Goal: Task Accomplishment & Management: Manage account settings

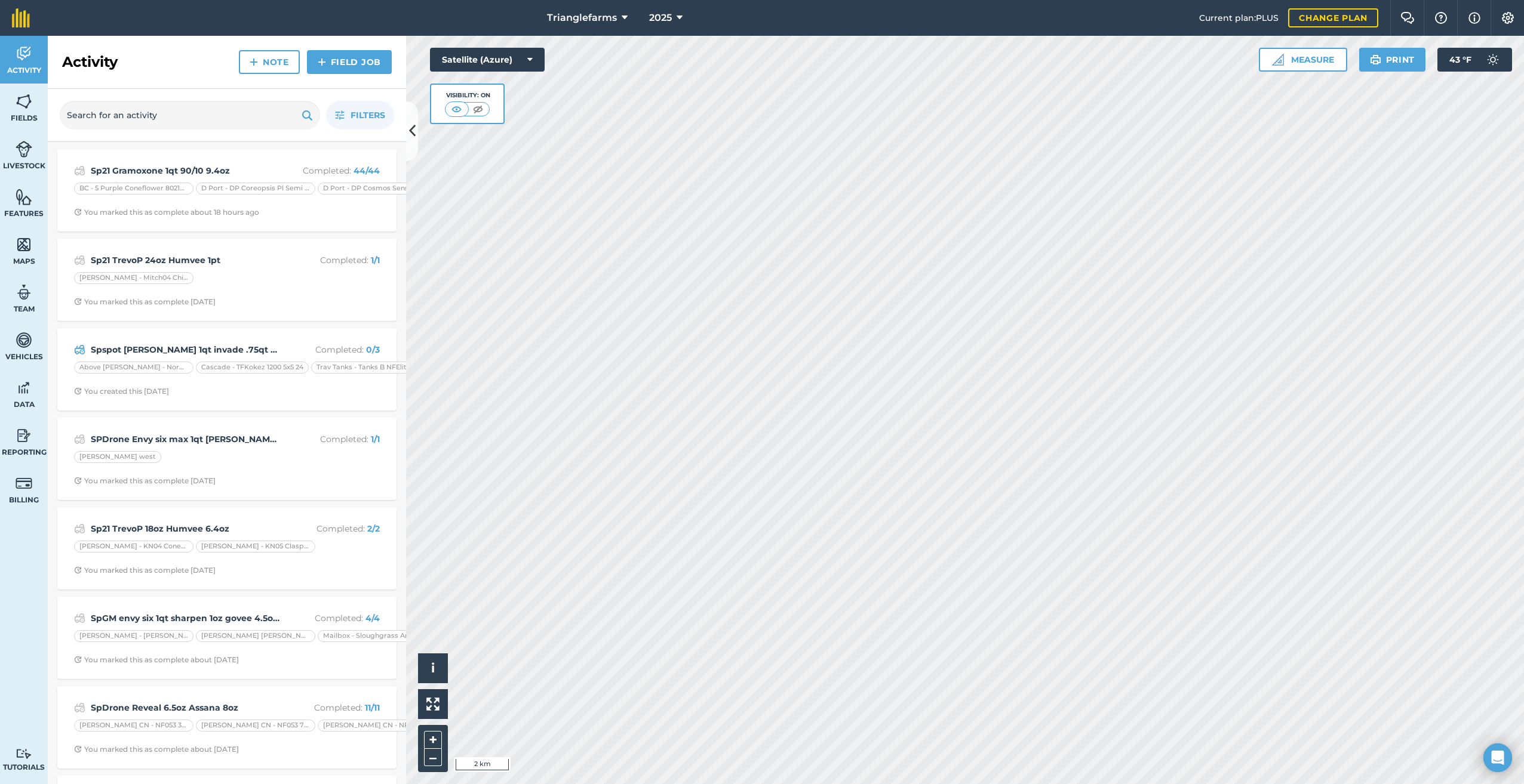
click at [678, 20] on icon at bounding box center [679, 18] width 6 height 14
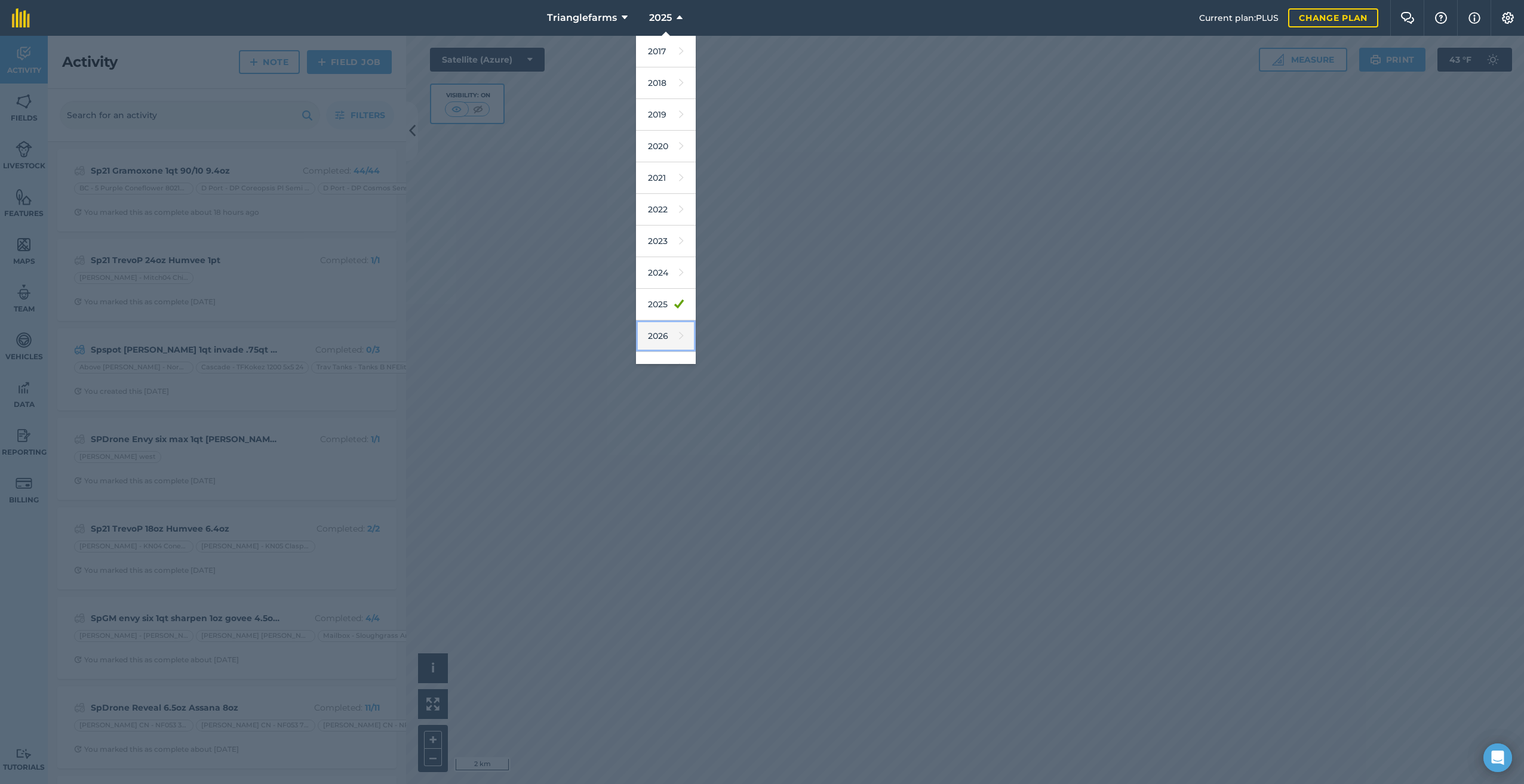
click at [664, 330] on link "2026" at bounding box center [666, 336] width 60 height 31
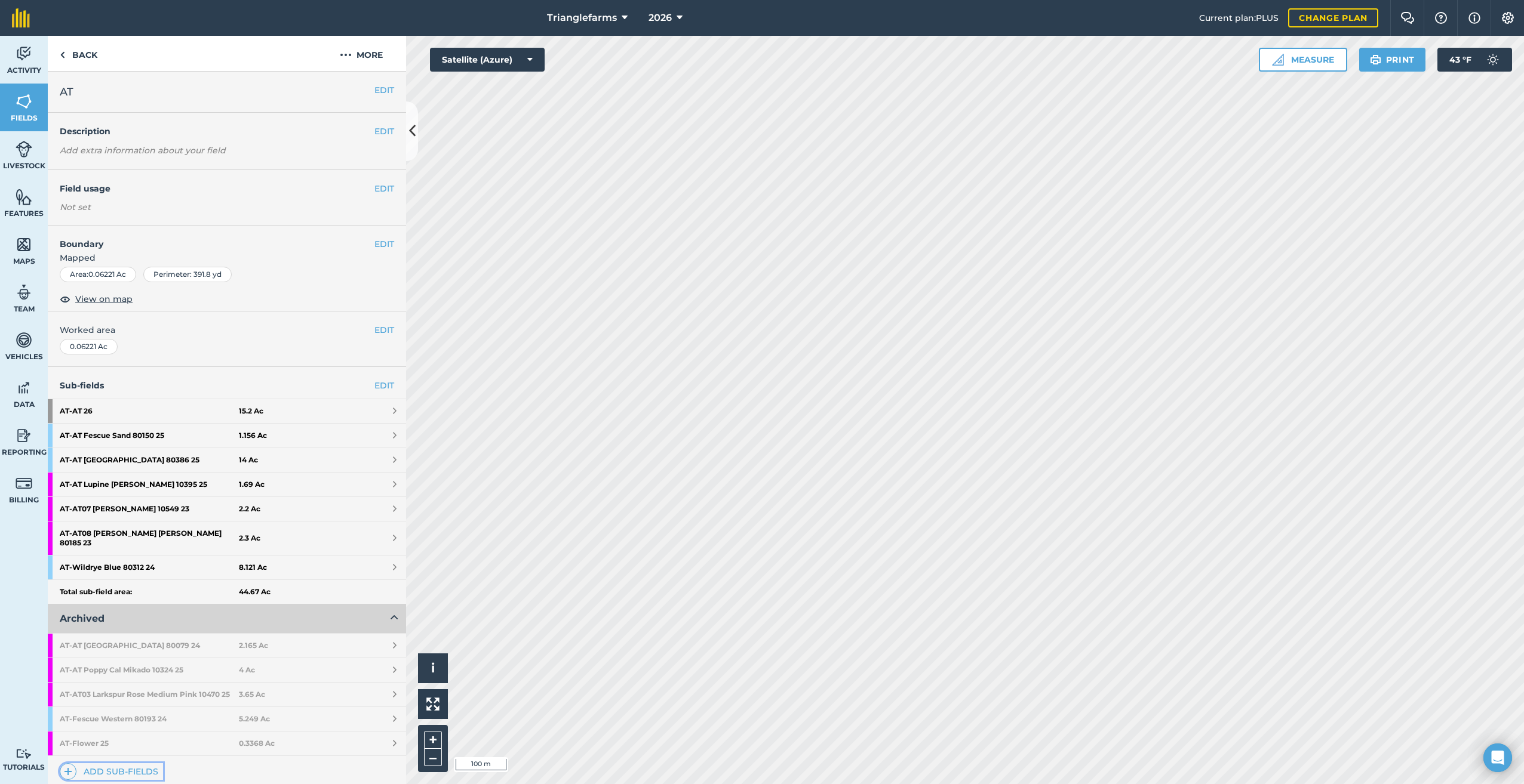
click at [69, 770] on img at bounding box center [68, 772] width 8 height 14
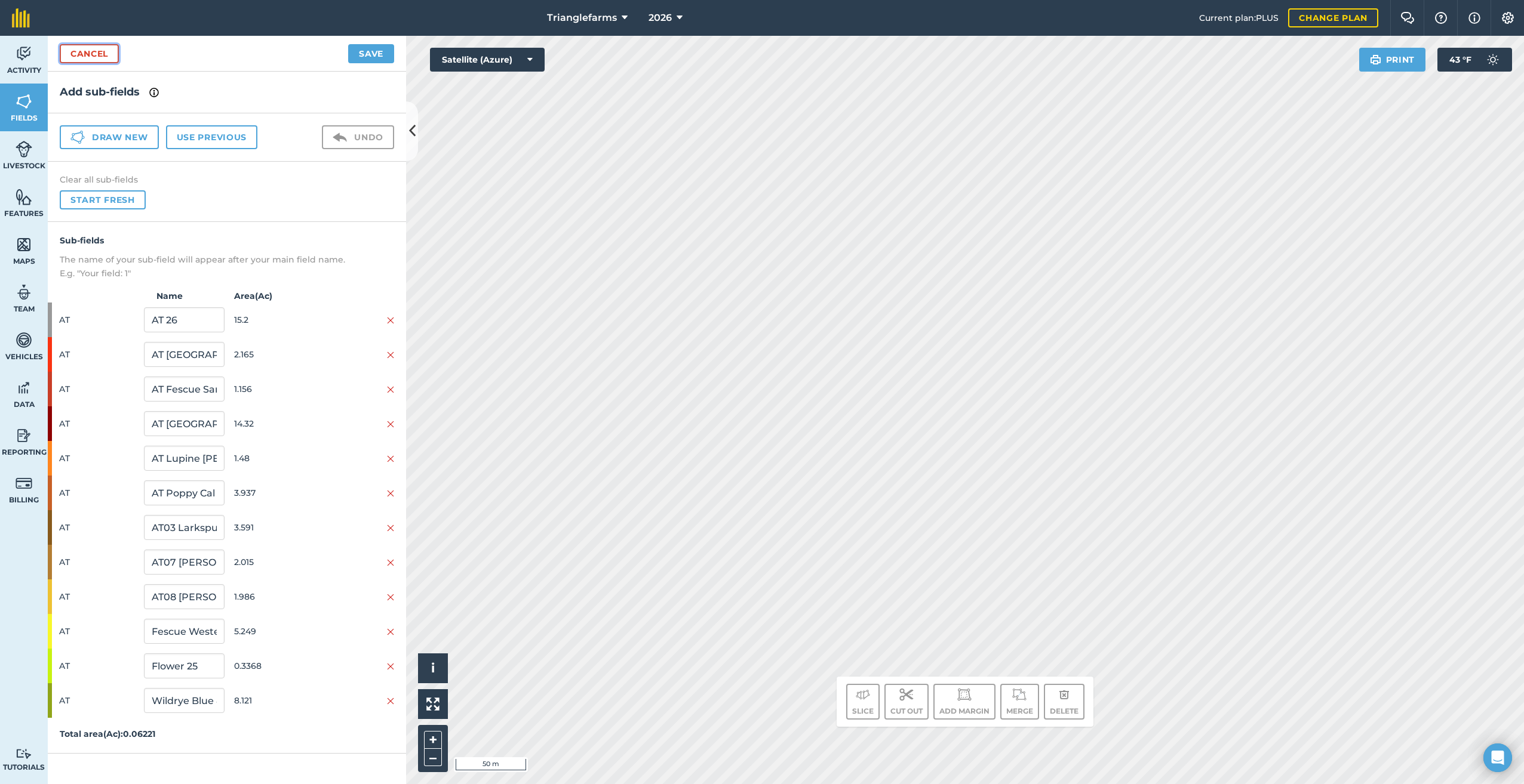
click at [85, 53] on link "Cancel" at bounding box center [89, 54] width 59 height 19
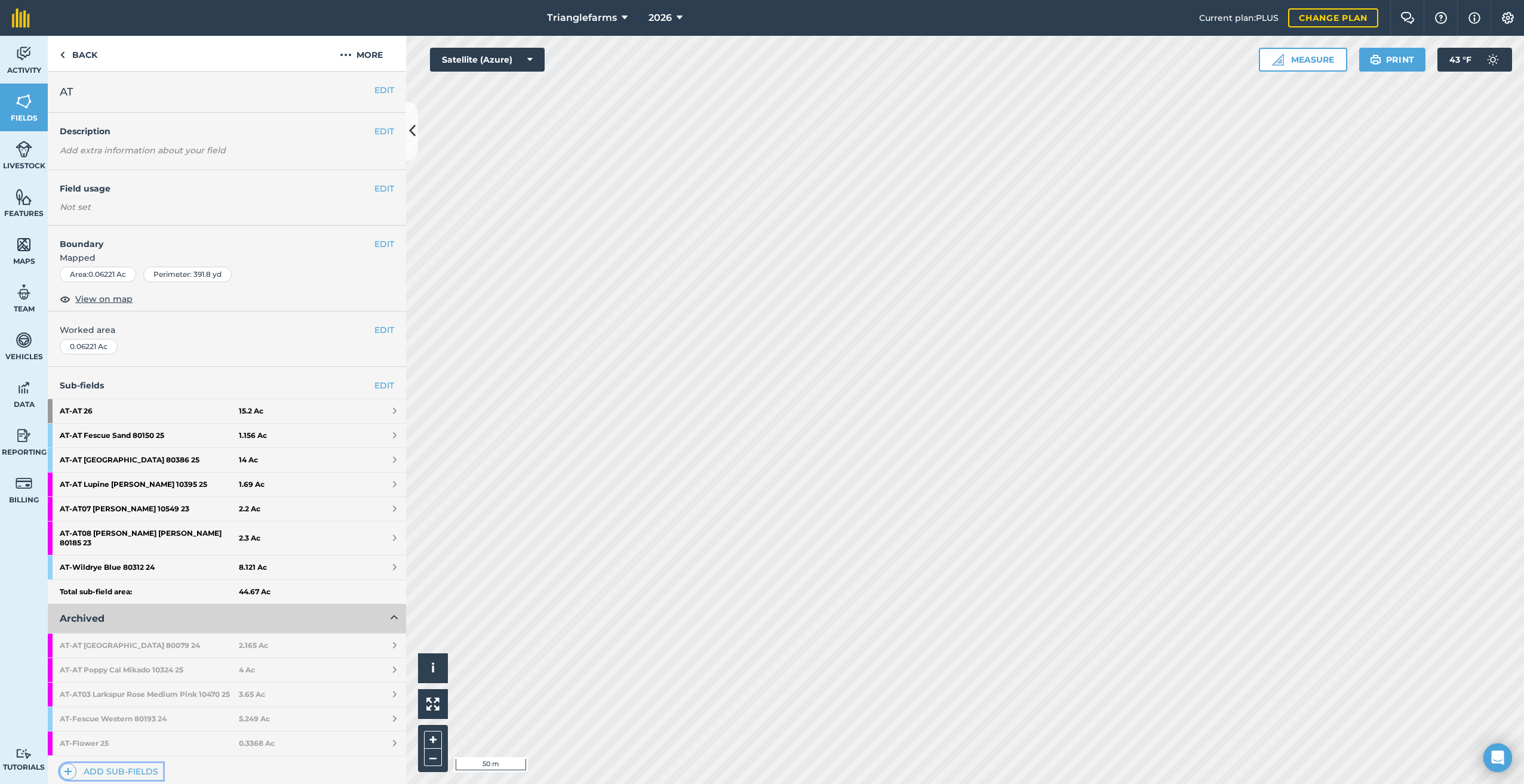
click at [86, 768] on link "Add sub-fields" at bounding box center [111, 772] width 103 height 17
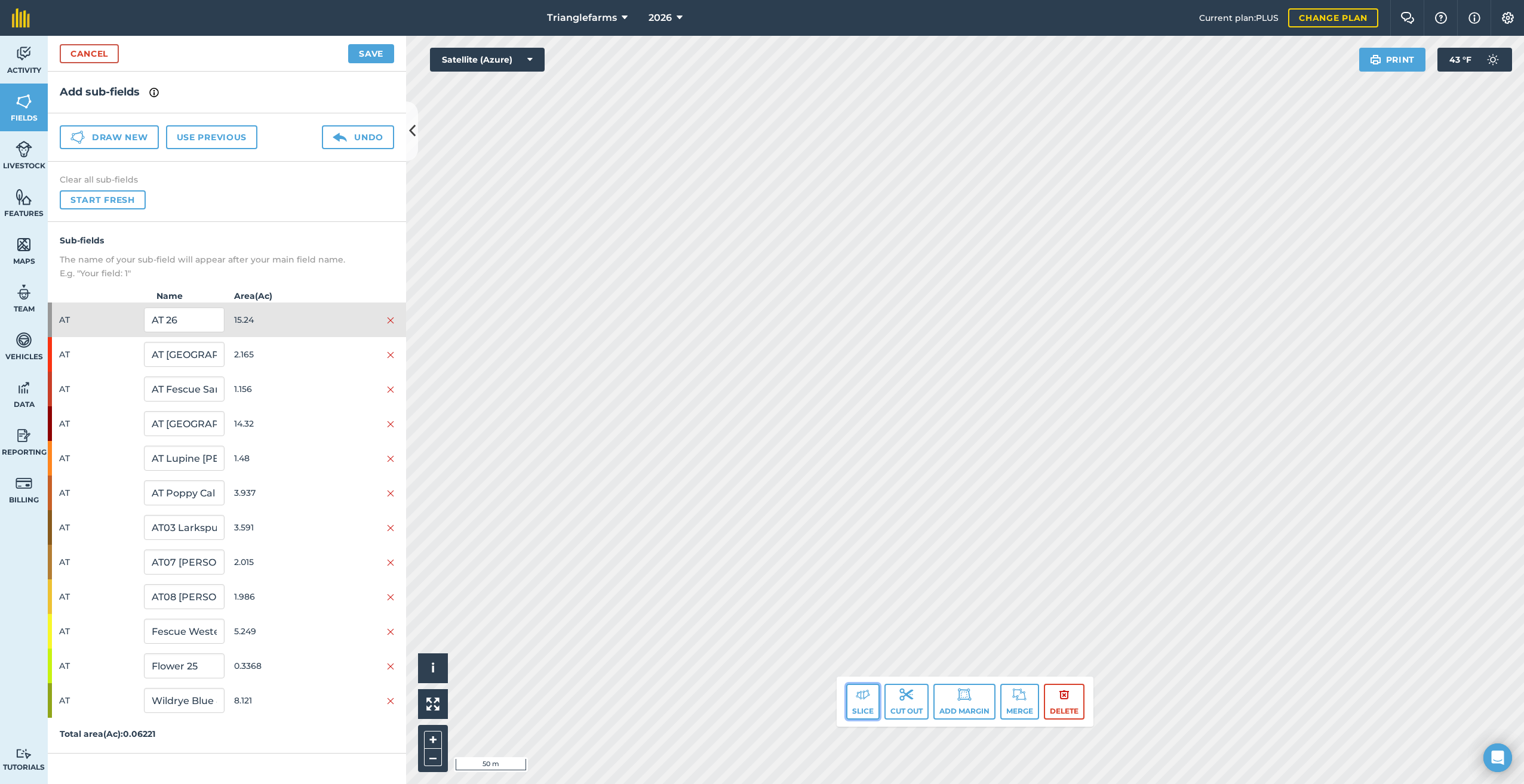
click at [857, 704] on button "Slice" at bounding box center [862, 701] width 33 height 36
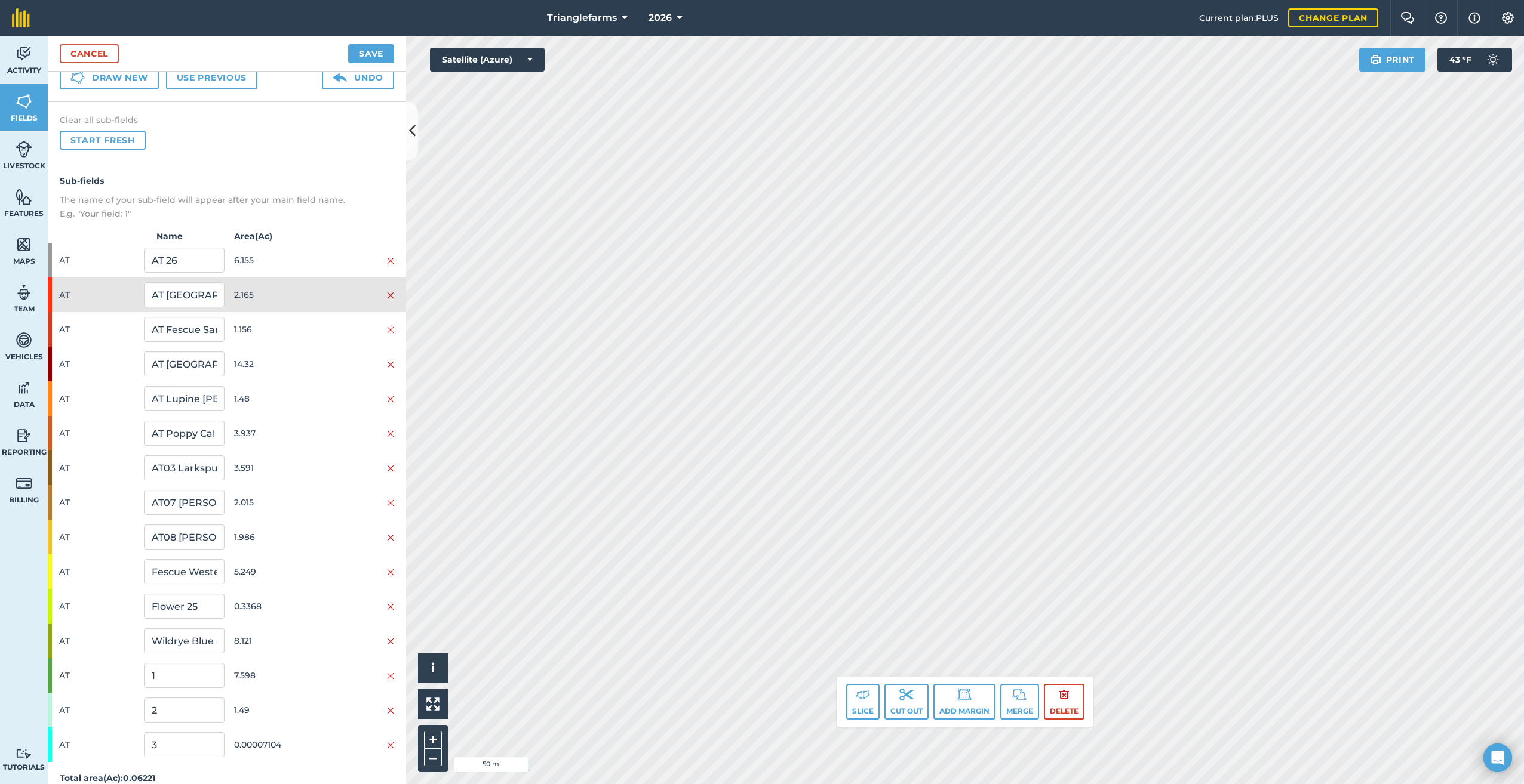
scroll to position [74, 0]
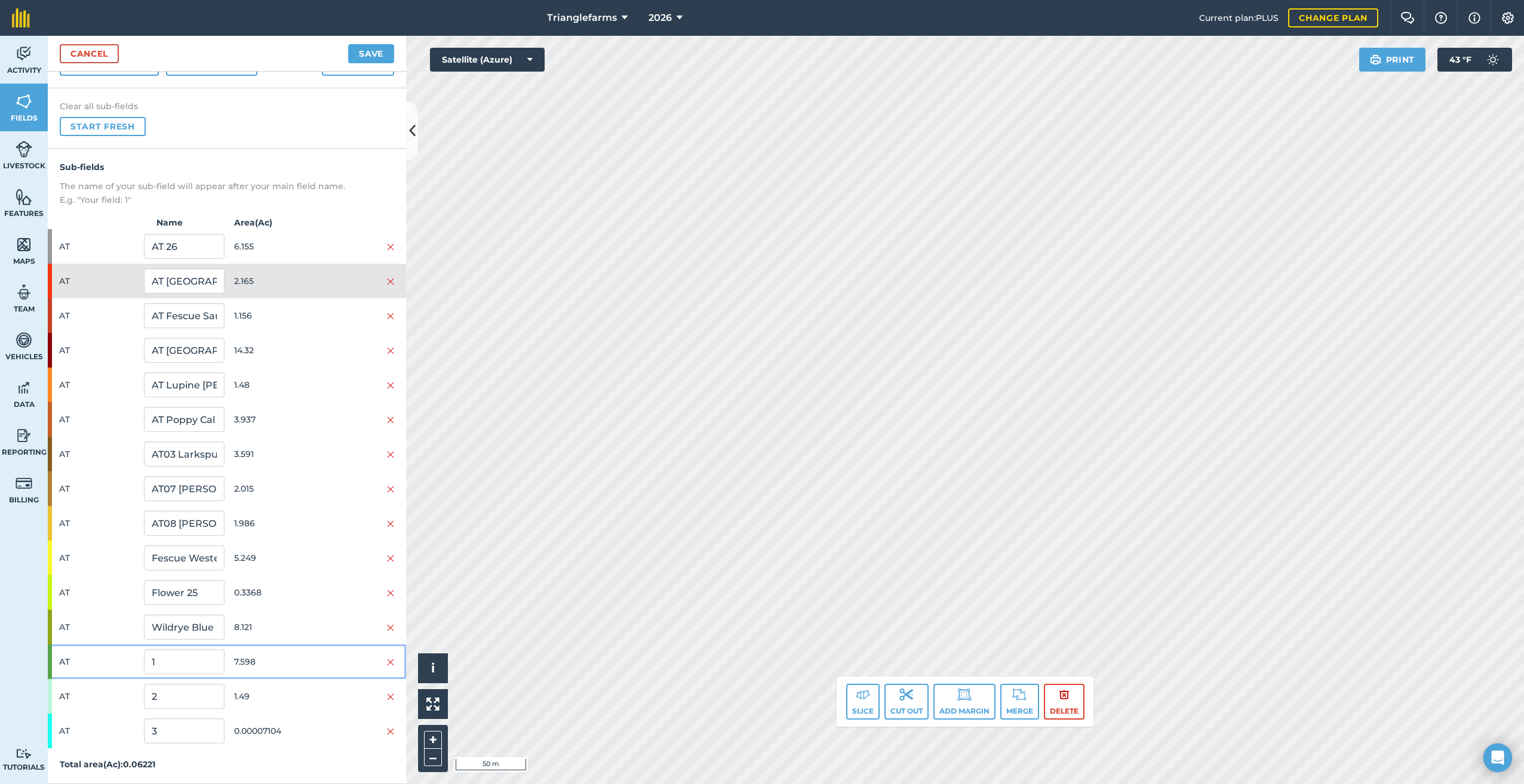
click at [51, 659] on div at bounding box center [49, 662] width 4 height 34
click at [49, 660] on div at bounding box center [49, 662] width 4 height 34
click at [49, 661] on div at bounding box center [49, 662] width 4 height 34
click at [46, 726] on div "Activity Fields Livestock Features Maps Team Vehicles Data Reporting Billing Tu…" at bounding box center [24, 410] width 48 height 748
click at [66, 734] on span "AT" at bounding box center [99, 731] width 80 height 23
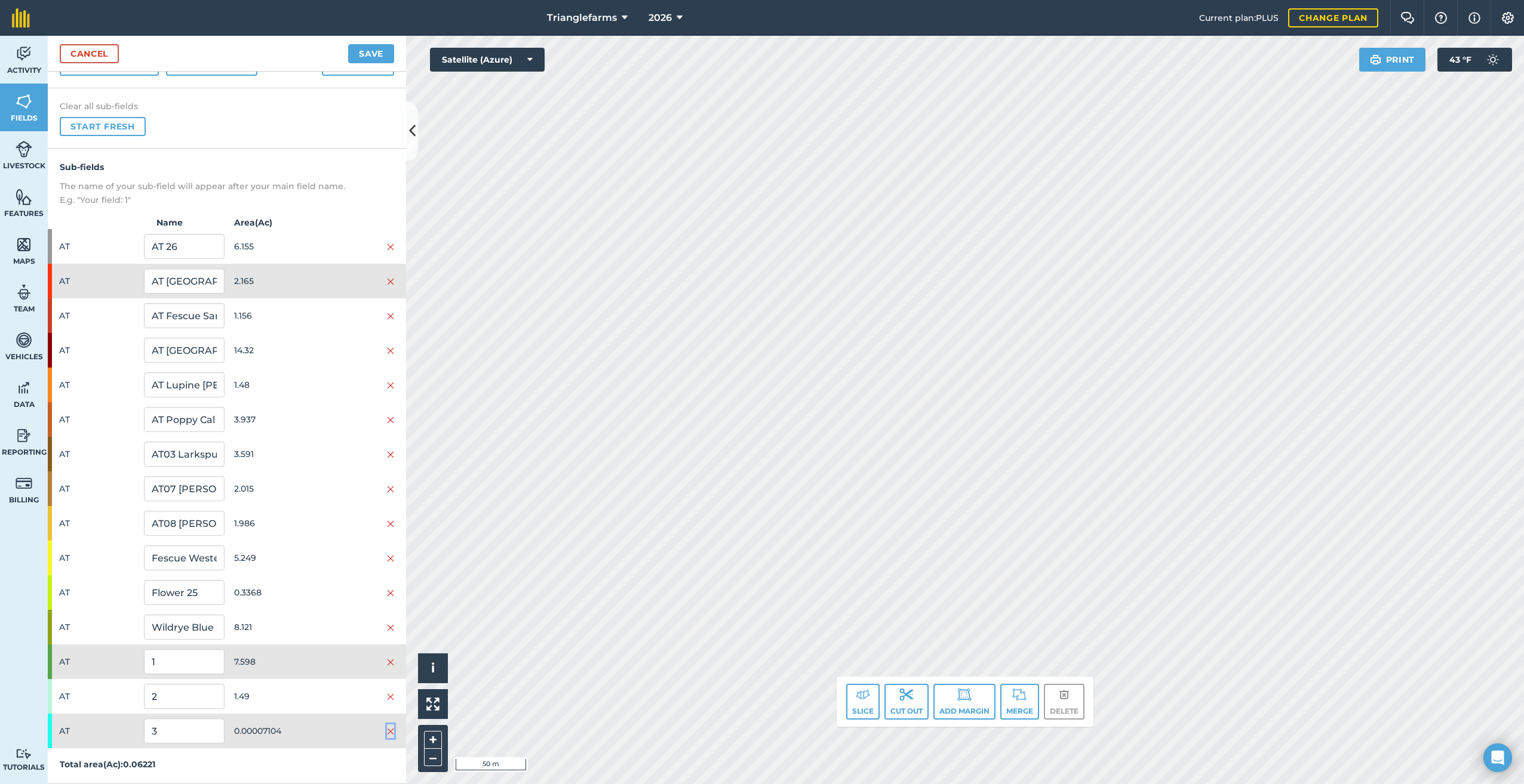
click at [387, 727] on img at bounding box center [391, 732] width 7 height 10
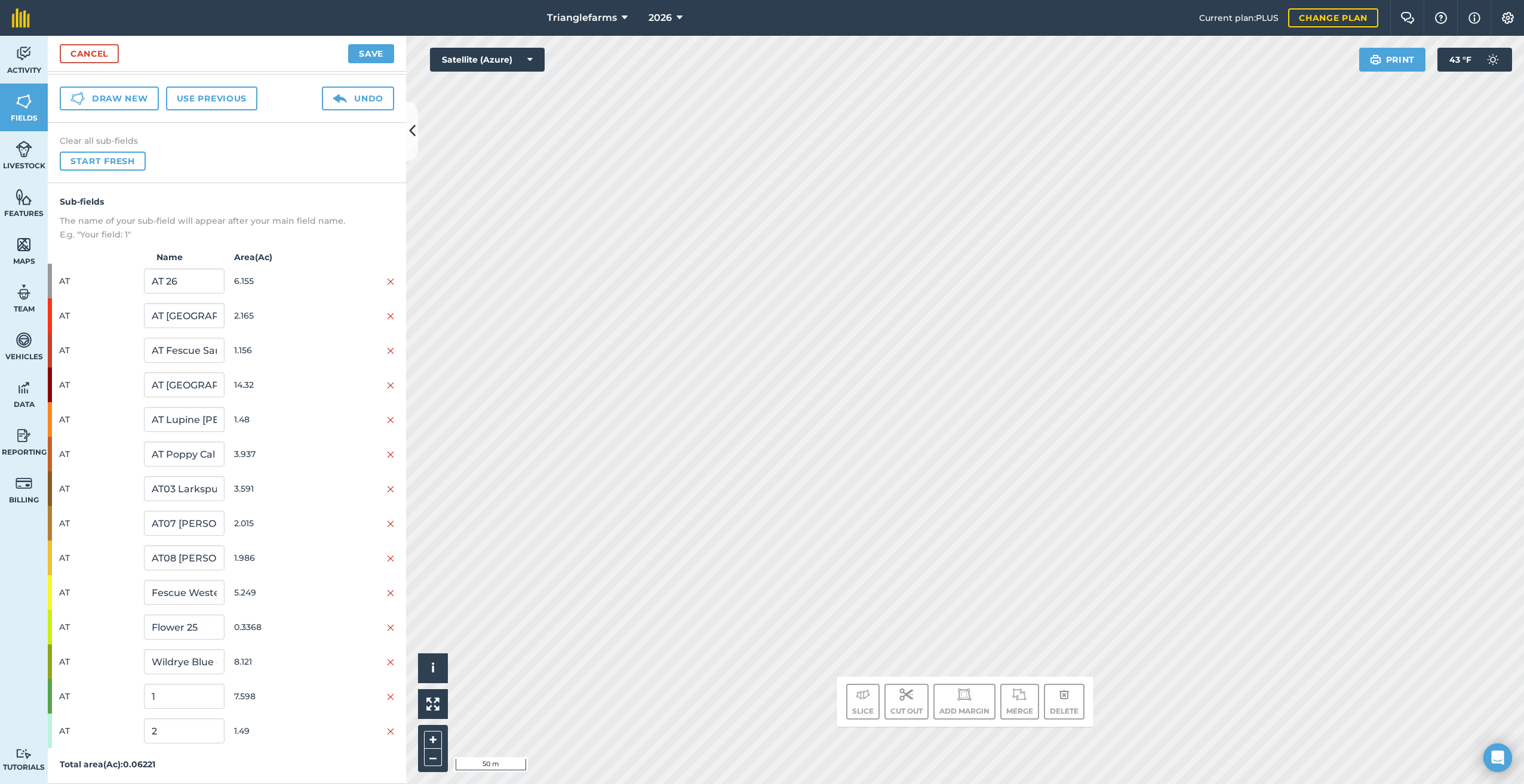
scroll to position [39, 0]
click at [51, 729] on div at bounding box center [49, 731] width 4 height 34
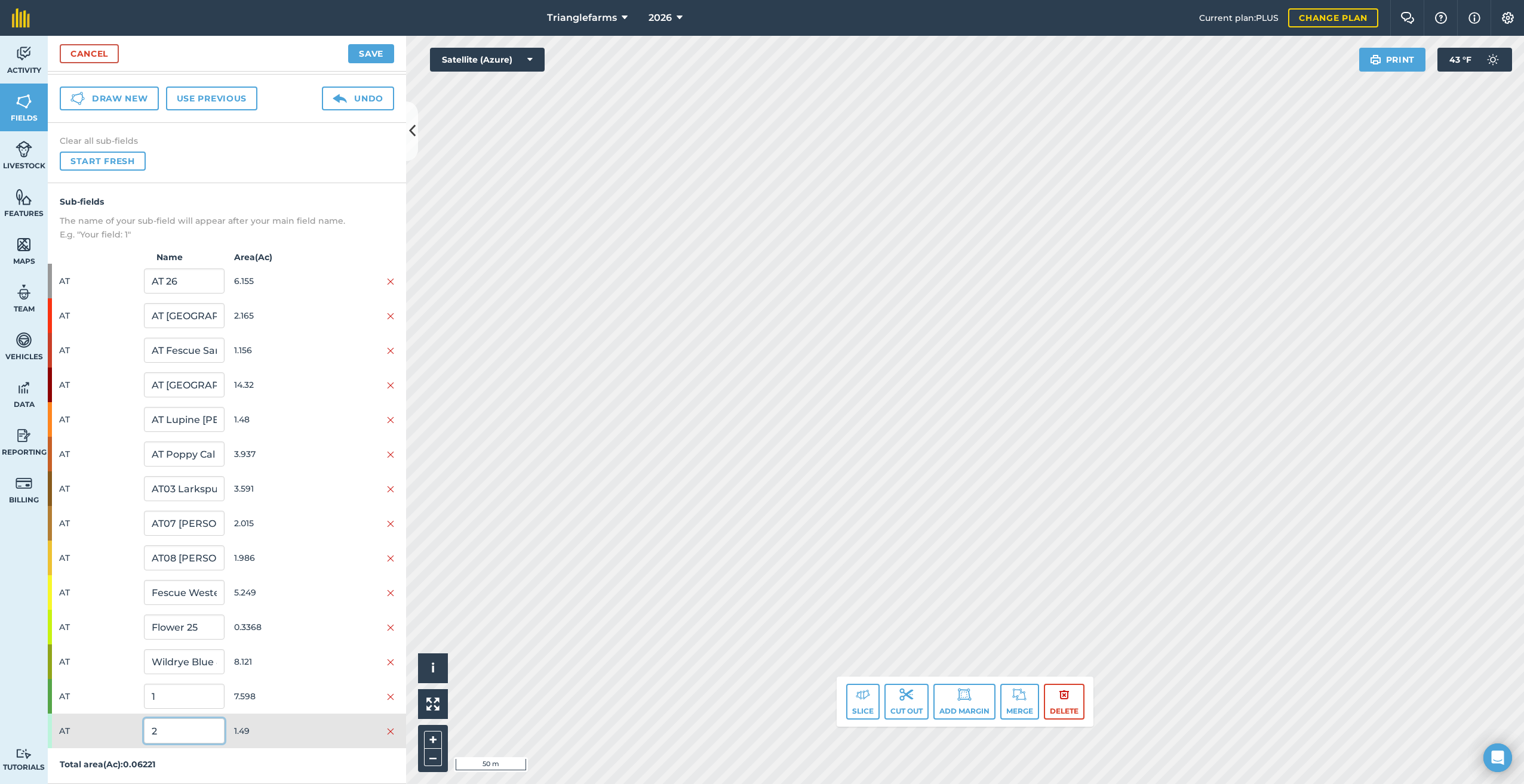
drag, startPoint x: 165, startPoint y: 726, endPoint x: 104, endPoint y: 765, distance: 72.4
click at [108, 754] on div "Sub-fields The name of your sub-field will appear after your main field name. E…" at bounding box center [227, 483] width 358 height 601
paste input "AT Buttercup Straitbeak 80198 25"
type input "AT Buttercup Straitbeak 80198 25"
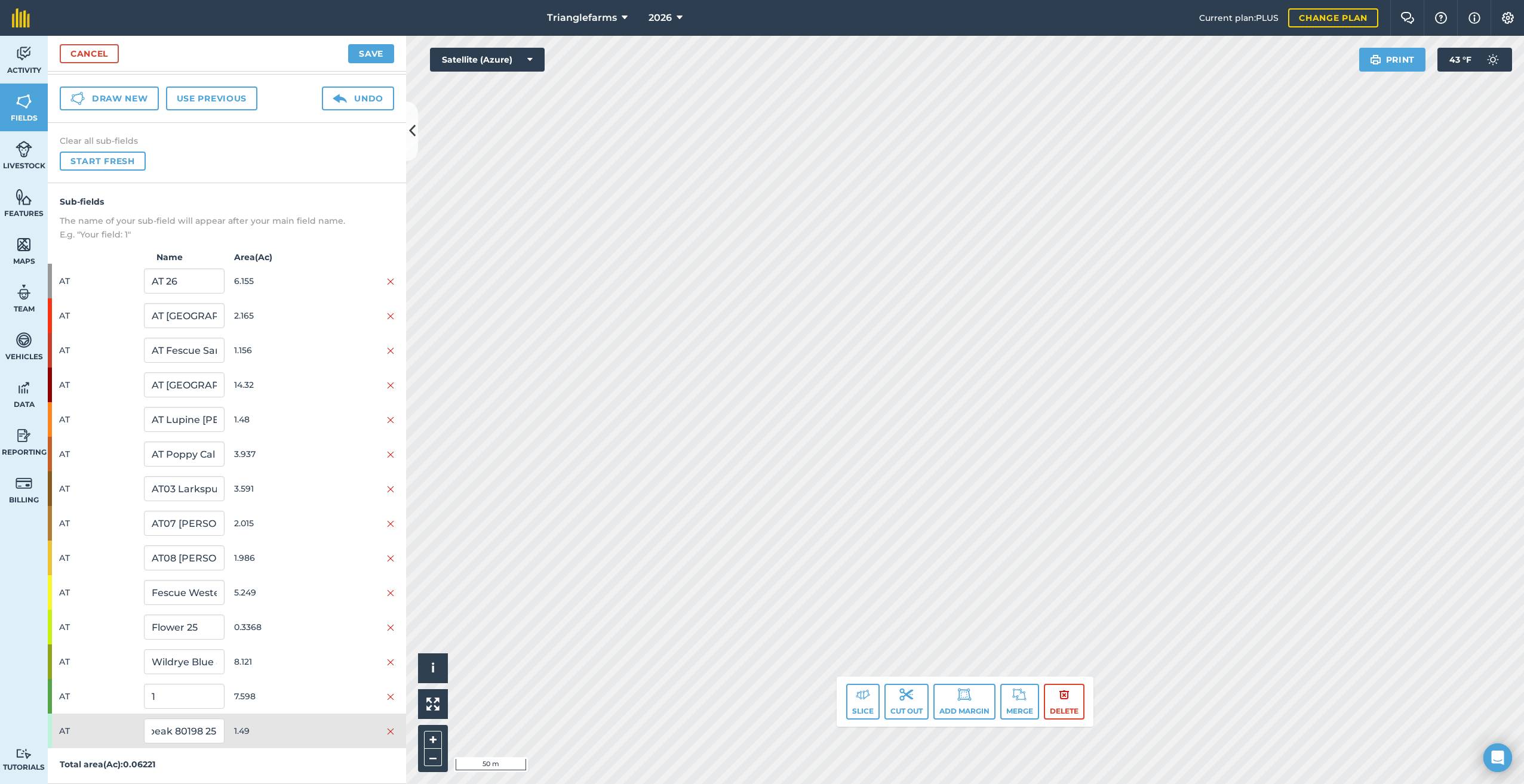
scroll to position [0, 0]
click at [371, 46] on button "Save" at bounding box center [371, 54] width 46 height 19
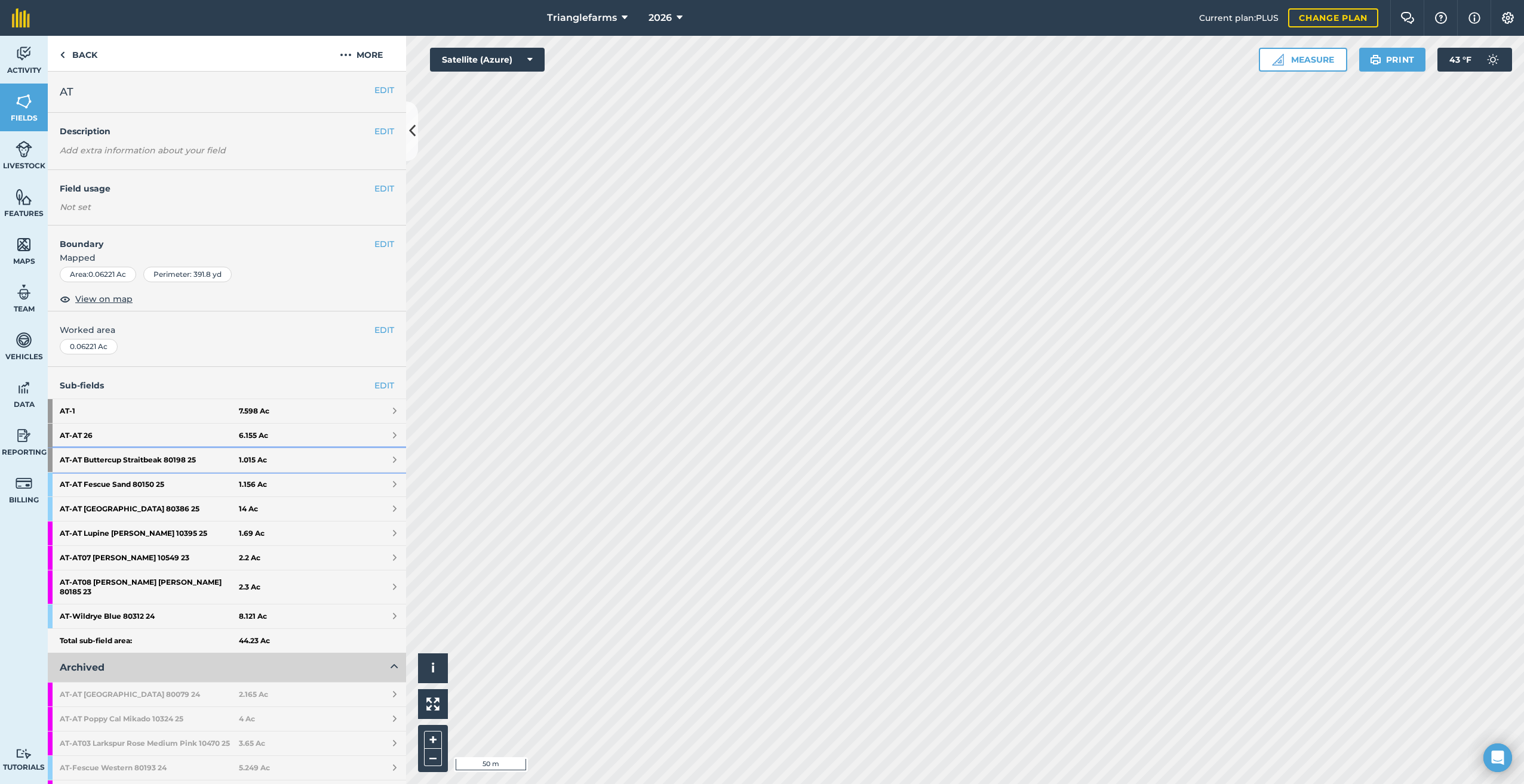
click at [163, 456] on strong "AT - AT Buttercup Straitbeak 80198 25" at bounding box center [149, 460] width 179 height 24
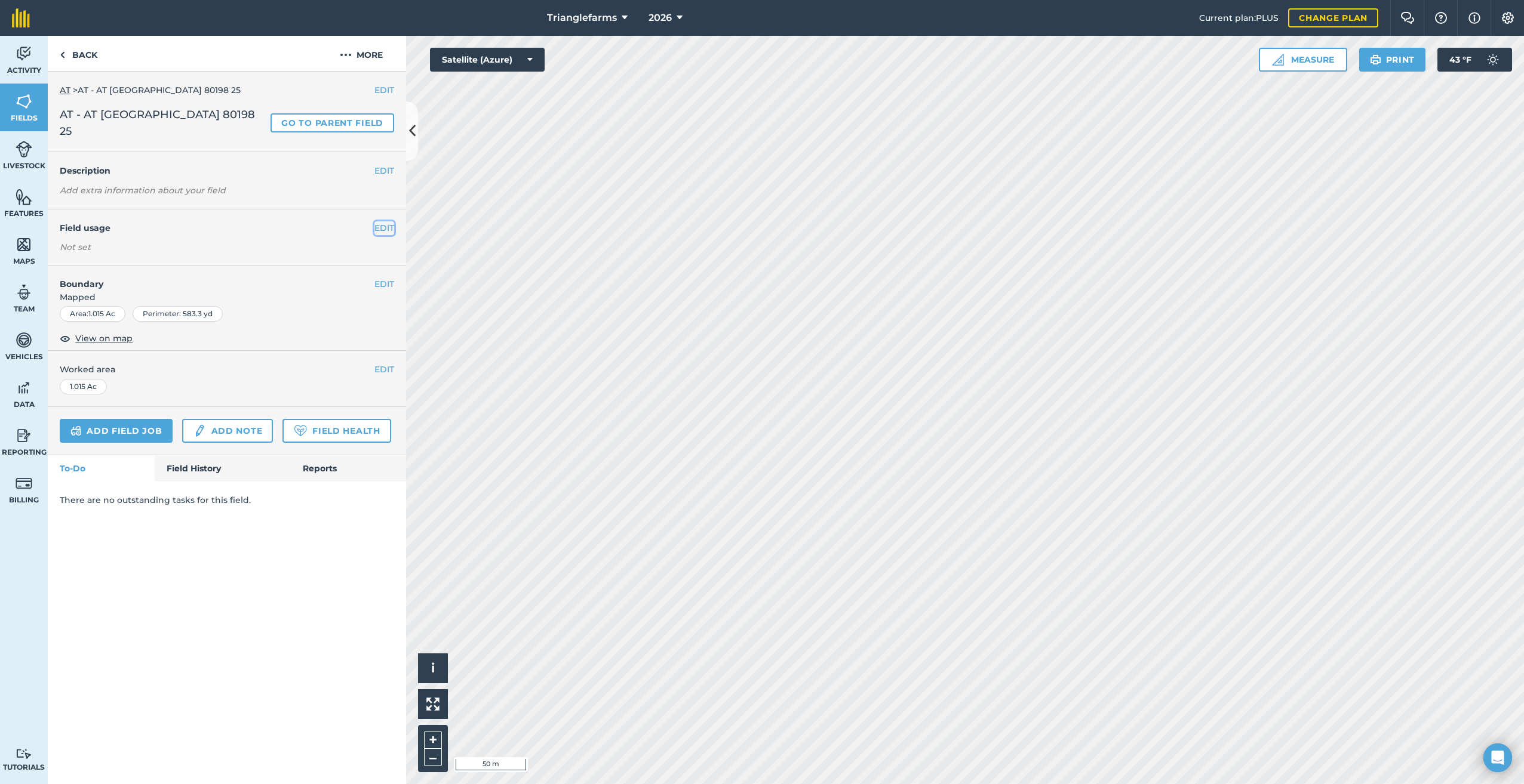
click at [382, 221] on button "EDIT" at bounding box center [384, 228] width 20 height 13
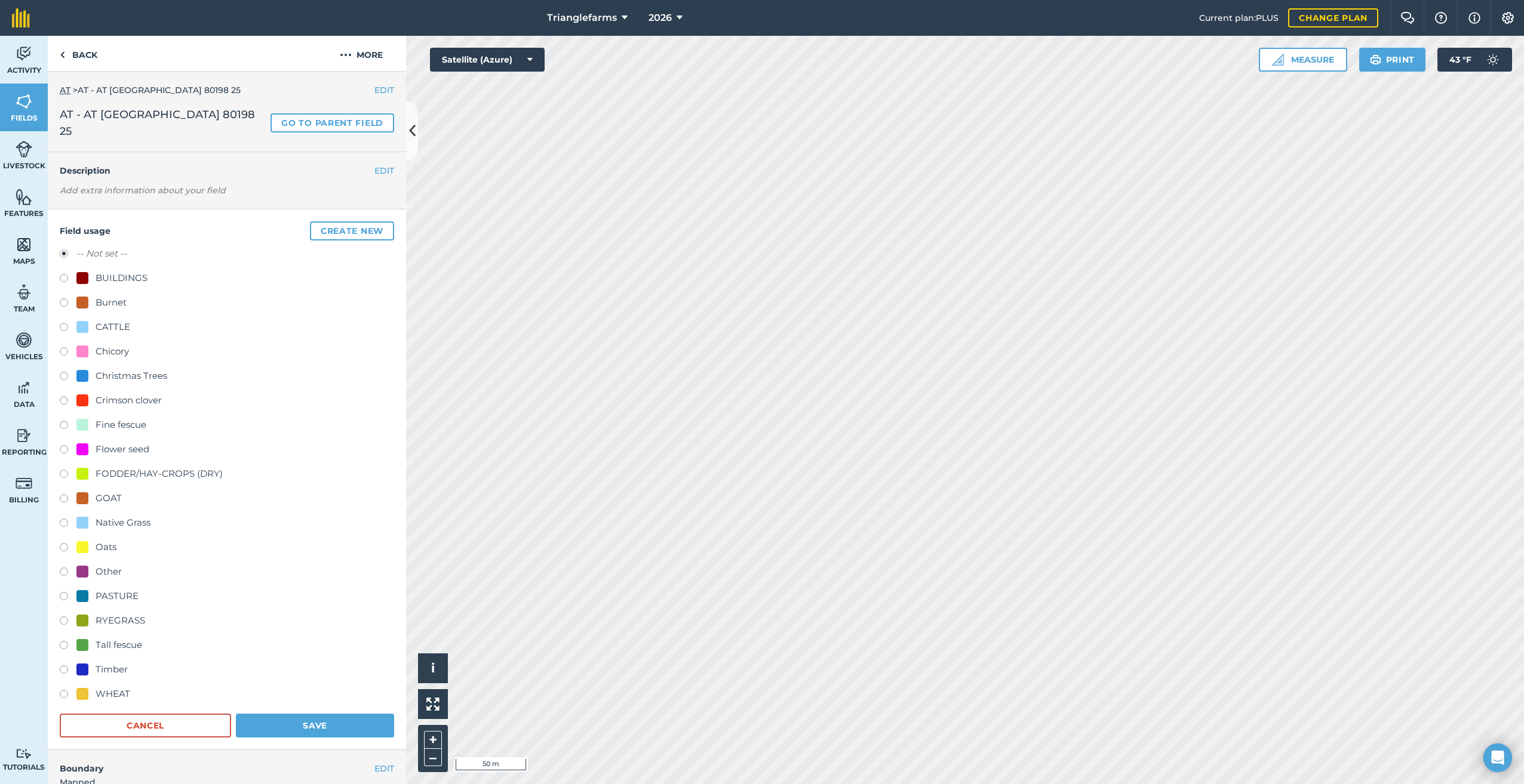
click at [63, 449] on label at bounding box center [68, 451] width 17 height 12
radio input "true"
radio input "false"
click at [329, 722] on button "Save" at bounding box center [315, 726] width 158 height 24
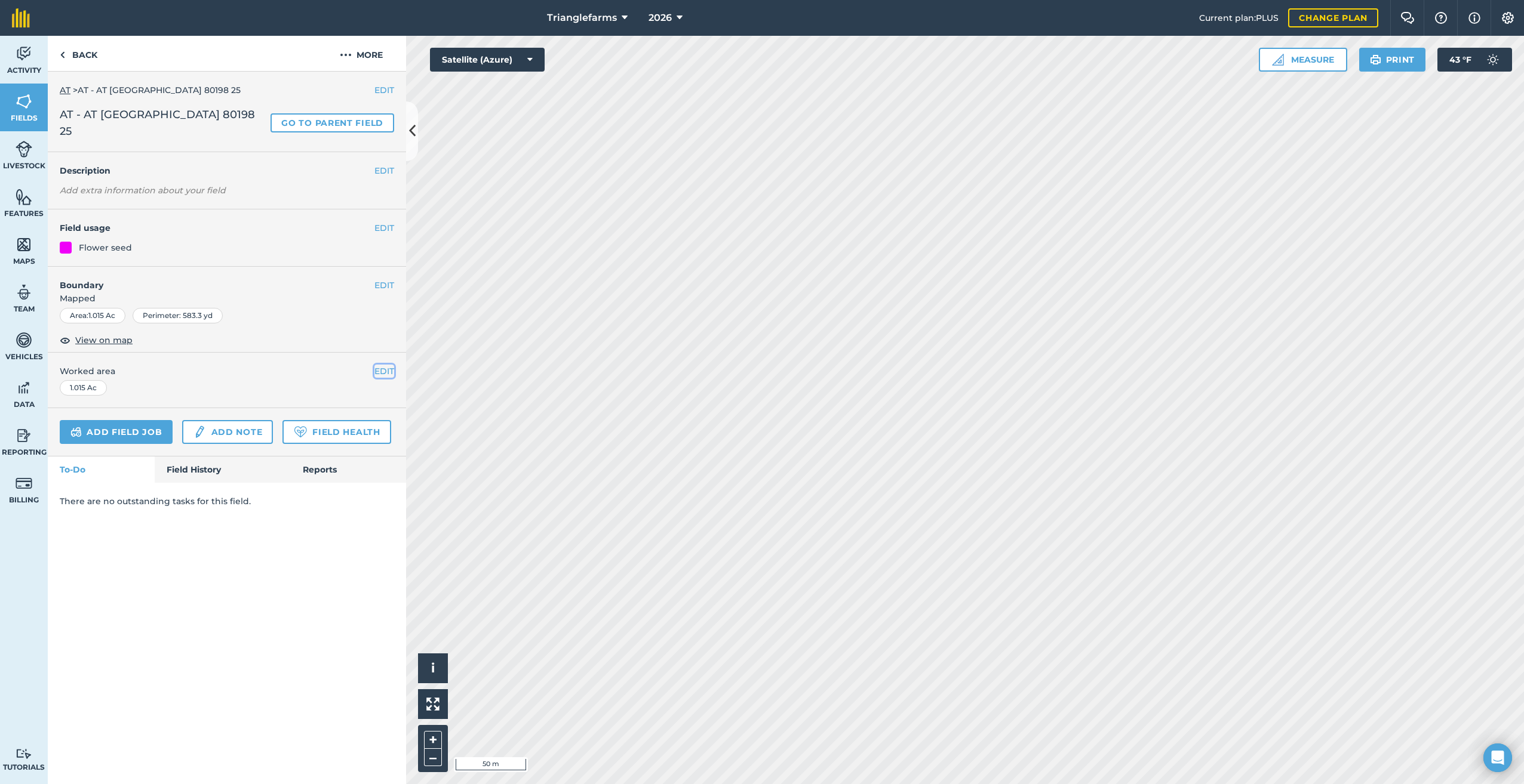
click at [381, 365] on button "EDIT" at bounding box center [384, 371] width 20 height 13
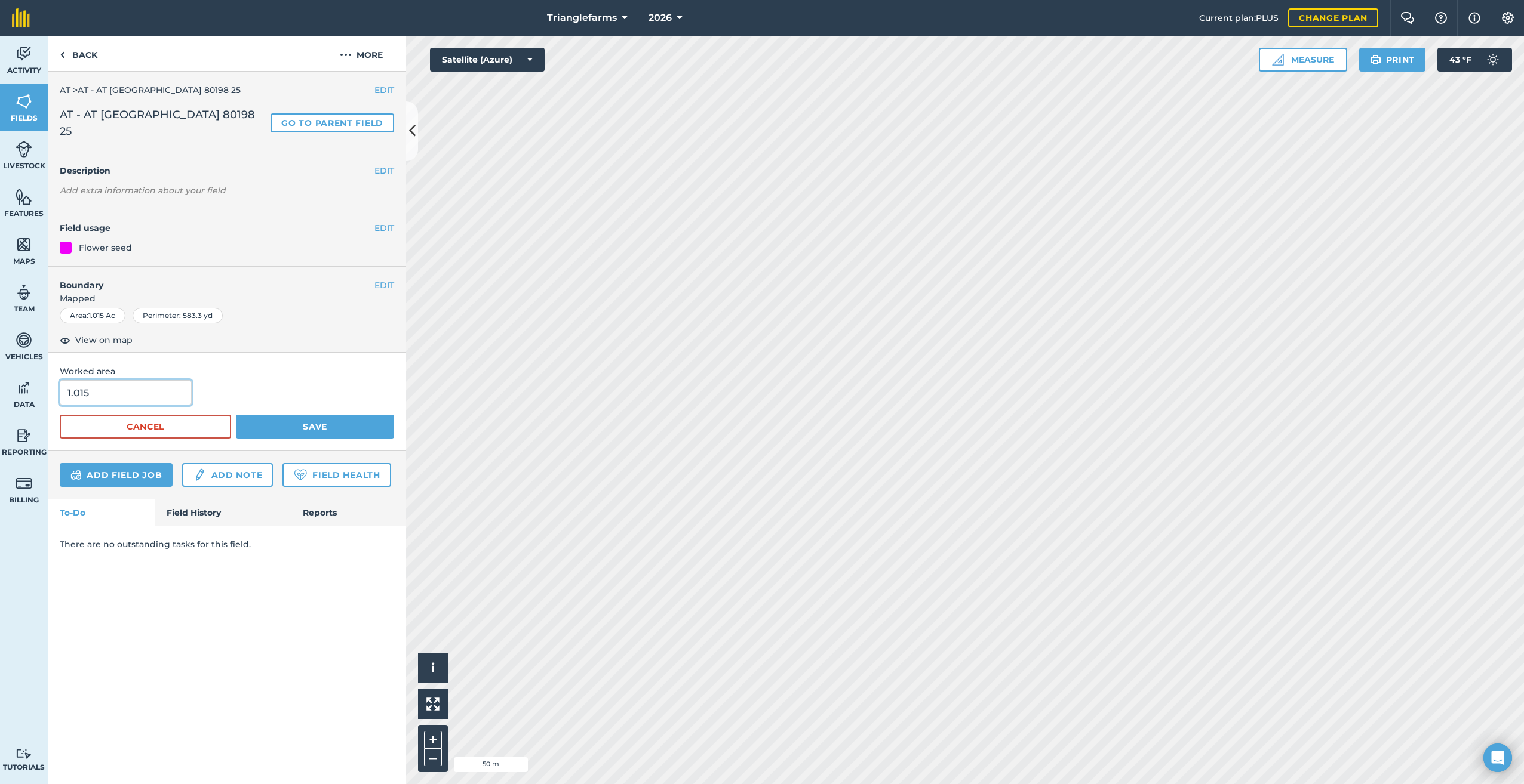
drag, startPoint x: 93, startPoint y: 379, endPoint x: -2, endPoint y: 416, distance: 102.0
click at [0, 416] on html "Trianglefarms 2026 Current plan : PLUS Change plan Farm Chat Help Info Settings…" at bounding box center [762, 392] width 1524 height 784
type input "1.1"
click at [282, 395] on form "1.1 Cancel Save" at bounding box center [227, 409] width 335 height 58
click at [293, 415] on button "Save" at bounding box center [315, 427] width 158 height 24
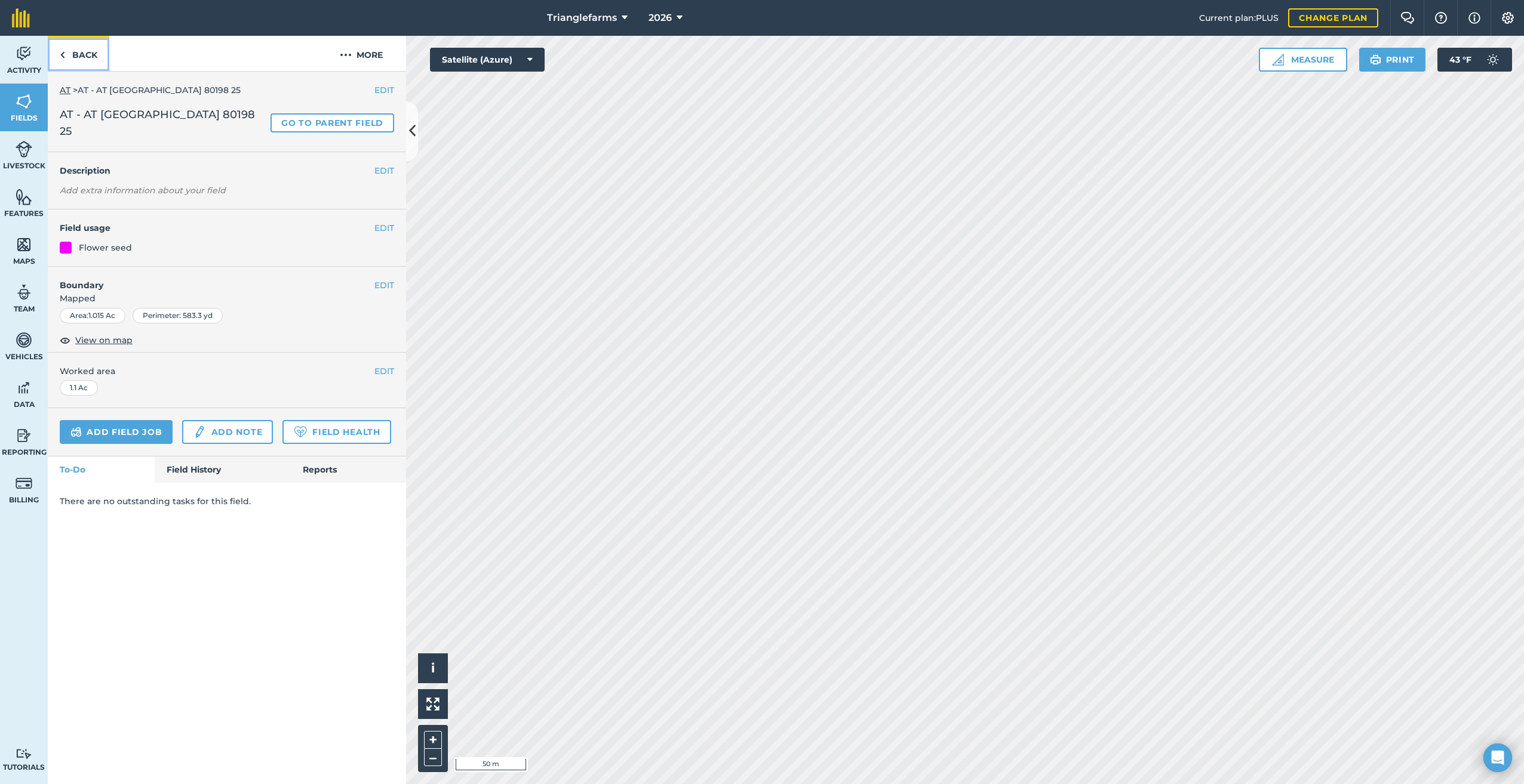
click at [63, 53] on img at bounding box center [62, 55] width 5 height 14
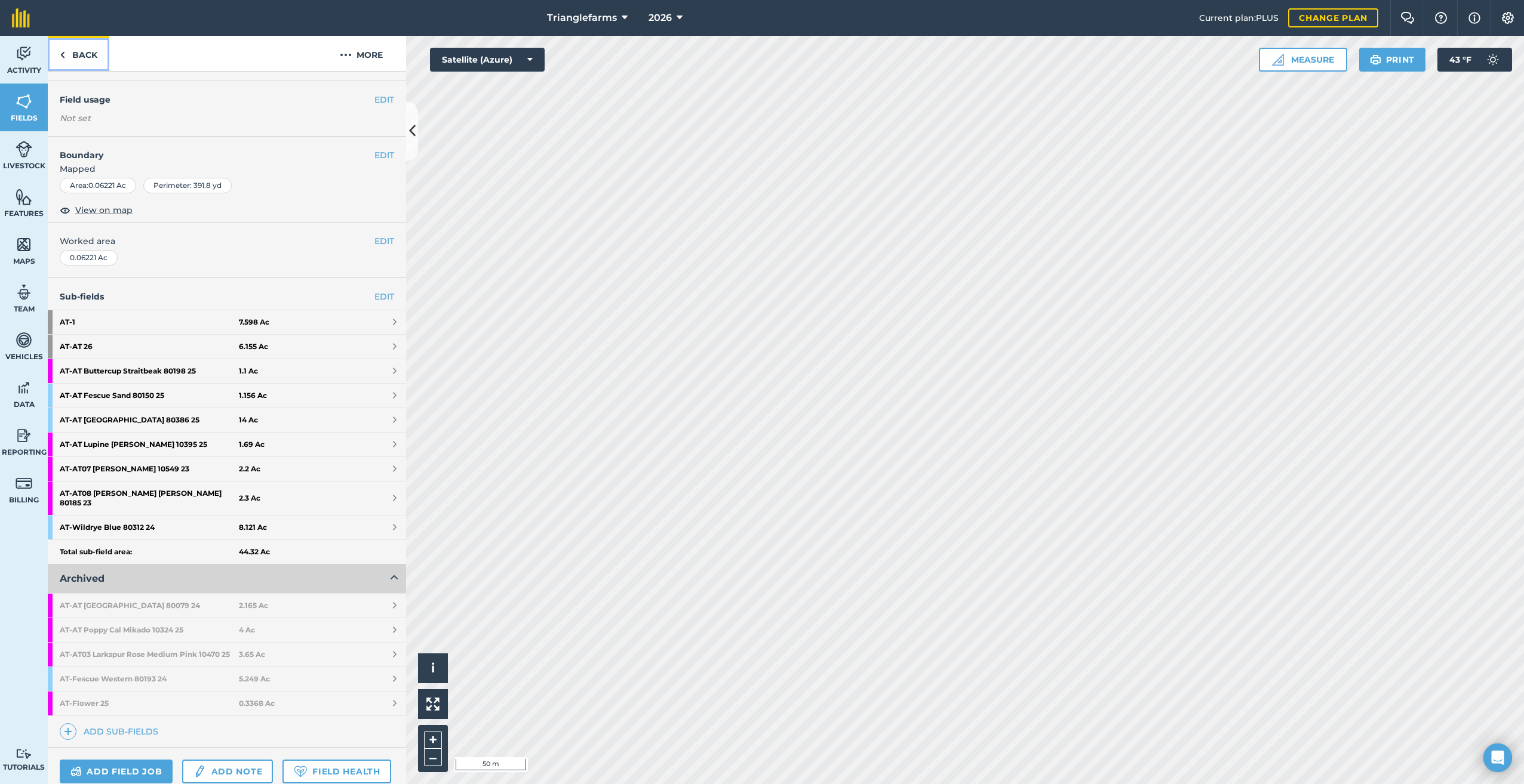
scroll to position [165, 0]
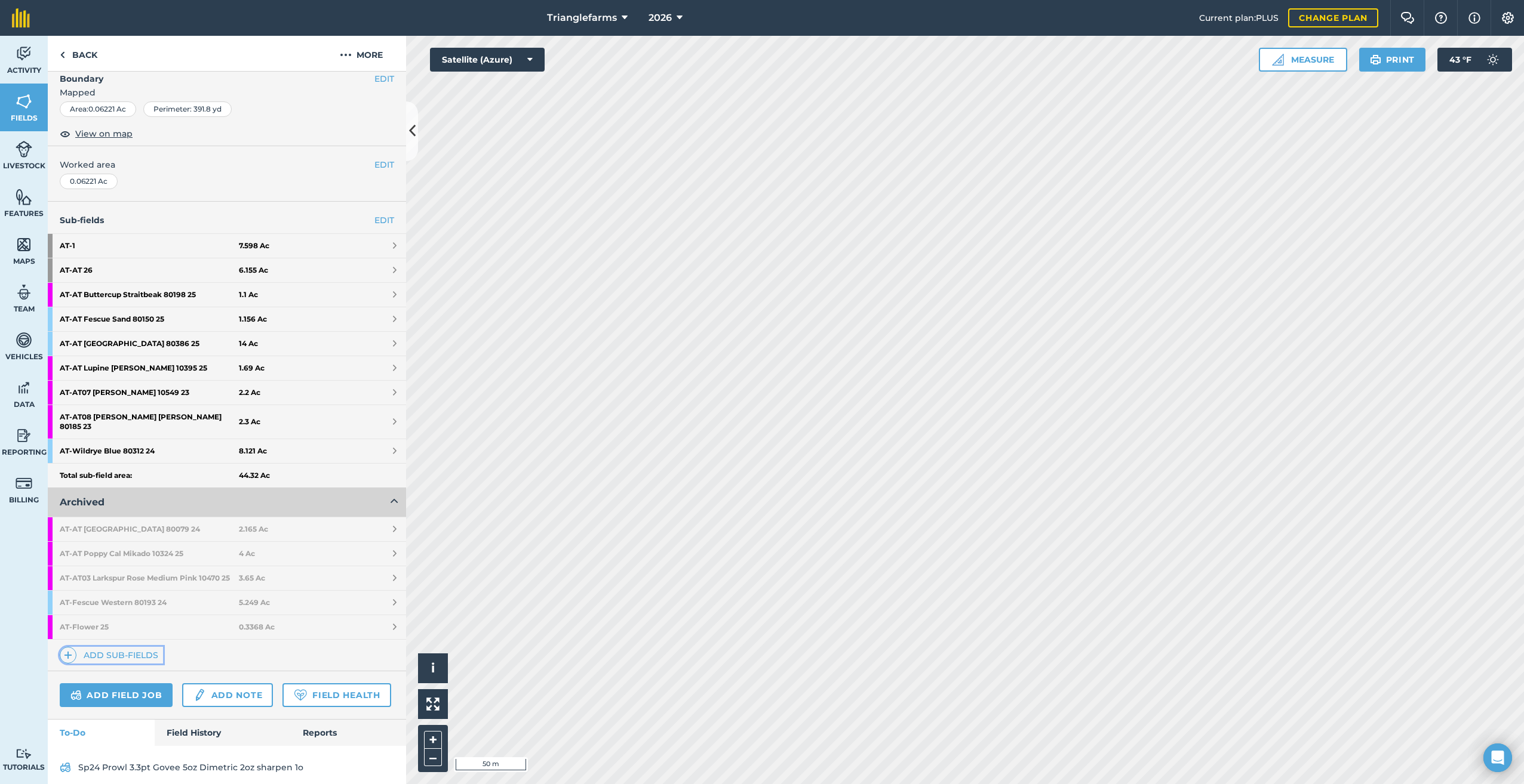
click at [84, 653] on link "Add sub-fields" at bounding box center [111, 656] width 103 height 17
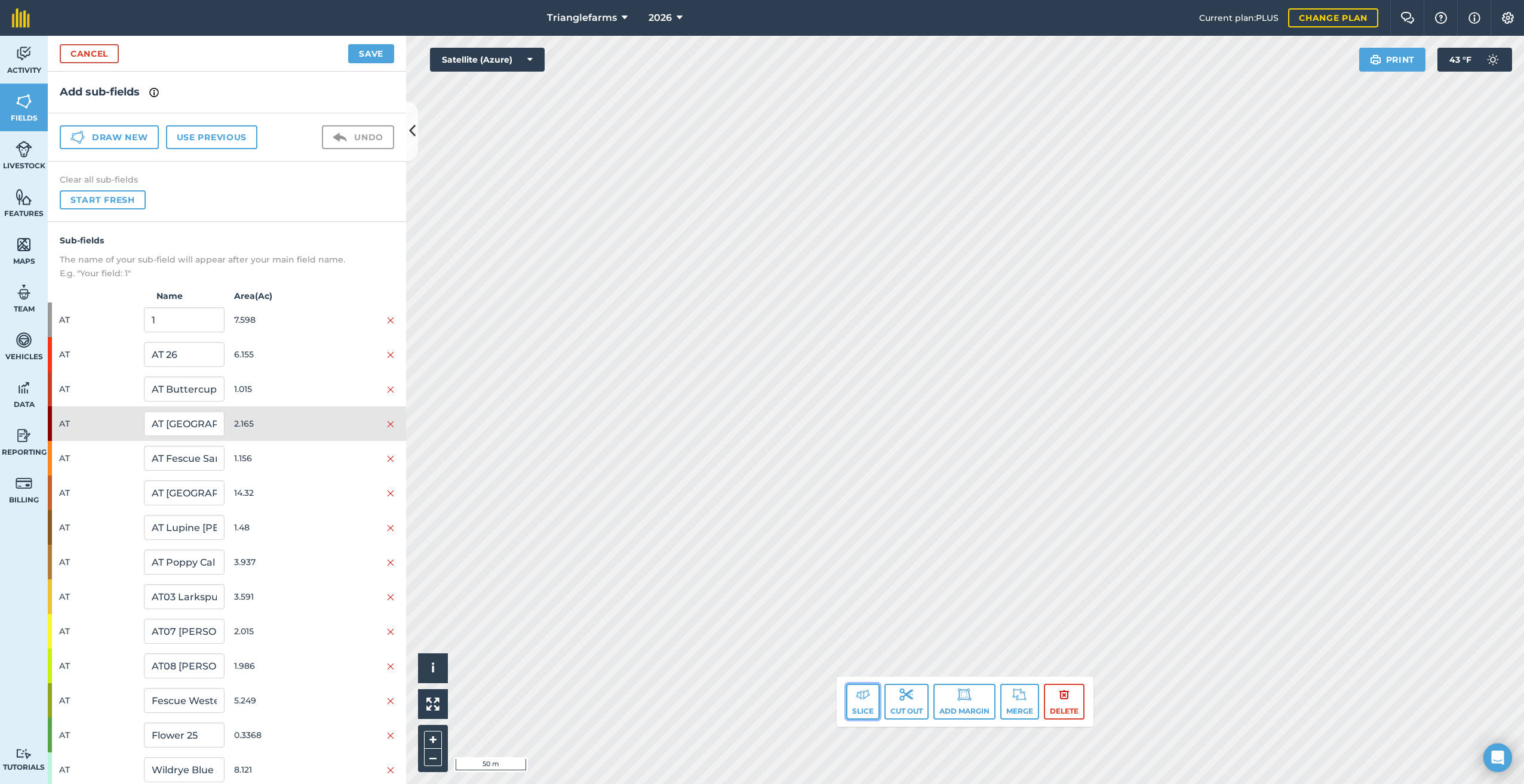
click at [856, 704] on button "Slice" at bounding box center [862, 701] width 33 height 36
click at [855, 704] on button "Slice" at bounding box center [862, 701] width 33 height 36
click at [855, 703] on button "Slice" at bounding box center [862, 701] width 33 height 36
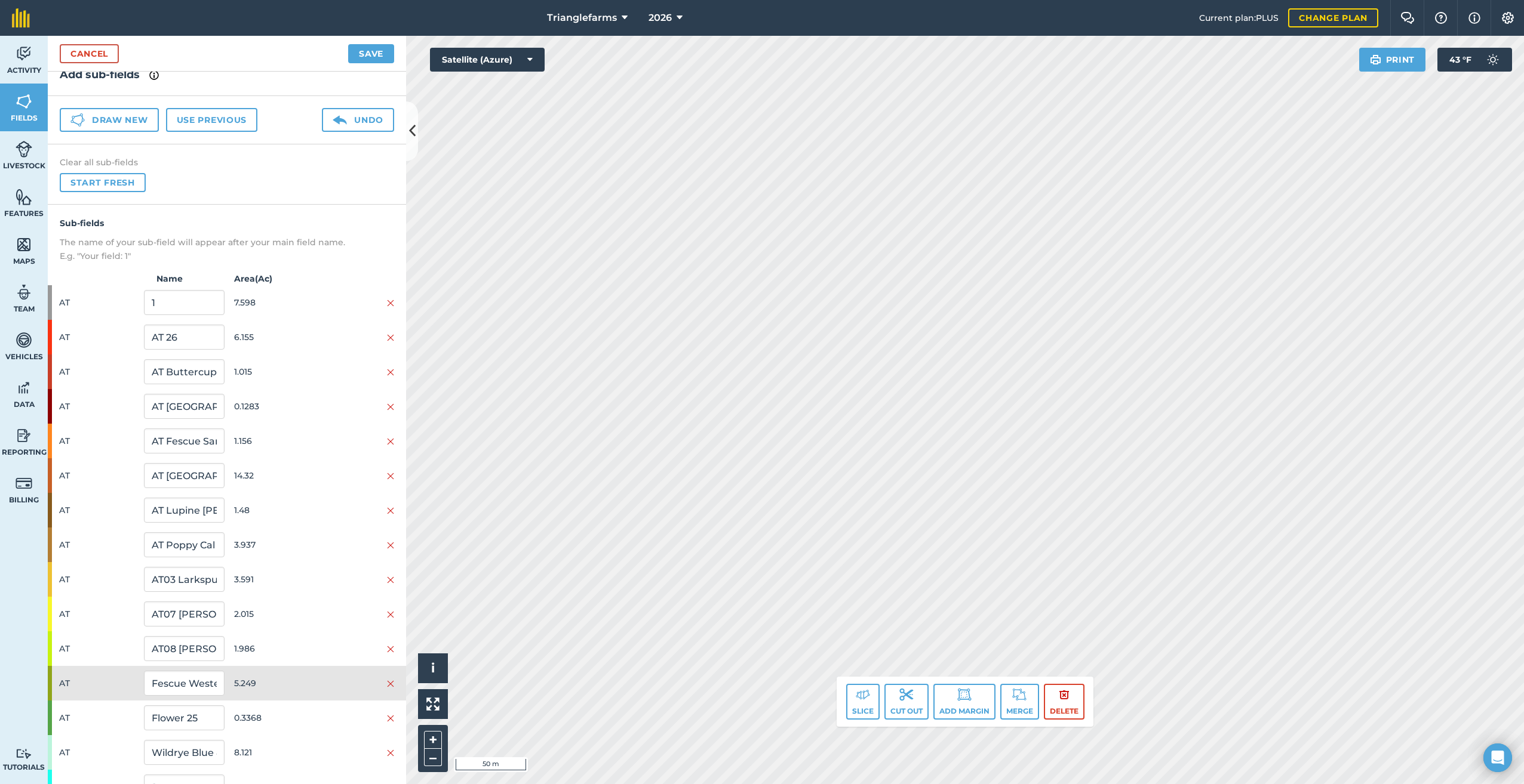
scroll to position [74, 0]
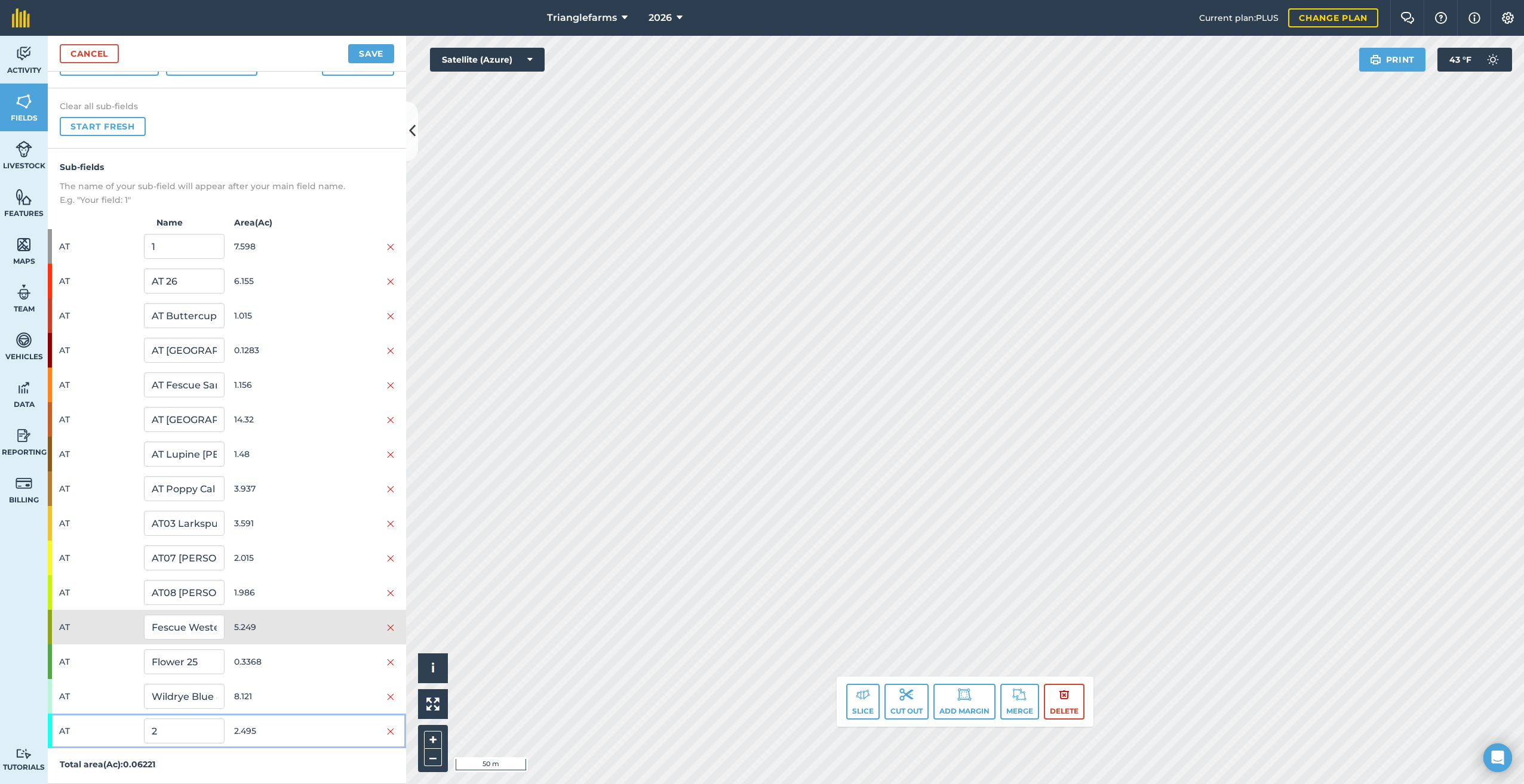
click at [51, 730] on div at bounding box center [49, 731] width 4 height 34
click at [51, 731] on div at bounding box center [49, 731] width 4 height 34
click at [54, 240] on div "AT 1 7.598" at bounding box center [227, 246] width 358 height 34
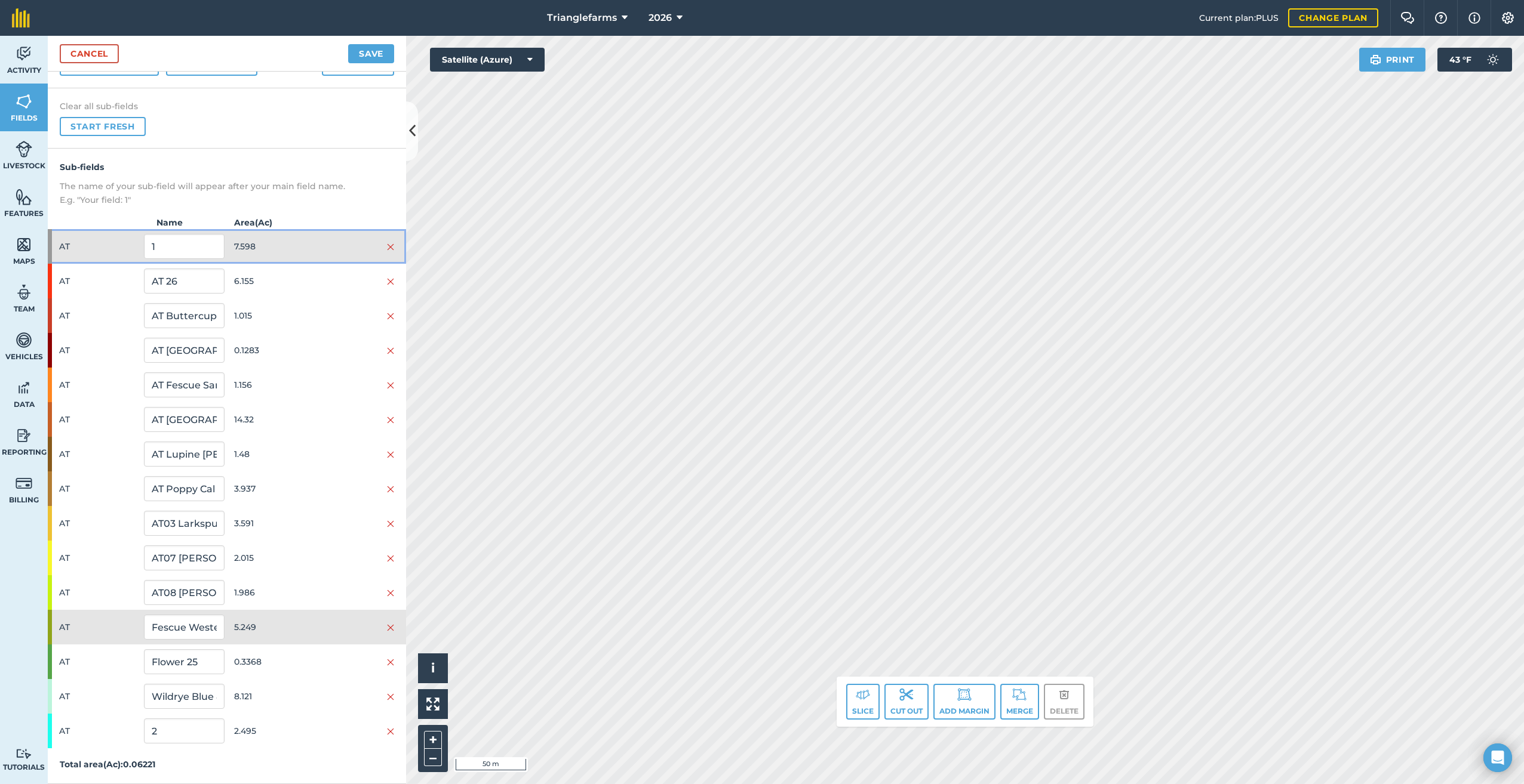
click at [54, 240] on div "AT 1 7.598" at bounding box center [227, 246] width 358 height 34
click at [45, 694] on div "Activity Fields Livestock Features Maps Team Vehicles Data Reporting Billing Tu…" at bounding box center [24, 410] width 48 height 748
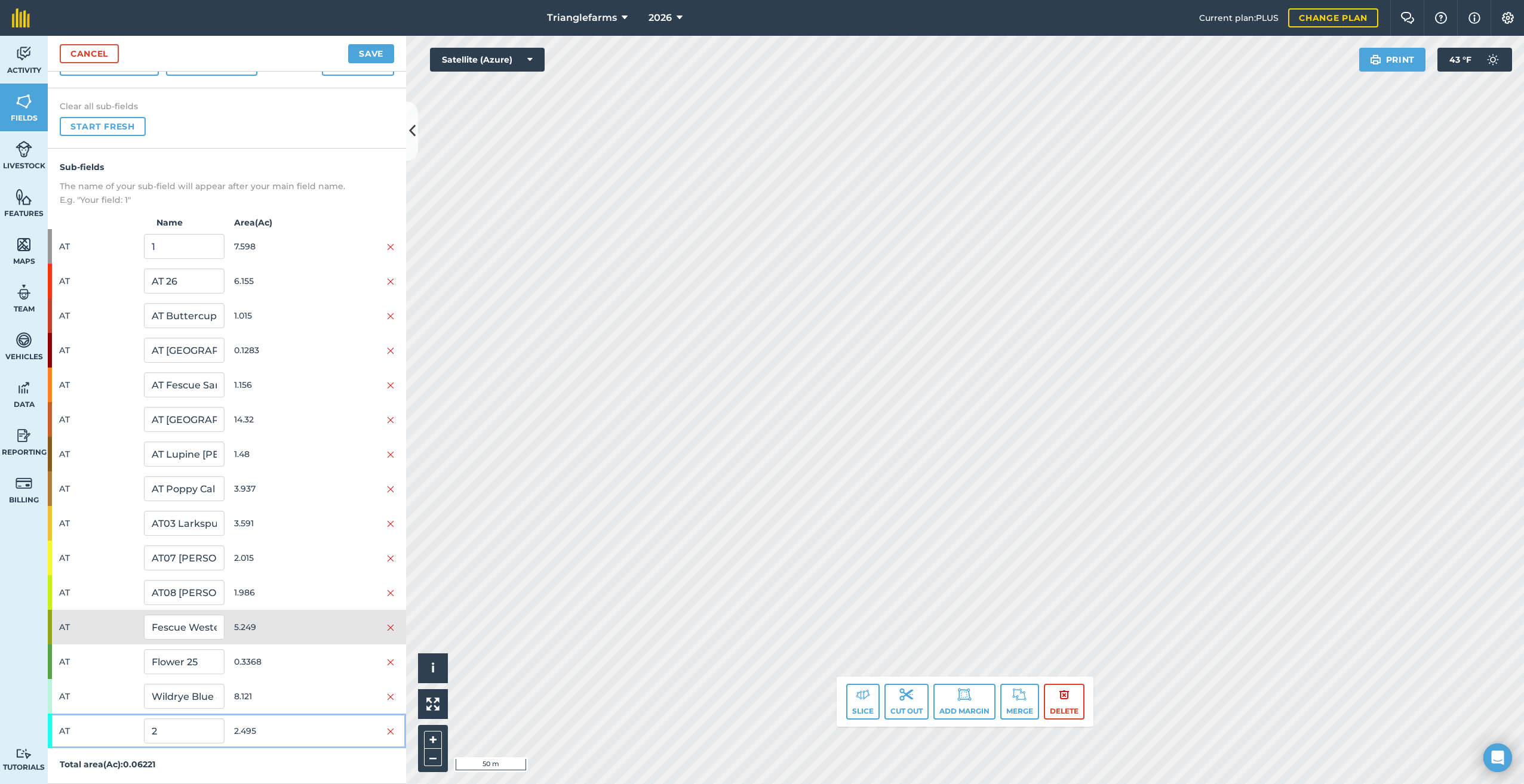
click at [54, 730] on div "AT 2 2.495" at bounding box center [227, 731] width 358 height 34
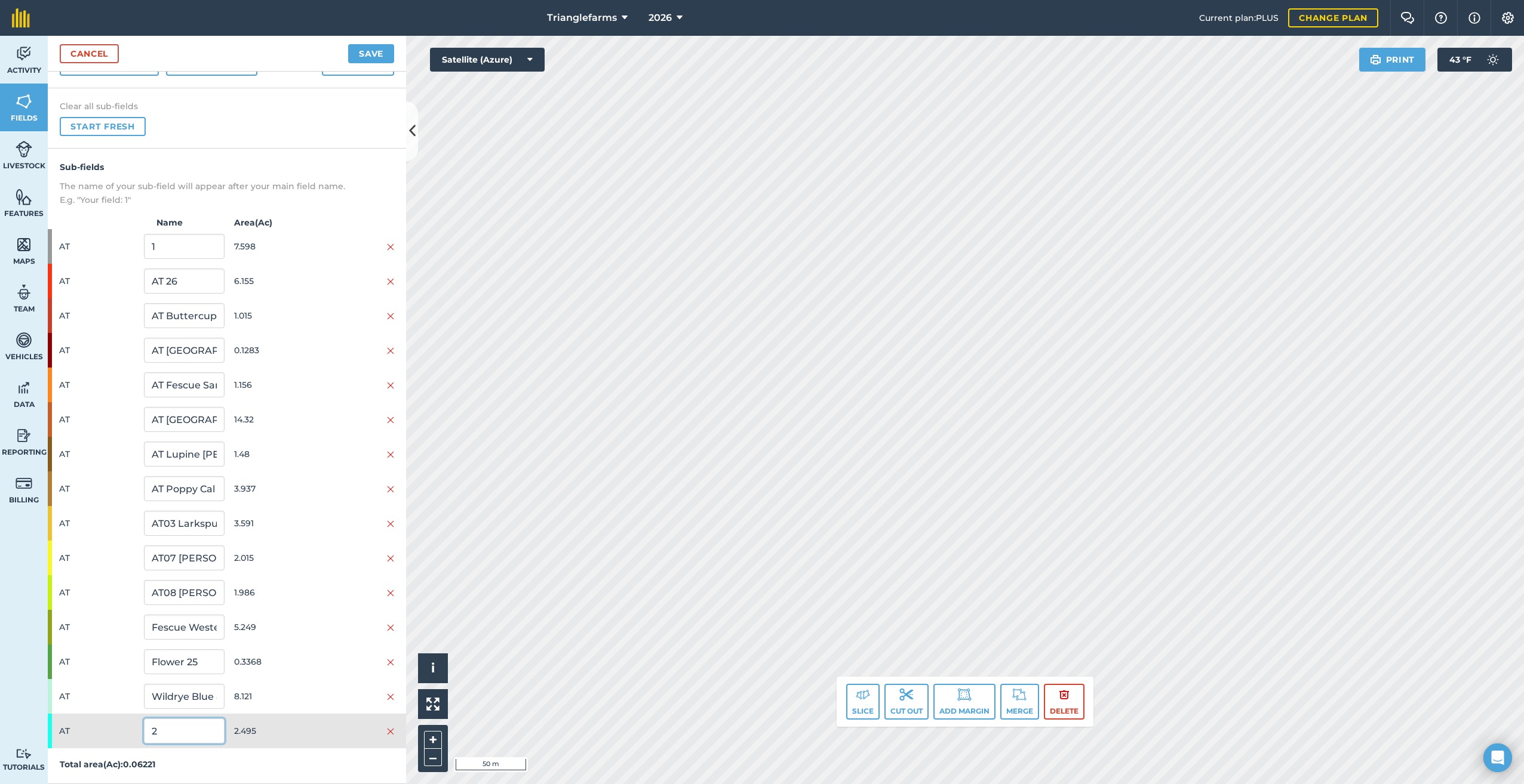
drag, startPoint x: 162, startPoint y: 736, endPoint x: 111, endPoint y: 782, distance: 68.7
click at [119, 758] on div "Sub-fields The name of your sub-field will appear after your main field name. E…" at bounding box center [227, 466] width 358 height 636
paste input "AT Hollyhock Tall Wild 80188 25"
type input "AT Hollyhock Tall Wild 80188 25"
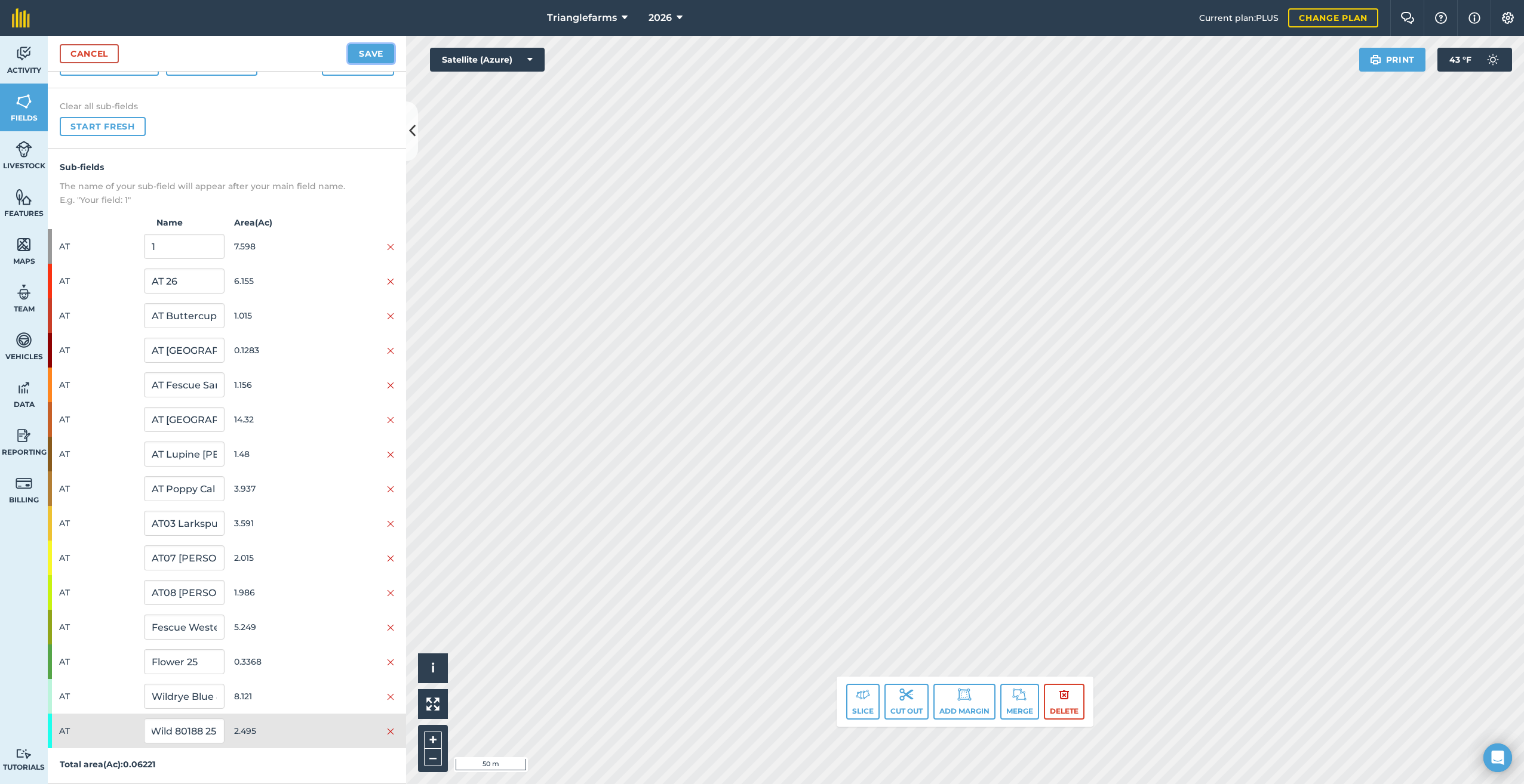
click at [379, 45] on button "Save" at bounding box center [371, 54] width 46 height 19
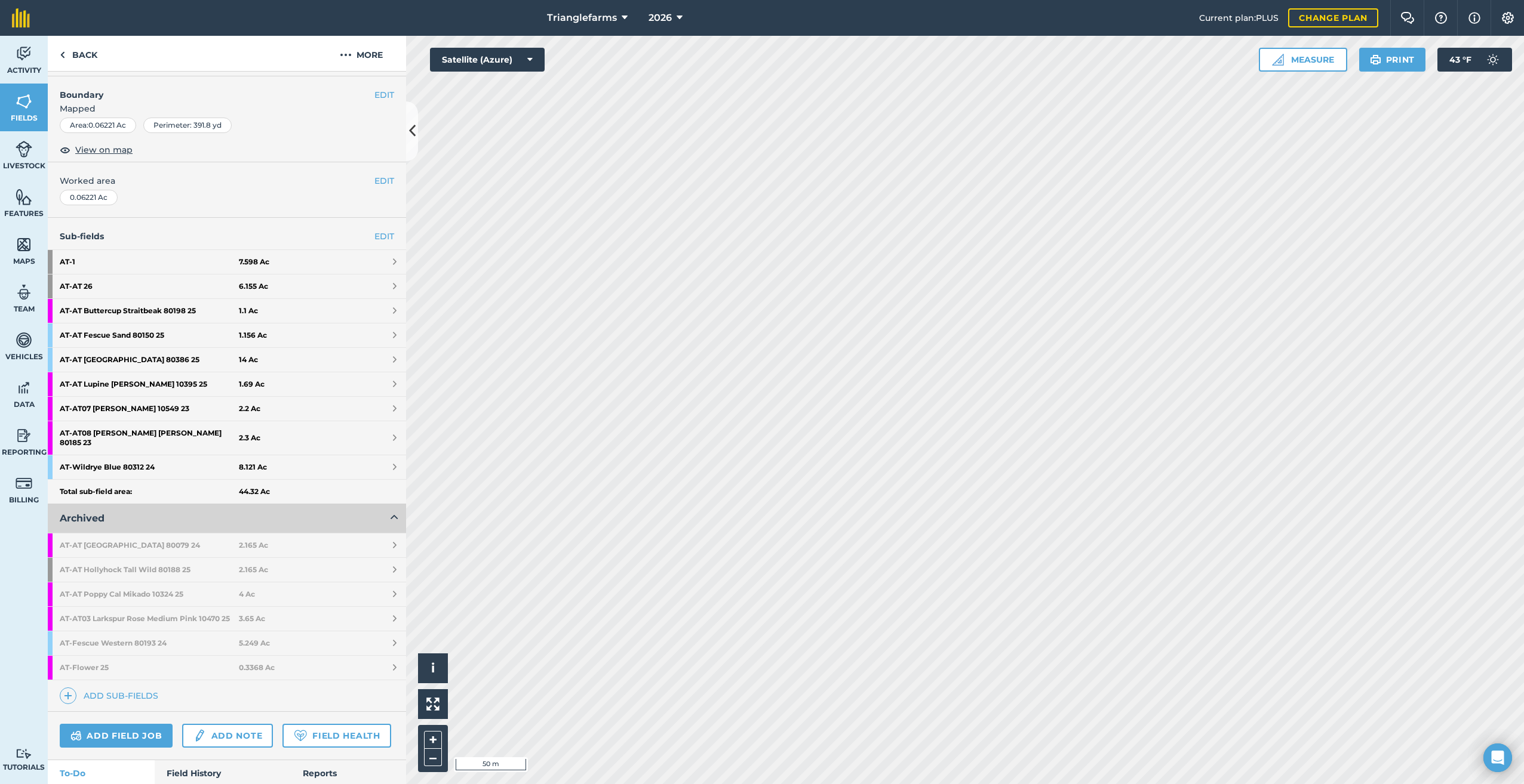
scroll to position [151, 0]
click at [127, 557] on strong "AT - AT Hollyhock Tall Wild 80188 25" at bounding box center [149, 569] width 179 height 24
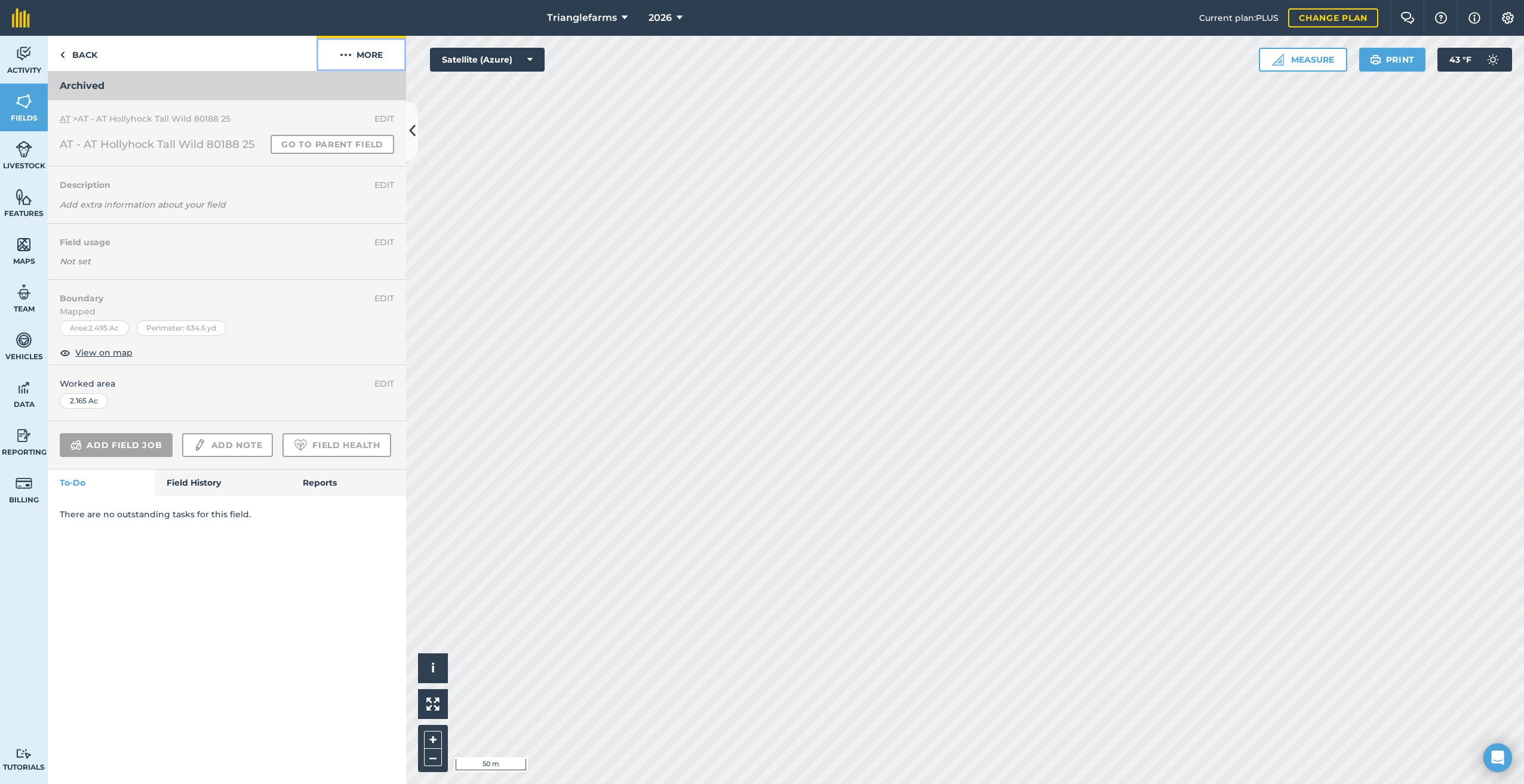
click at [350, 49] on img at bounding box center [346, 55] width 12 height 14
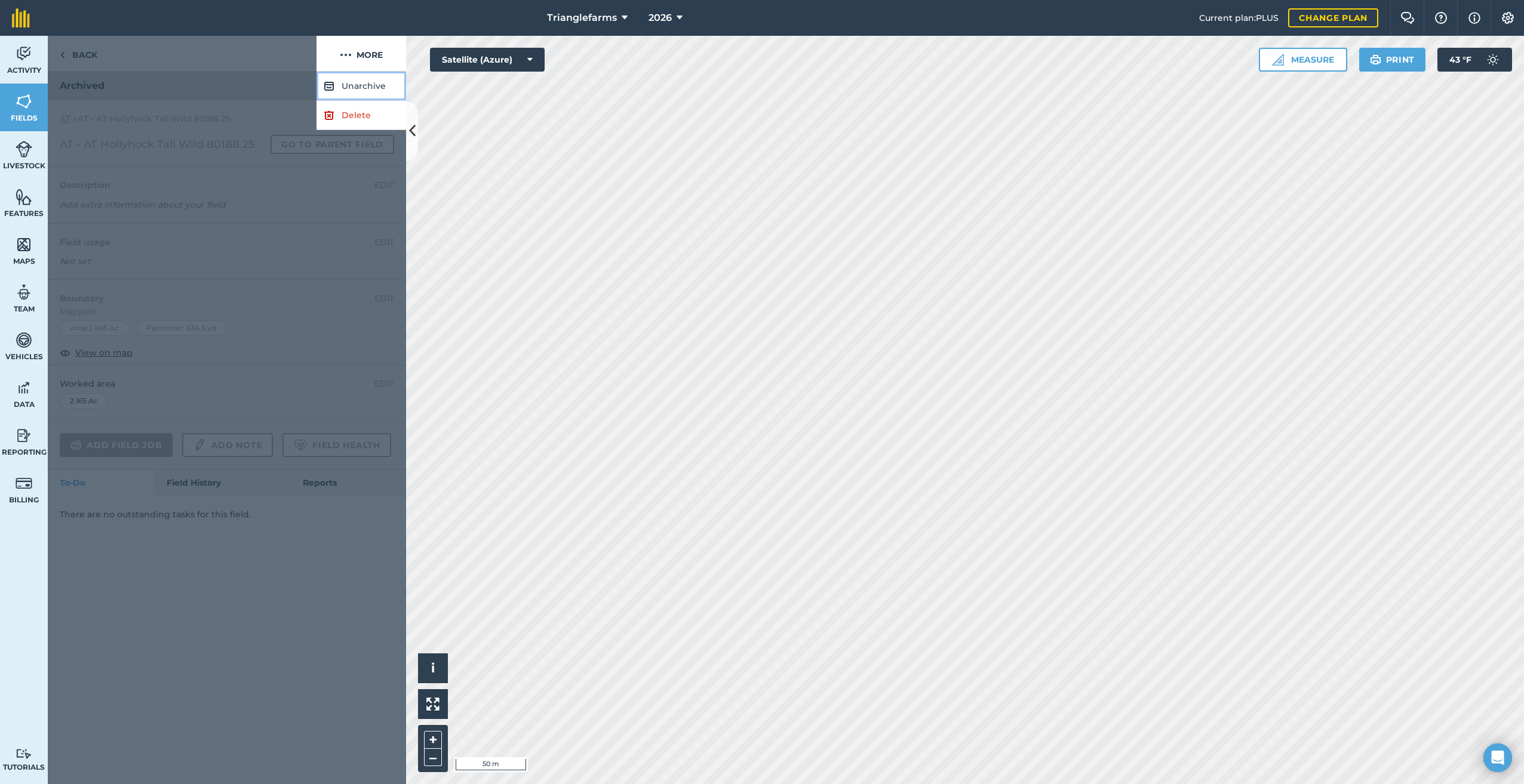
click at [361, 83] on button "Unarchive" at bounding box center [361, 86] width 90 height 30
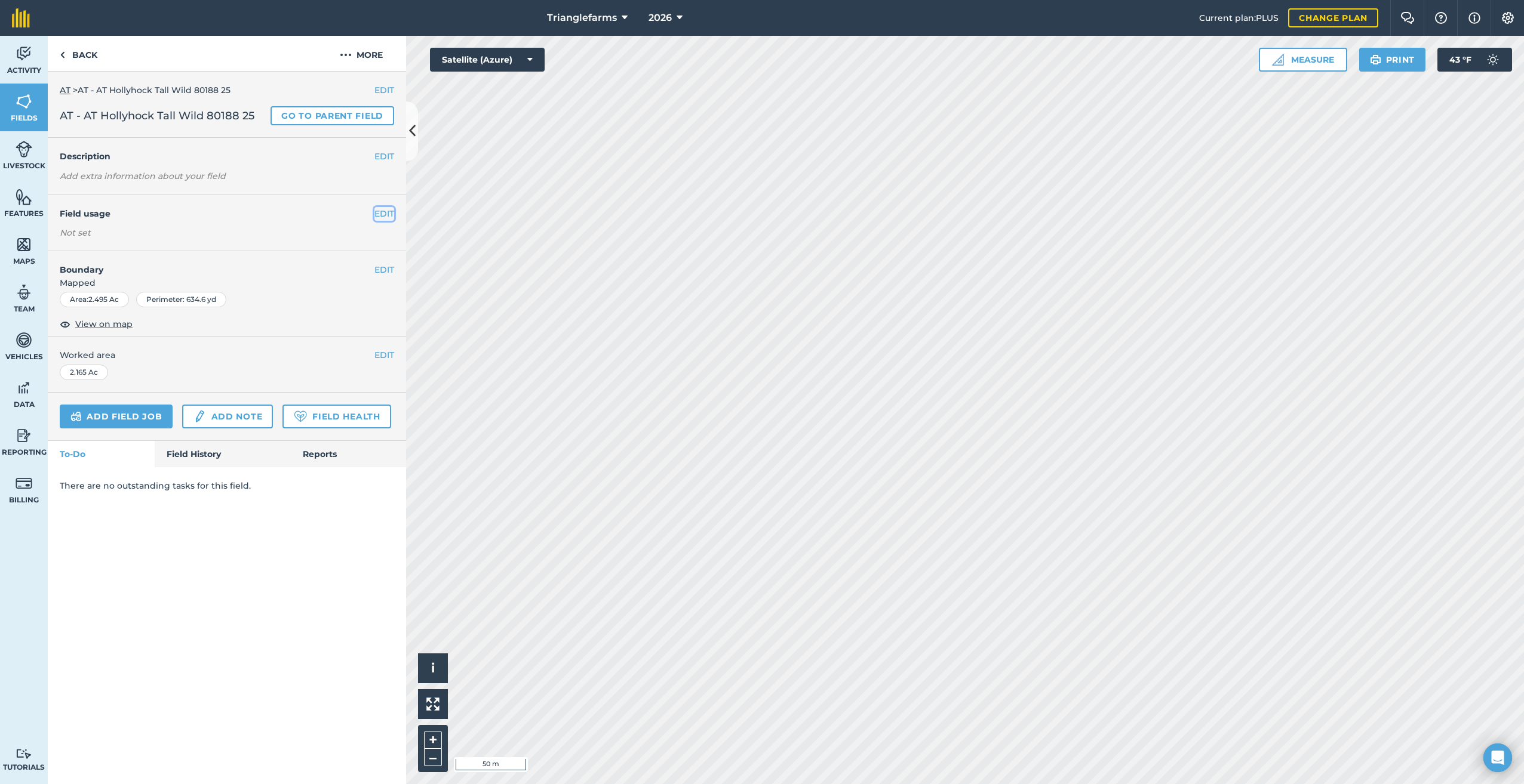
click at [382, 213] on button "EDIT" at bounding box center [384, 214] width 20 height 13
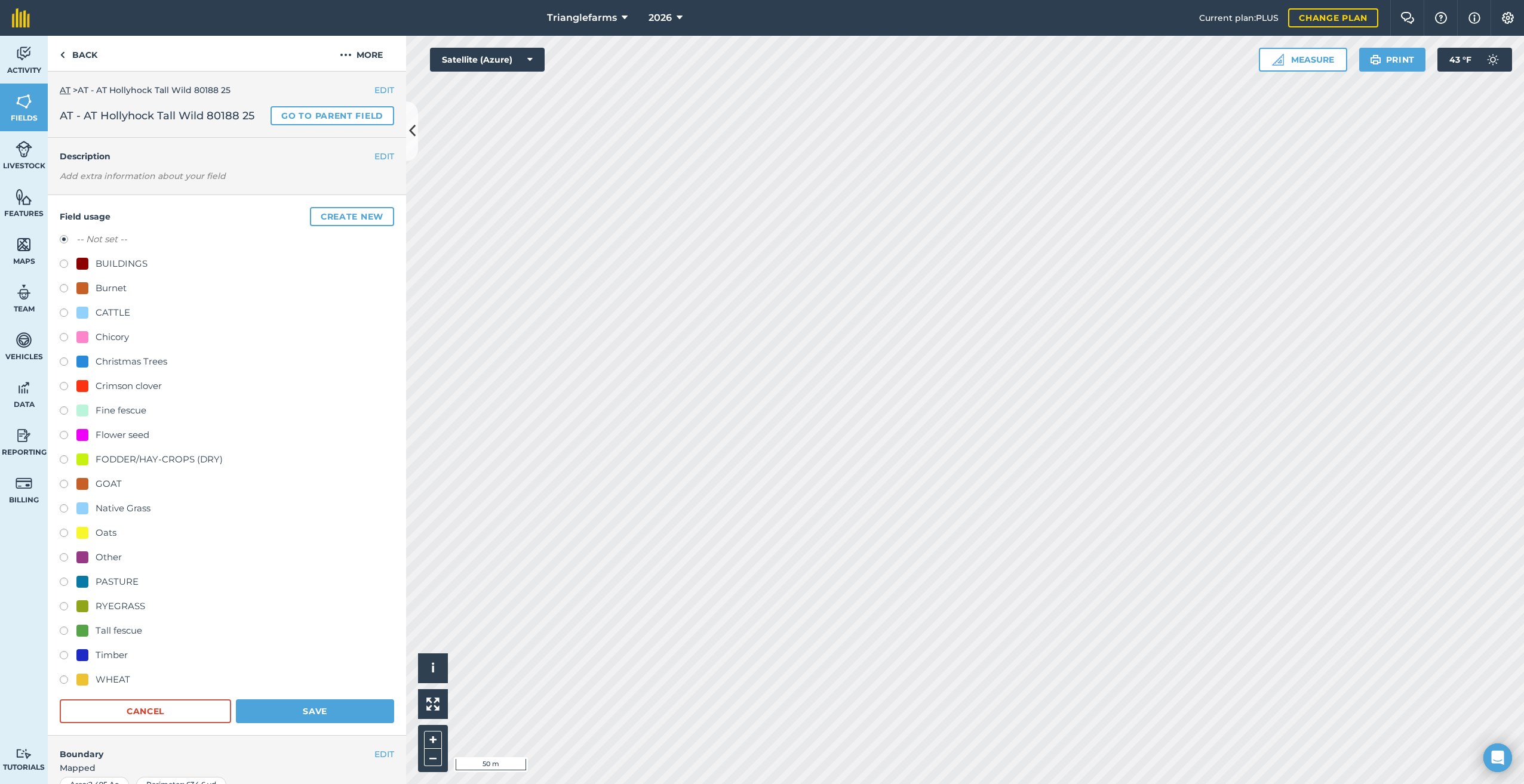
click at [61, 435] on label at bounding box center [68, 437] width 17 height 12
radio input "true"
radio input "false"
click at [318, 718] on button "Save" at bounding box center [315, 712] width 158 height 24
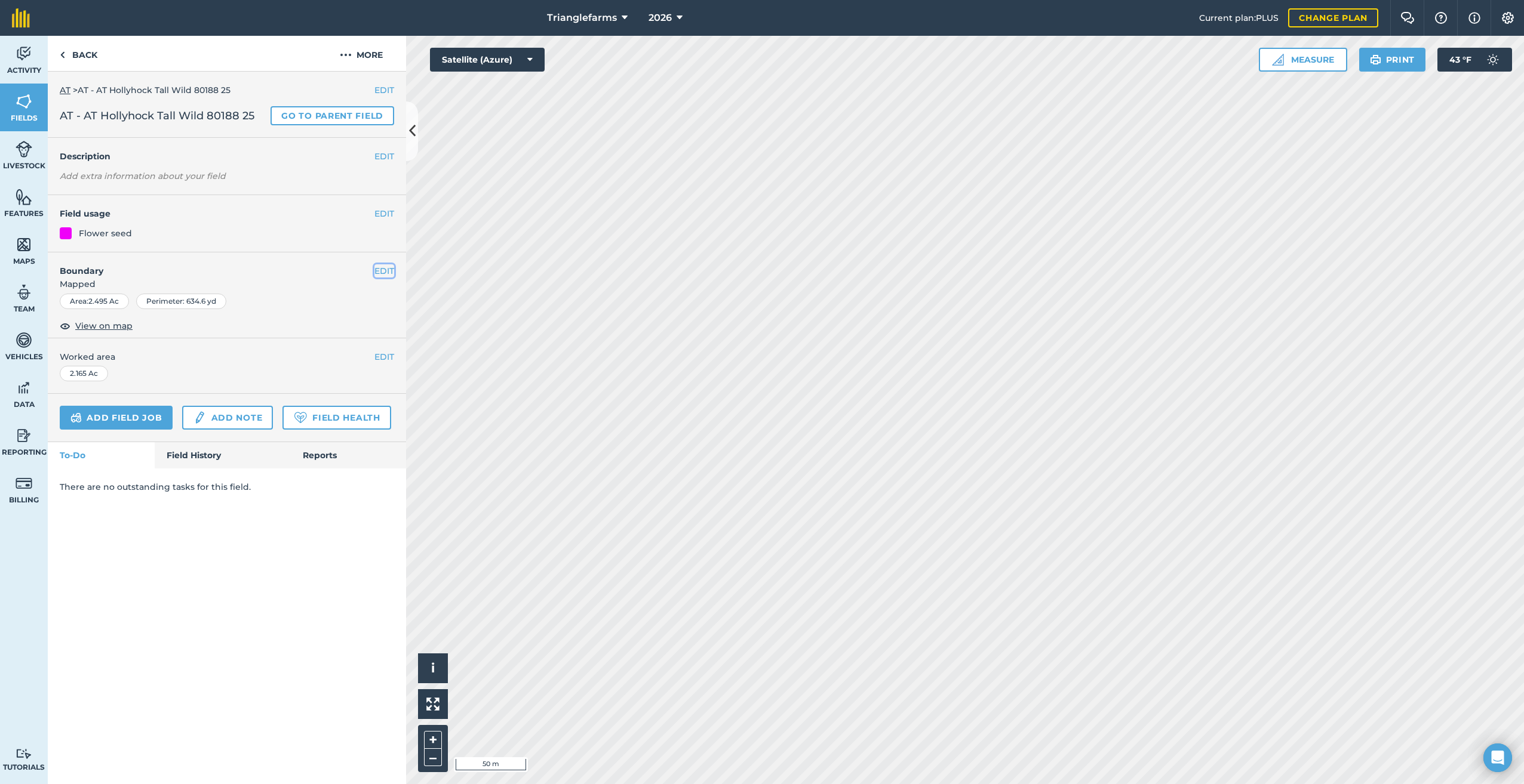
click at [380, 272] on button "EDIT" at bounding box center [384, 271] width 20 height 13
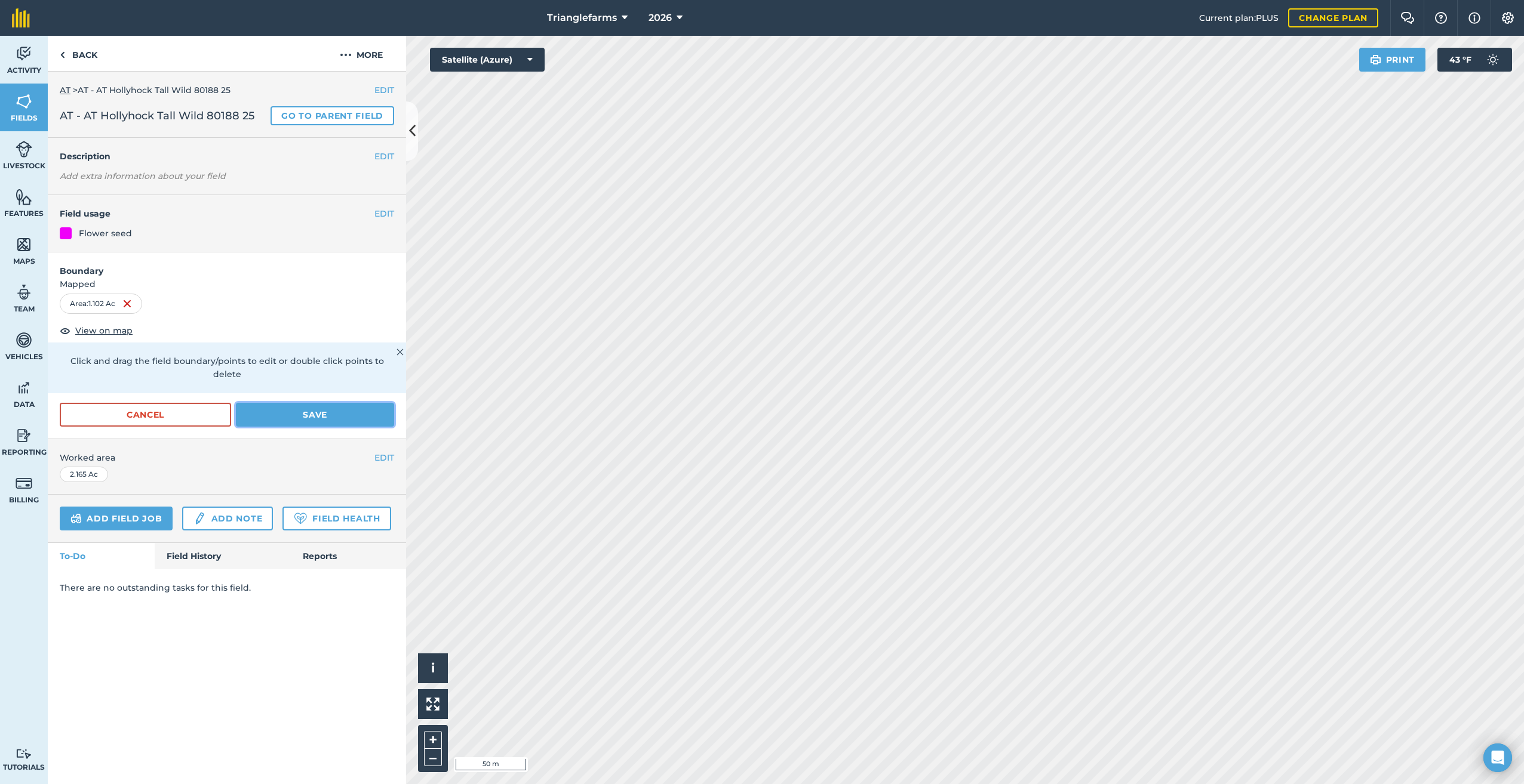
click at [317, 403] on button "Save" at bounding box center [315, 415] width 158 height 24
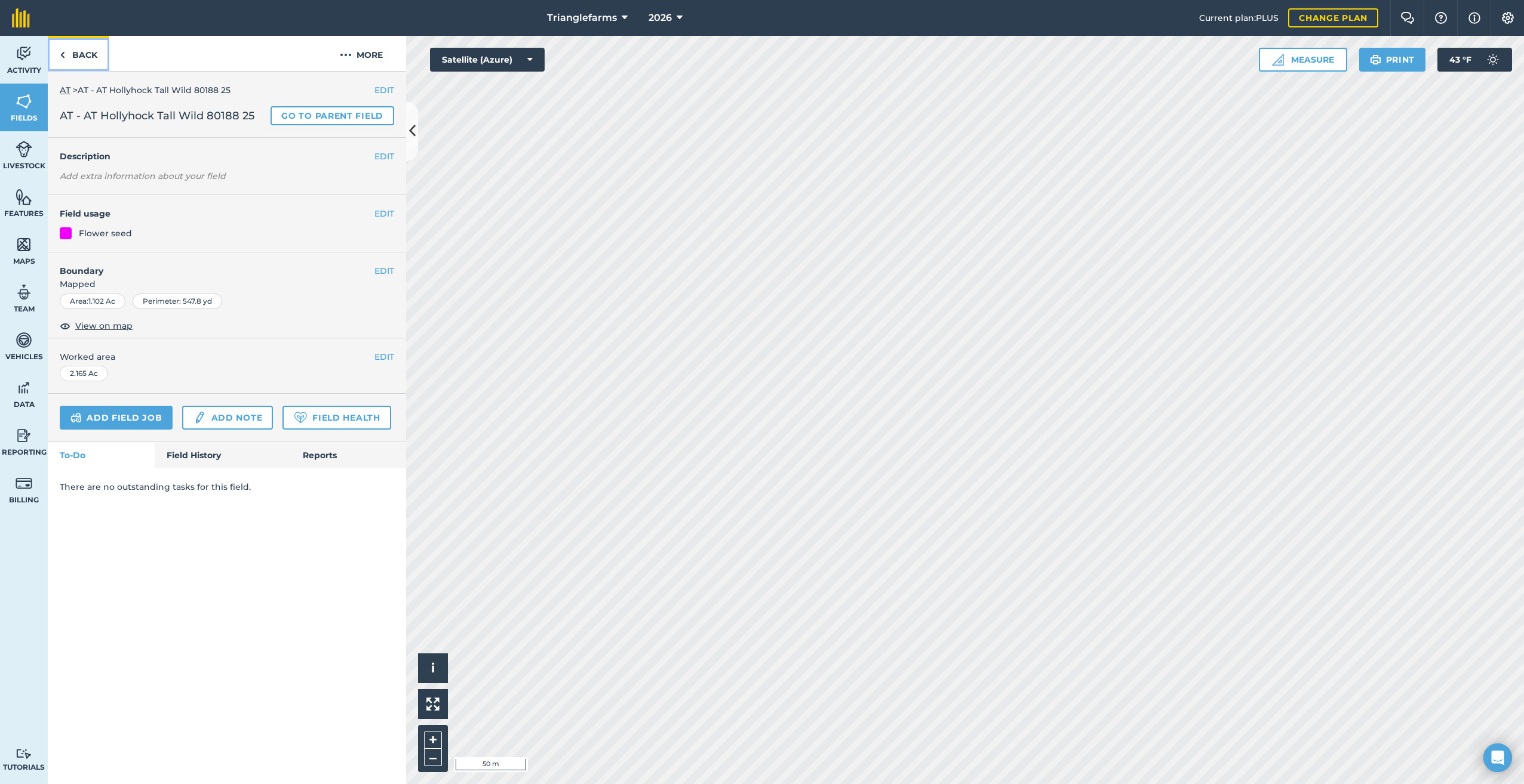
drag, startPoint x: 61, startPoint y: 58, endPoint x: 256, endPoint y: 246, distance: 270.9
click at [61, 58] on img at bounding box center [62, 55] width 5 height 14
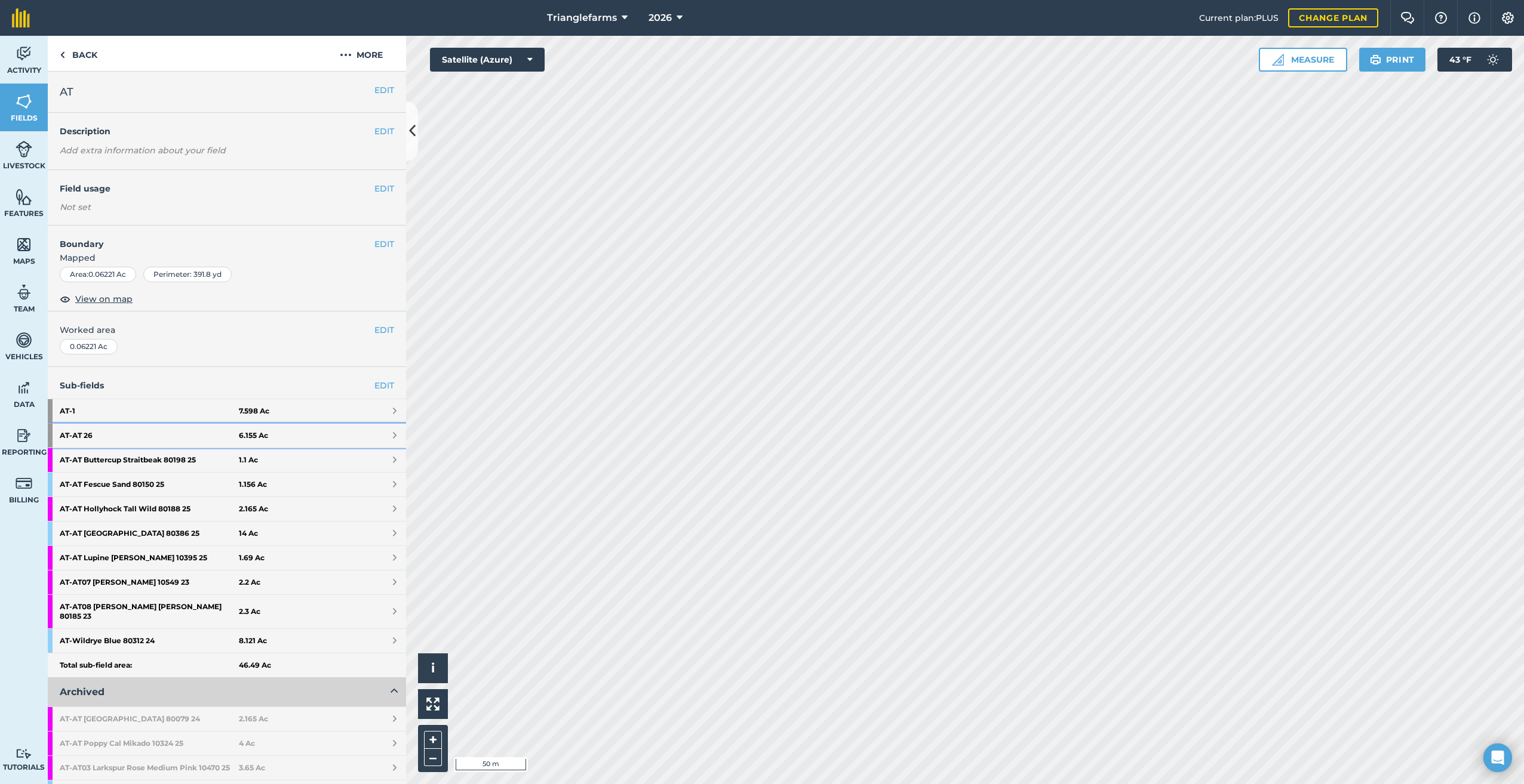
click at [52, 430] on div at bounding box center [50, 436] width 5 height 24
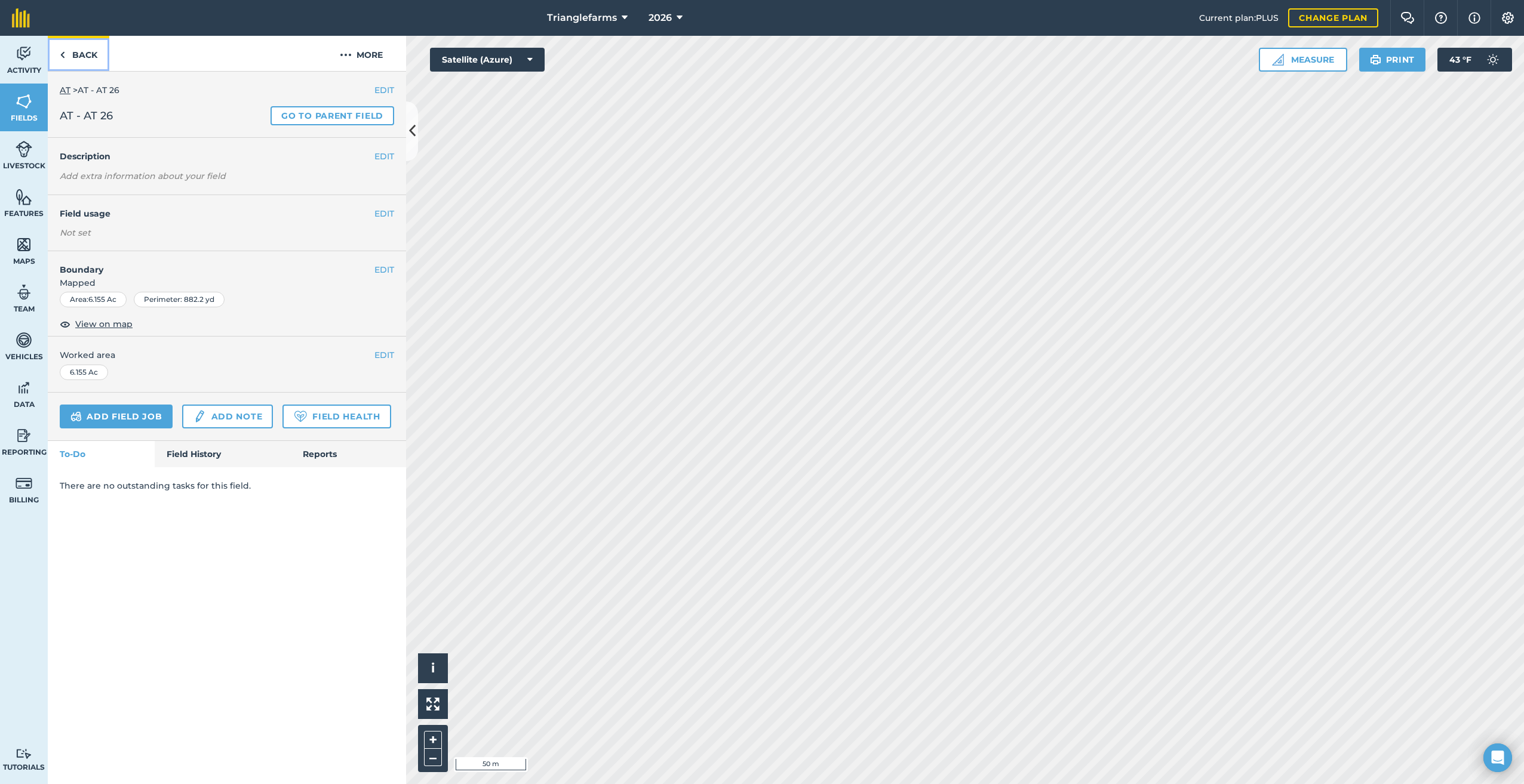
click at [61, 51] on img at bounding box center [62, 55] width 5 height 14
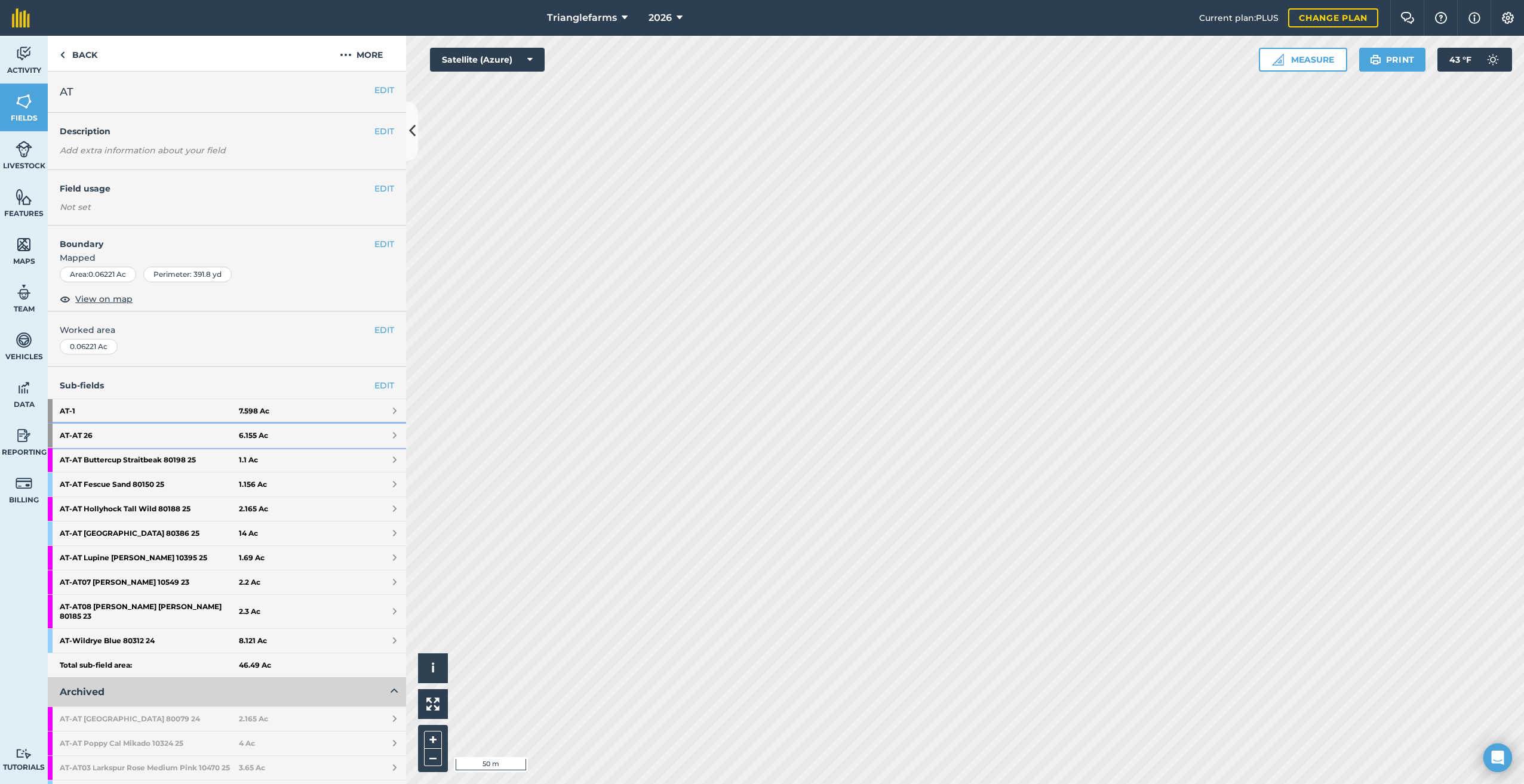
click at [57, 431] on link "AT - AT 26 6.155 Ac" at bounding box center [227, 436] width 358 height 24
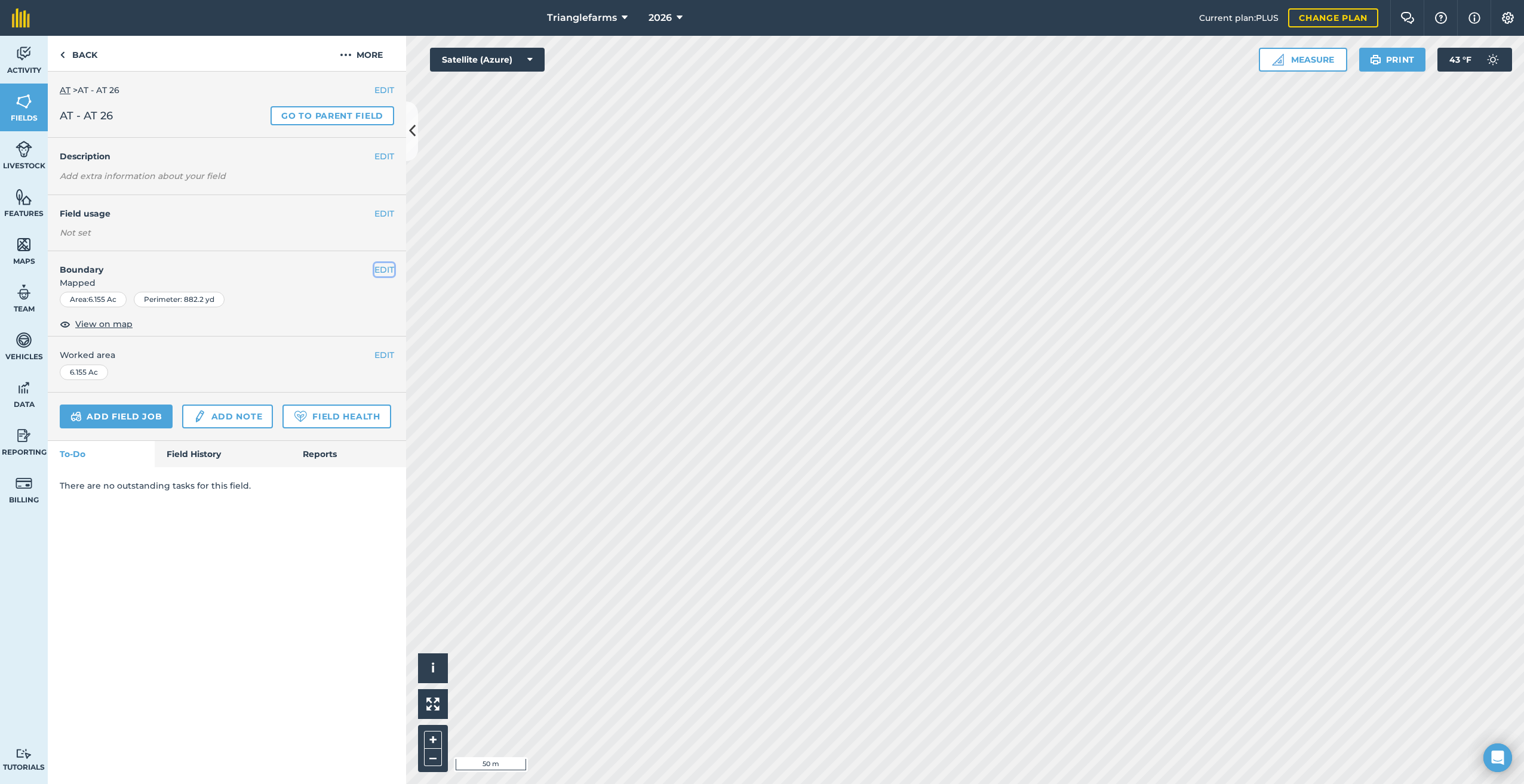
click at [382, 267] on button "EDIT" at bounding box center [384, 270] width 20 height 13
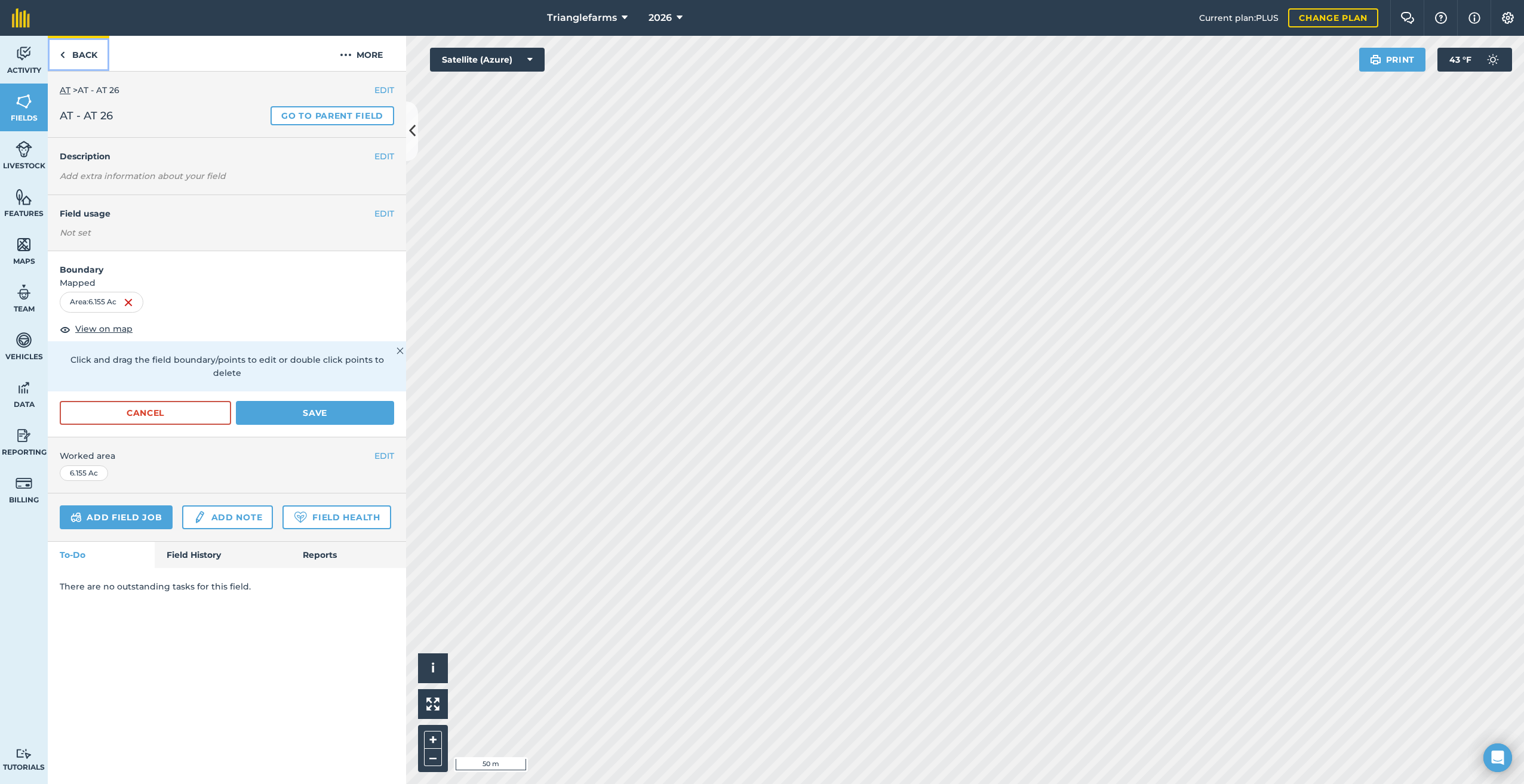
click at [64, 56] on img at bounding box center [62, 55] width 5 height 14
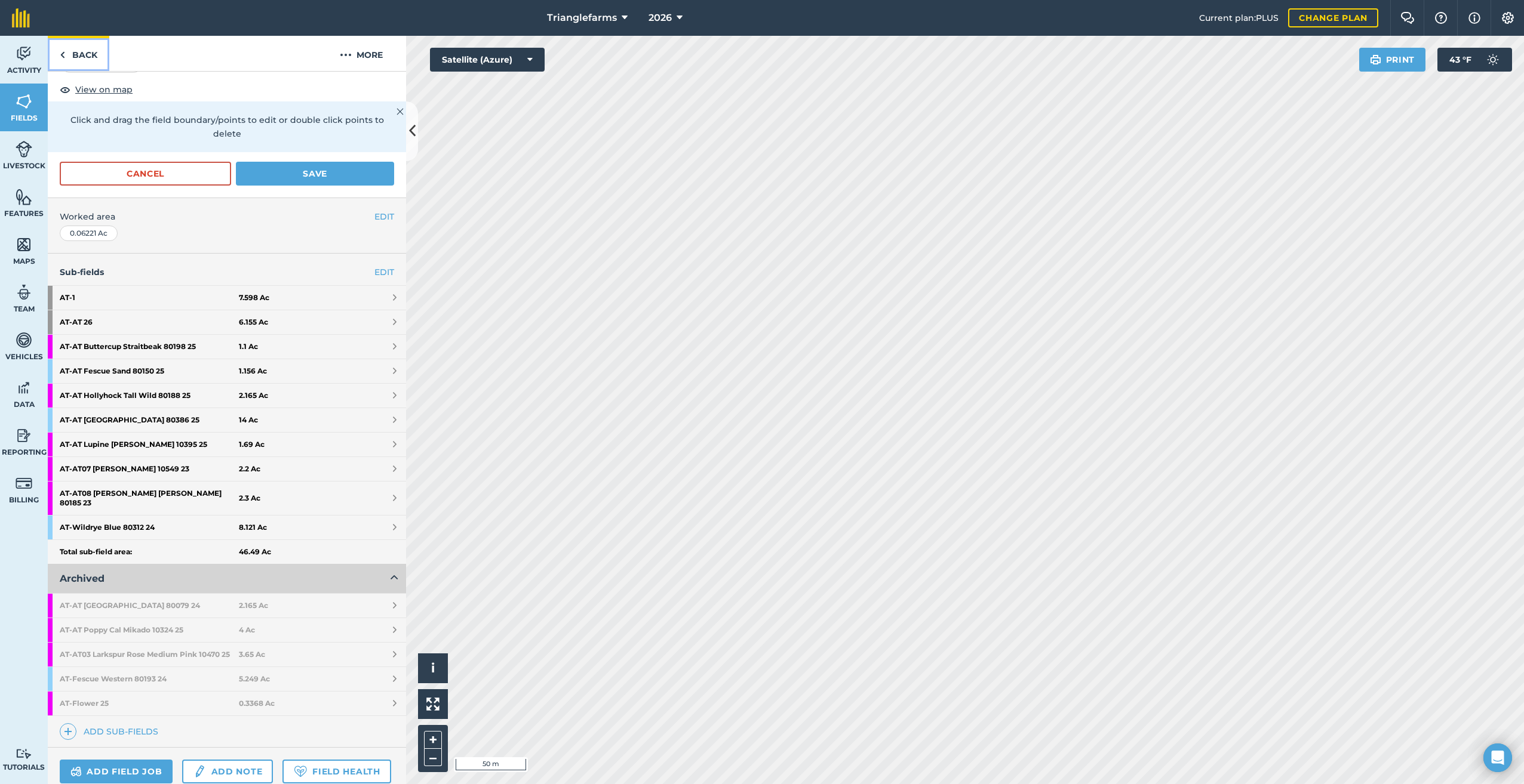
scroll to position [289, 0]
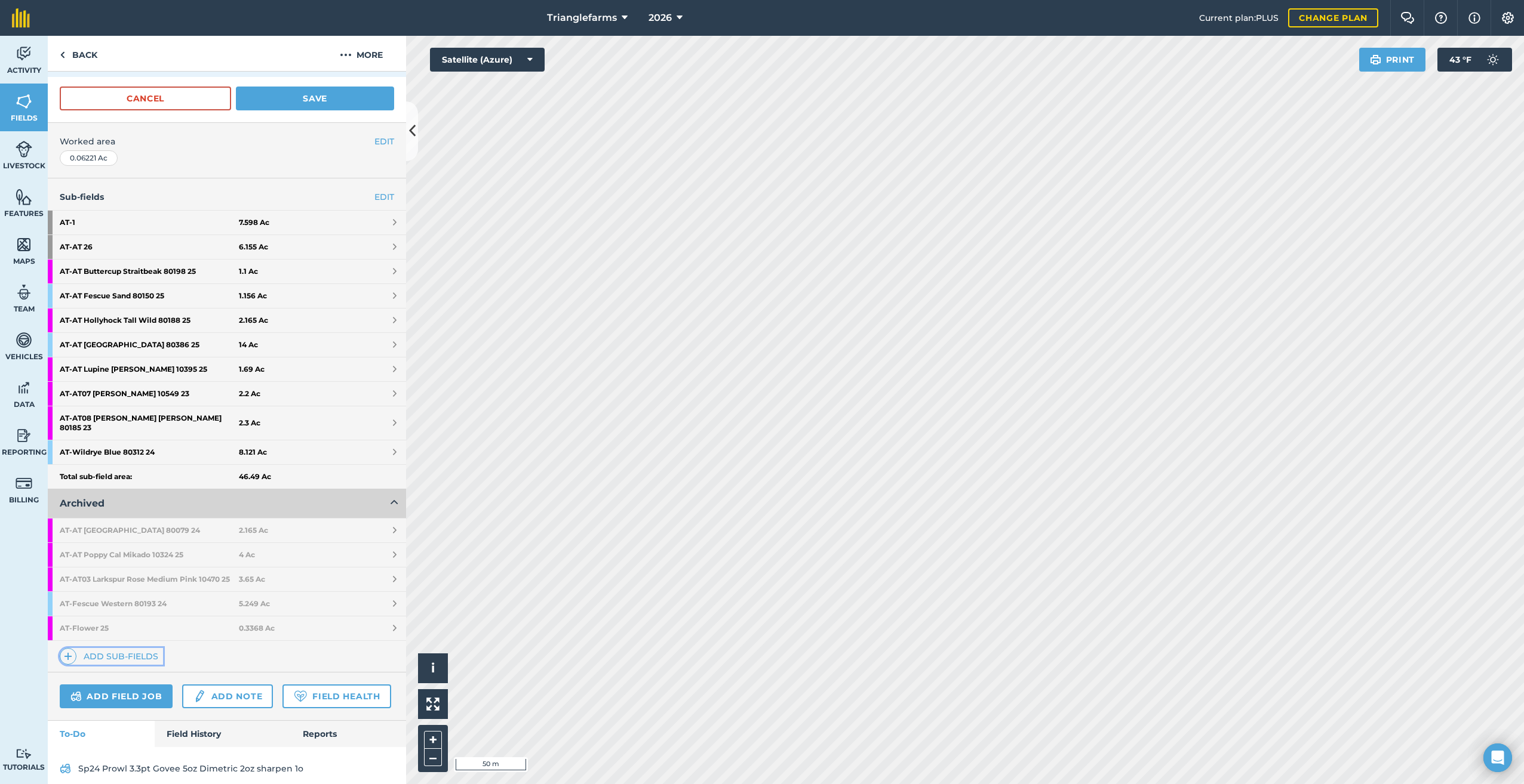
click at [64, 654] on img at bounding box center [68, 657] width 8 height 14
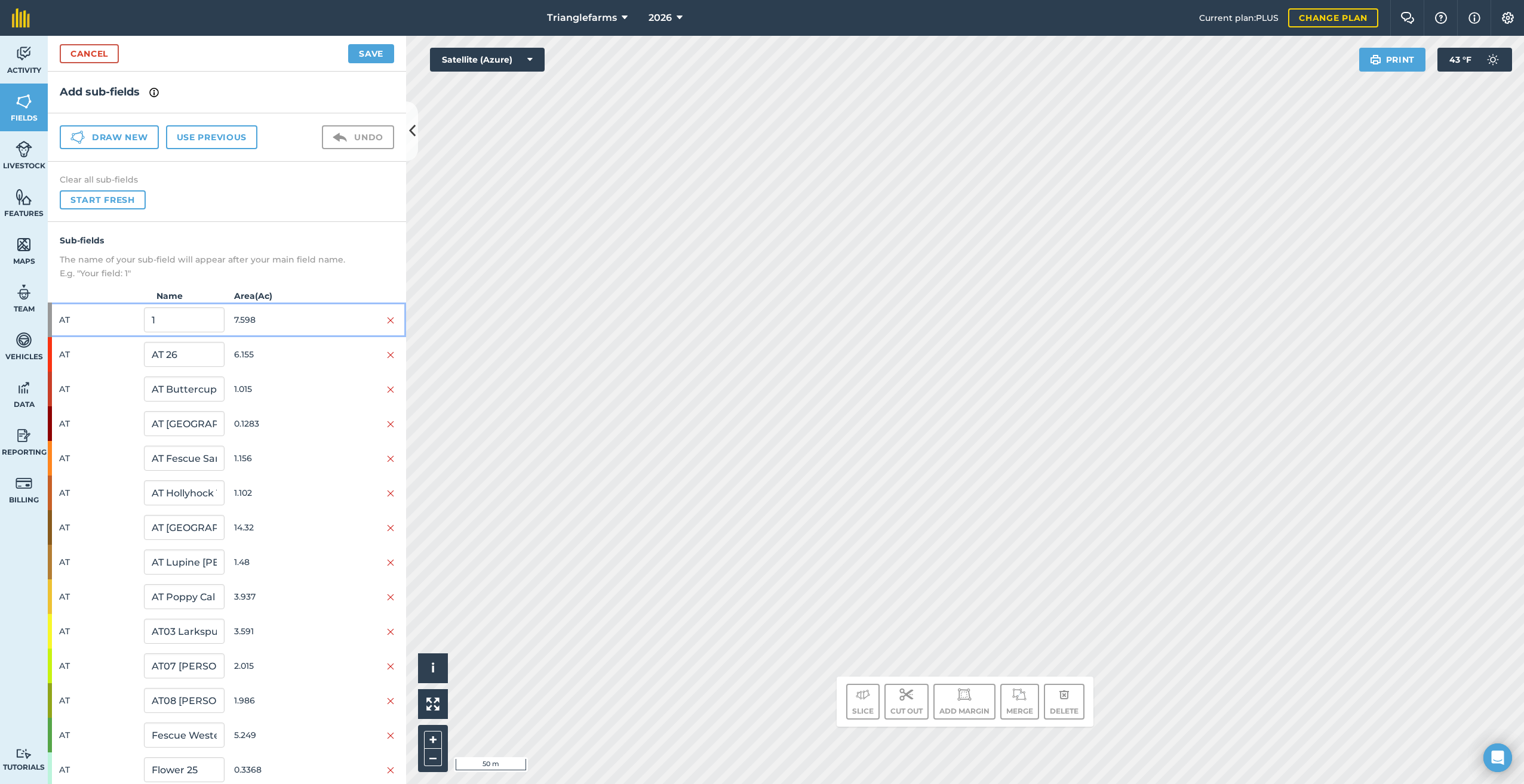
drag, startPoint x: 54, startPoint y: 316, endPoint x: 79, endPoint y: 329, distance: 28.2
click at [55, 316] on div "AT 1 7.598" at bounding box center [227, 319] width 358 height 34
click at [63, 312] on span "AT" at bounding box center [99, 320] width 80 height 23
drag, startPoint x: 63, startPoint y: 312, endPoint x: 89, endPoint y: 321, distance: 27.5
click at [89, 321] on span "AT" at bounding box center [99, 320] width 80 height 23
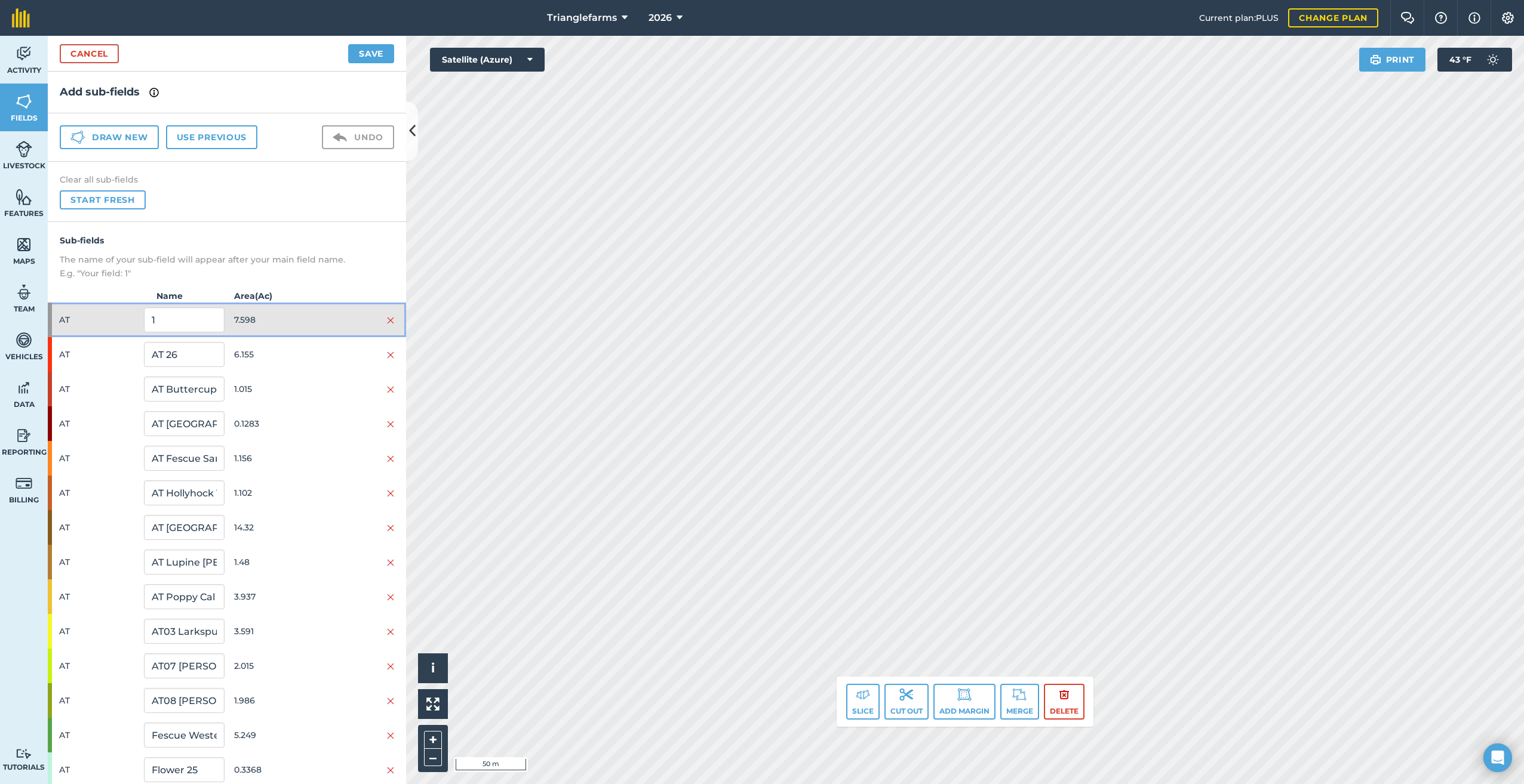
click at [58, 321] on div "AT 1 7.598" at bounding box center [227, 319] width 358 height 34
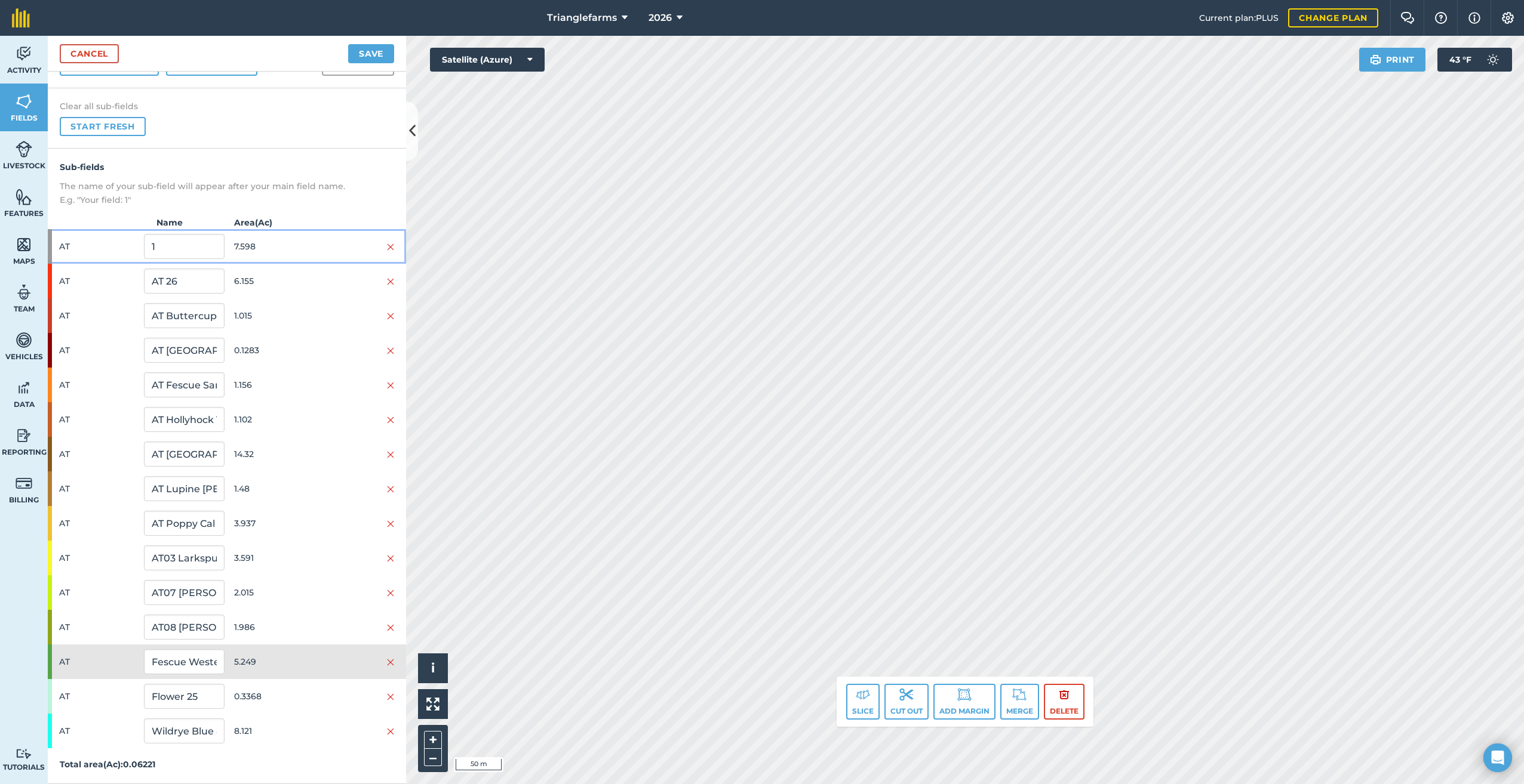
click at [52, 244] on div "AT 1 7.598" at bounding box center [227, 246] width 358 height 34
click at [61, 248] on span "AT" at bounding box center [99, 246] width 80 height 23
click at [860, 694] on img at bounding box center [863, 695] width 14 height 14
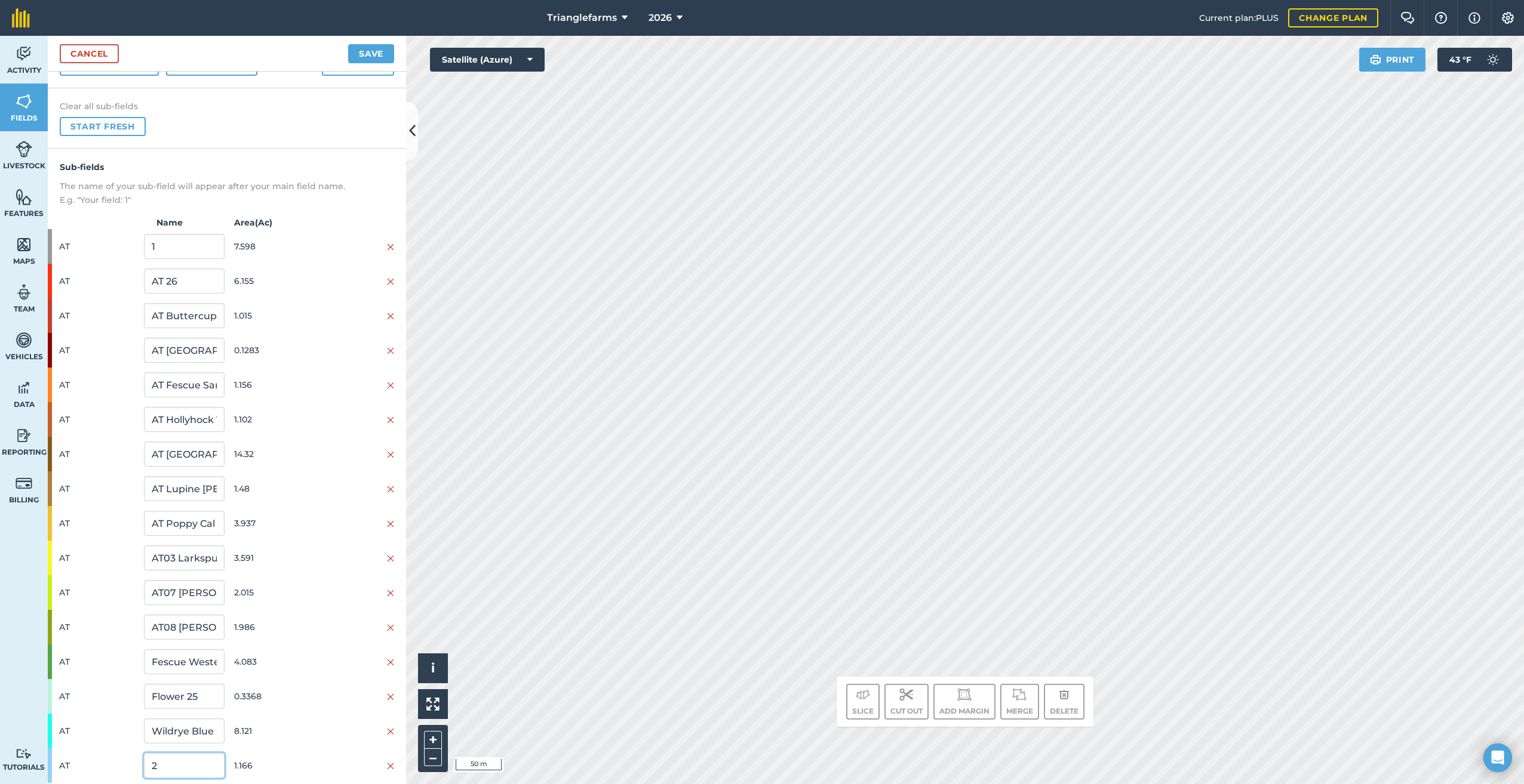
drag, startPoint x: 170, startPoint y: 765, endPoint x: 89, endPoint y: 782, distance: 82.8
click at [92, 779] on div "Sub-fields The name of your sub-field will appear after your main field name. E…" at bounding box center [227, 484] width 358 height 670
paste input "AT Buttercup Western 80192 25"
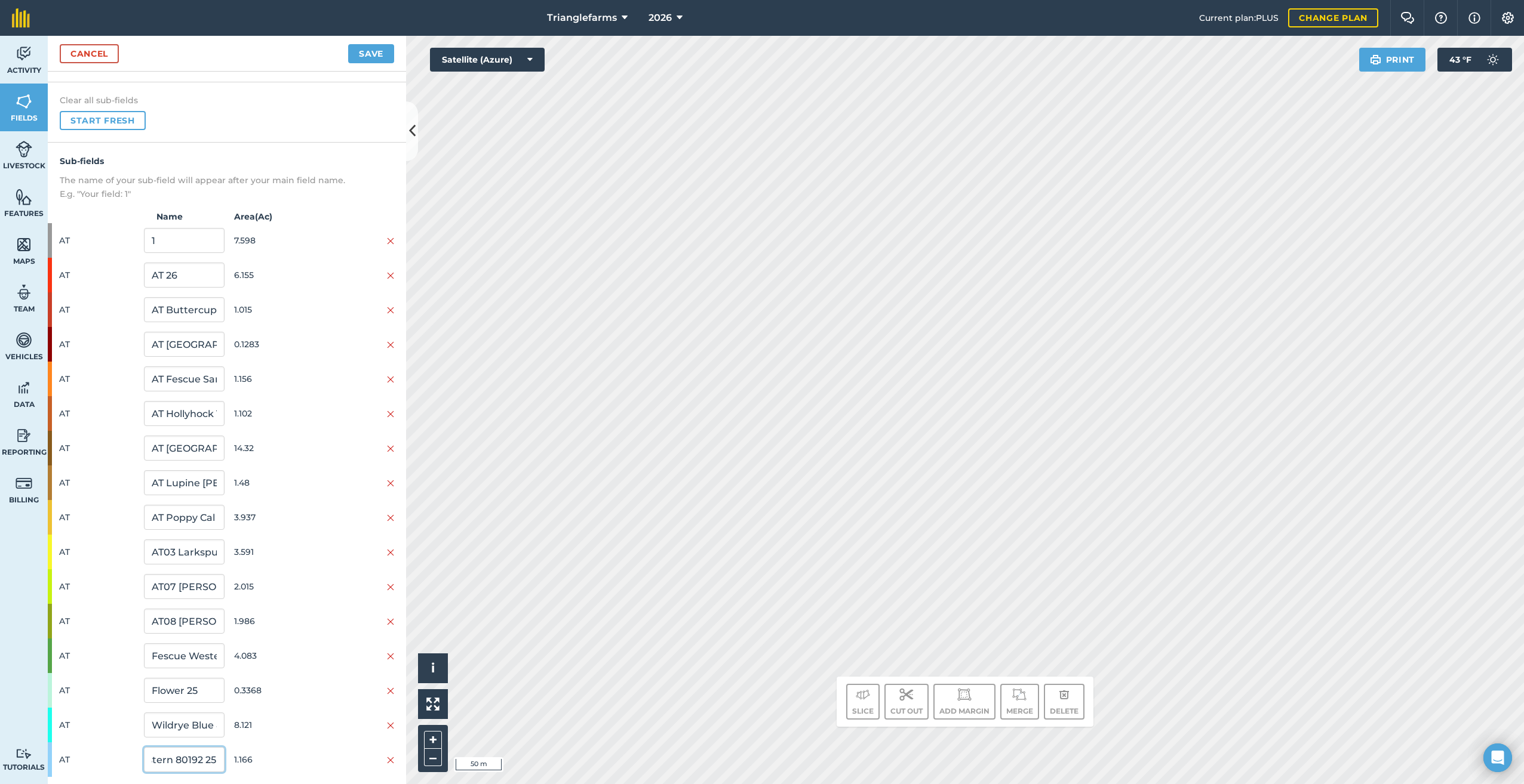
type input "AT Buttercup Western 80192 25"
drag, startPoint x: 383, startPoint y: 50, endPoint x: 395, endPoint y: 61, distance: 16.3
click at [383, 50] on button "Save" at bounding box center [371, 54] width 46 height 19
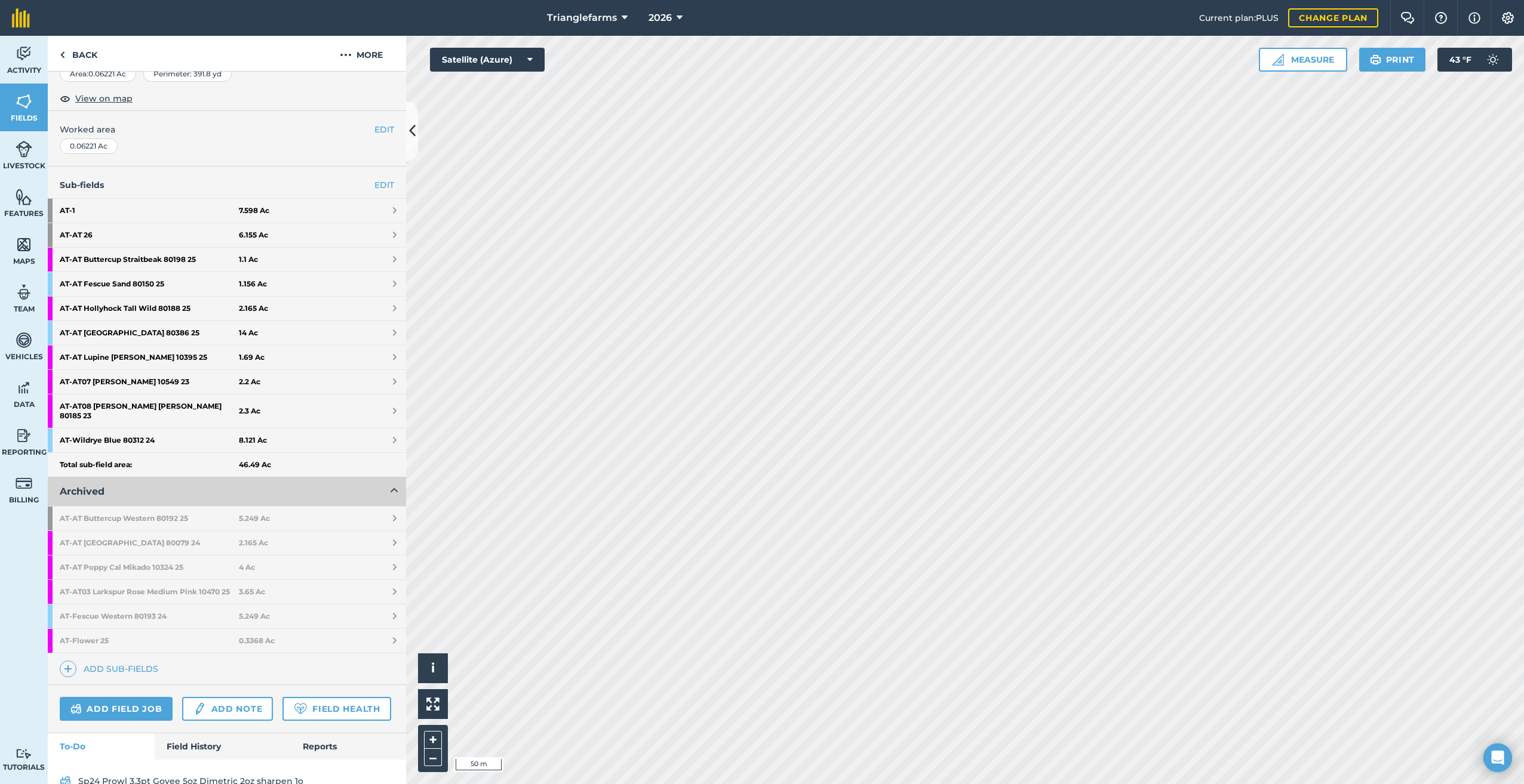
scroll to position [202, 0]
click at [121, 506] on strong "AT - AT Buttercup Western 80192 25" at bounding box center [149, 517] width 179 height 24
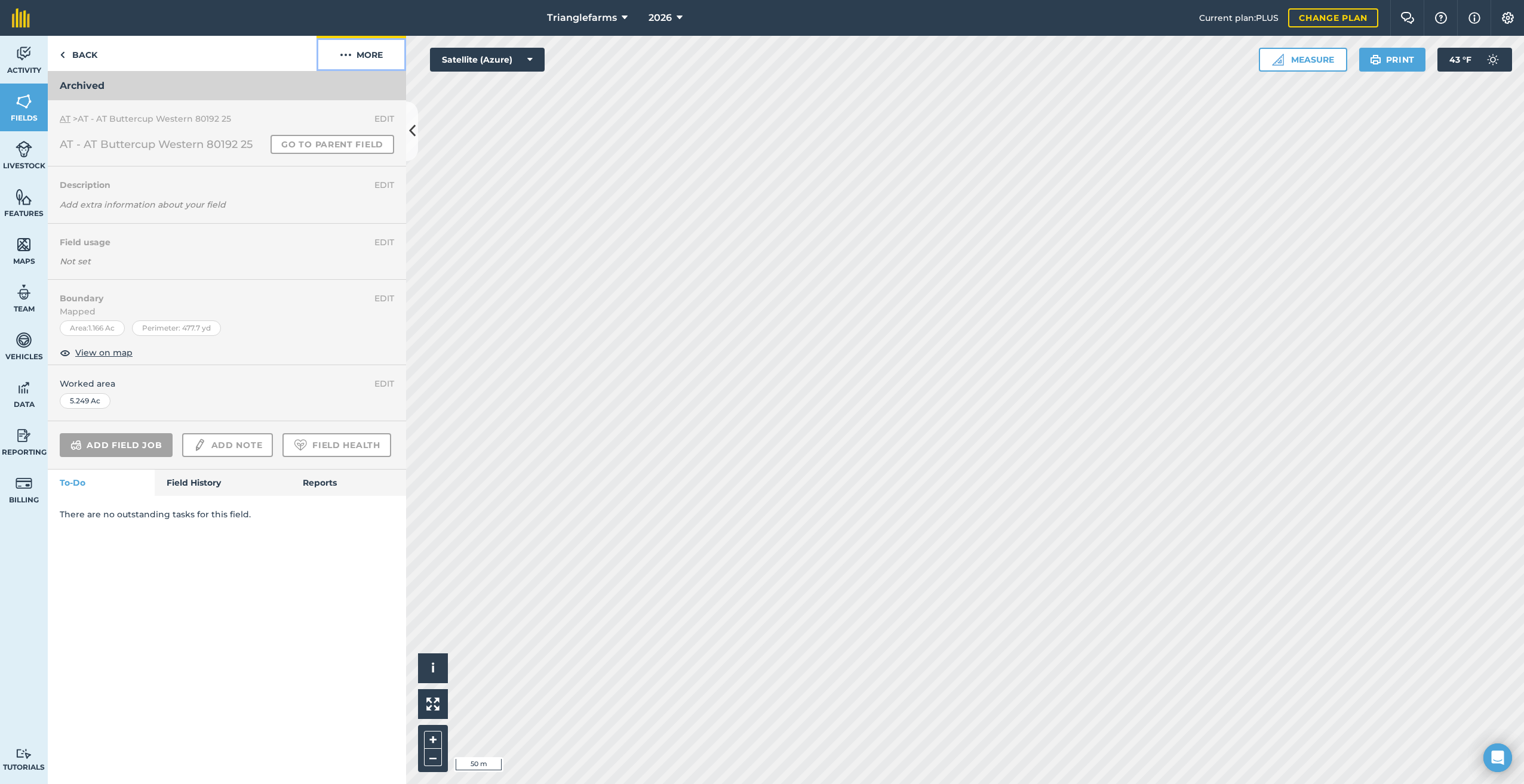
click at [345, 50] on img at bounding box center [346, 55] width 12 height 14
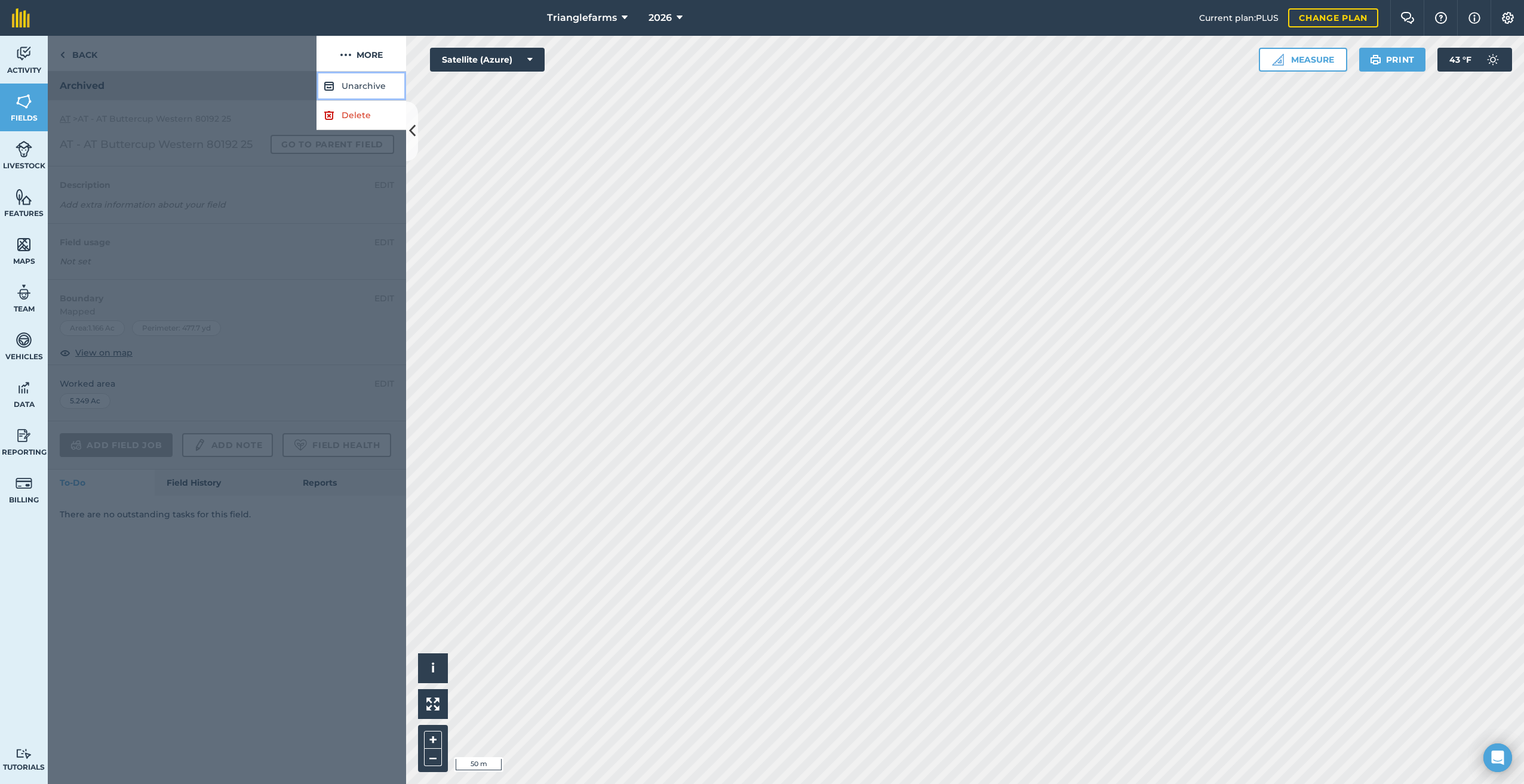
drag, startPoint x: 352, startPoint y: 85, endPoint x: 414, endPoint y: 104, distance: 64.8
click at [356, 85] on button "Unarchive" at bounding box center [361, 86] width 90 height 30
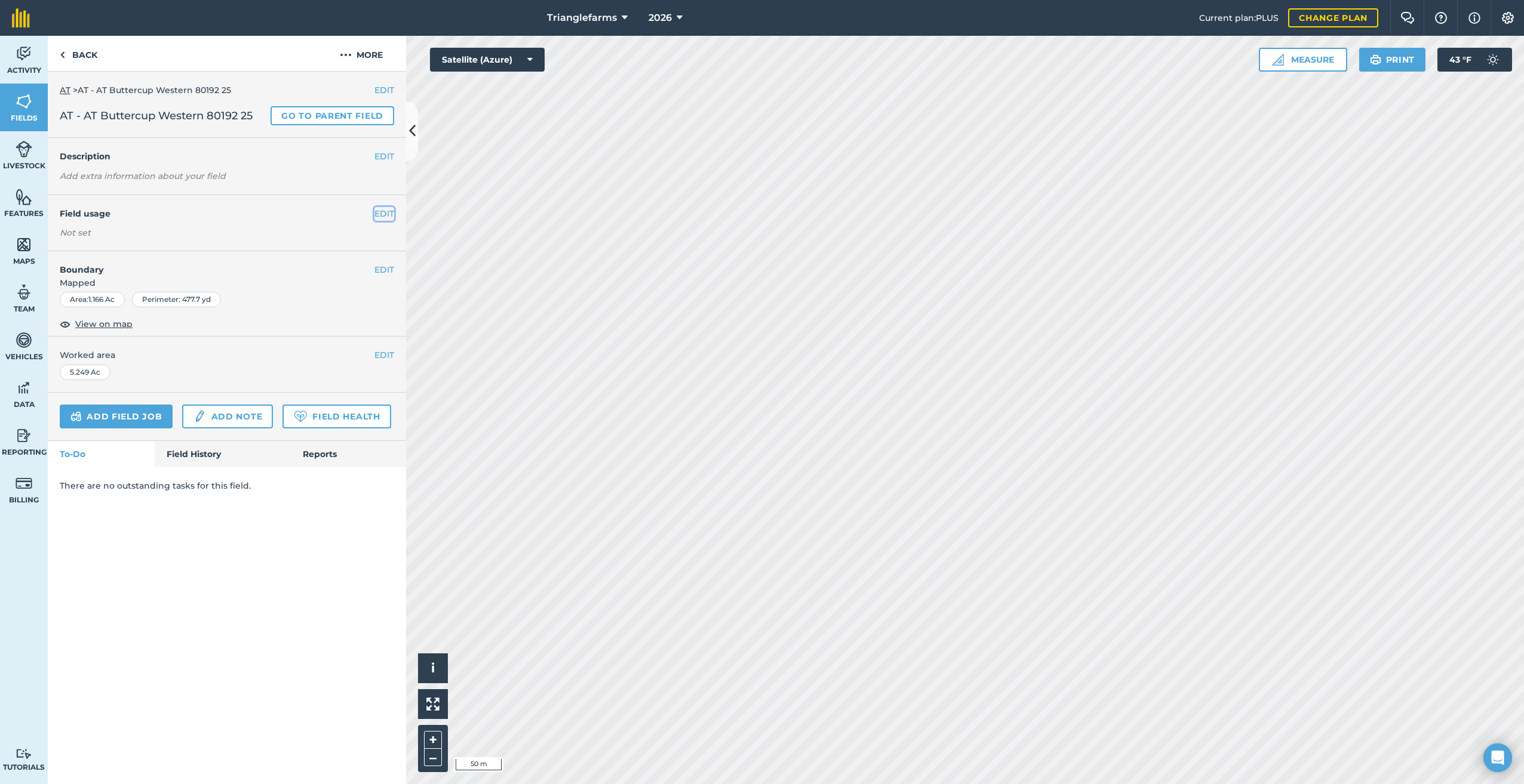
click at [379, 211] on button "EDIT" at bounding box center [384, 214] width 20 height 13
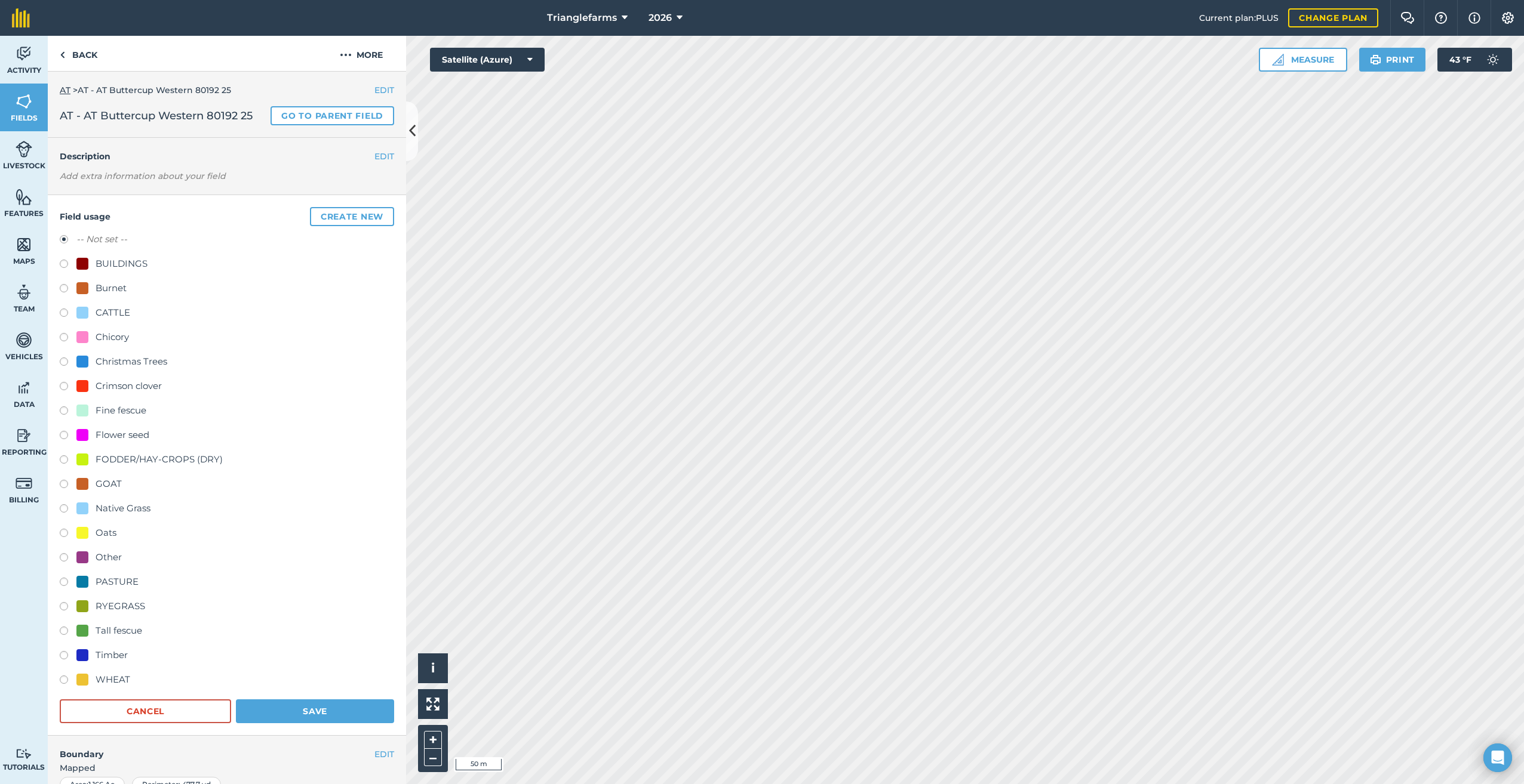
click at [66, 436] on label at bounding box center [68, 437] width 17 height 12
radio input "true"
radio input "false"
click at [319, 708] on button "Save" at bounding box center [315, 712] width 158 height 24
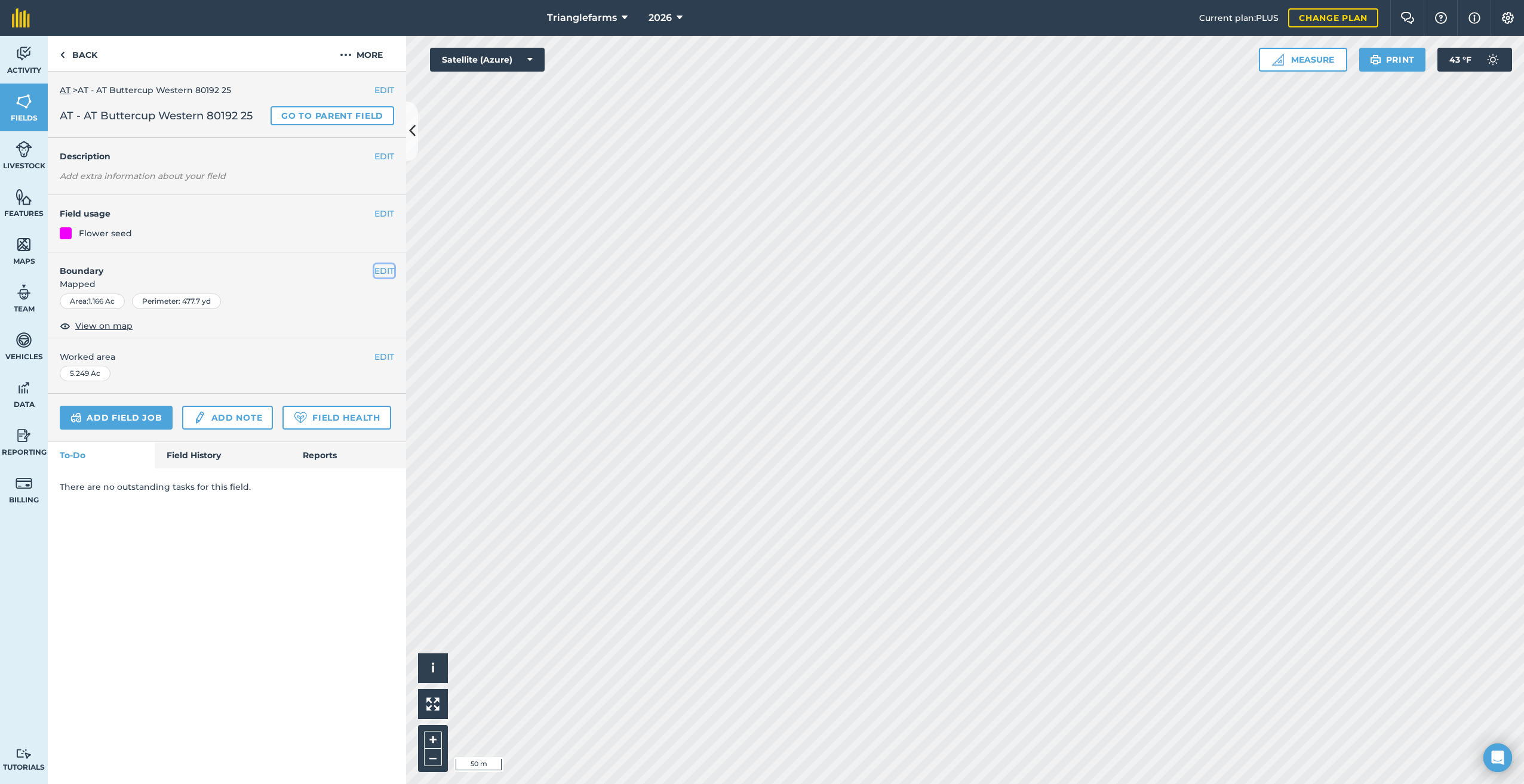
click at [387, 269] on button "EDIT" at bounding box center [384, 271] width 20 height 13
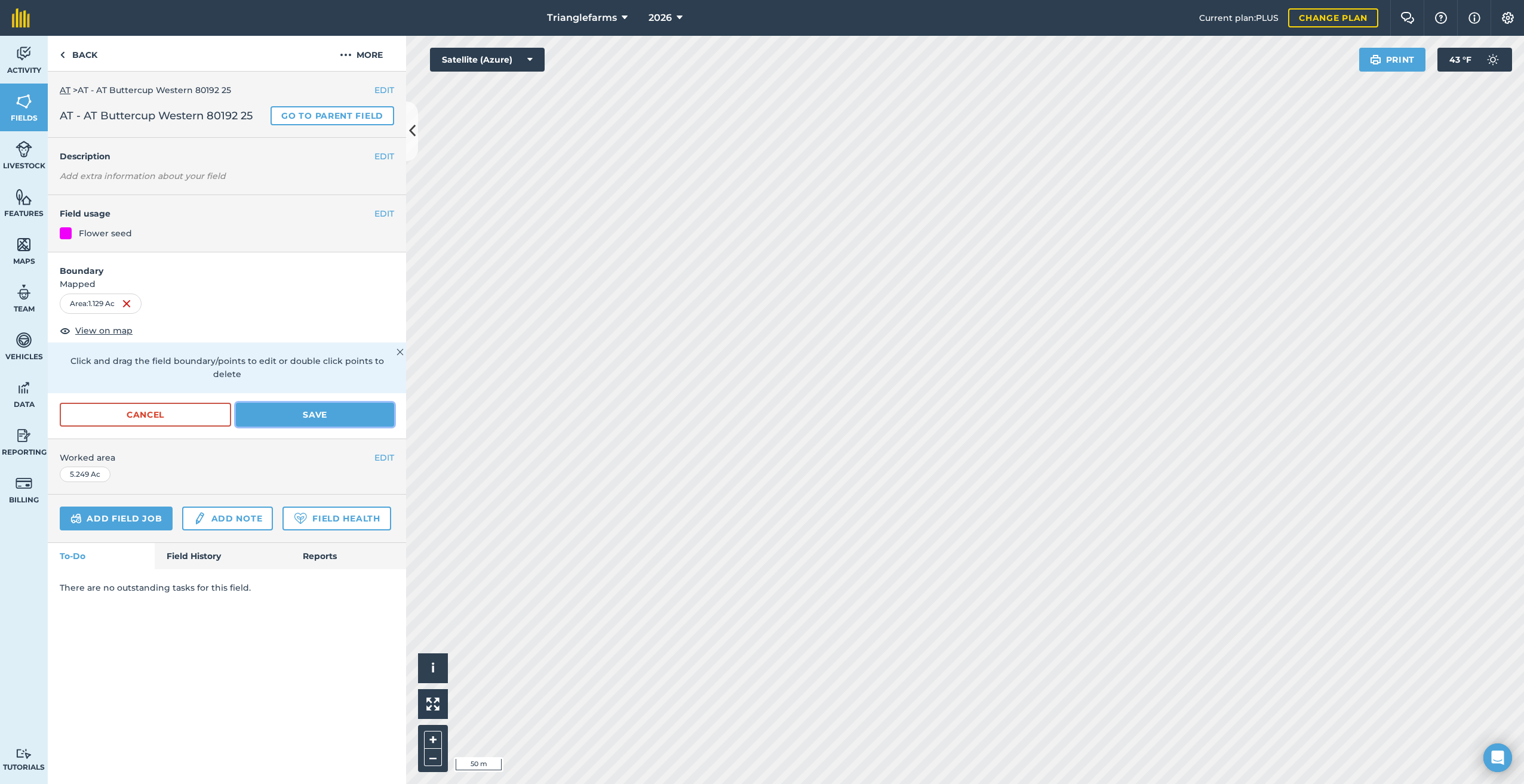
click at [311, 403] on button "Save" at bounding box center [315, 415] width 158 height 24
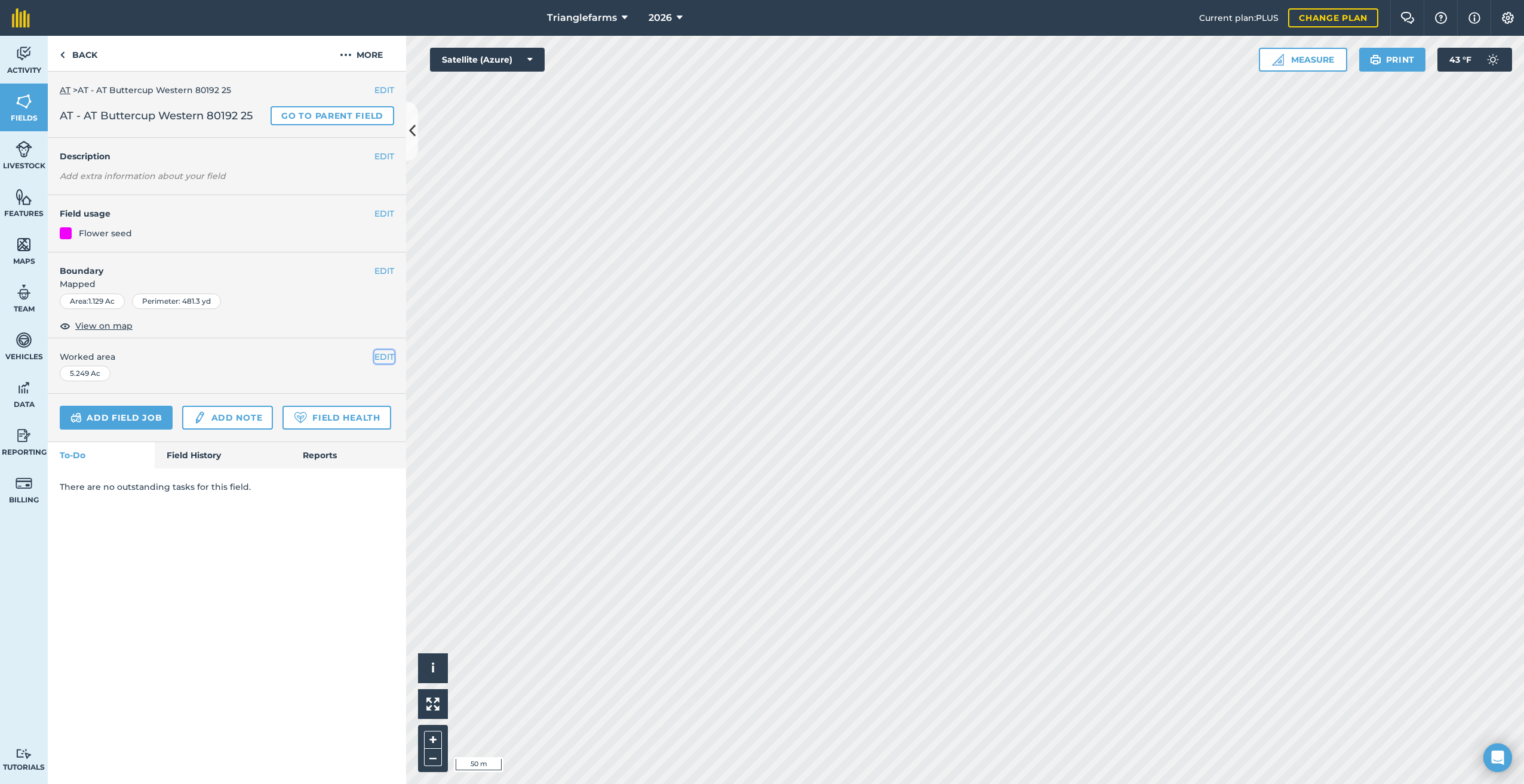
click at [380, 350] on button "EDIT" at bounding box center [384, 357] width 20 height 13
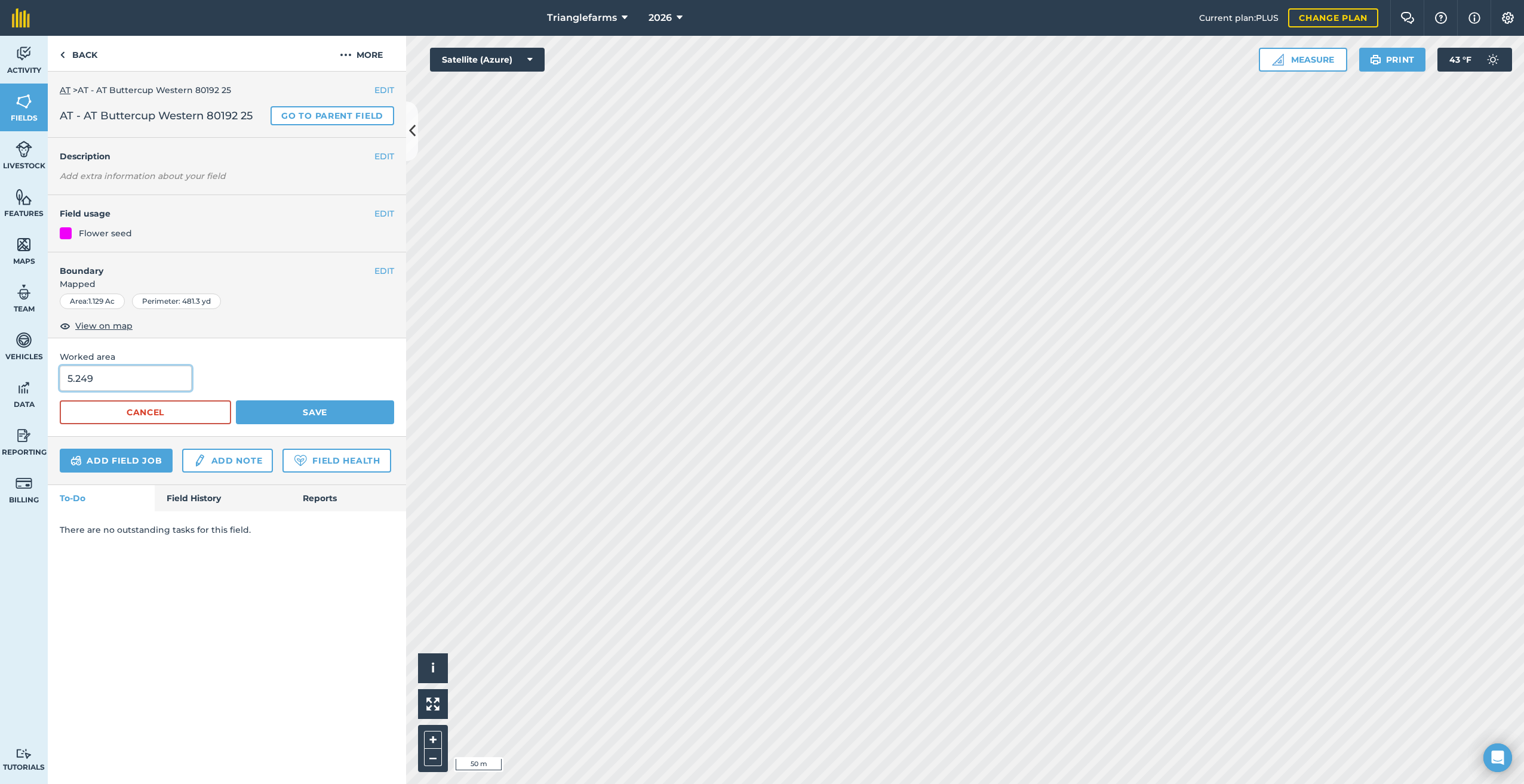
drag, startPoint x: 104, startPoint y: 383, endPoint x: 0, endPoint y: 425, distance: 112.2
click at [32, 391] on div "Activity Fields Livestock Features Maps Team Vehicles Data Reporting Billing Tu…" at bounding box center [762, 410] width 1524 height 748
type input "1"
click at [312, 406] on button "Save" at bounding box center [315, 413] width 158 height 24
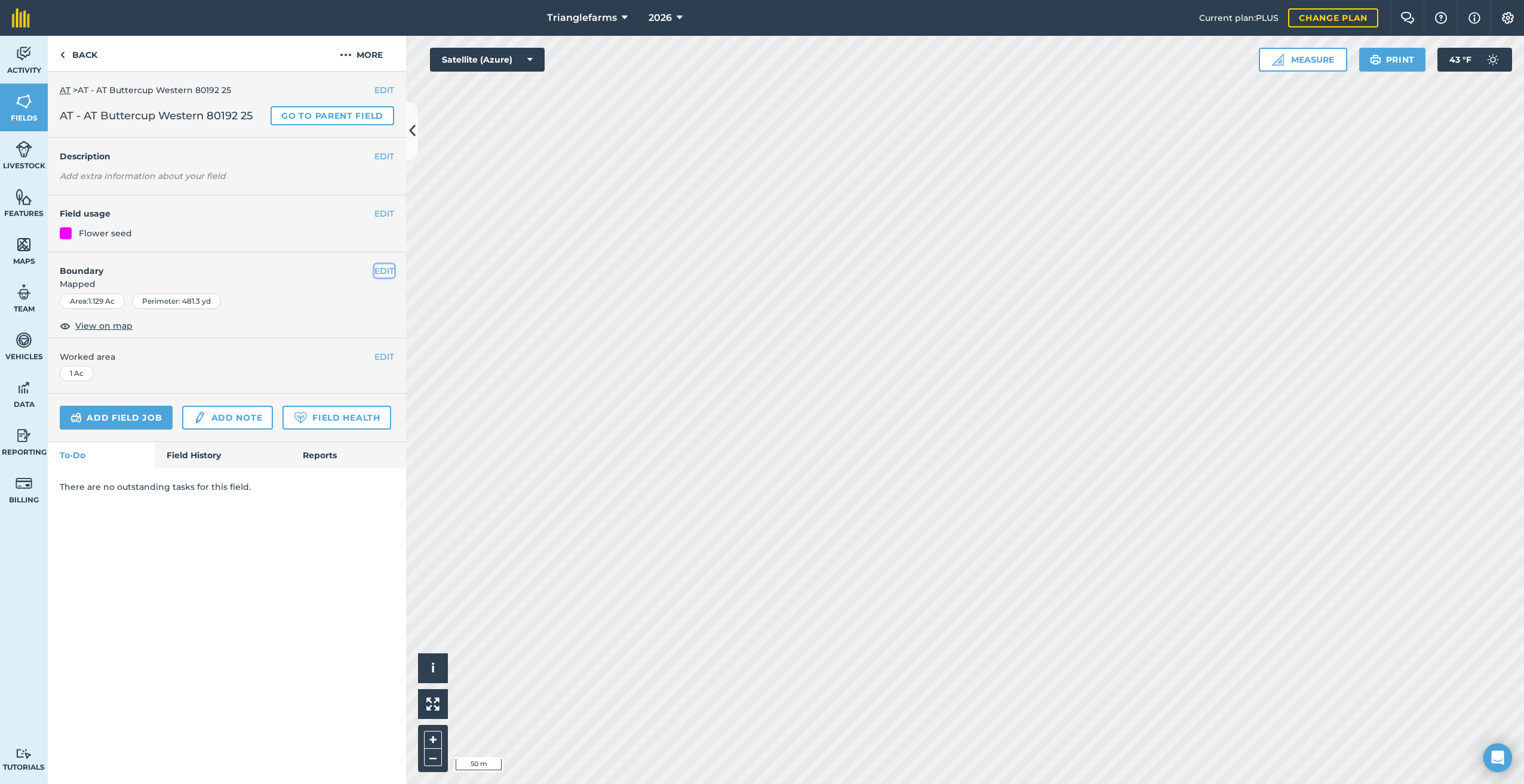
click at [377, 269] on button "EDIT" at bounding box center [384, 271] width 20 height 13
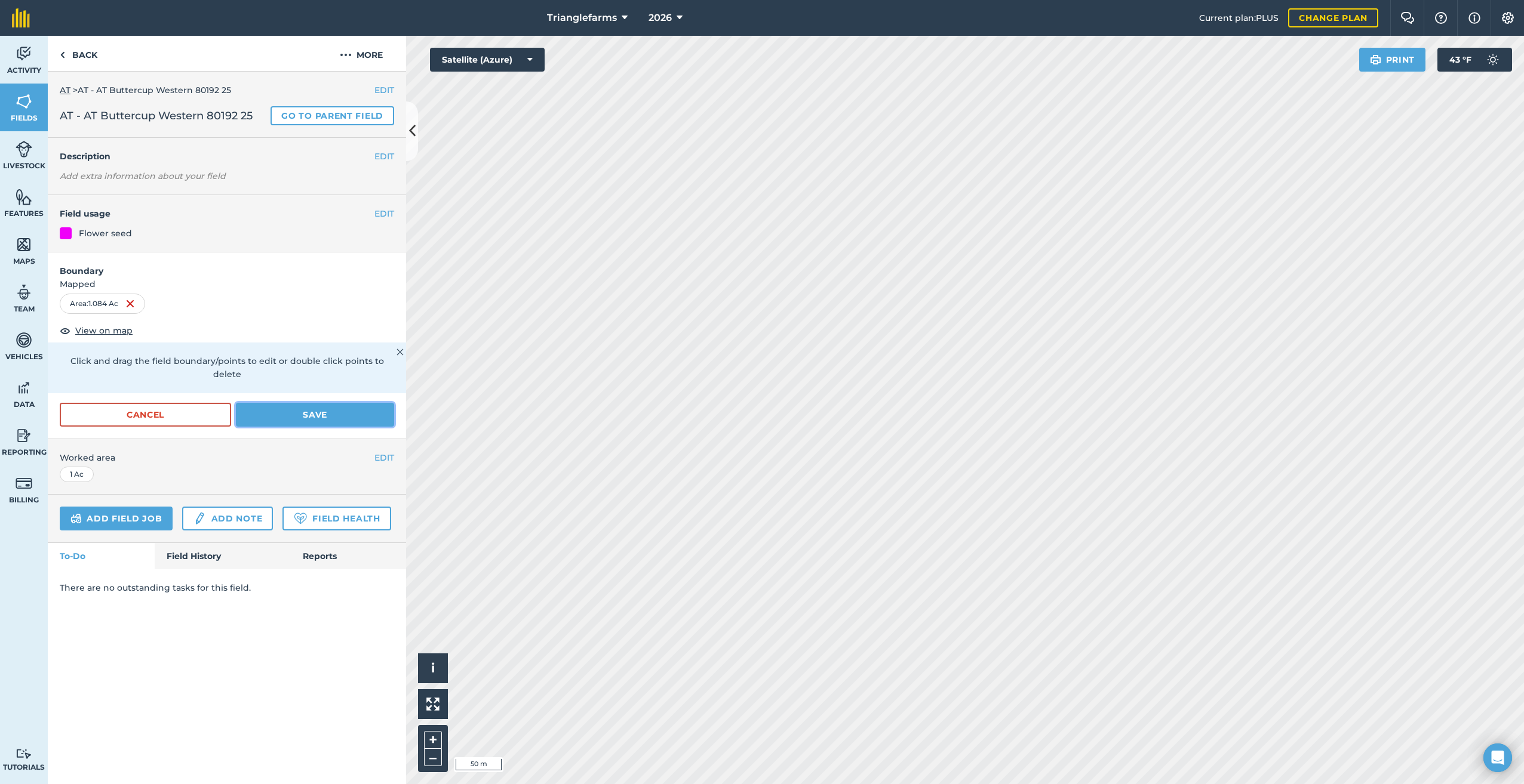
click at [305, 403] on button "Save" at bounding box center [315, 415] width 158 height 24
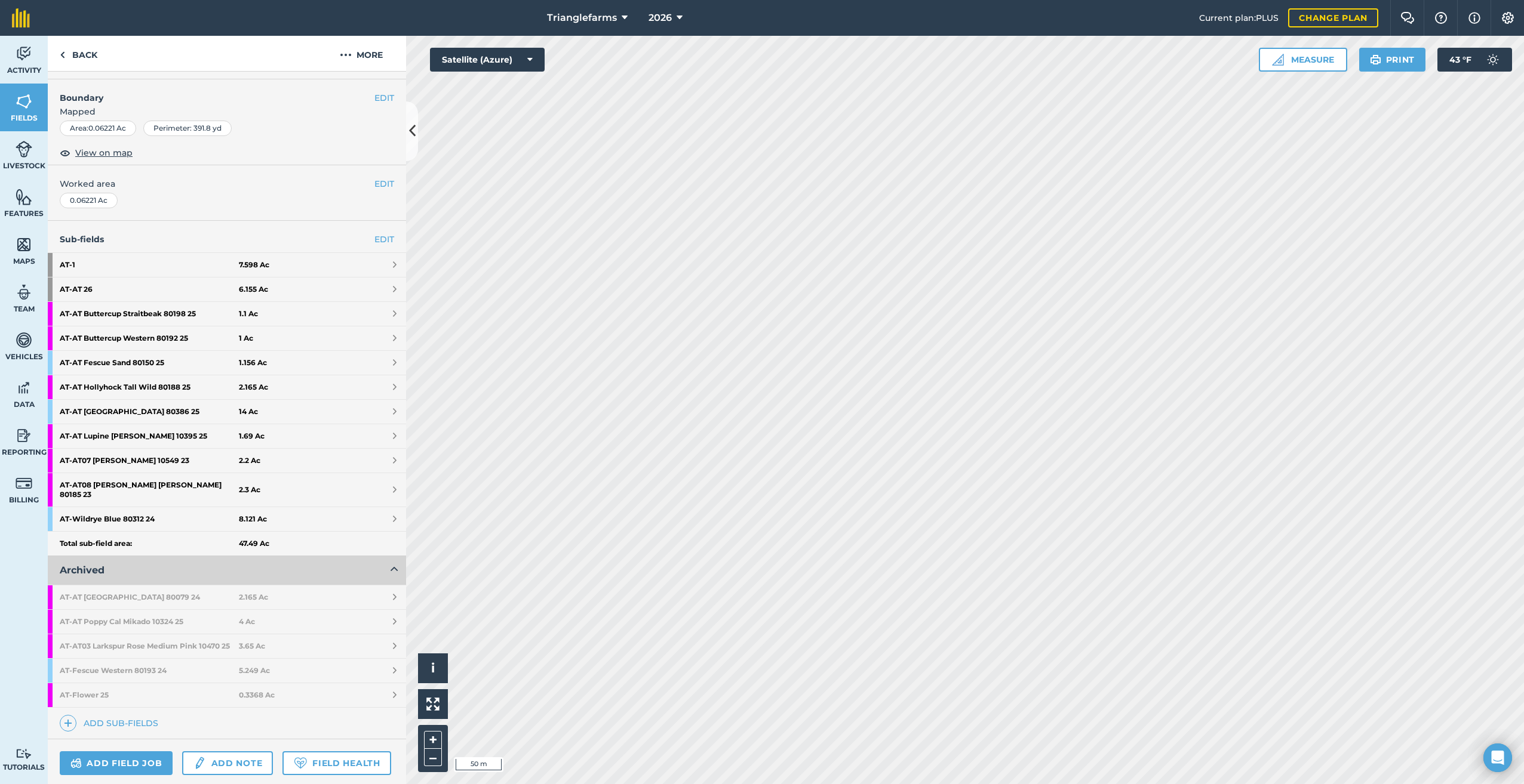
scroll to position [136, 0]
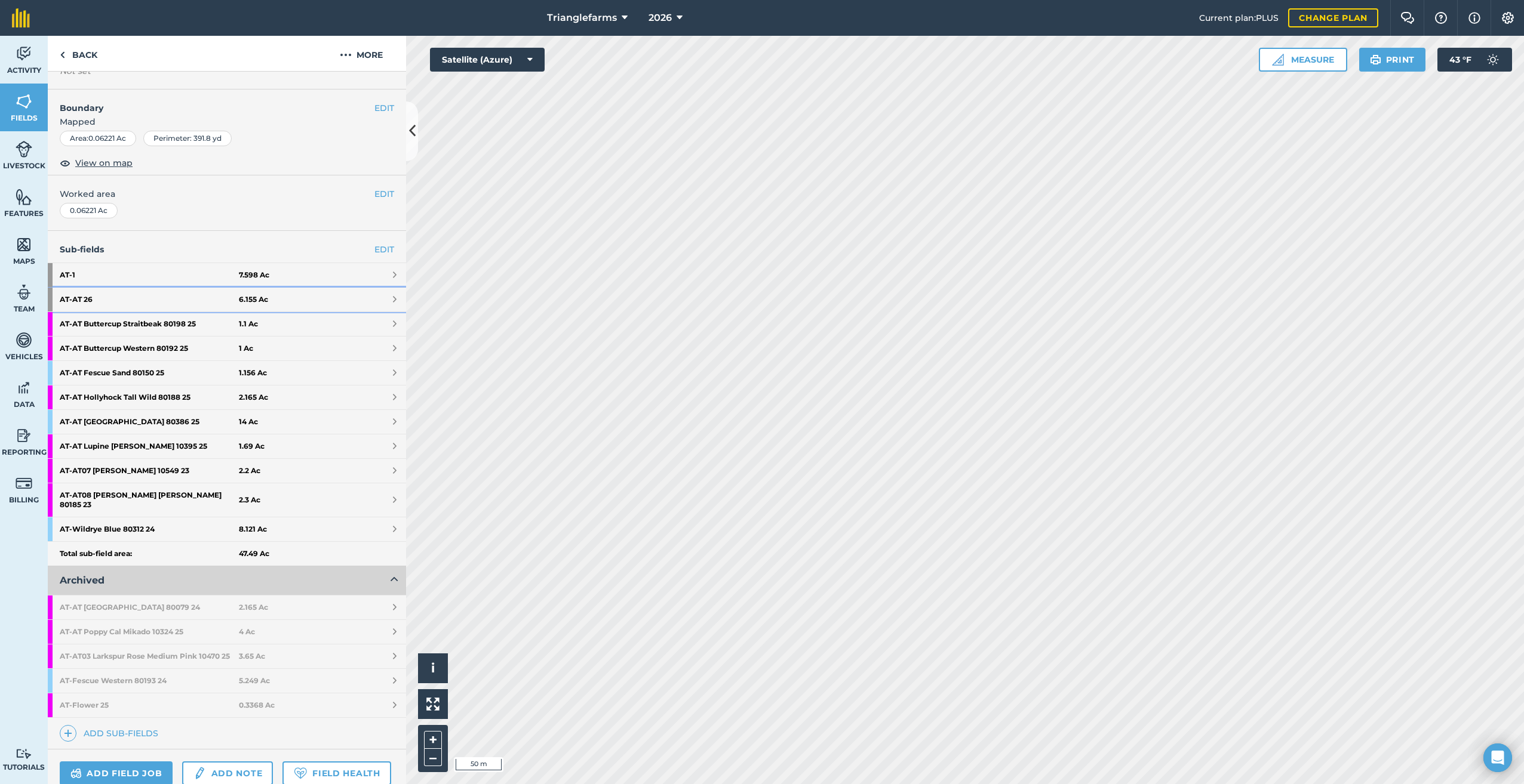
click at [61, 295] on strong "AT - AT 26" at bounding box center [149, 299] width 179 height 24
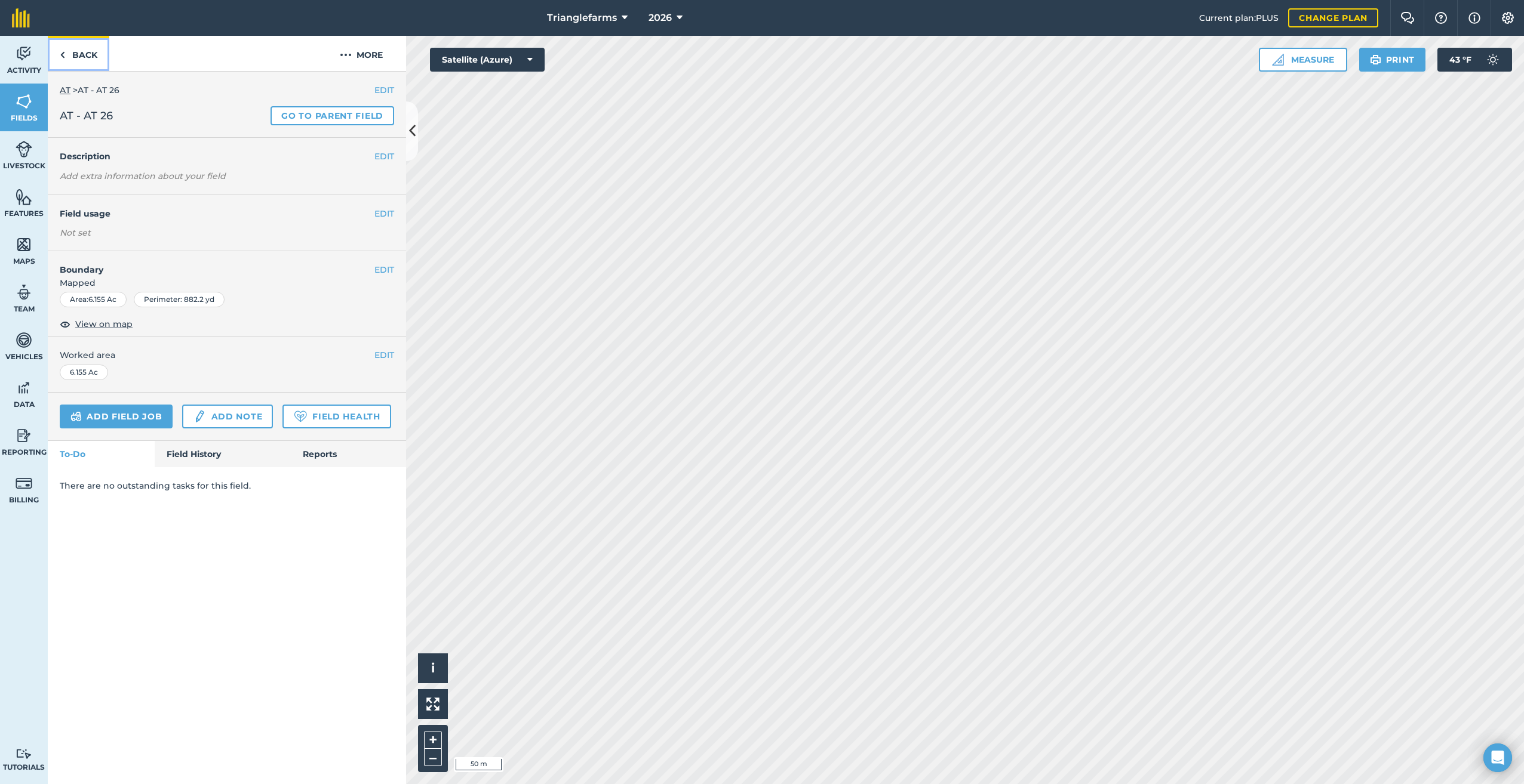
click at [62, 53] on img at bounding box center [62, 55] width 5 height 14
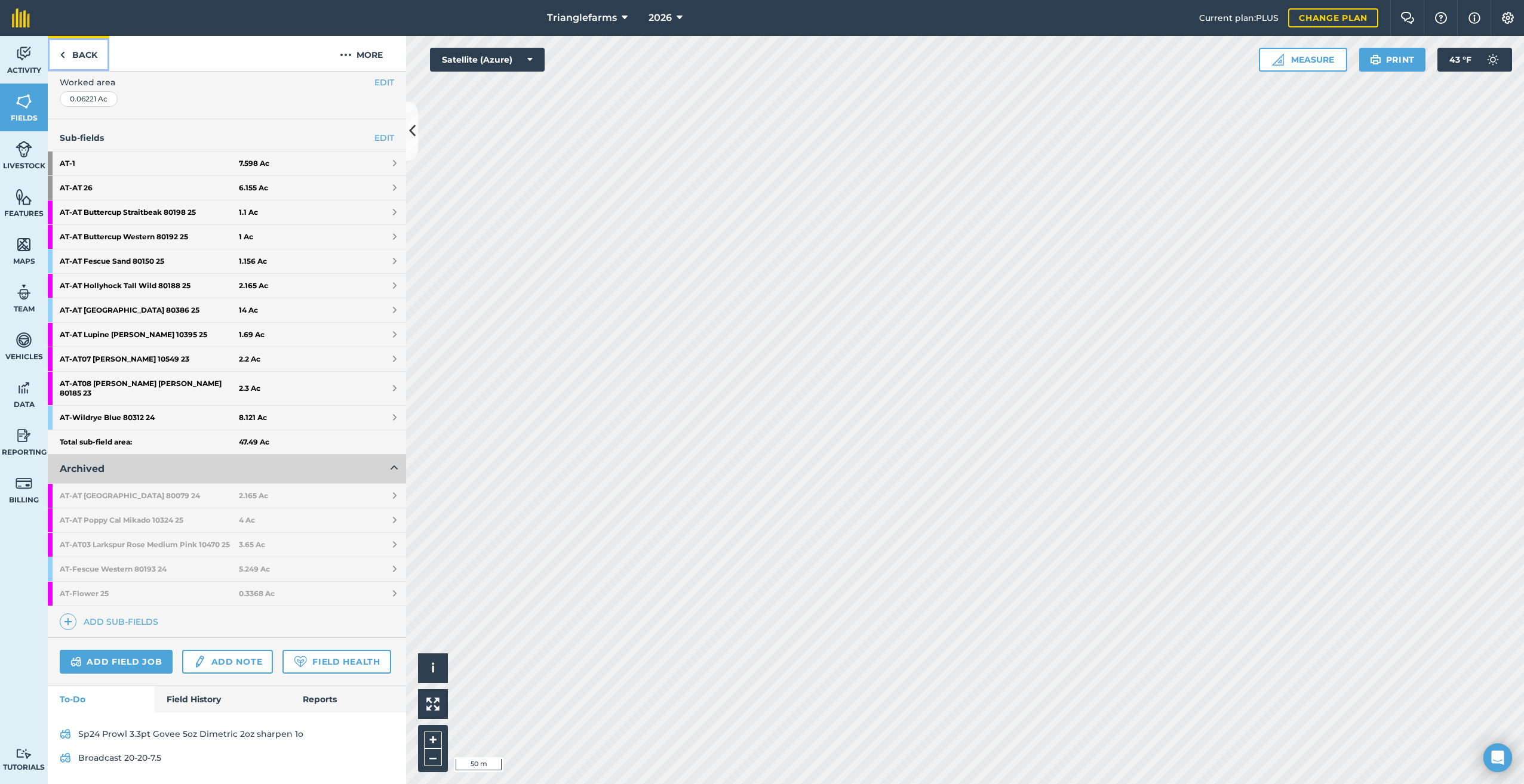
scroll to position [250, 0]
click at [66, 624] on img at bounding box center [68, 622] width 8 height 14
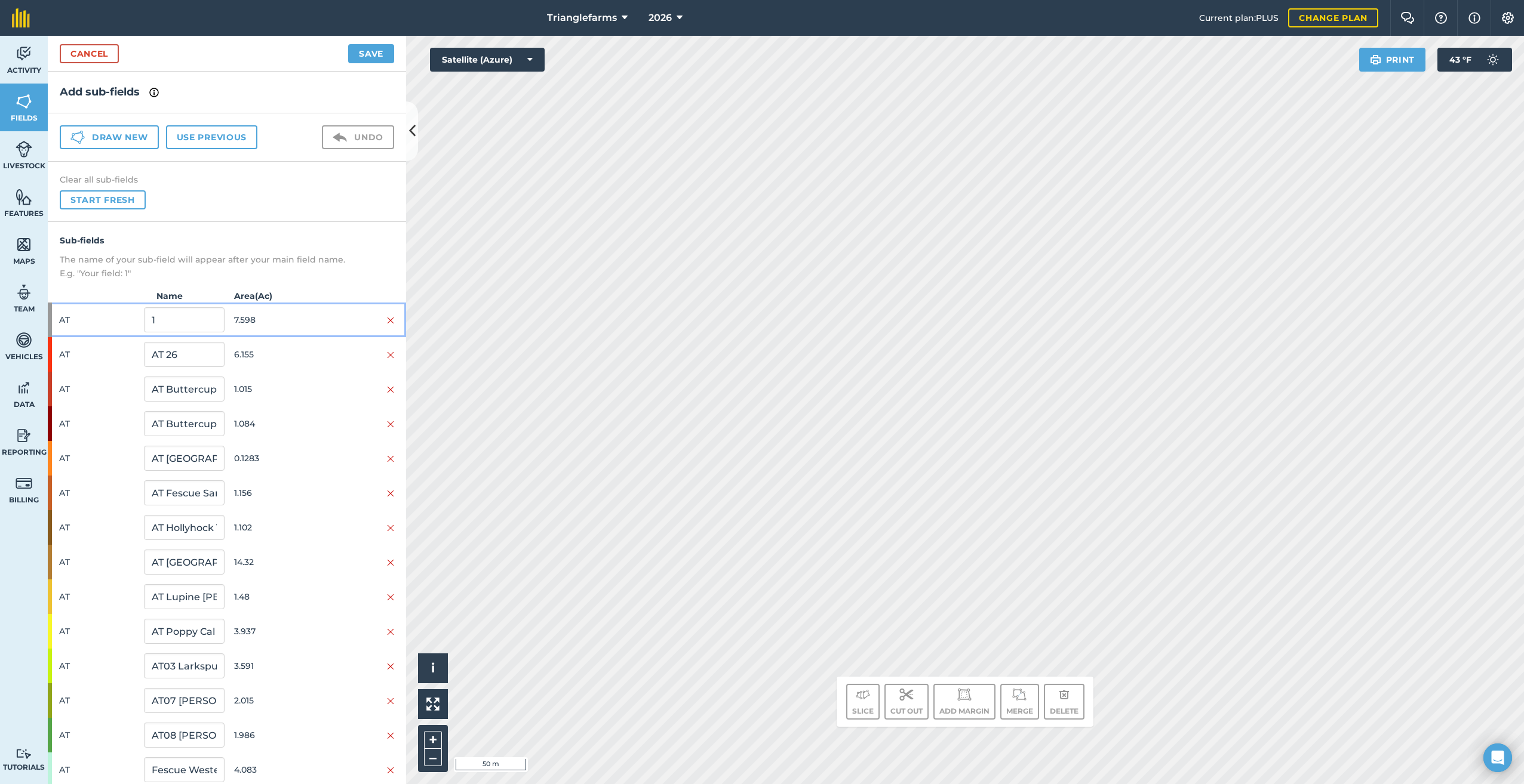
click at [65, 318] on span "AT" at bounding box center [99, 320] width 80 height 23
click at [51, 316] on div at bounding box center [49, 319] width 4 height 34
click at [55, 353] on div "AT AT 26 6.155" at bounding box center [227, 354] width 358 height 34
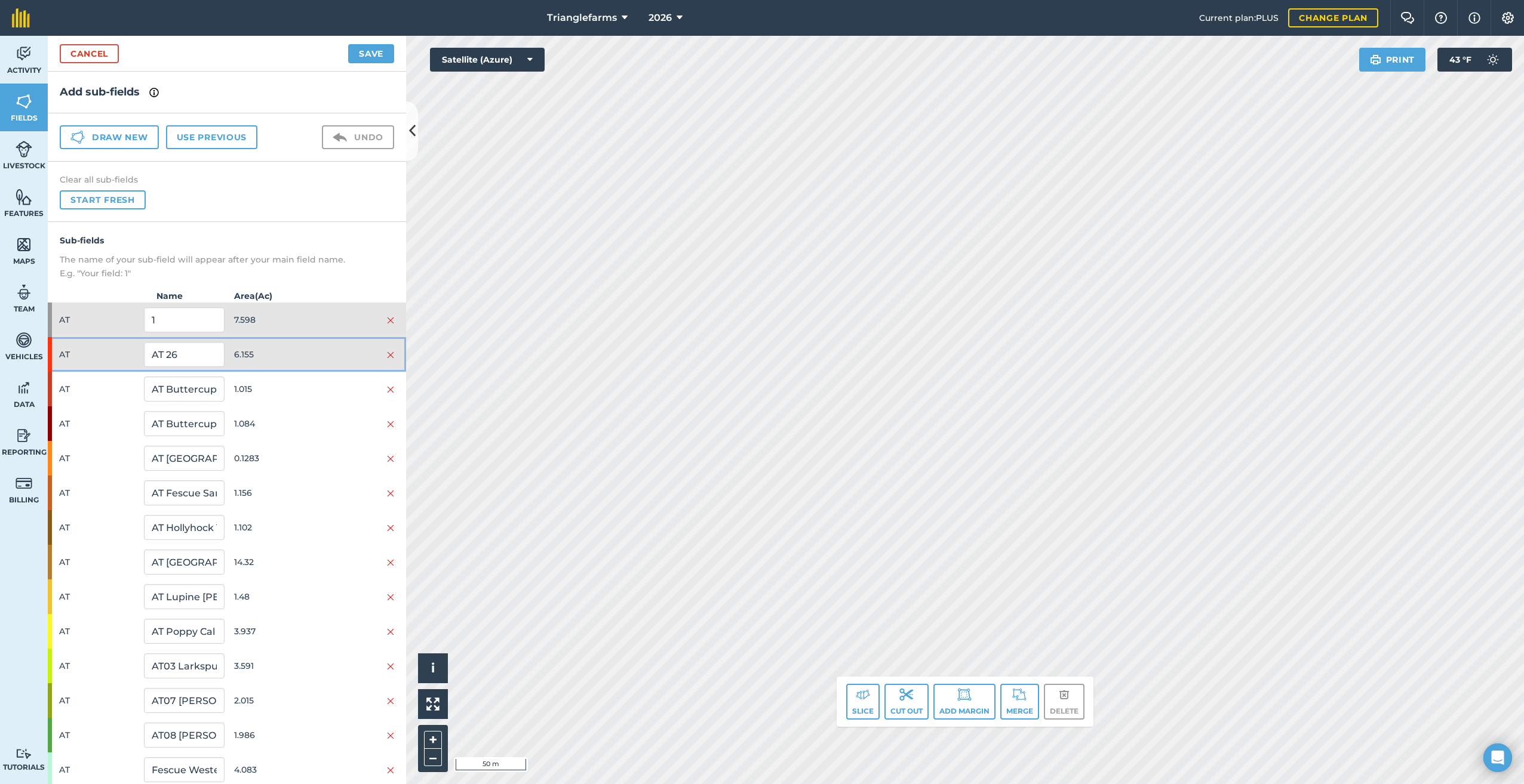
click at [57, 353] on div "AT AT 26 6.155" at bounding box center [227, 354] width 358 height 34
click at [58, 353] on div "AT AT 26 6.155" at bounding box center [227, 354] width 358 height 34
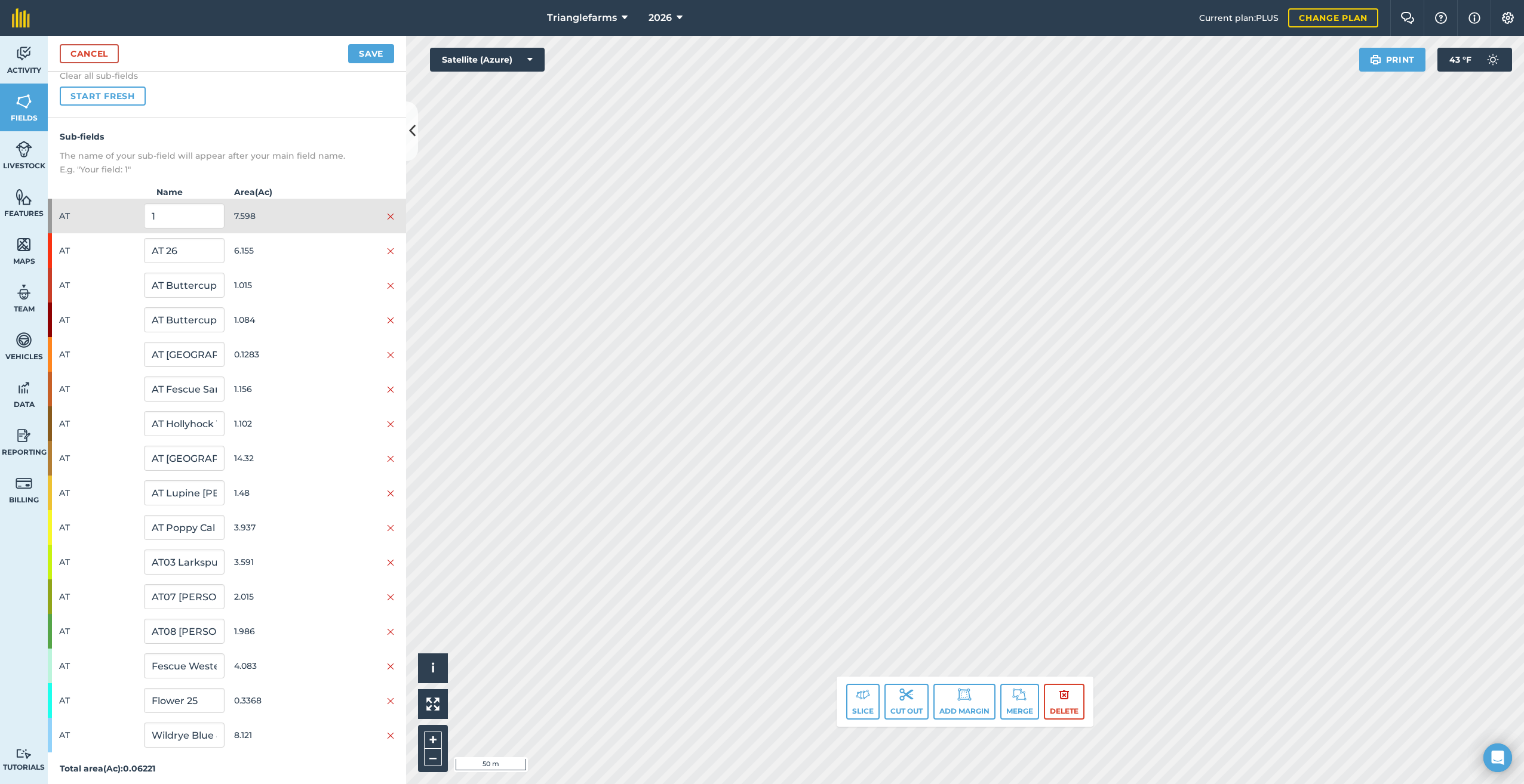
scroll to position [108, 0]
click at [387, 697] on img at bounding box center [391, 697] width 7 height 10
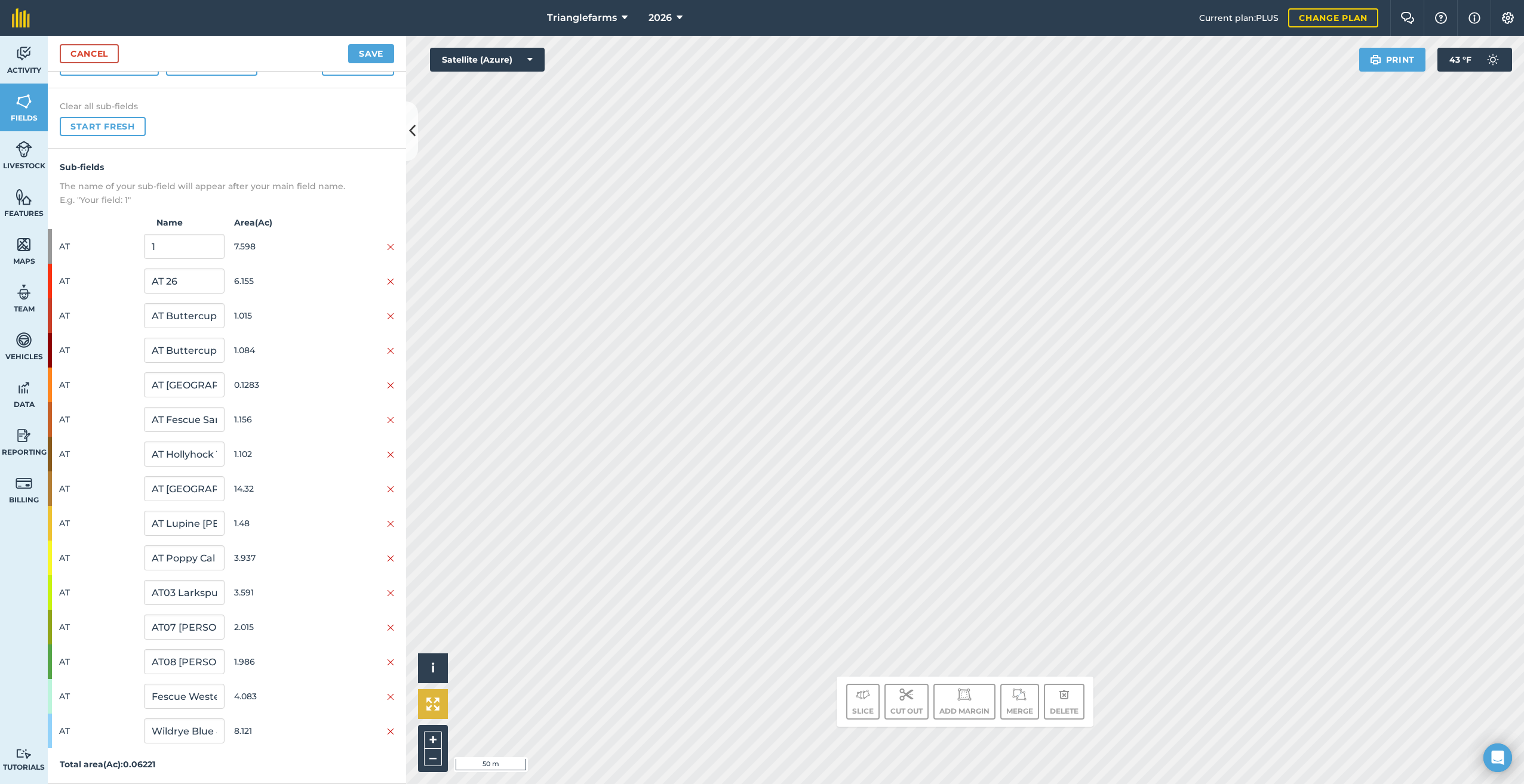
scroll to position [74, 0]
click at [55, 243] on div "AT 1 7.598" at bounding box center [227, 246] width 358 height 34
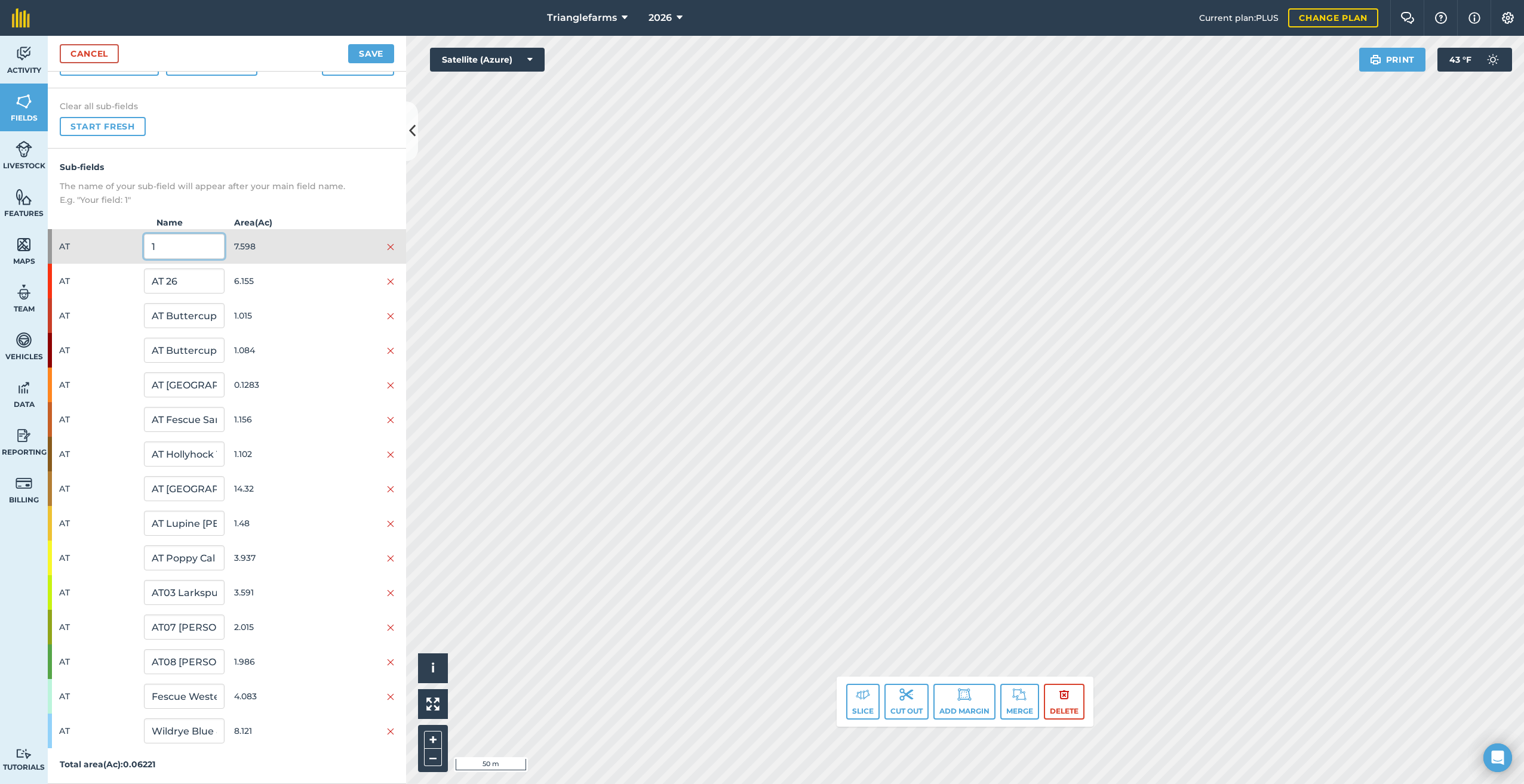
drag, startPoint x: 156, startPoint y: 246, endPoint x: 116, endPoint y: 324, distance: 87.7
click at [111, 296] on div "Sub-fields The name of your sub-field will appear after your main field name. E…" at bounding box center [227, 466] width 358 height 636
paste input "AT [GEOGRAPHIC_DATA] 25"
type input "AT [GEOGRAPHIC_DATA] 25"
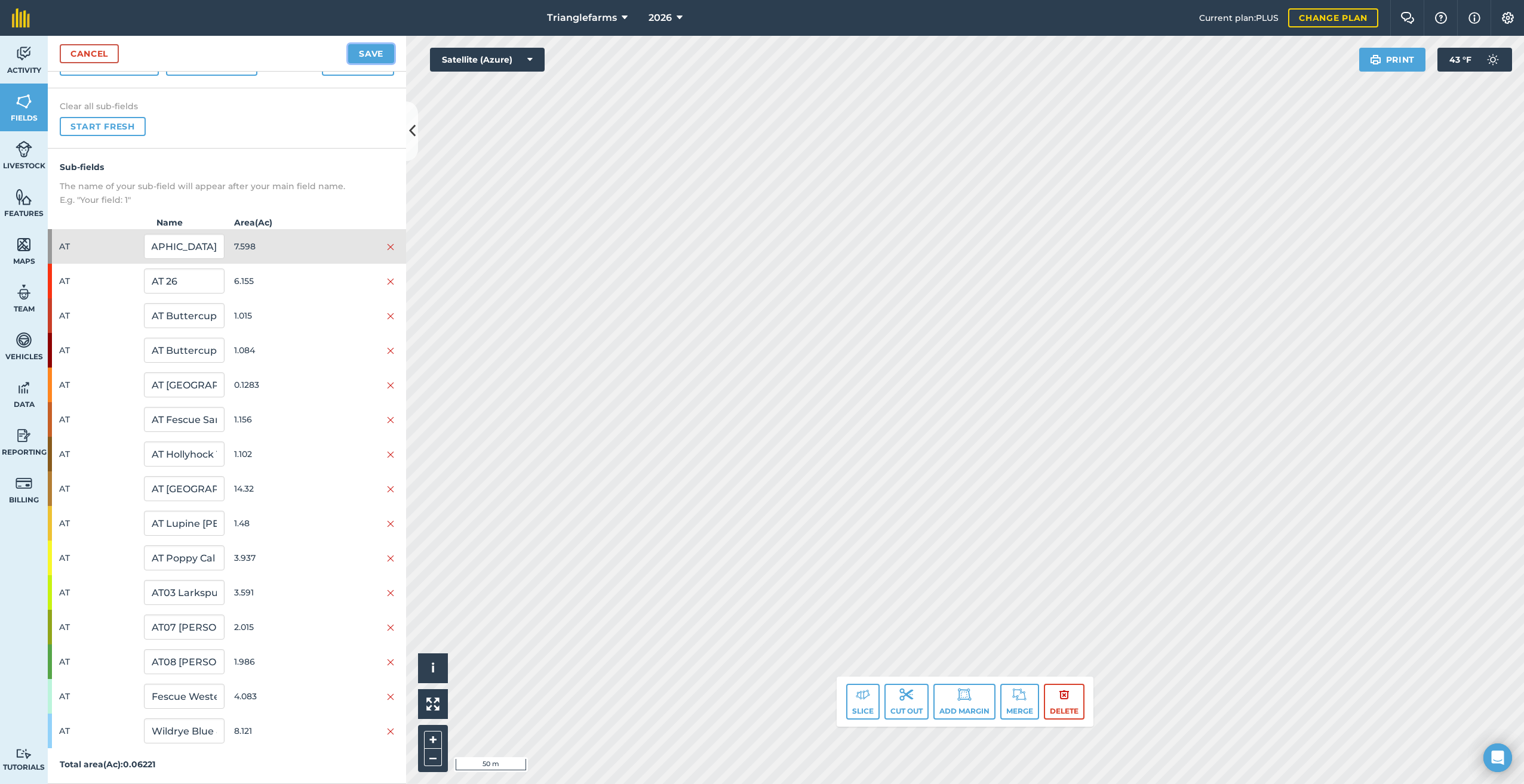
click at [369, 49] on button "Save" at bounding box center [371, 54] width 46 height 19
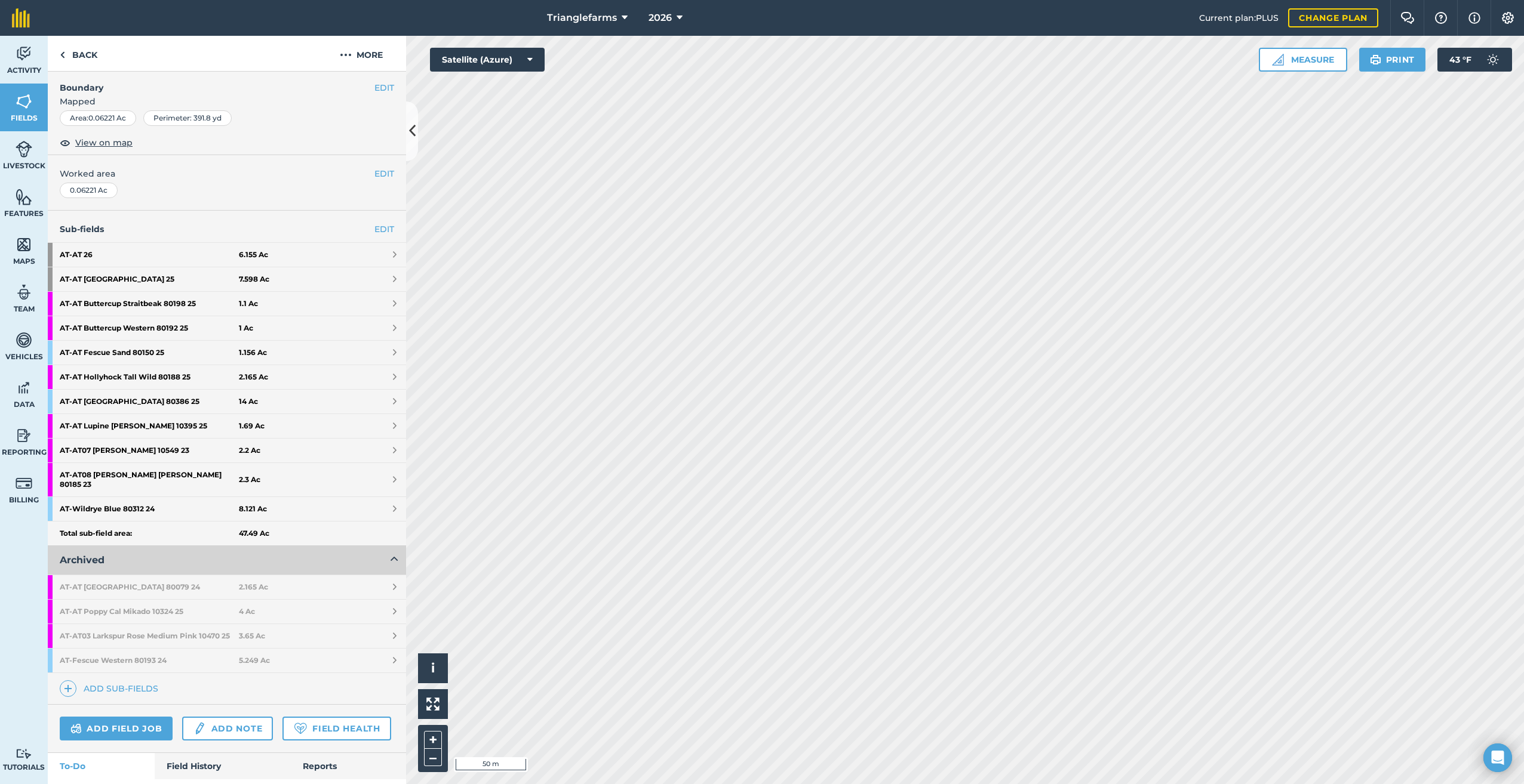
scroll to position [171, 0]
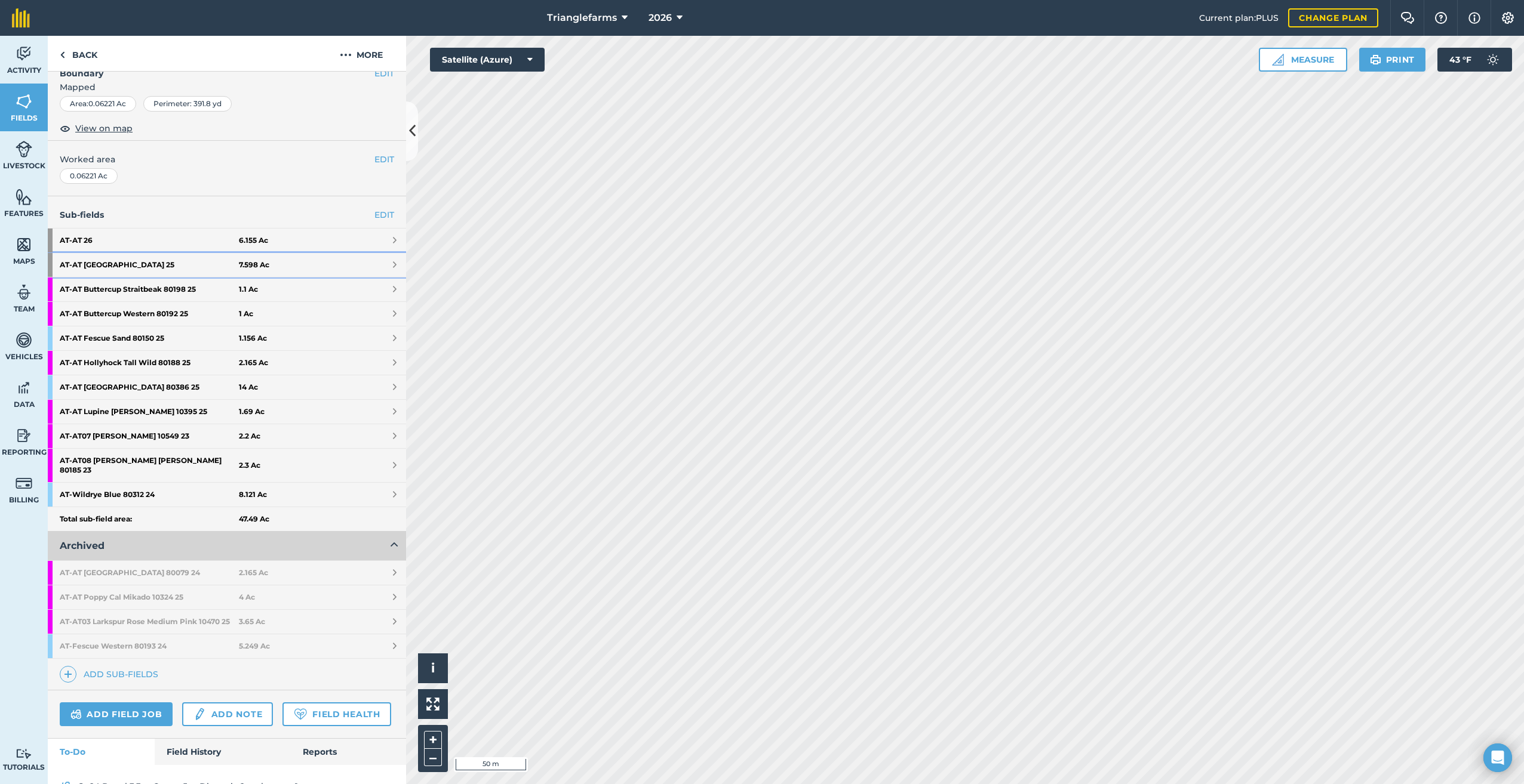
click at [56, 264] on link "AT - AT Brome Calif 80160 25 7.598 Ac" at bounding box center [227, 265] width 358 height 24
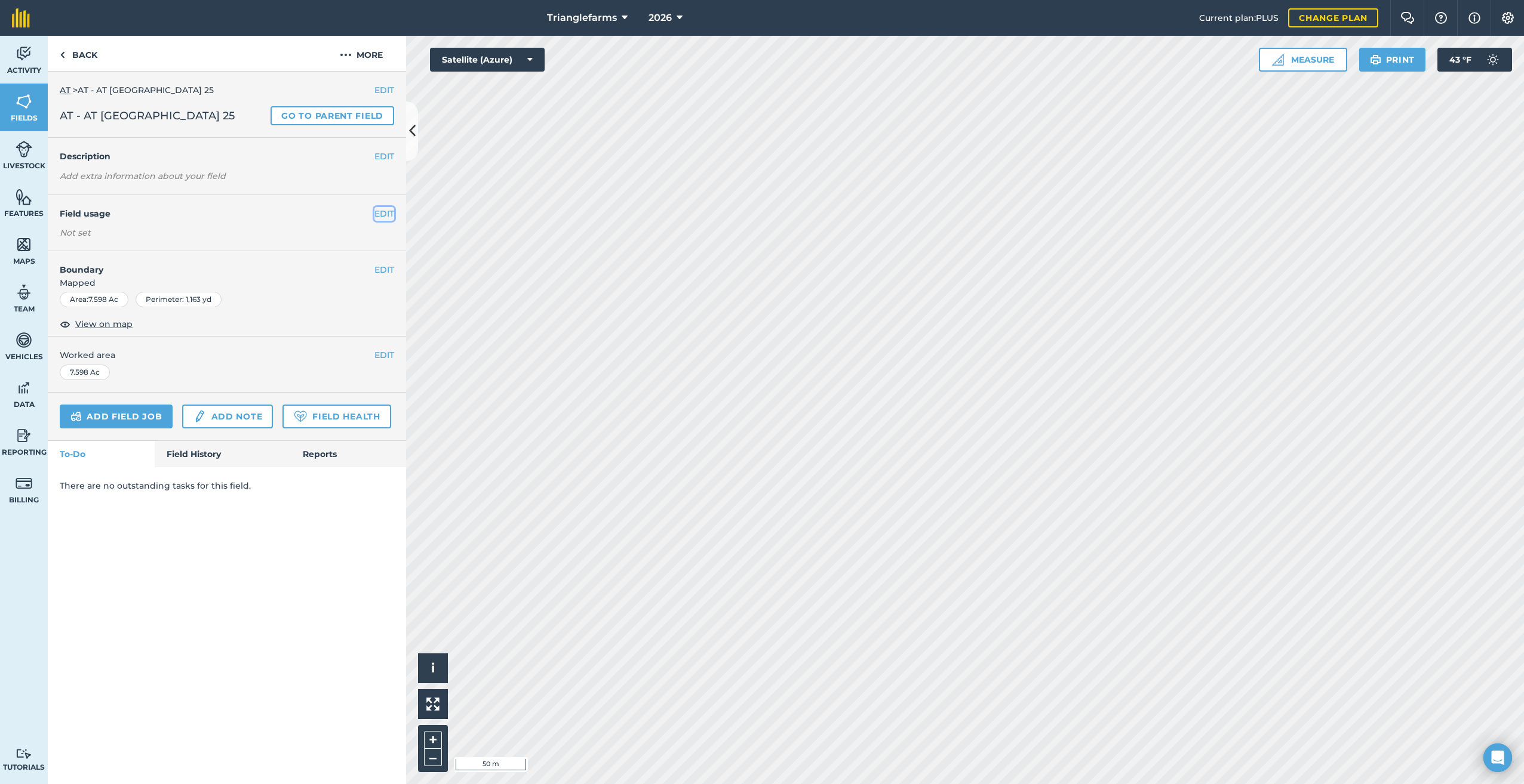
click at [381, 210] on button "EDIT" at bounding box center [384, 214] width 20 height 13
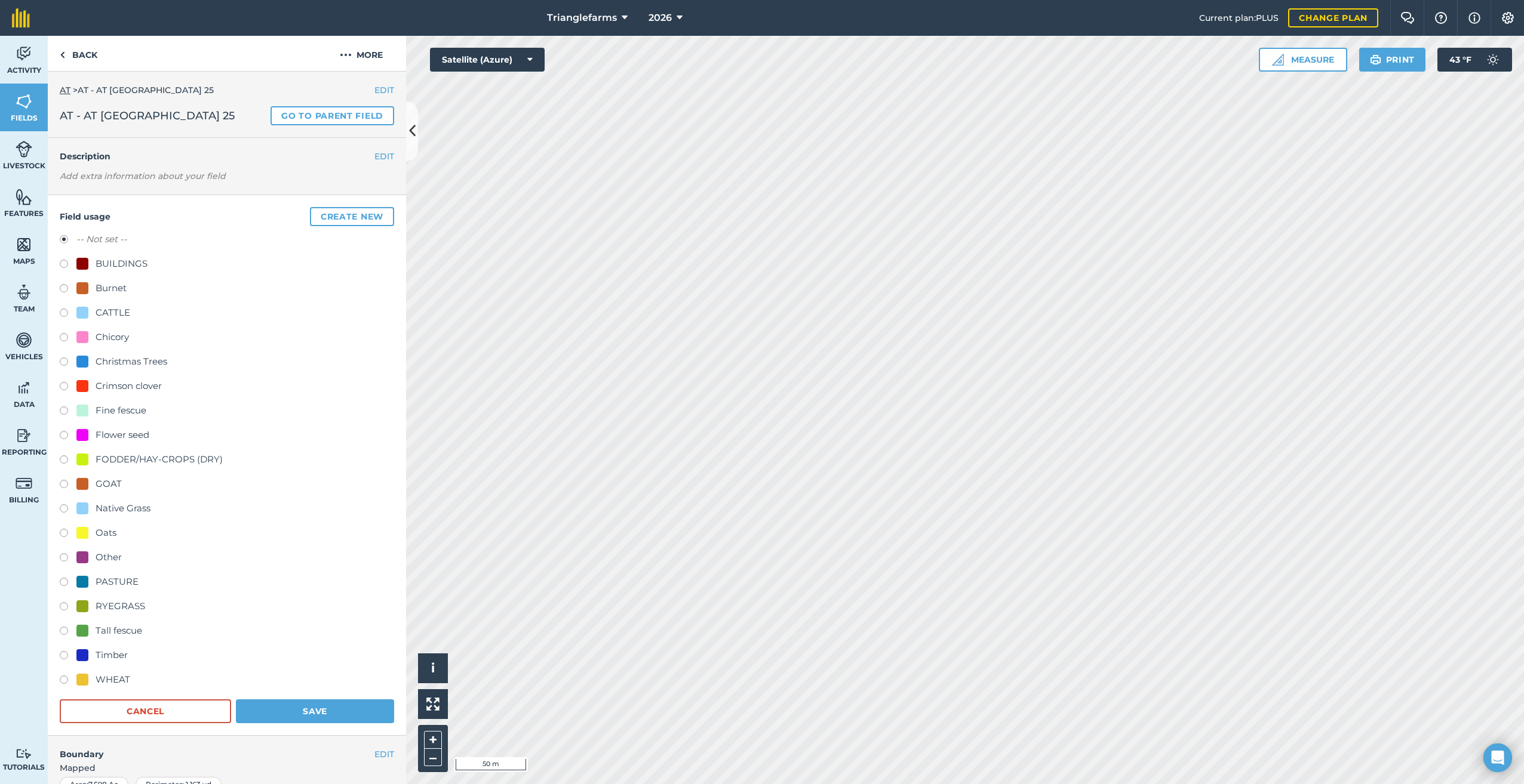
click at [60, 508] on label at bounding box center [68, 510] width 17 height 12
radio input "true"
radio input "false"
click at [305, 703] on button "Save" at bounding box center [315, 712] width 158 height 24
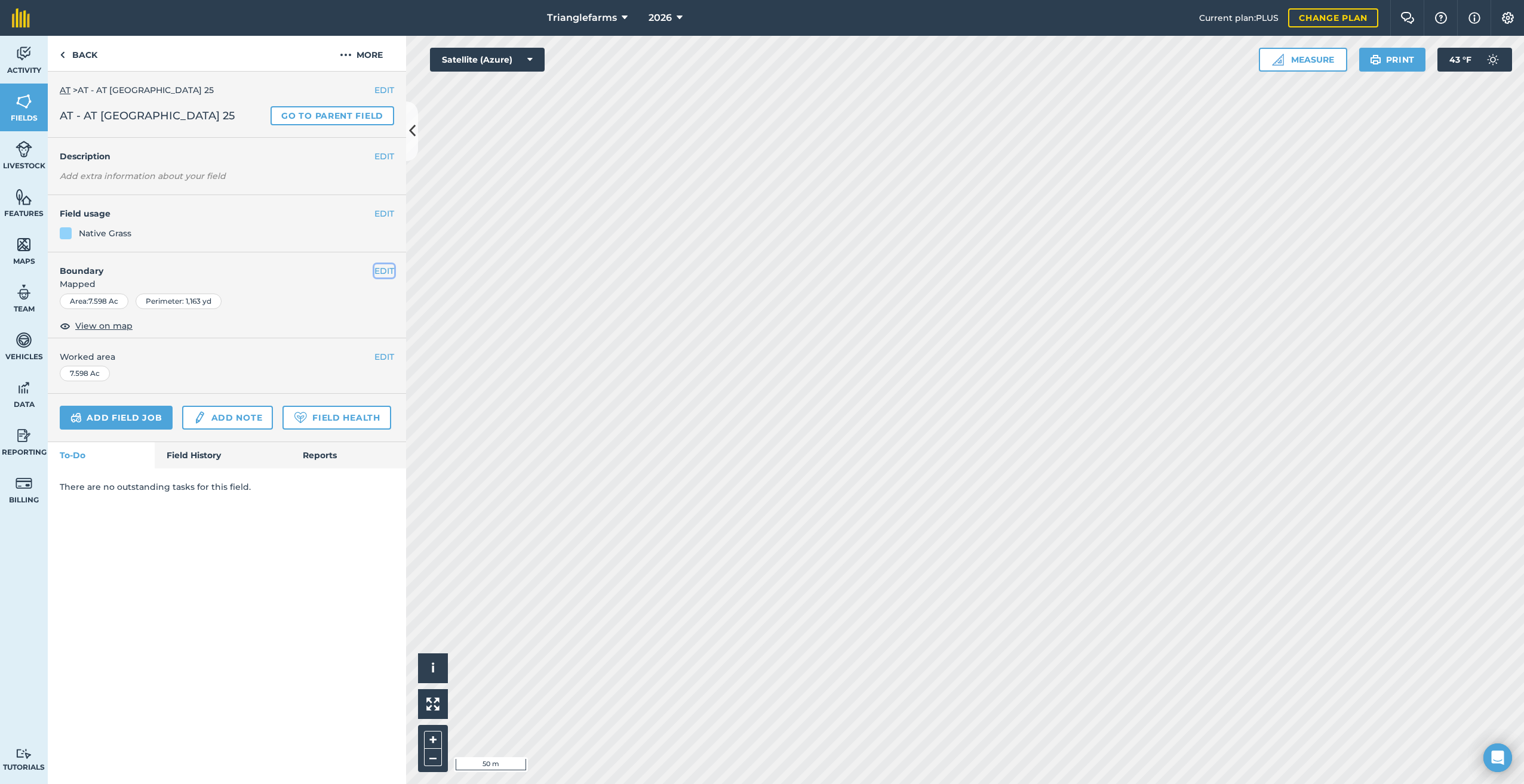
click at [381, 268] on button "EDIT" at bounding box center [384, 271] width 20 height 13
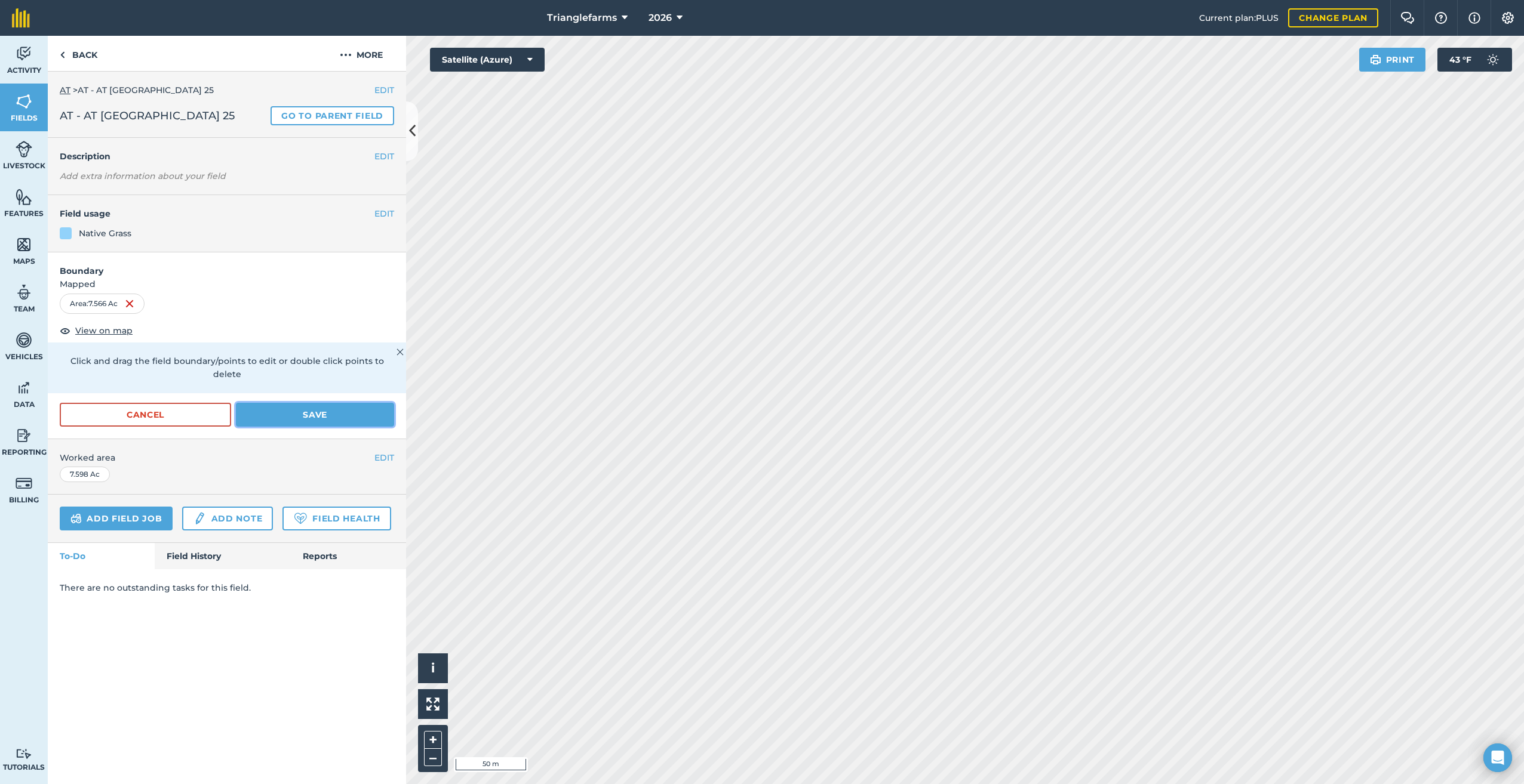
click at [312, 403] on button "Save" at bounding box center [315, 415] width 158 height 24
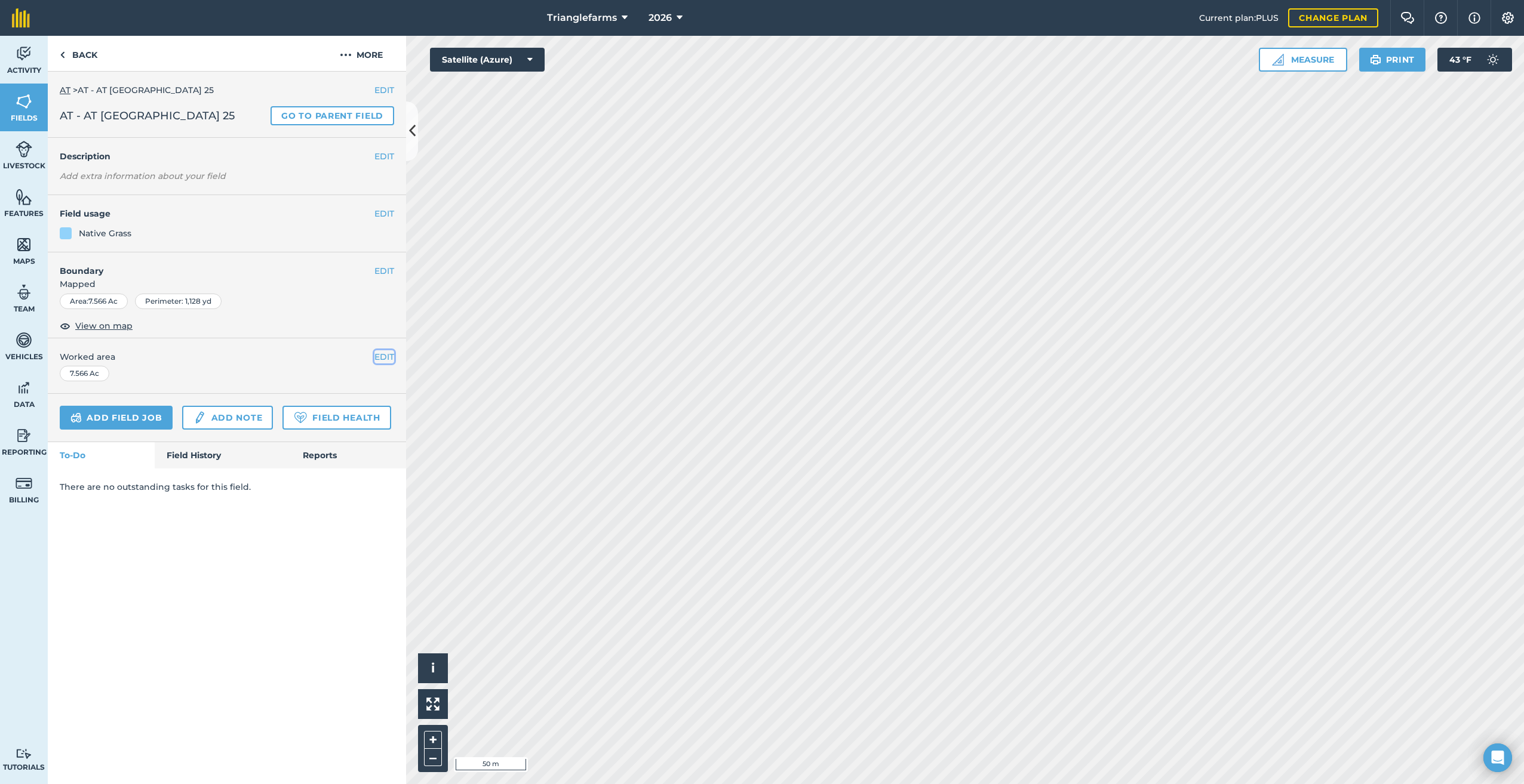
click at [380, 354] on button "EDIT" at bounding box center [384, 357] width 20 height 13
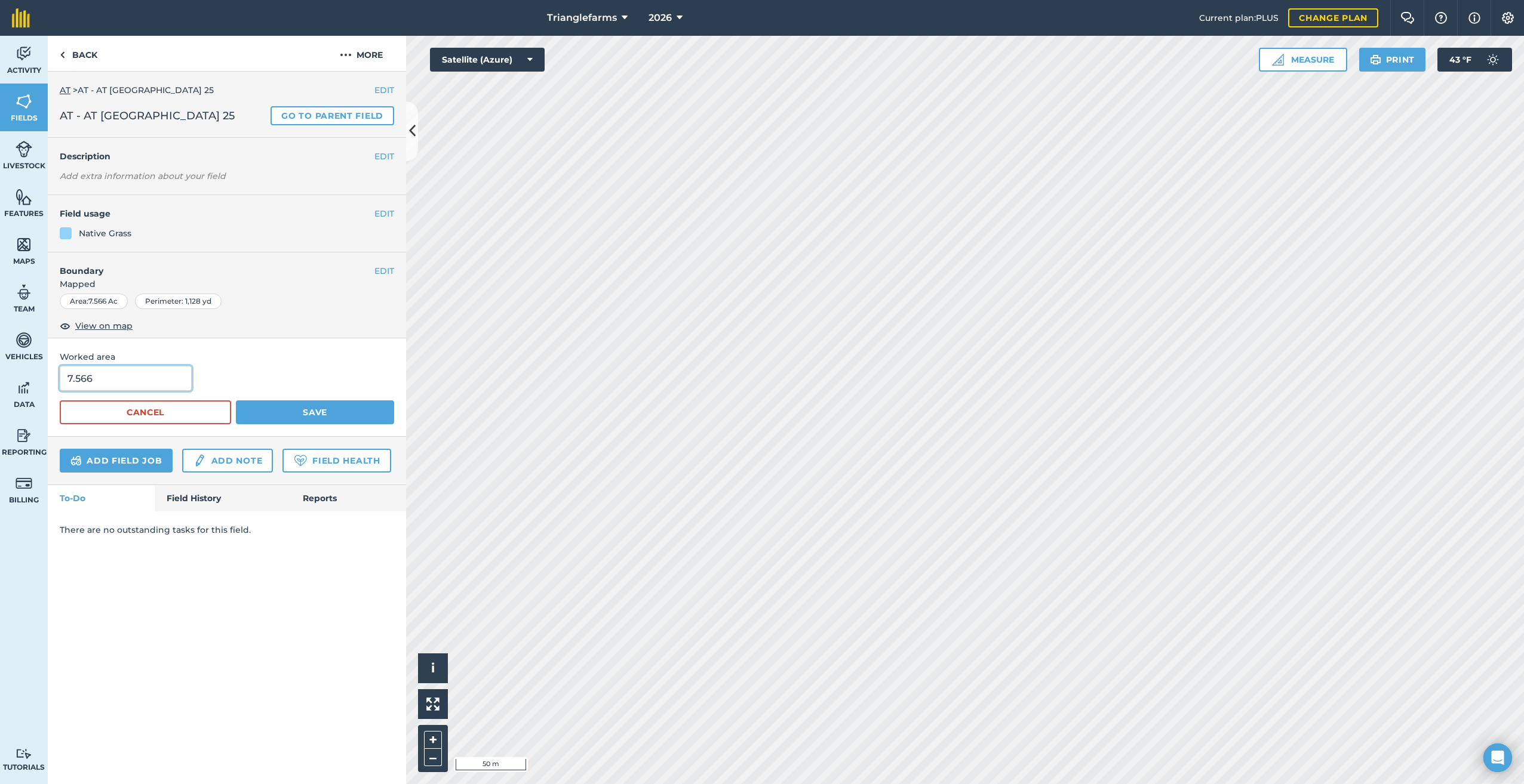
drag, startPoint x: 134, startPoint y: 377, endPoint x: 0, endPoint y: 434, distance: 145.6
click at [0, 421] on html "Trianglefarms 2026 Current plan : PLUS Change plan Farm Chat Help Info Settings…" at bounding box center [762, 392] width 1524 height 784
type input "7.8"
click at [301, 412] on button "Save" at bounding box center [315, 413] width 158 height 24
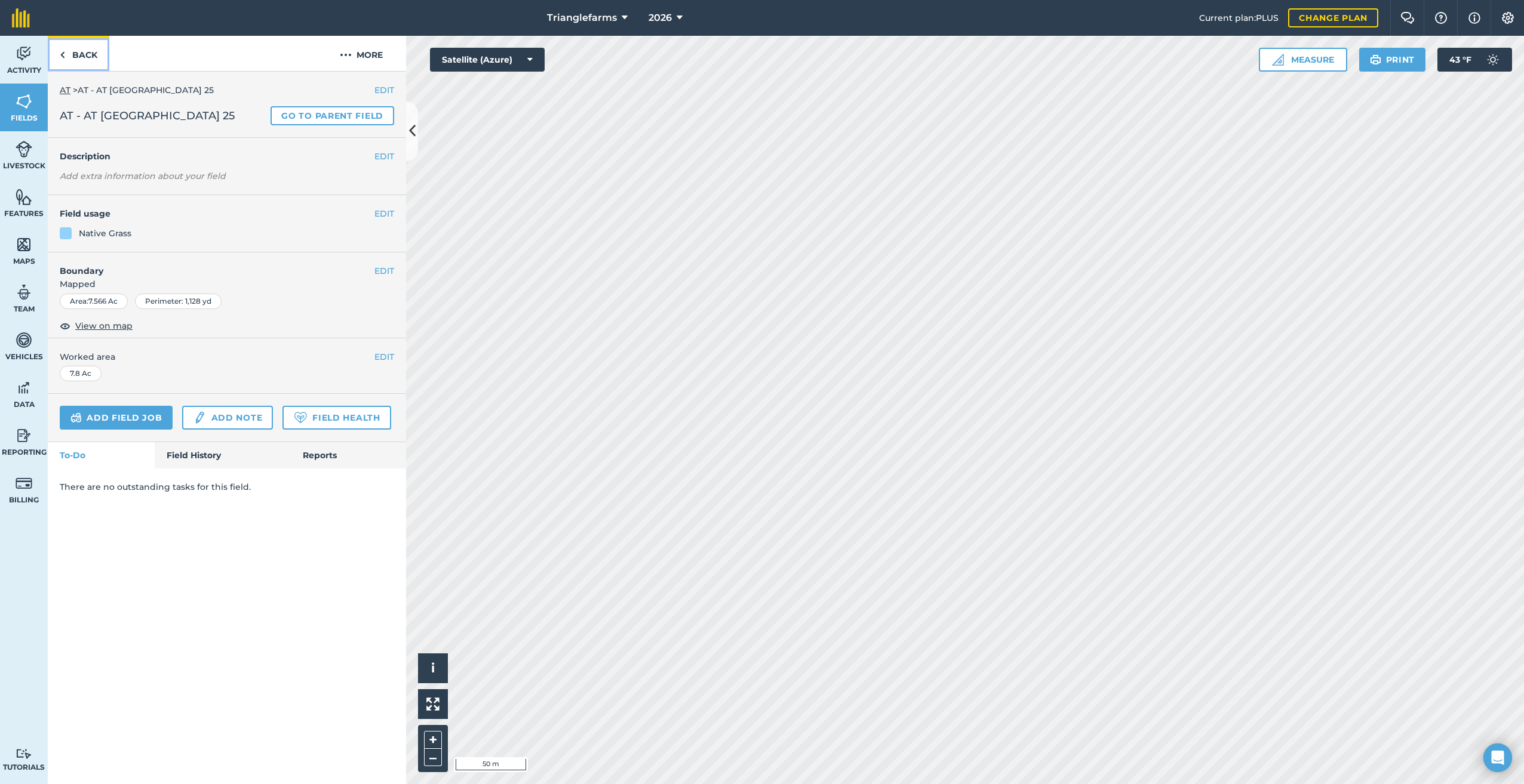
click at [65, 54] on link "Back" at bounding box center [78, 53] width 61 height 35
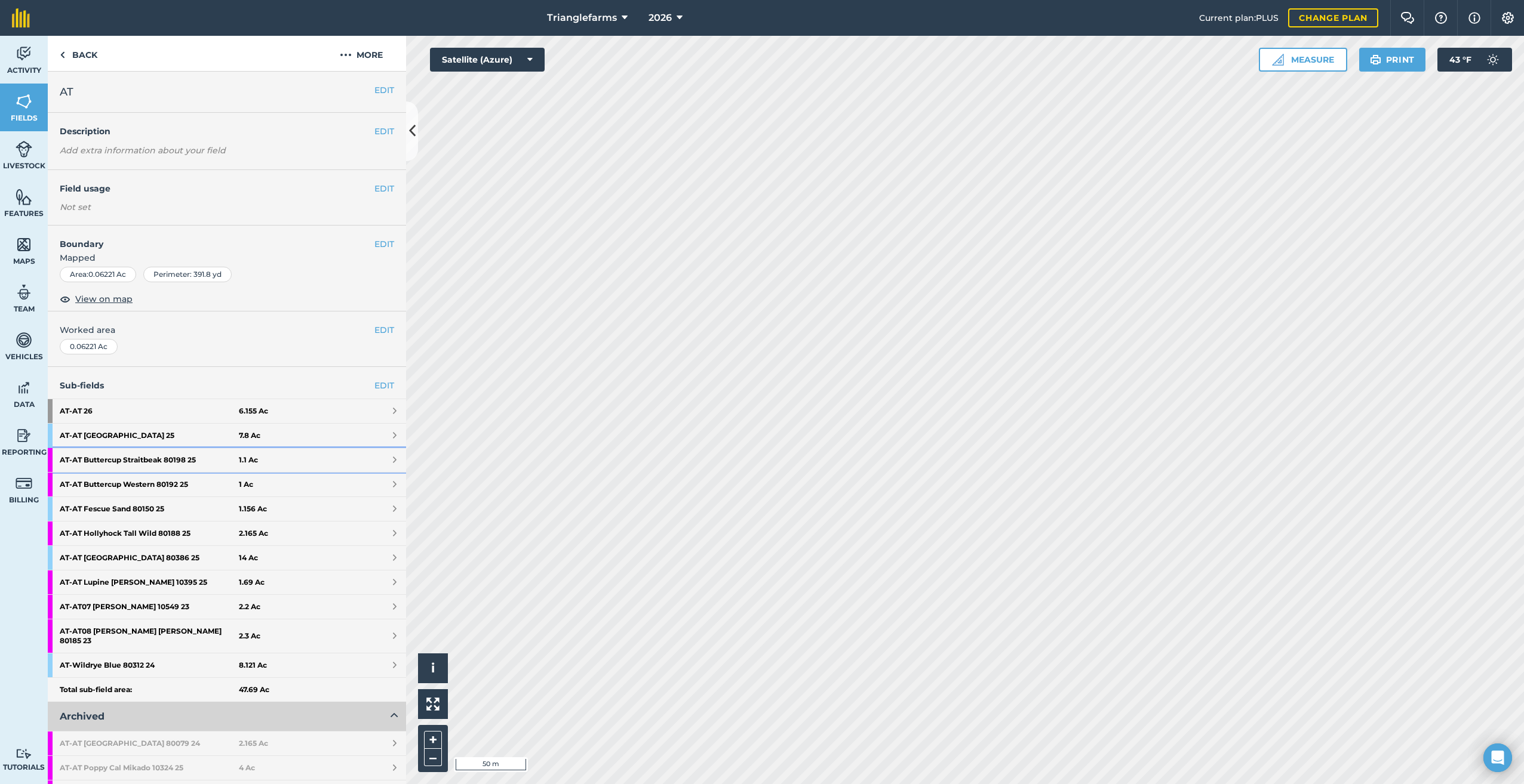
click at [110, 463] on strong "AT - AT Buttercup Straitbeak 80198 25" at bounding box center [149, 460] width 179 height 24
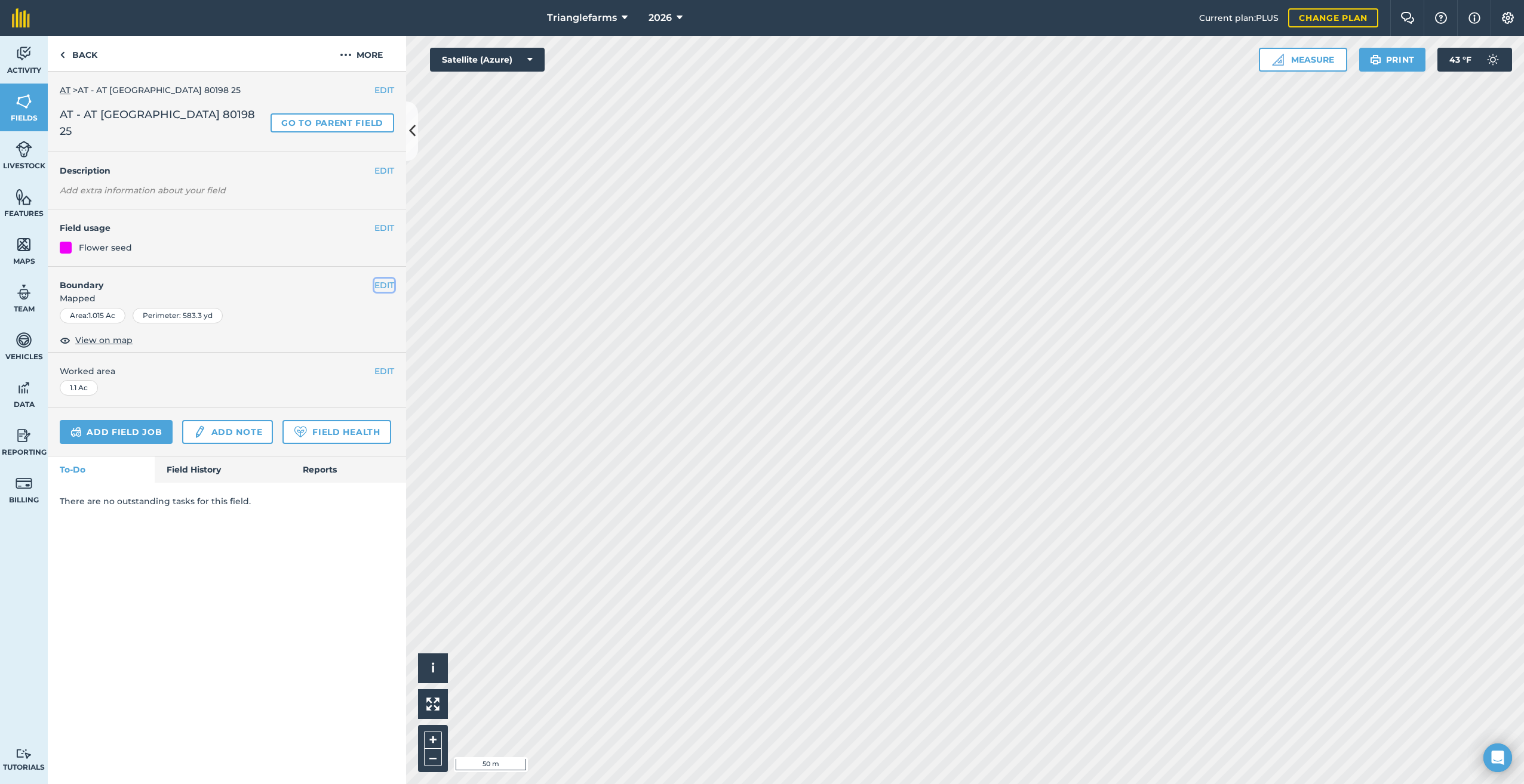
click at [382, 279] on button "EDIT" at bounding box center [384, 286] width 20 height 13
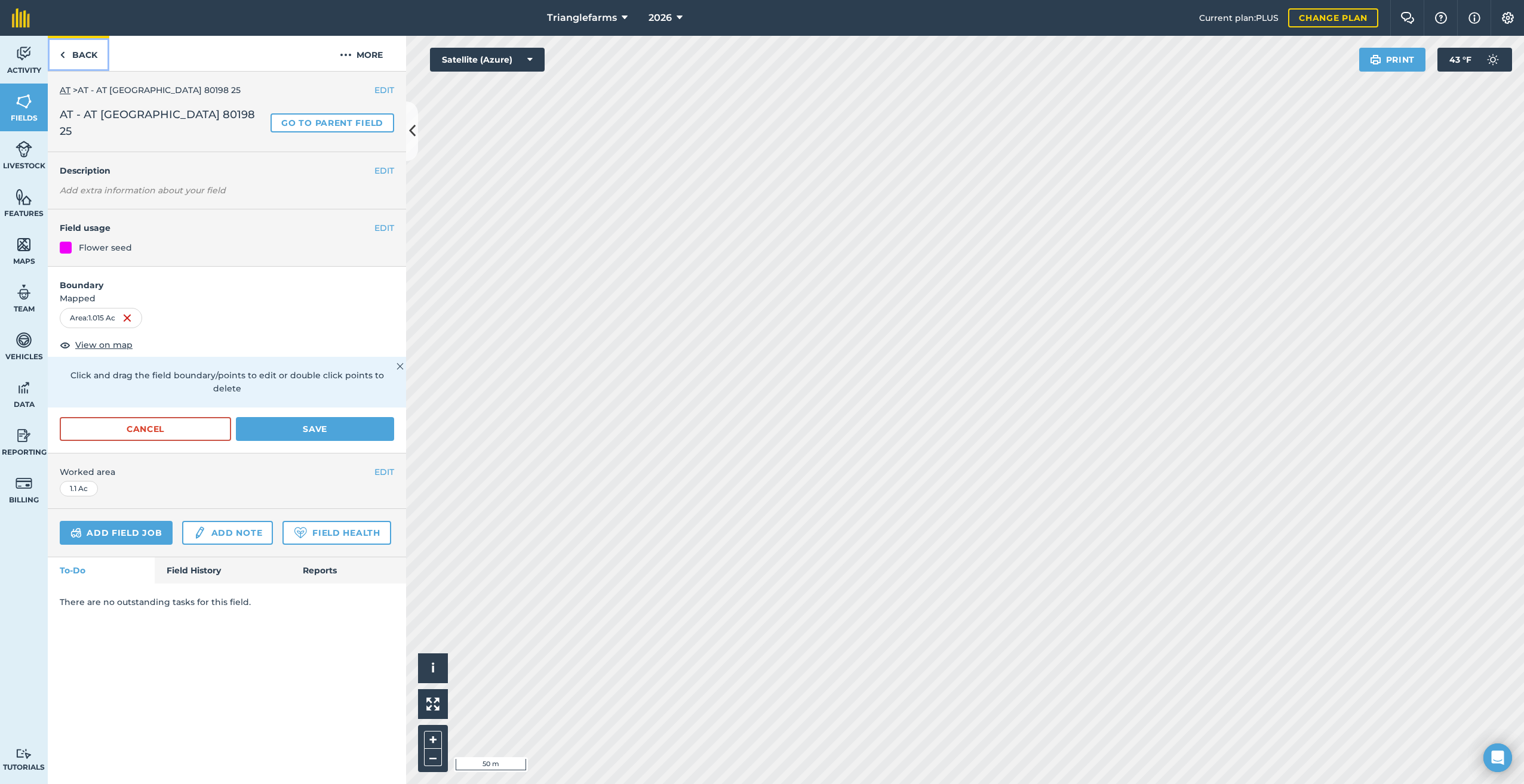
click at [63, 54] on img at bounding box center [62, 55] width 5 height 14
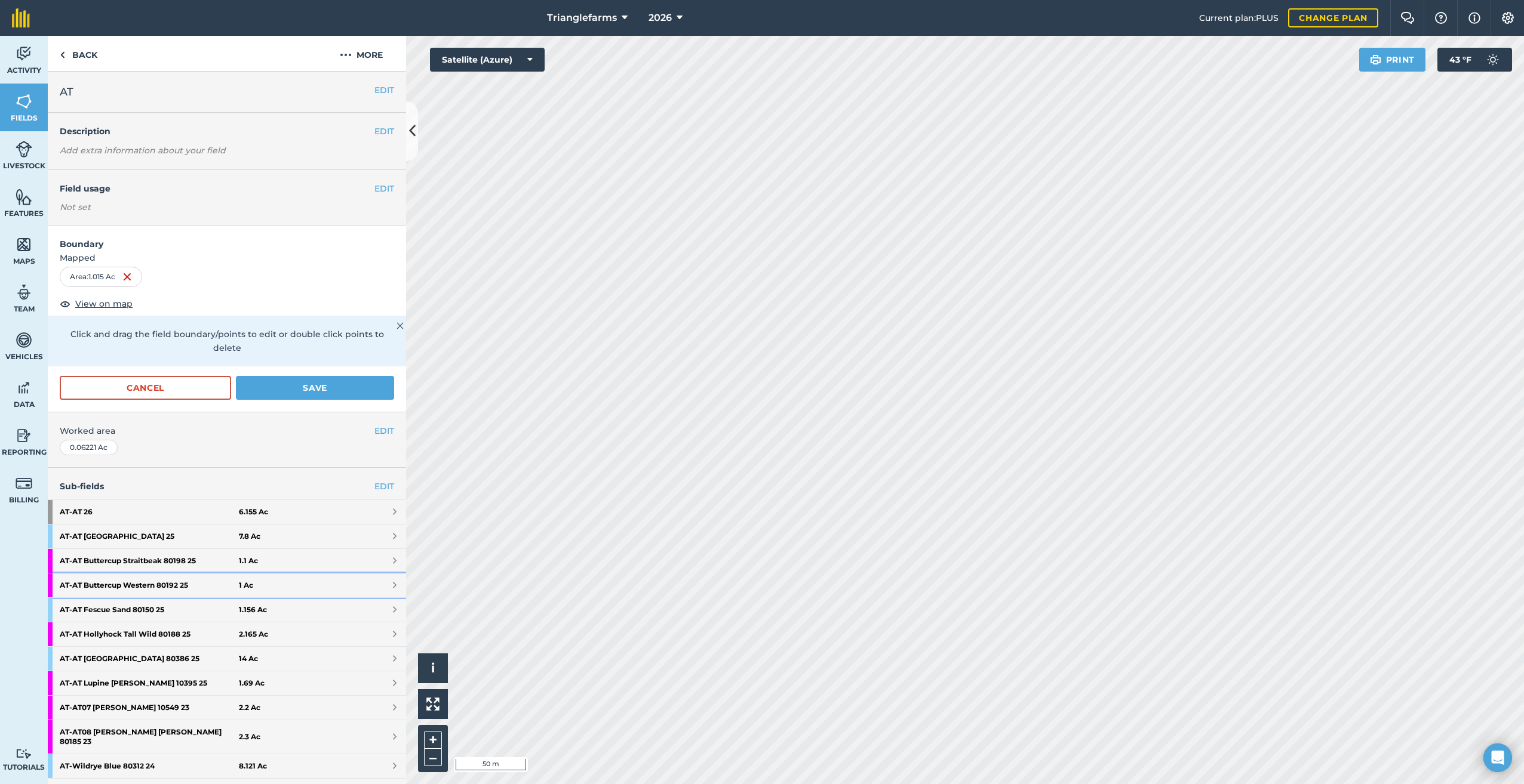
click at [136, 583] on strong "AT - AT Buttercup Western 80192 25" at bounding box center [149, 586] width 179 height 24
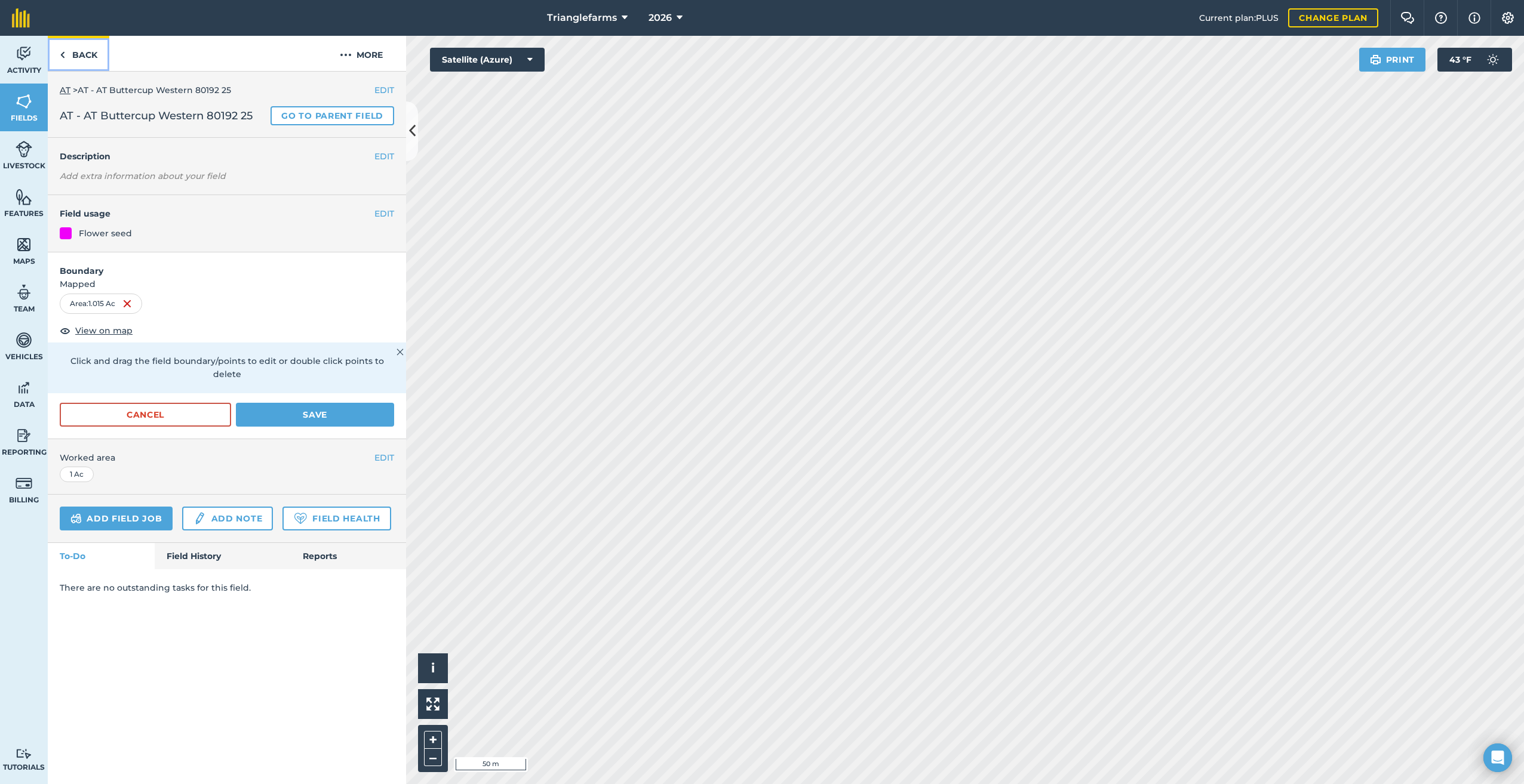
click at [65, 58] on img at bounding box center [62, 55] width 5 height 14
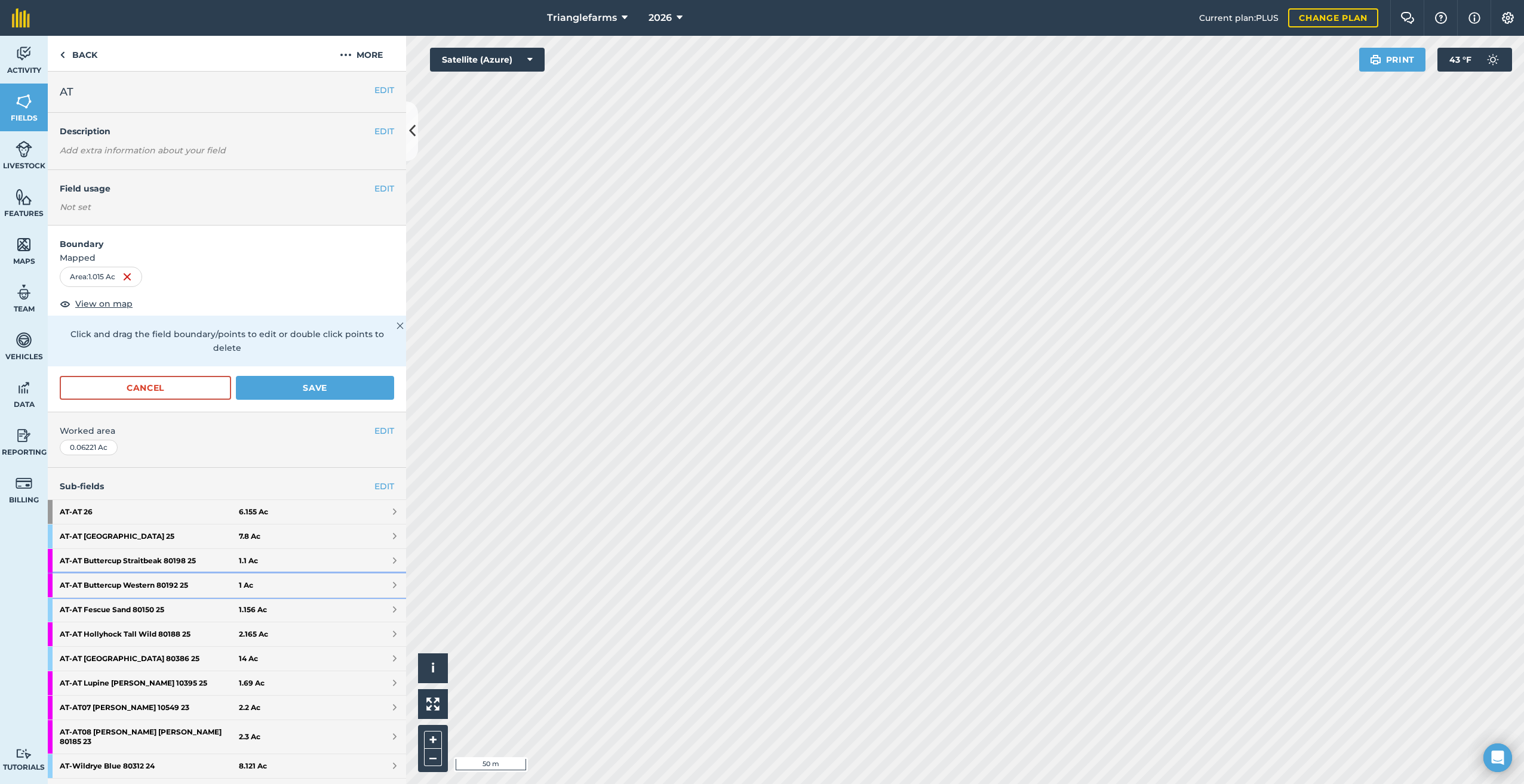
click at [124, 582] on strong "AT - AT Buttercup Western 80192 25" at bounding box center [149, 586] width 179 height 24
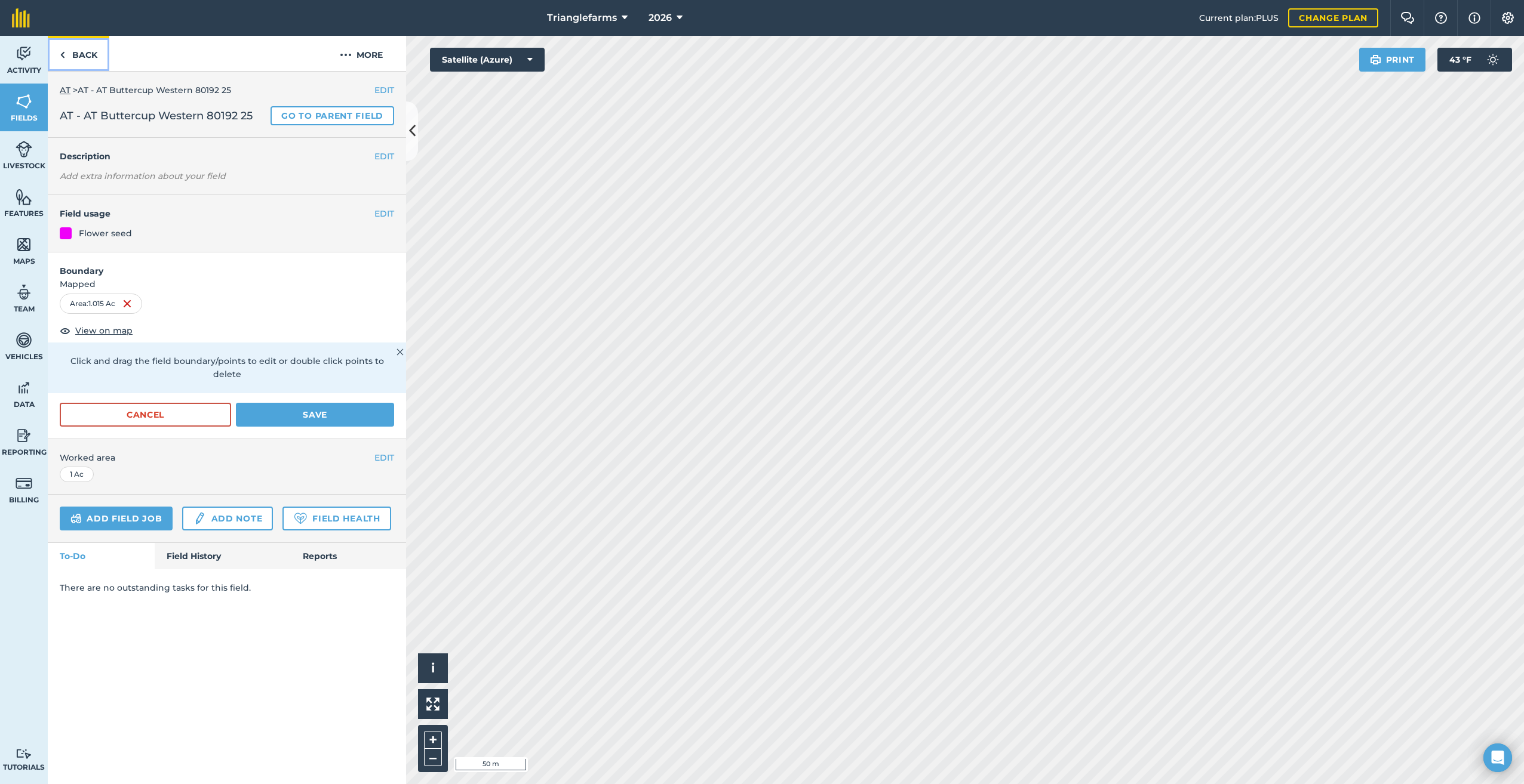
click at [62, 61] on img at bounding box center [62, 55] width 5 height 14
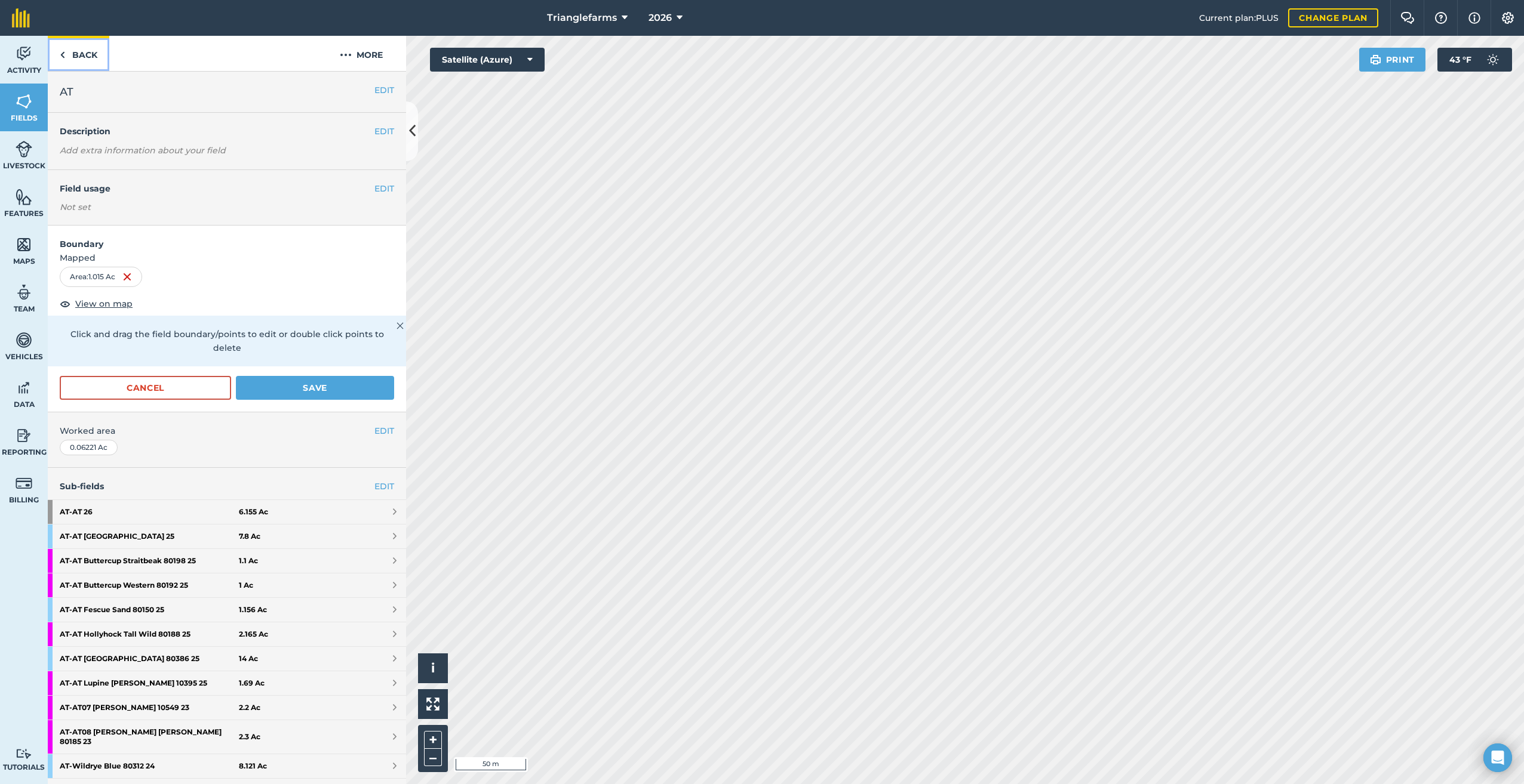
click at [64, 52] on img at bounding box center [62, 55] width 5 height 14
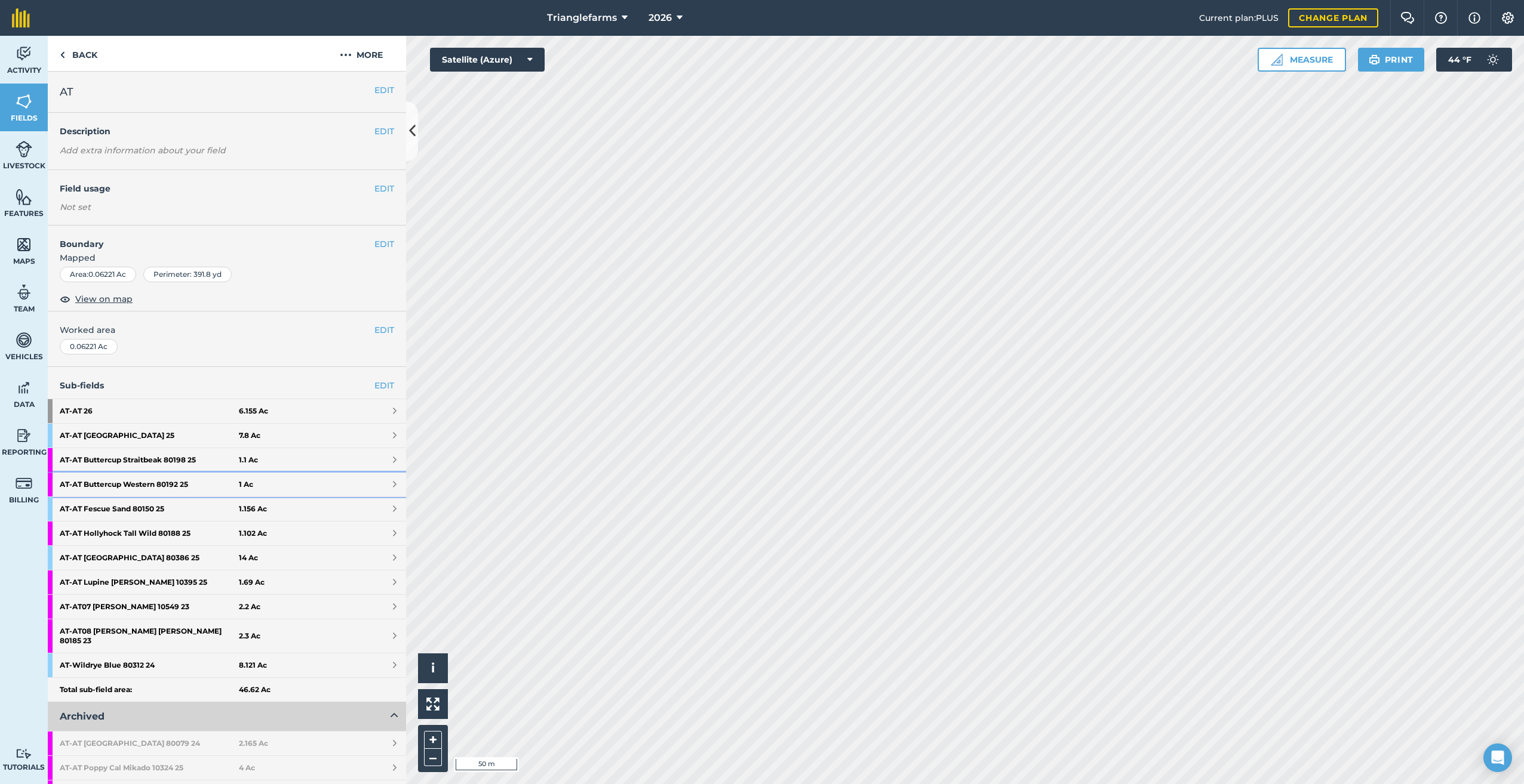
click at [115, 481] on strong "AT - AT Buttercup Western 80192 25" at bounding box center [149, 485] width 179 height 24
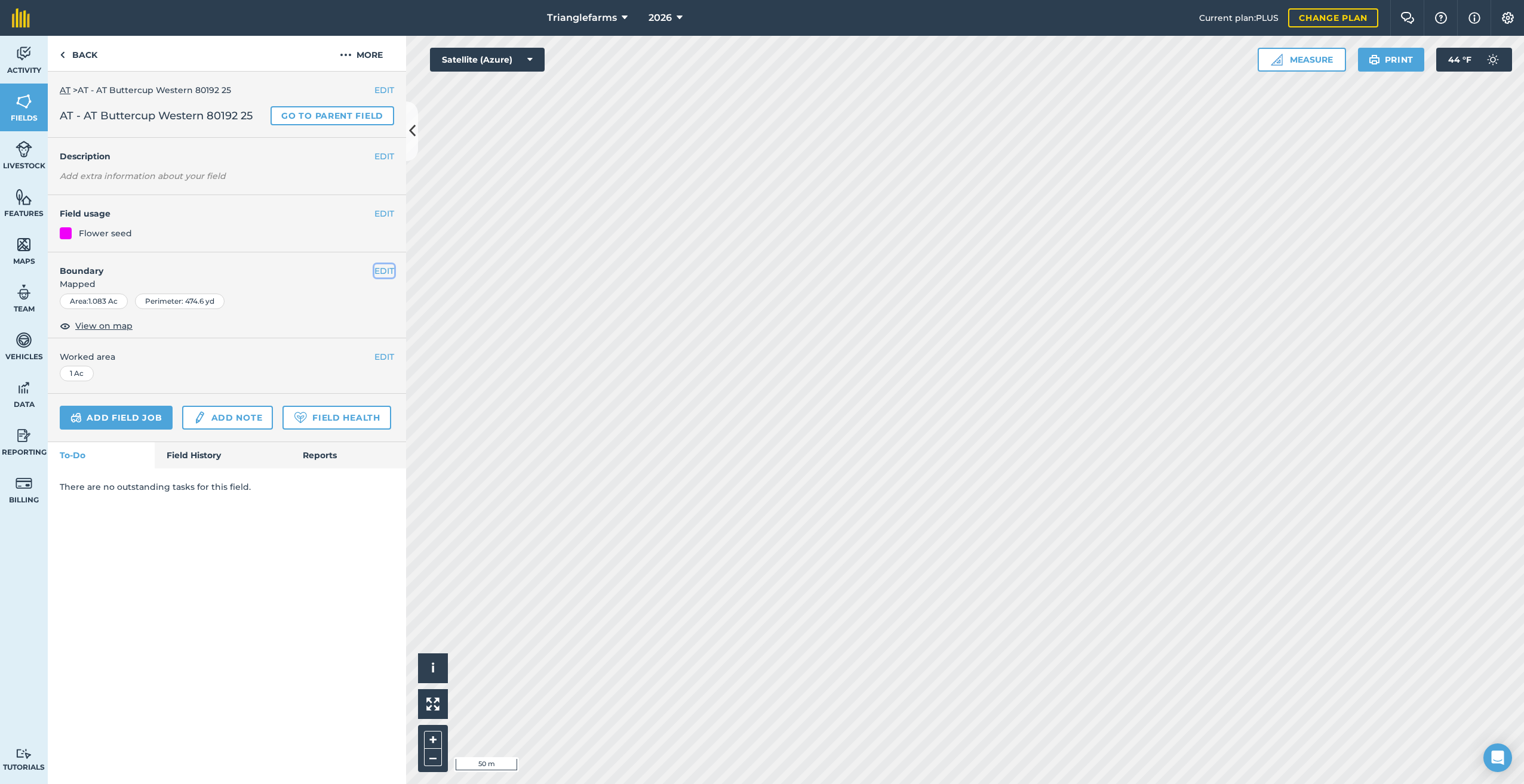
click at [384, 269] on button "EDIT" at bounding box center [384, 271] width 20 height 13
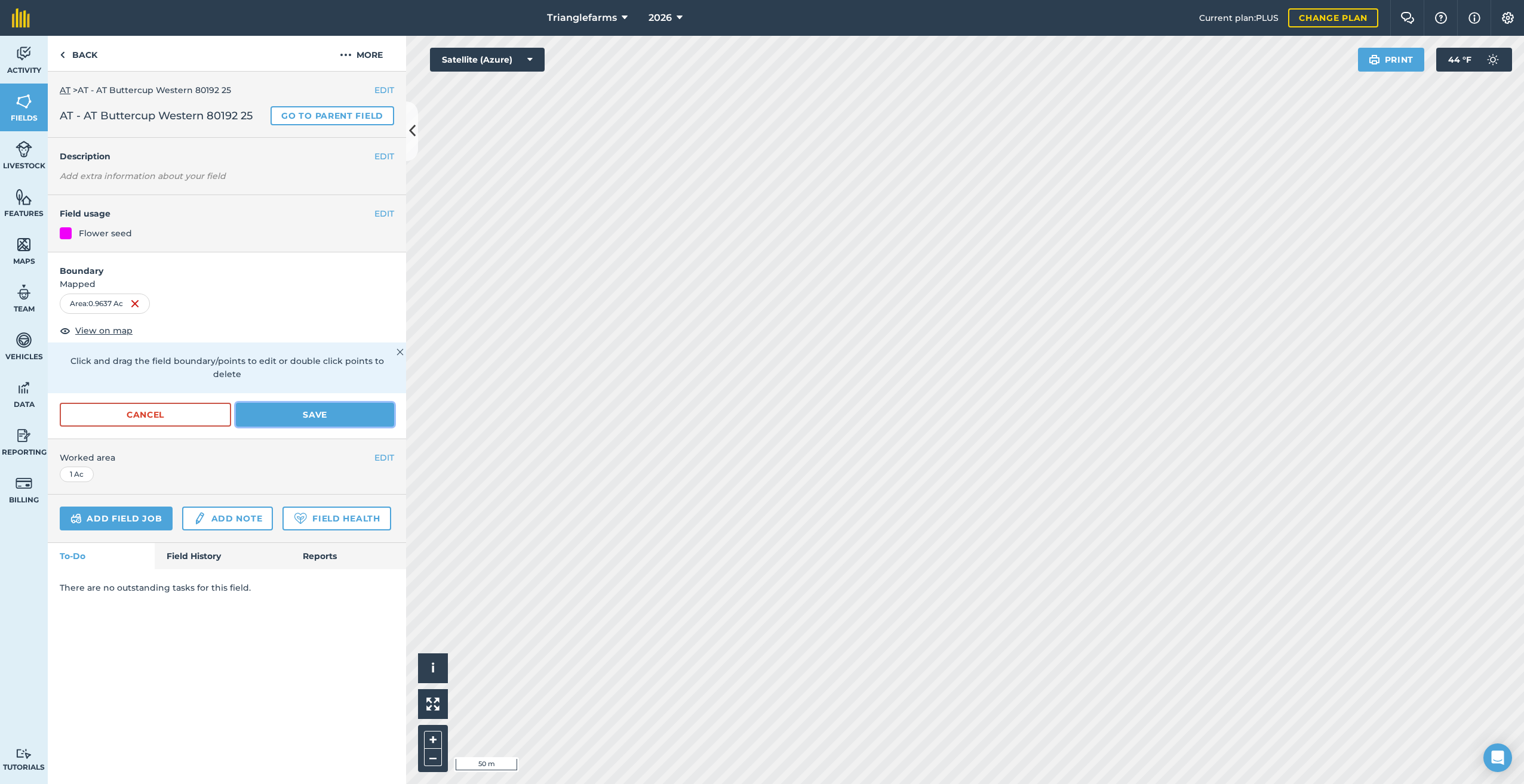
click at [325, 403] on button "Save" at bounding box center [315, 415] width 158 height 24
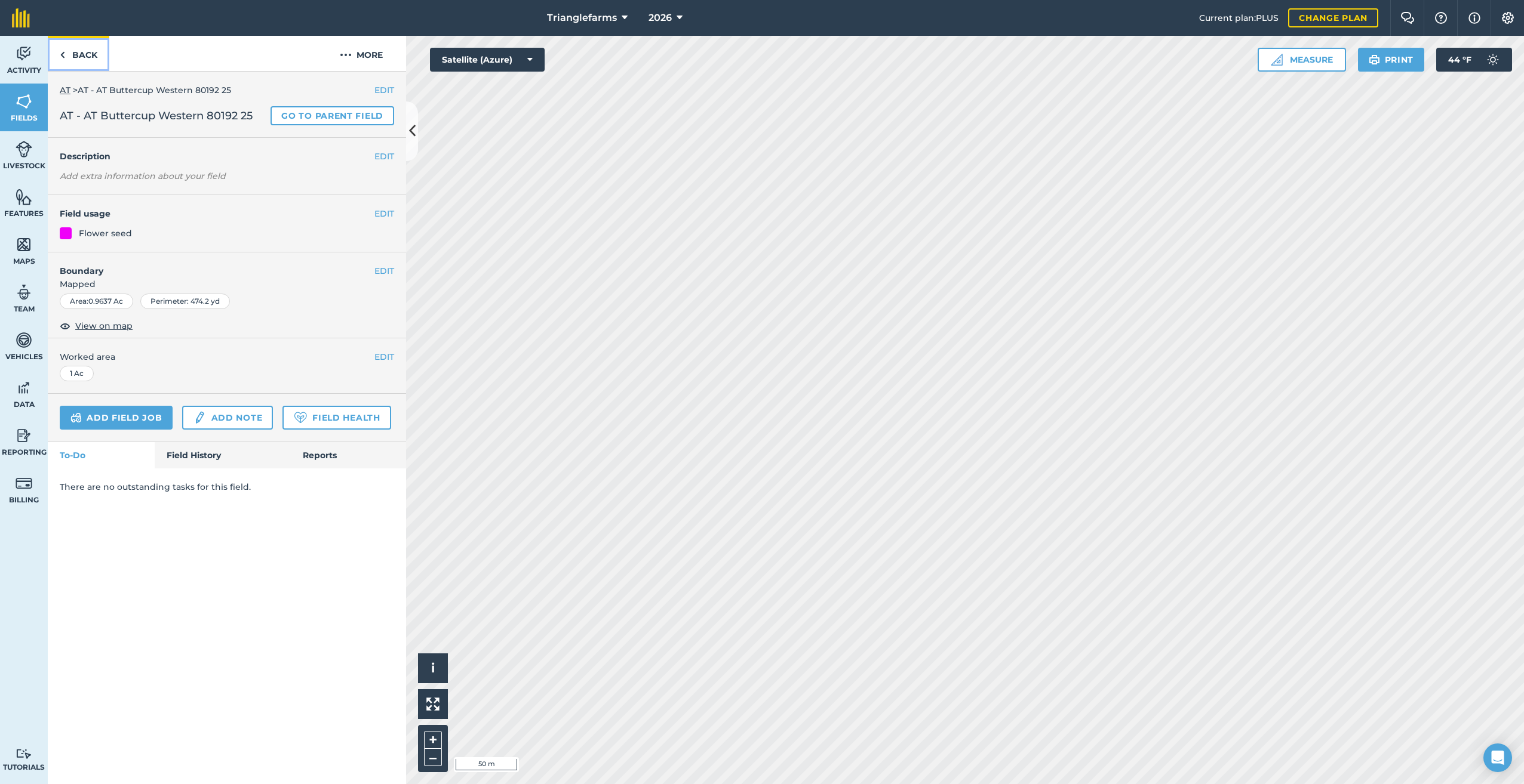
click at [65, 58] on link "Back" at bounding box center [78, 53] width 61 height 35
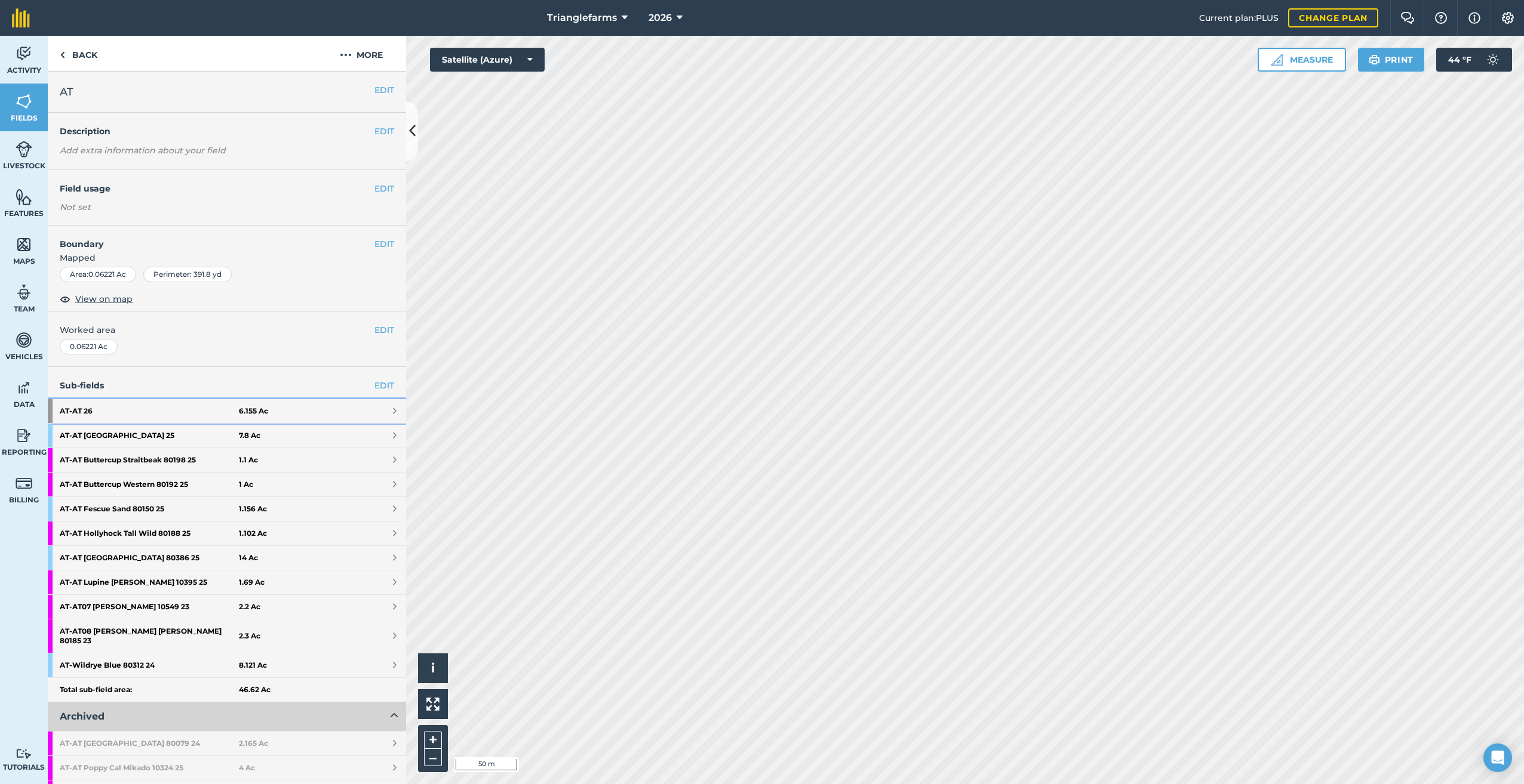
click at [65, 410] on strong "AT - AT 26" at bounding box center [149, 412] width 179 height 24
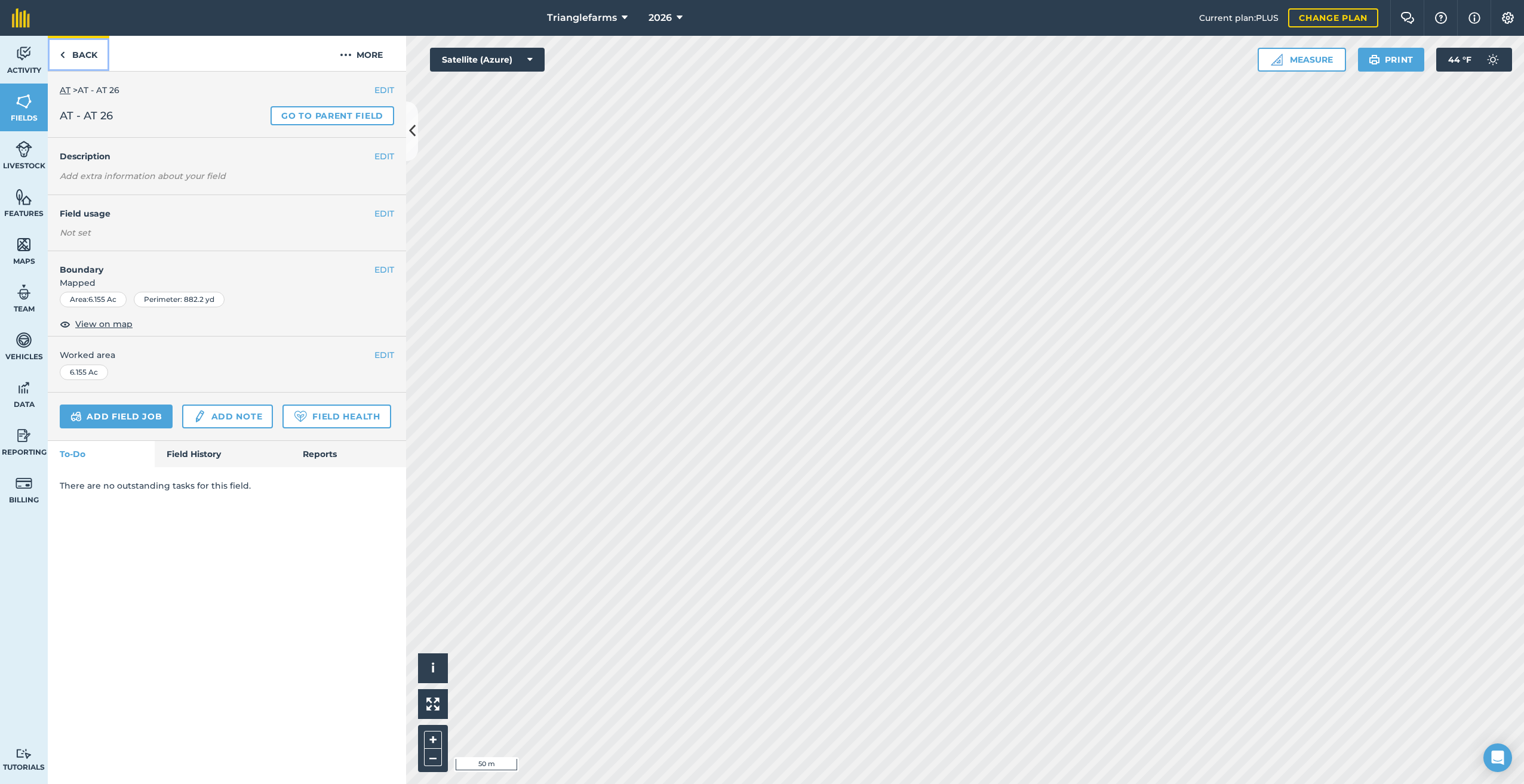
click at [64, 58] on img at bounding box center [62, 55] width 5 height 14
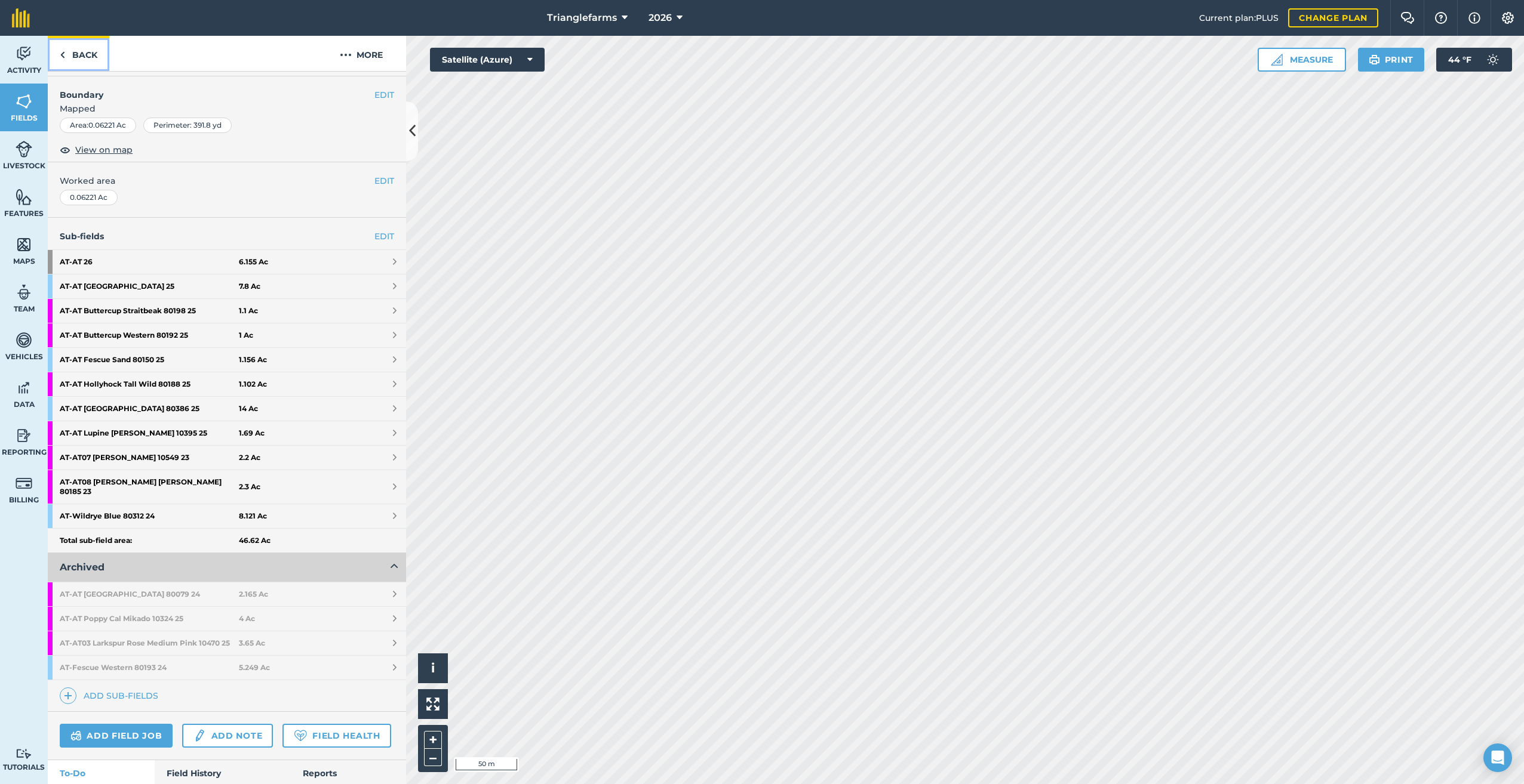
scroll to position [257, 0]
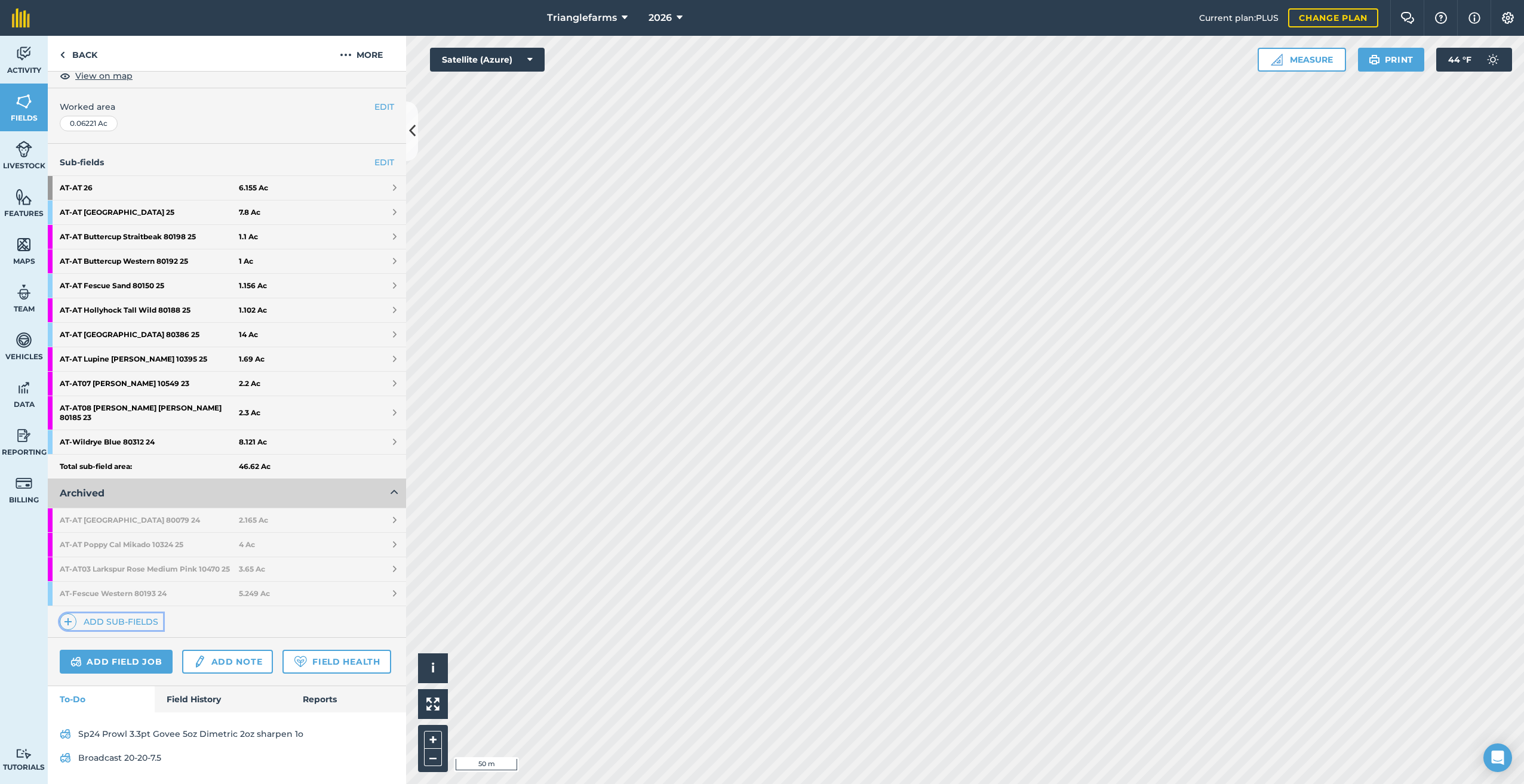
click at [65, 615] on img at bounding box center [68, 622] width 8 height 14
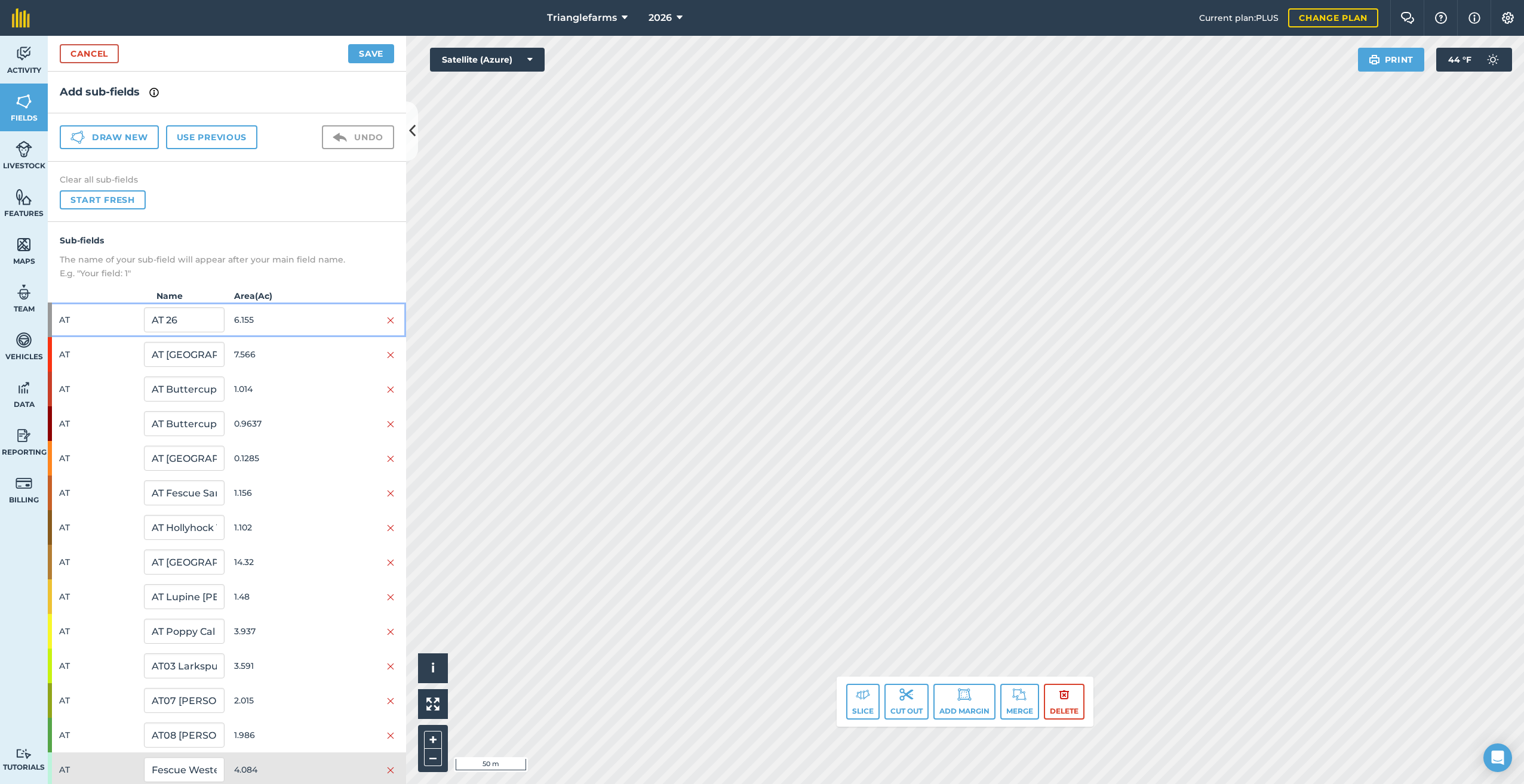
click at [58, 312] on div "AT AT 26 6.155" at bounding box center [227, 319] width 358 height 34
click at [55, 313] on div "AT AT 26 6.155" at bounding box center [227, 319] width 358 height 34
click at [865, 700] on img at bounding box center [863, 695] width 14 height 14
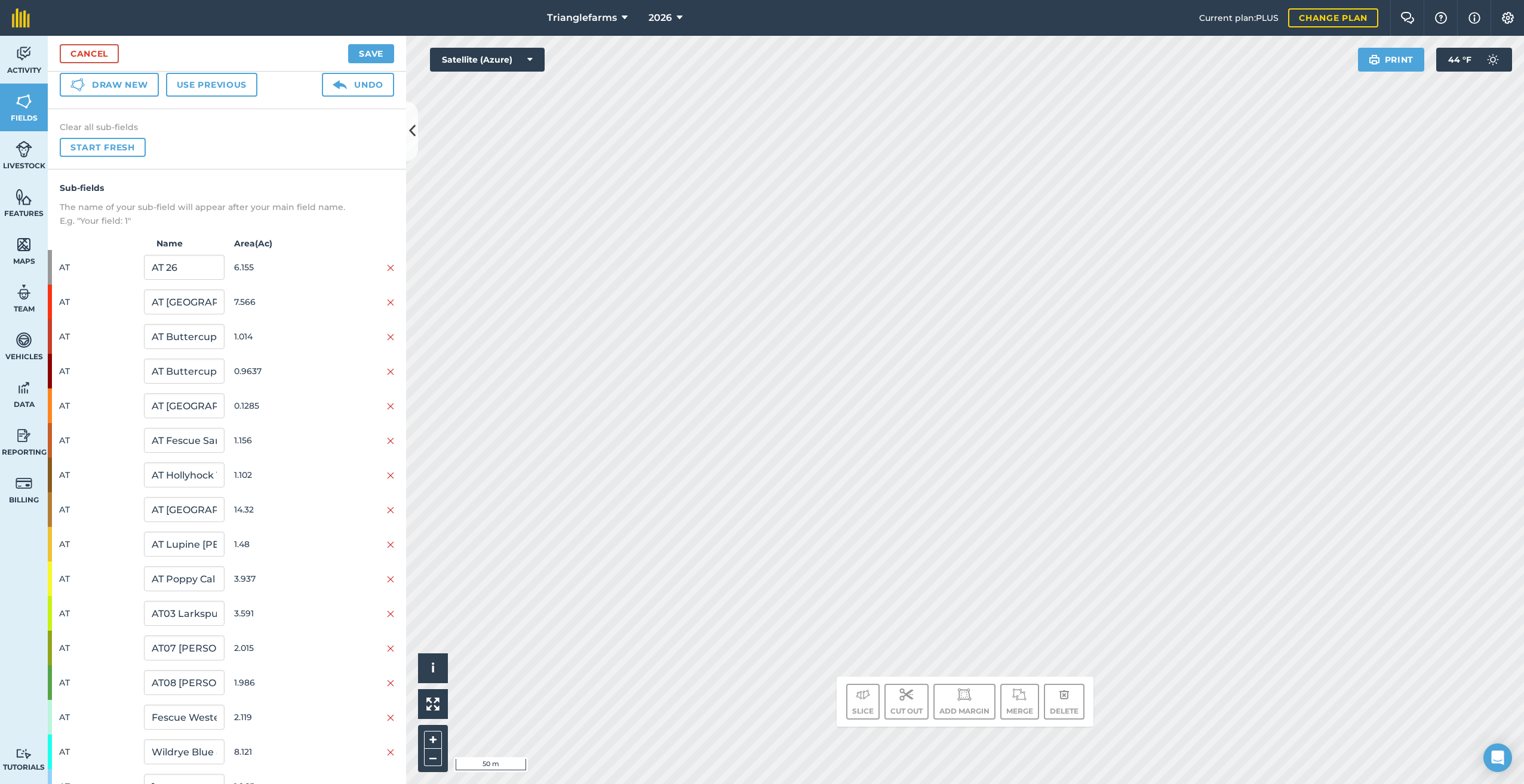
scroll to position [108, 0]
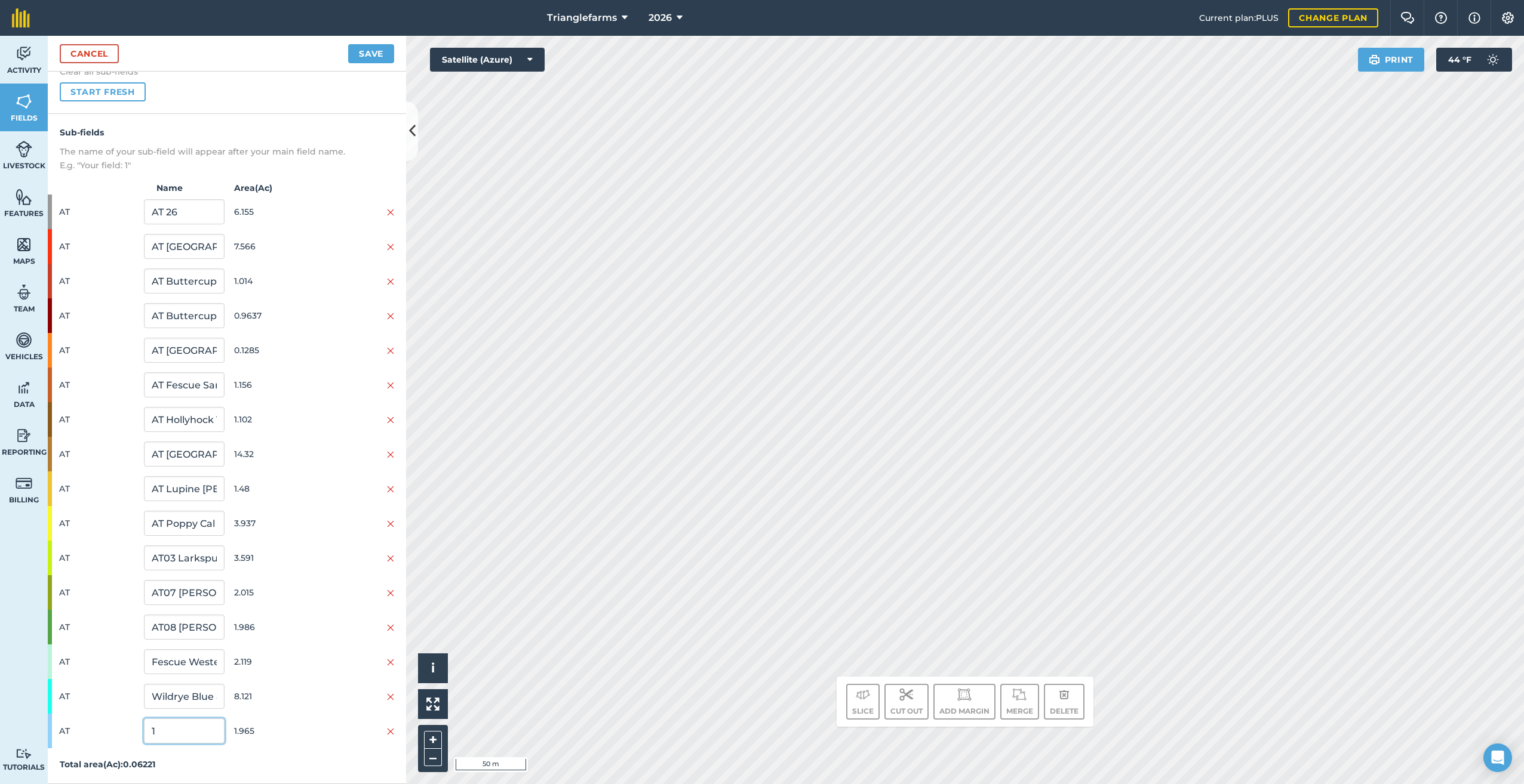
drag, startPoint x: 192, startPoint y: 730, endPoint x: 102, endPoint y: 781, distance: 103.4
click at [105, 776] on div "Sub-fields The name of your sub-field will appear after your main field name. E…" at bounding box center [227, 449] width 358 height 670
paste input "AT Plectris Congesta 80180 25"
type input "AT Plectris Congesta 80180 25"
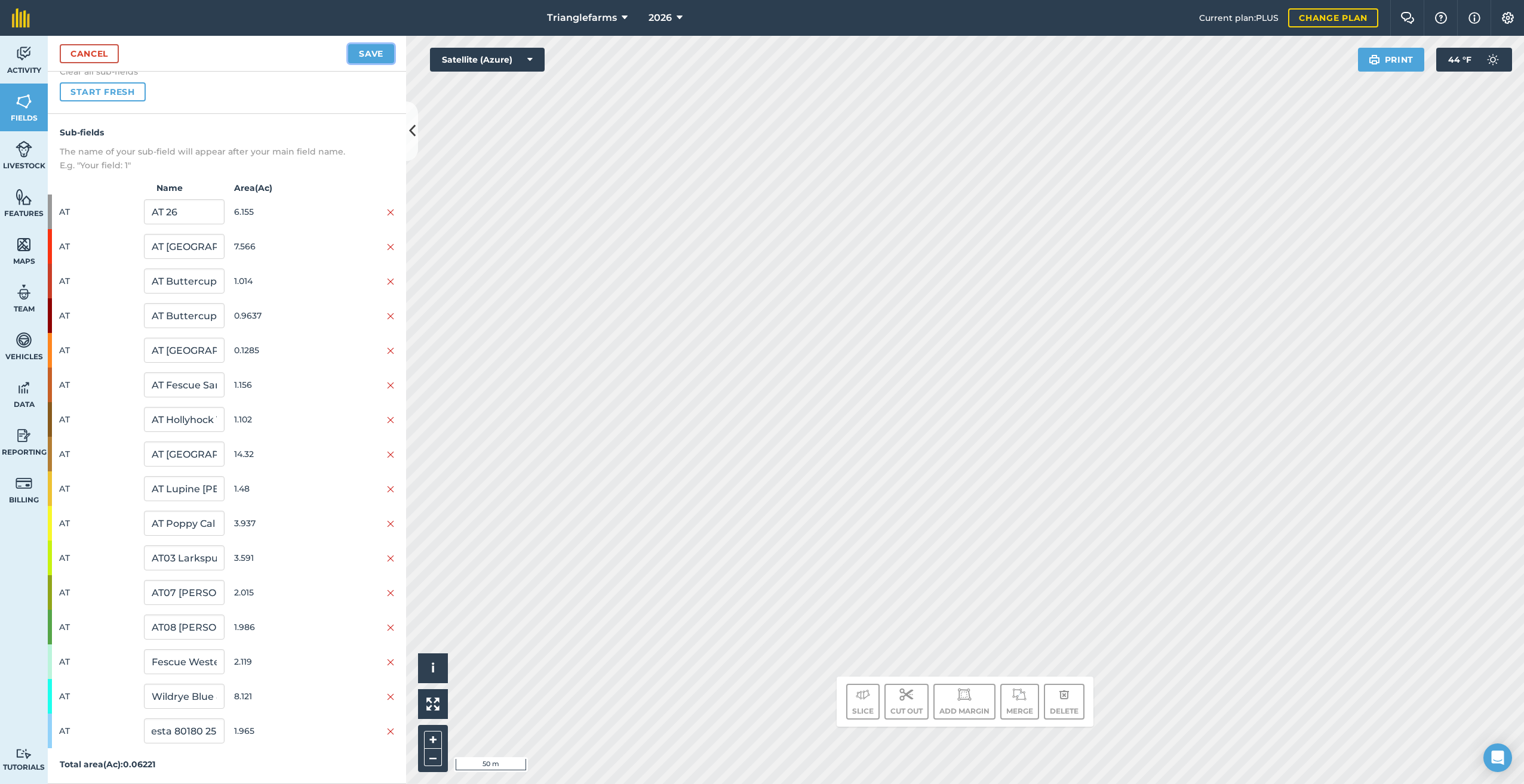
click at [356, 45] on button "Save" at bounding box center [371, 54] width 46 height 19
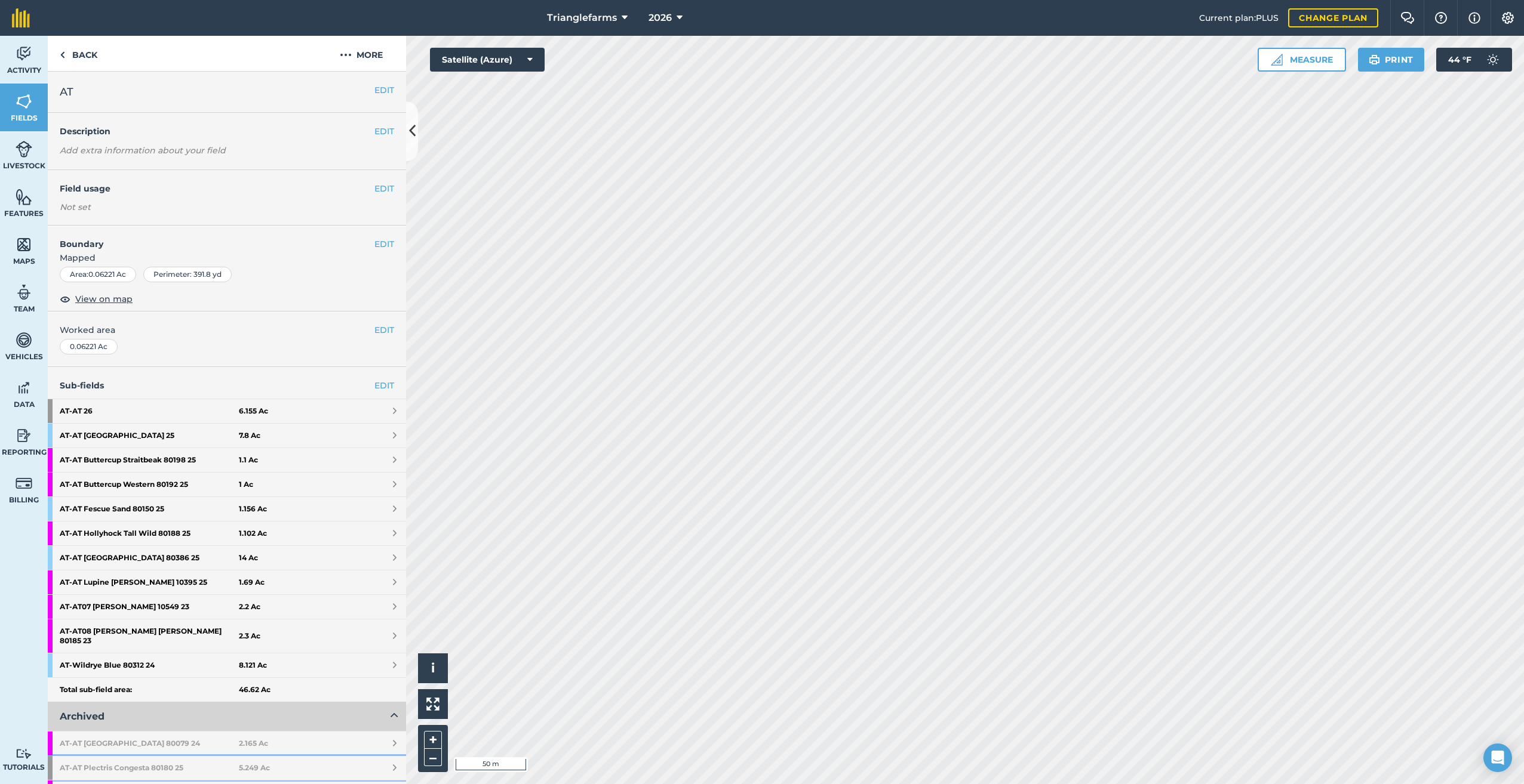
click at [62, 756] on strong "AT - AT Plectris Congesta 80180 25" at bounding box center [149, 768] width 179 height 24
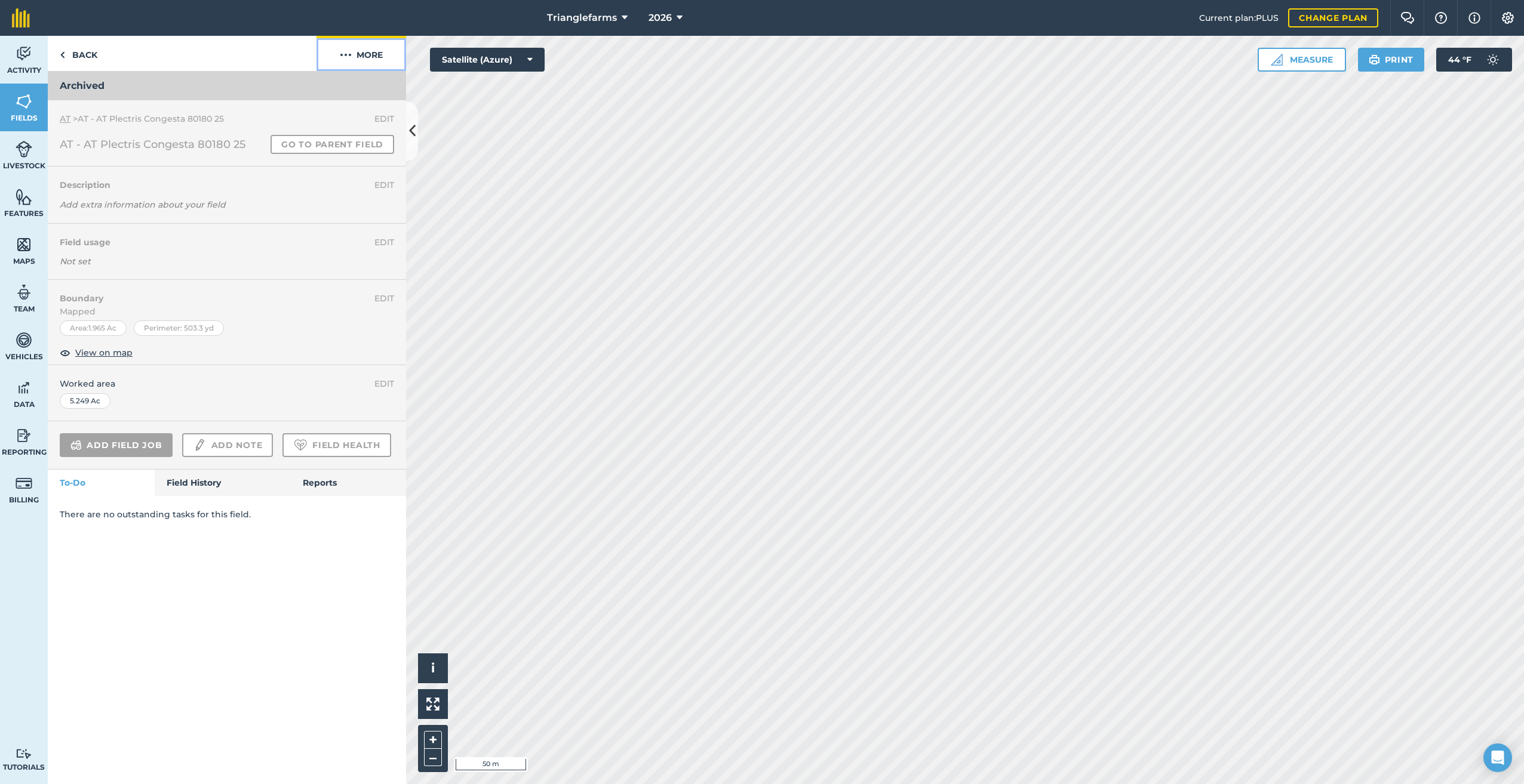
click at [358, 52] on button "More" at bounding box center [361, 53] width 90 height 35
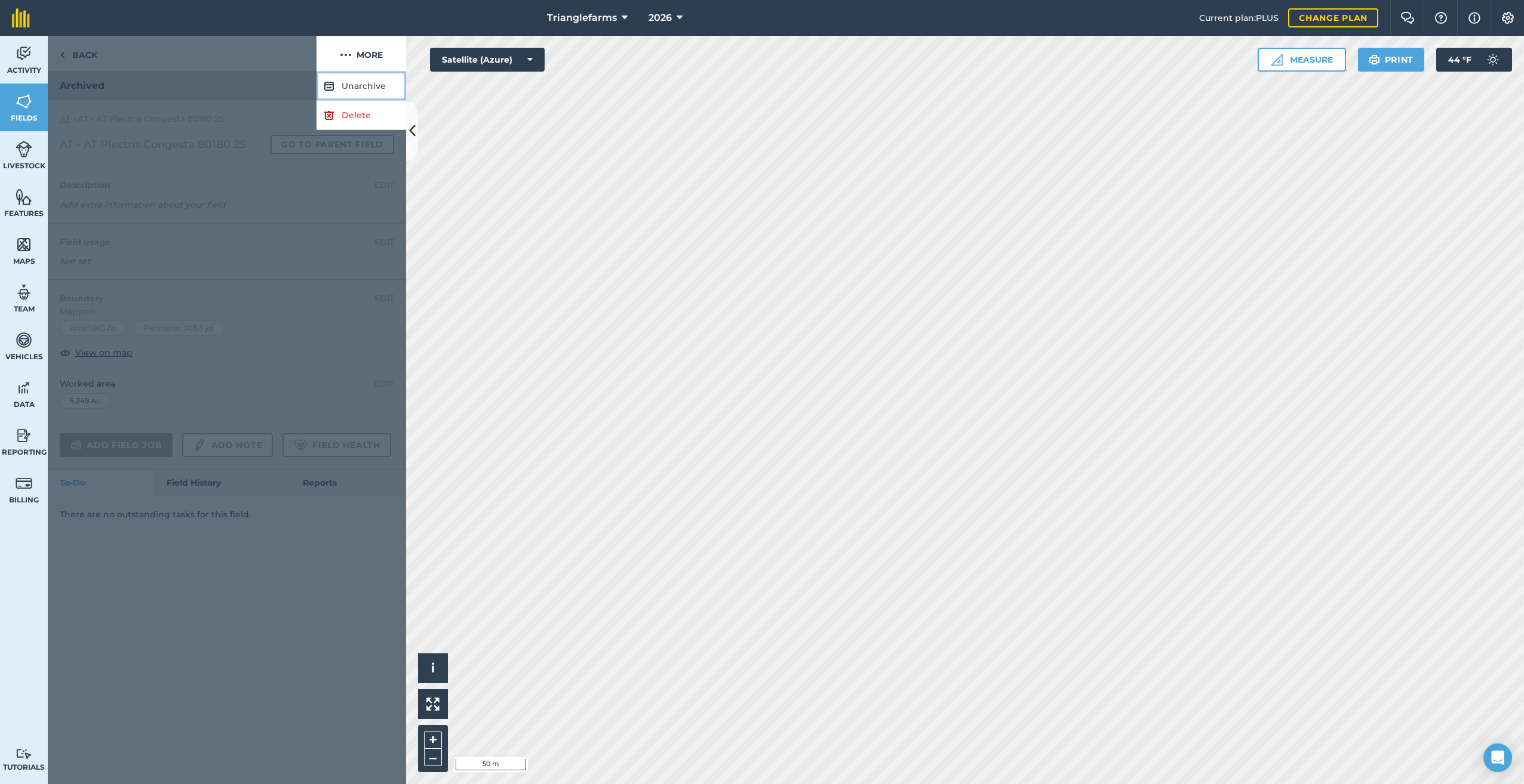
drag, startPoint x: 370, startPoint y: 84, endPoint x: 379, endPoint y: 87, distance: 9.5
click at [370, 84] on button "Unarchive" at bounding box center [361, 86] width 90 height 30
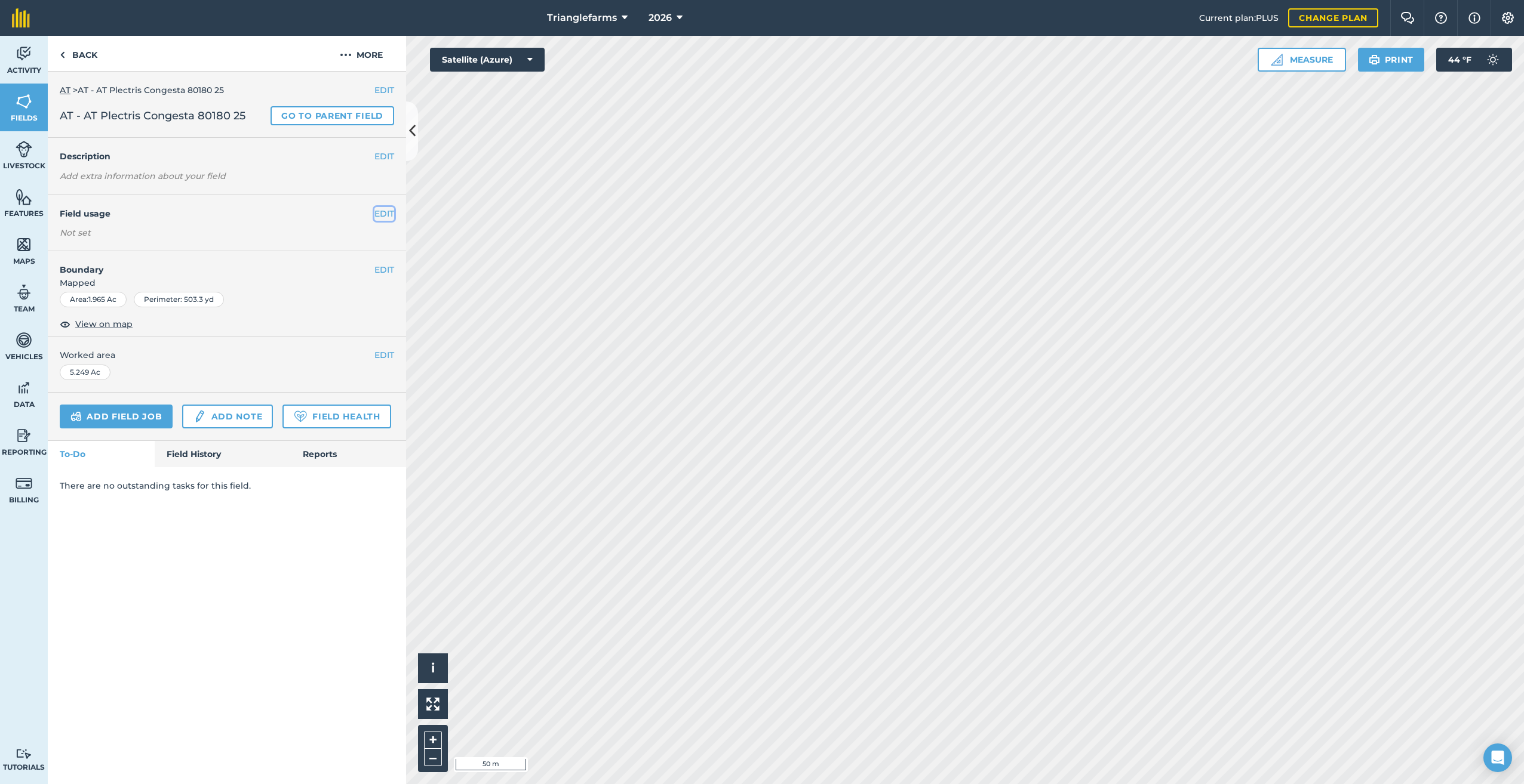
click at [382, 209] on button "EDIT" at bounding box center [384, 214] width 20 height 13
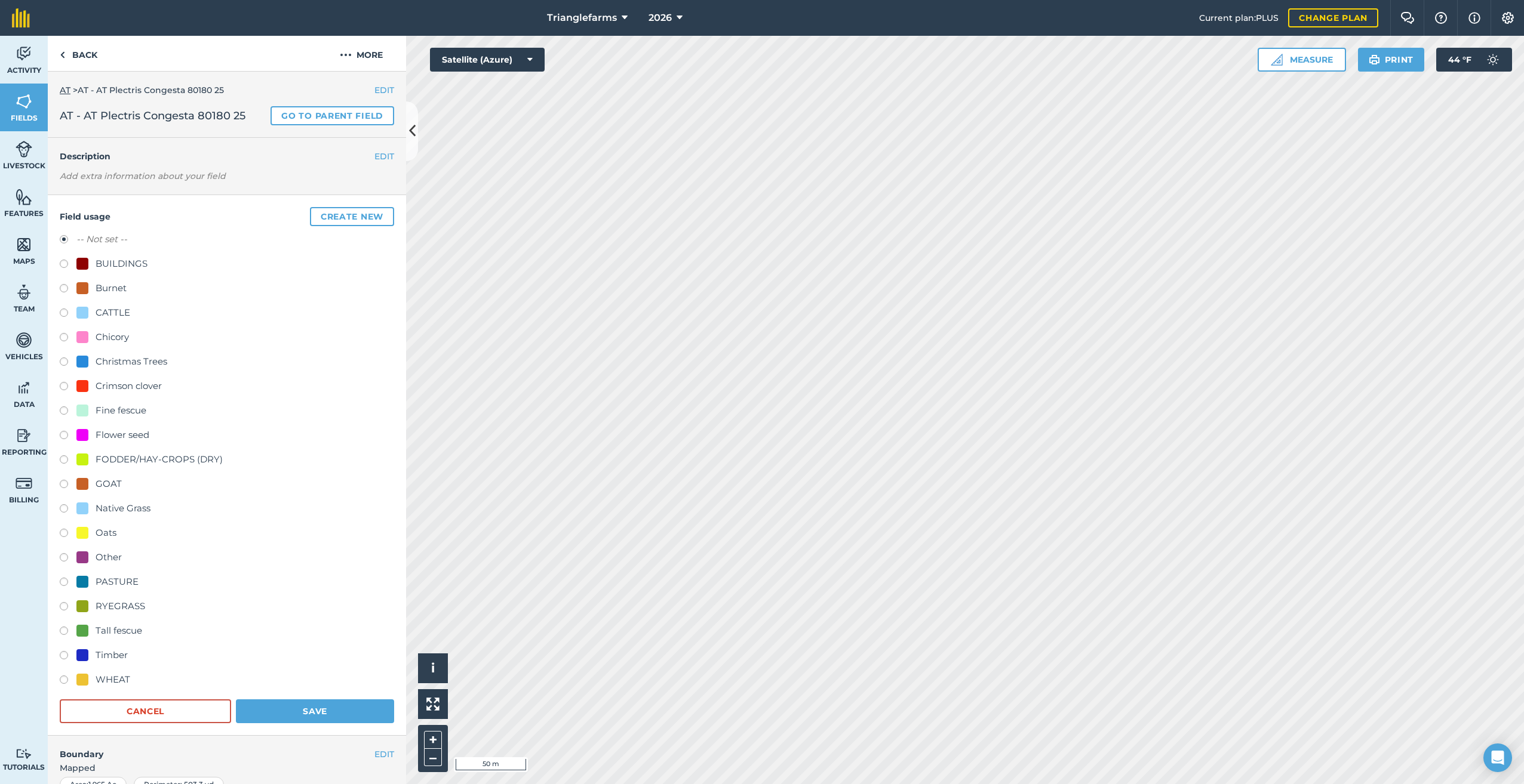
click at [64, 435] on label at bounding box center [68, 437] width 17 height 12
radio input "true"
radio input "false"
click at [286, 704] on button "Save" at bounding box center [315, 712] width 158 height 24
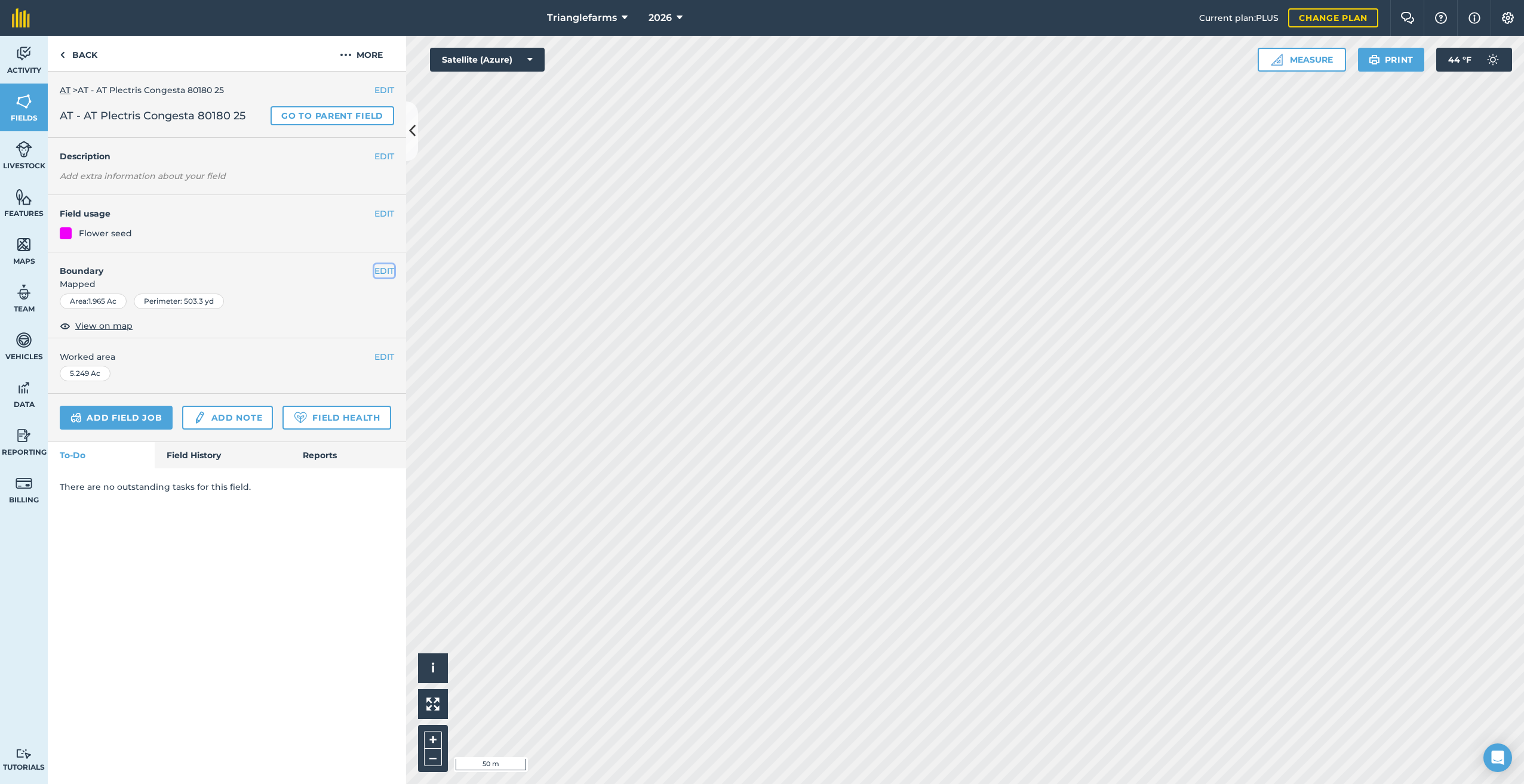
click at [378, 268] on button "EDIT" at bounding box center [384, 271] width 20 height 13
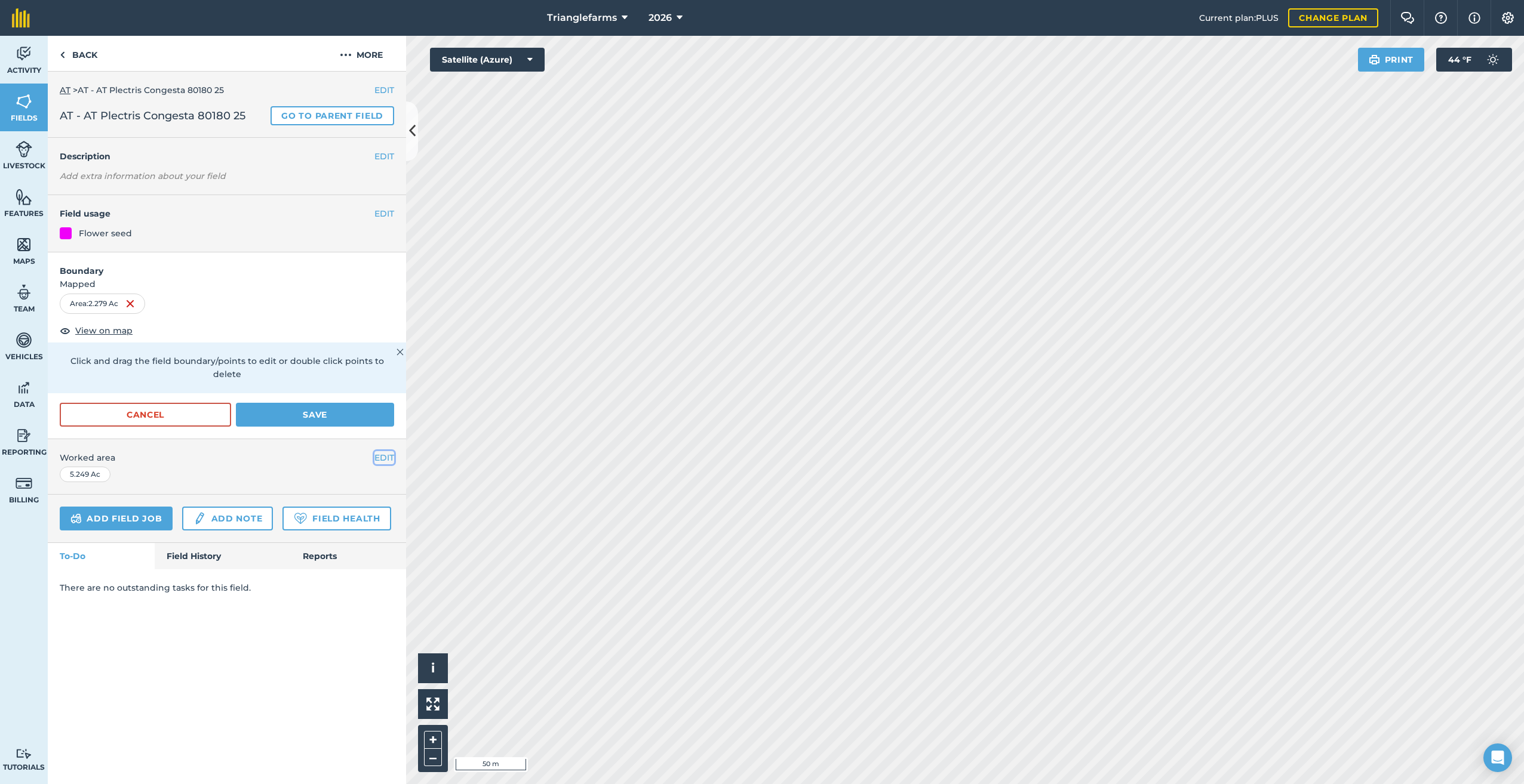
click at [384, 451] on button "EDIT" at bounding box center [384, 458] width 20 height 13
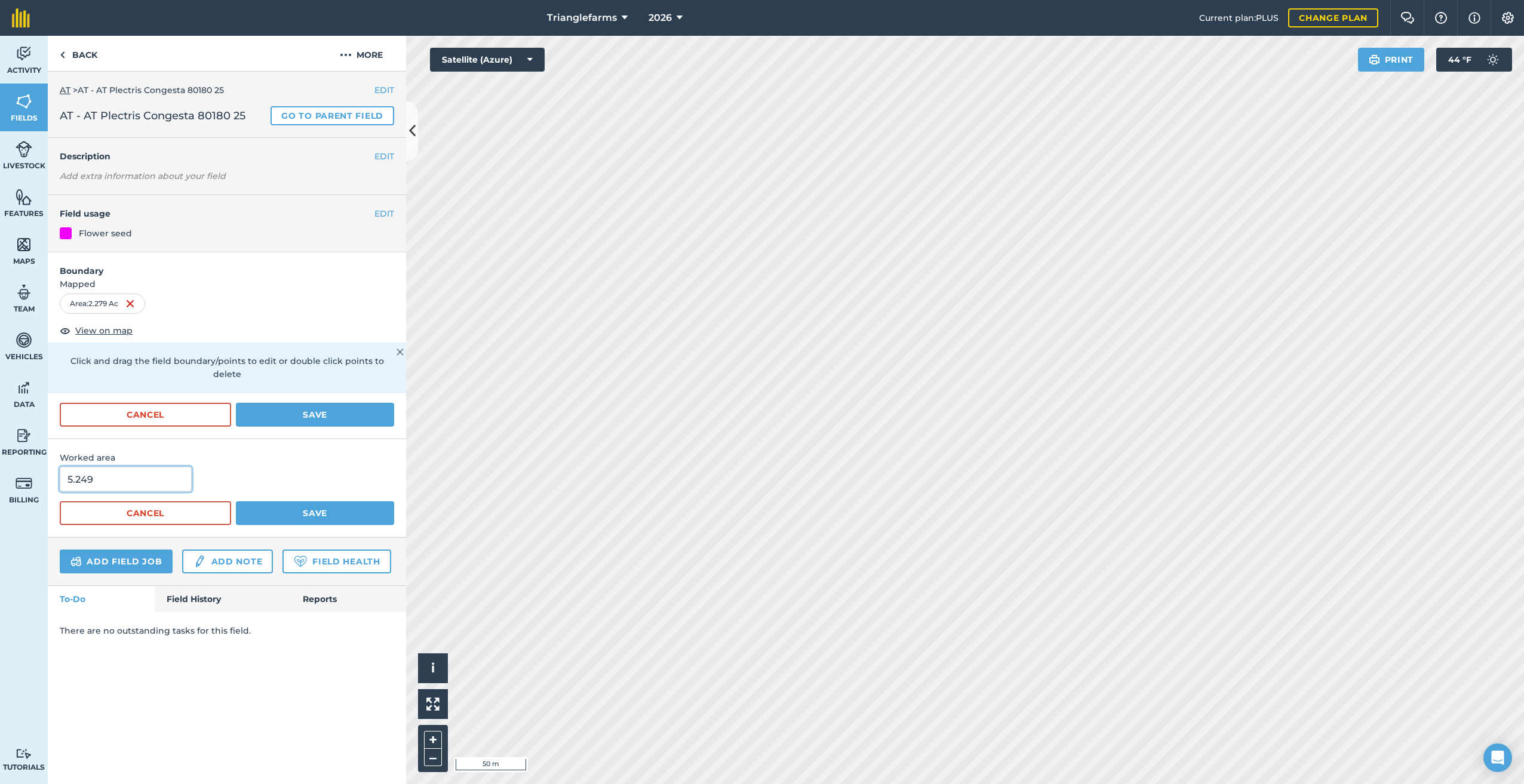
drag, startPoint x: 119, startPoint y: 469, endPoint x: 11, endPoint y: 478, distance: 108.4
click at [31, 478] on div "Activity Fields Livestock Features Maps Team Vehicles Data Reporting Billing Tu…" at bounding box center [762, 410] width 1524 height 748
type input "2"
drag, startPoint x: 320, startPoint y: 496, endPoint x: 336, endPoint y: 478, distance: 24.1
click at [320, 501] on button "Save" at bounding box center [315, 513] width 158 height 24
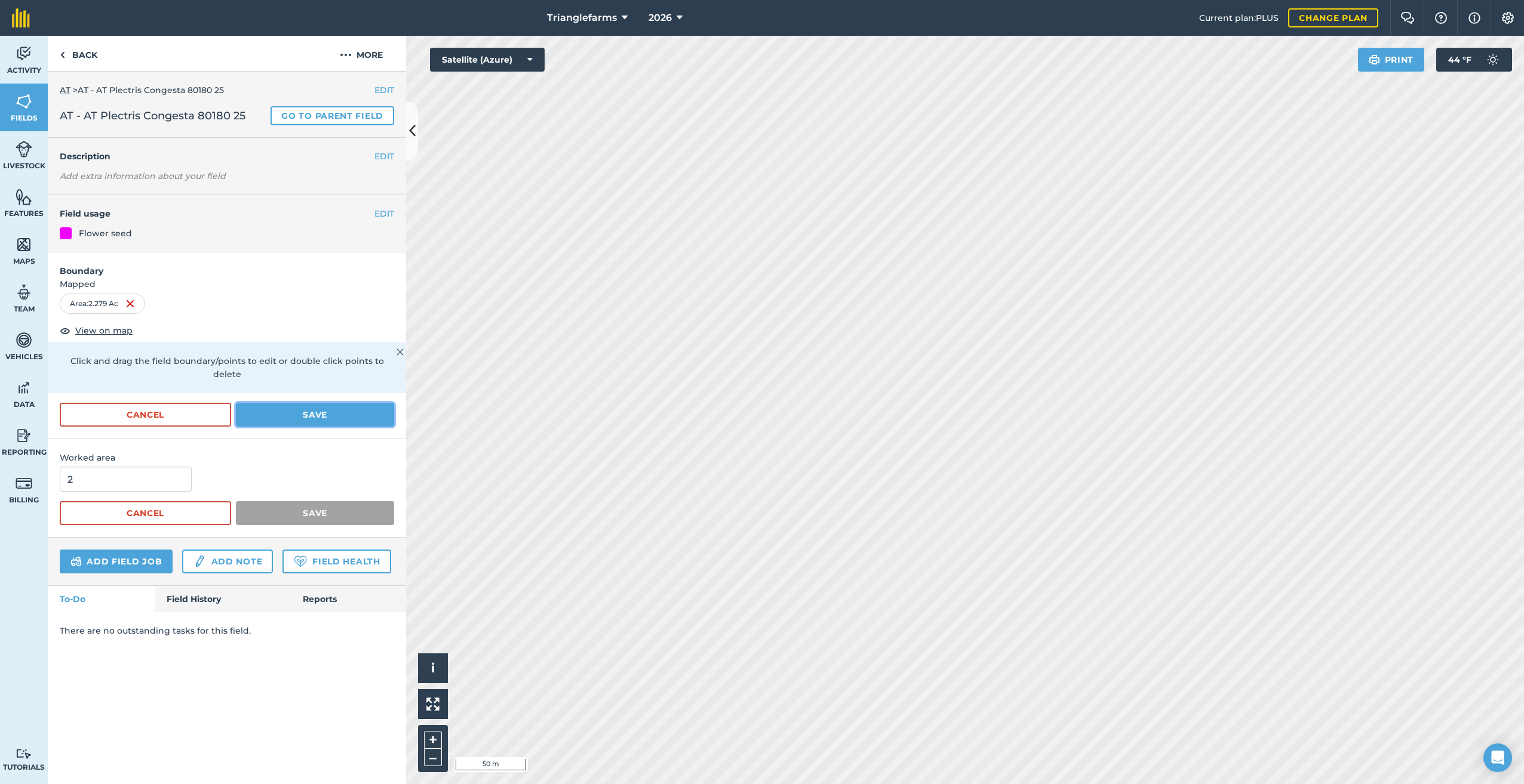
drag, startPoint x: 327, startPoint y: 397, endPoint x: 400, endPoint y: 434, distance: 81.8
click at [330, 403] on button "Save" at bounding box center [315, 415] width 158 height 24
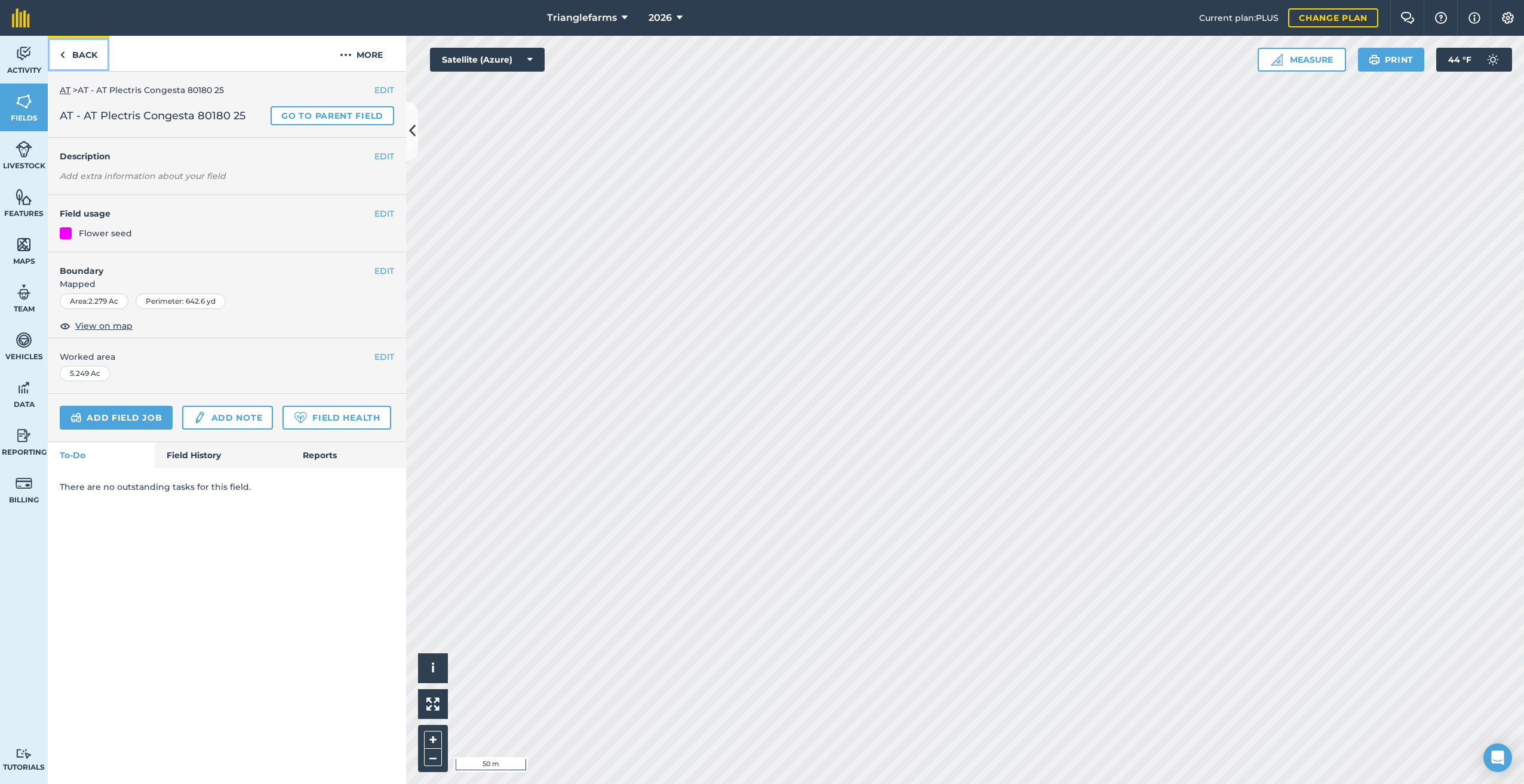
click at [65, 57] on img at bounding box center [62, 55] width 5 height 14
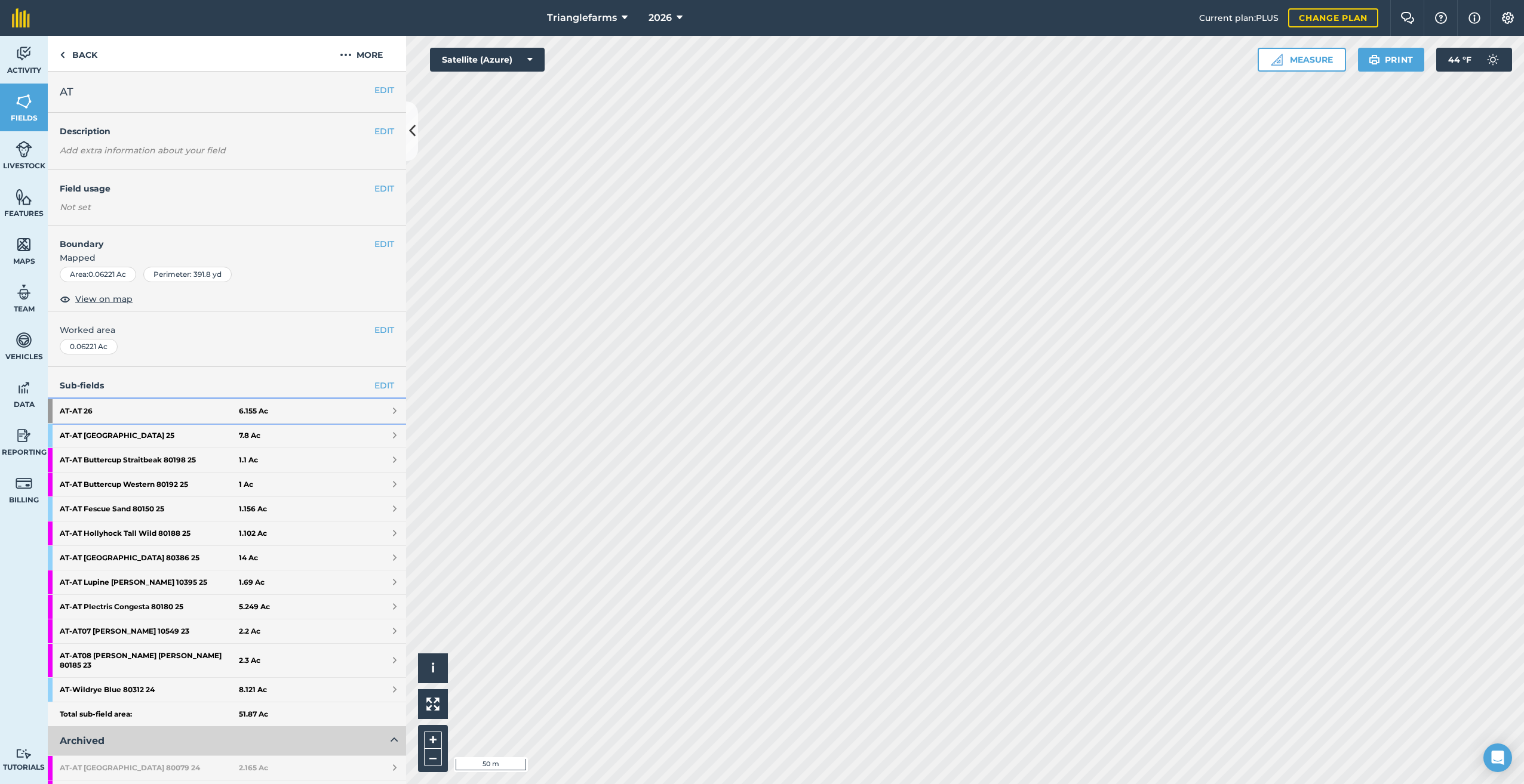
click at [60, 407] on strong "AT - AT 26" at bounding box center [149, 412] width 179 height 24
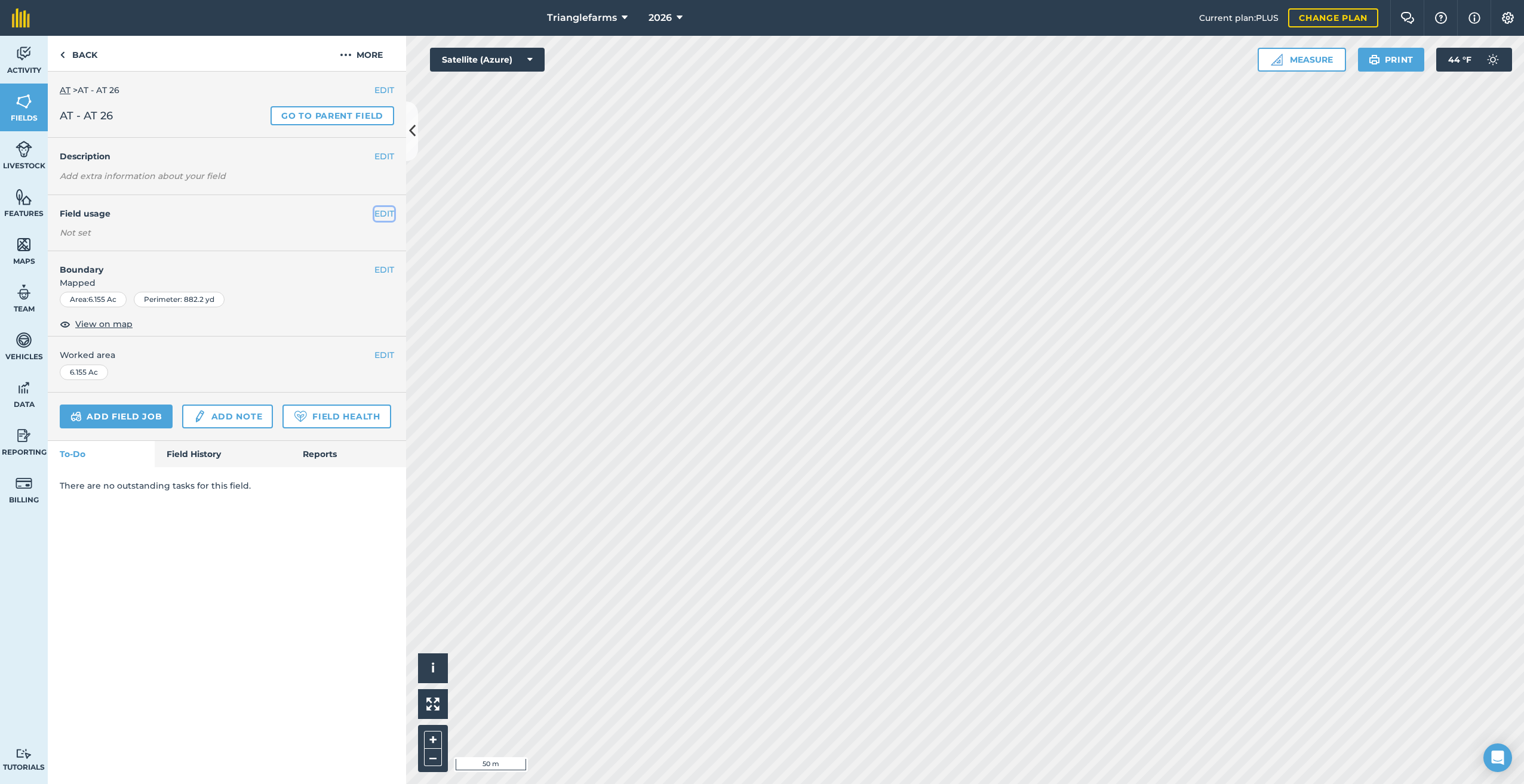
click at [385, 213] on button "EDIT" at bounding box center [384, 214] width 20 height 13
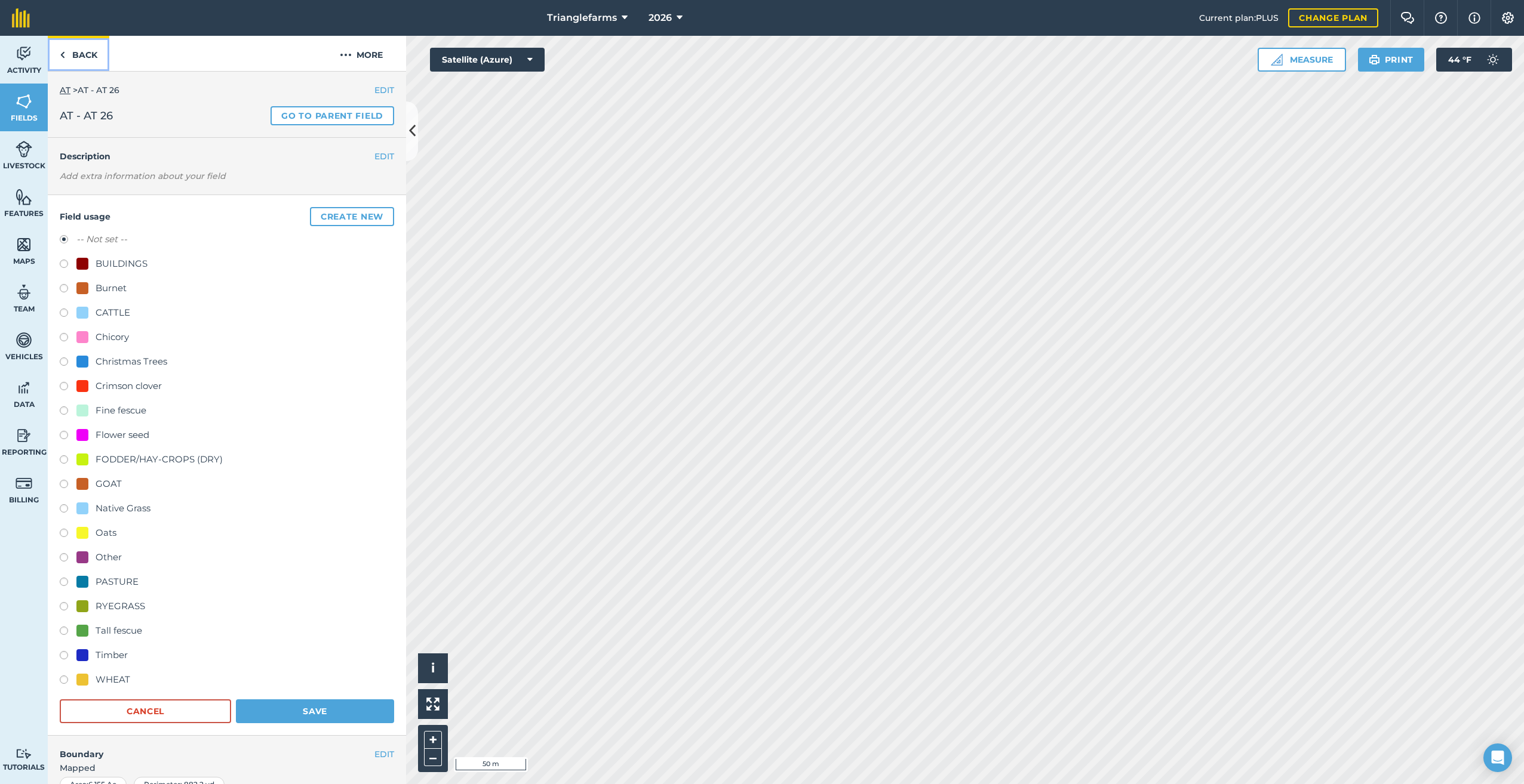
click at [63, 58] on img at bounding box center [62, 55] width 5 height 14
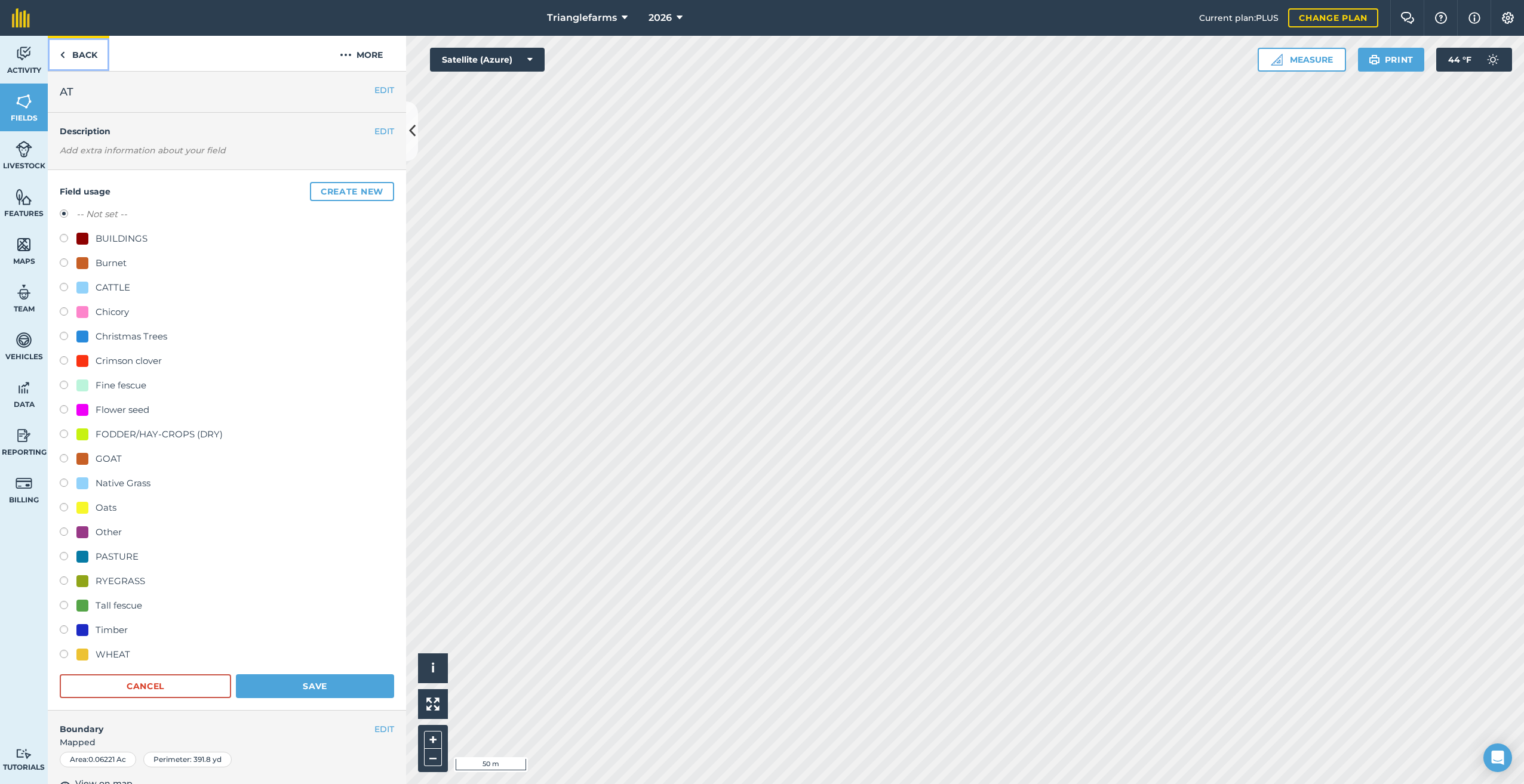
click at [61, 50] on img at bounding box center [62, 55] width 5 height 14
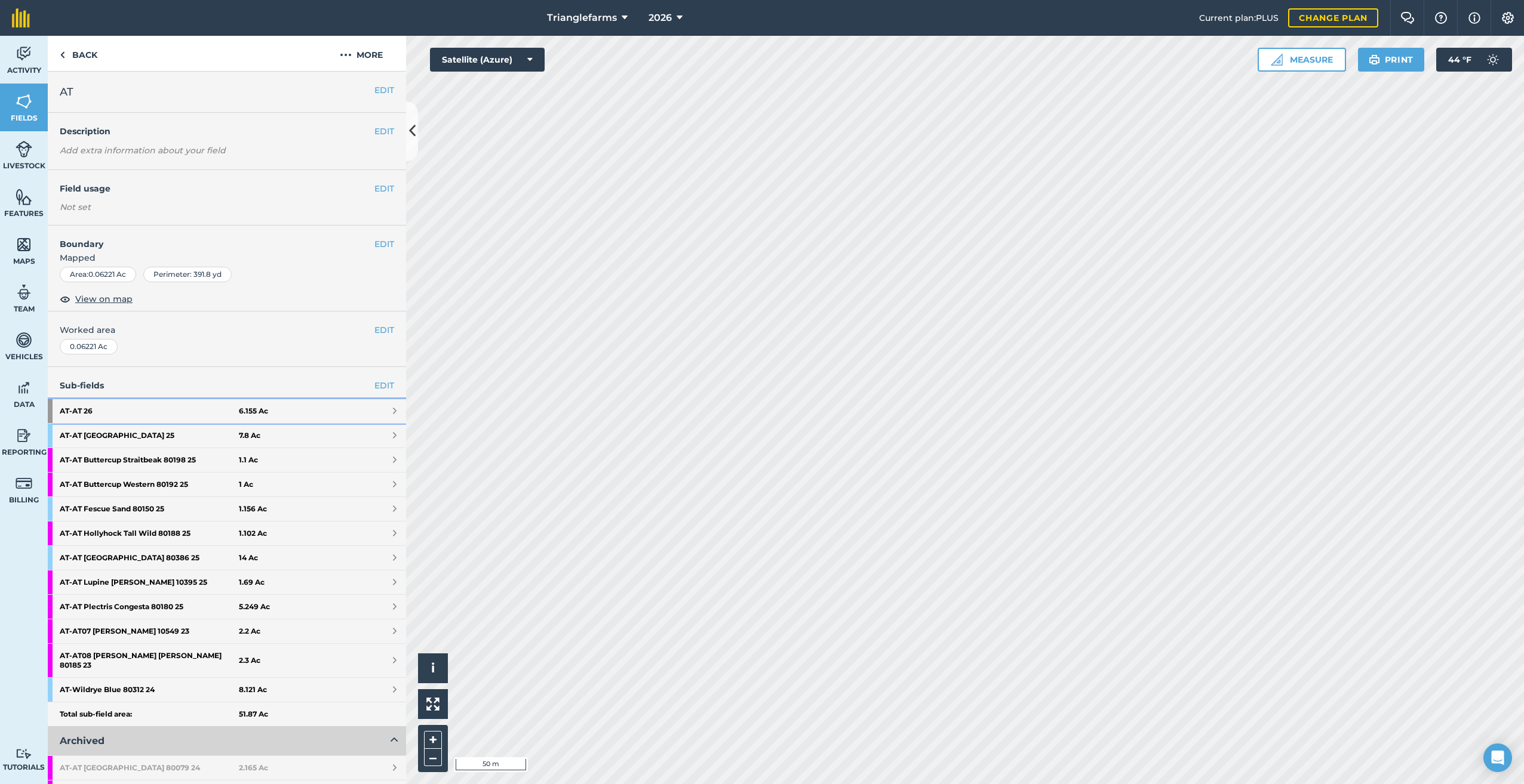
click at [50, 405] on div at bounding box center [50, 412] width 5 height 24
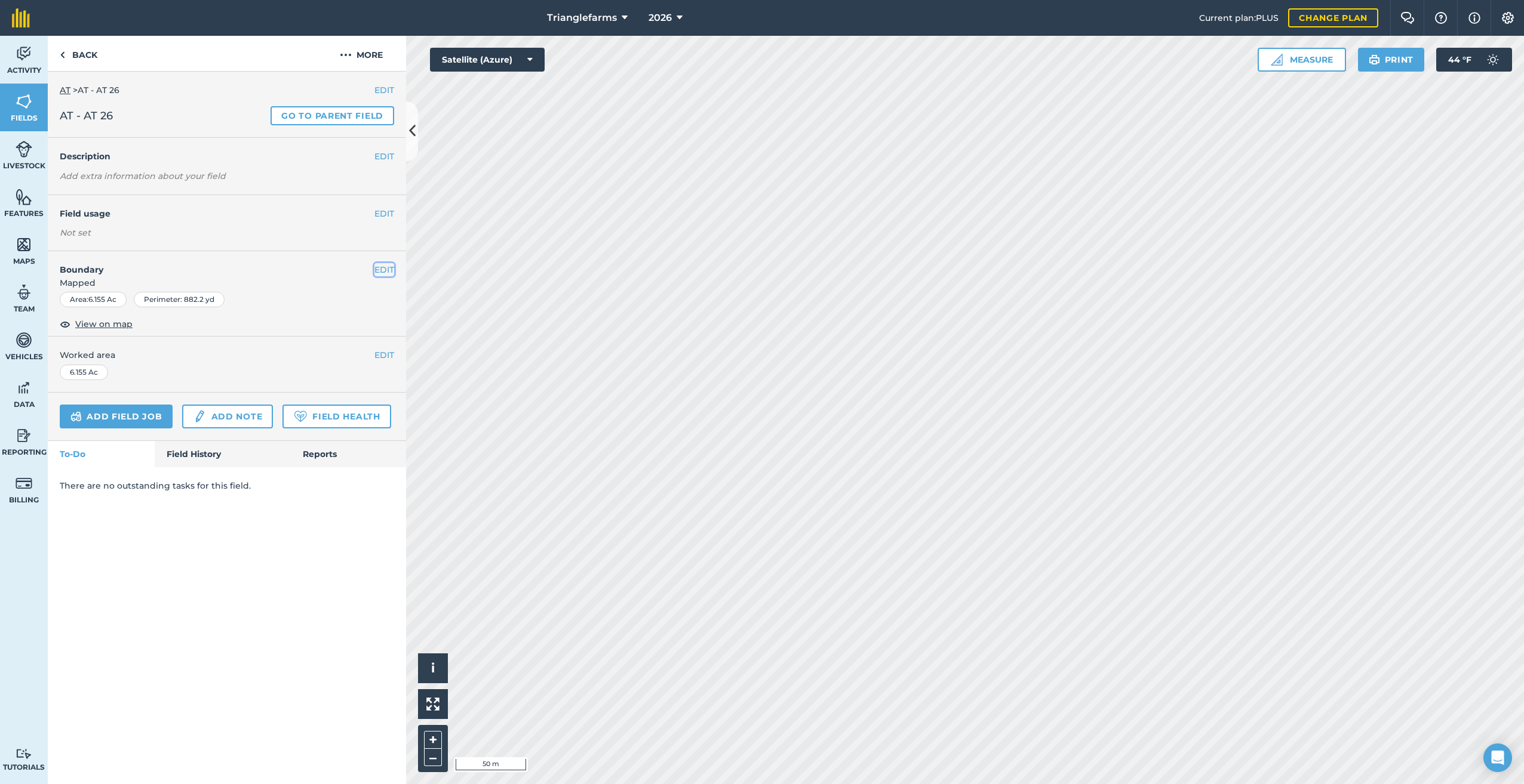
click at [390, 269] on button "EDIT" at bounding box center [384, 270] width 20 height 13
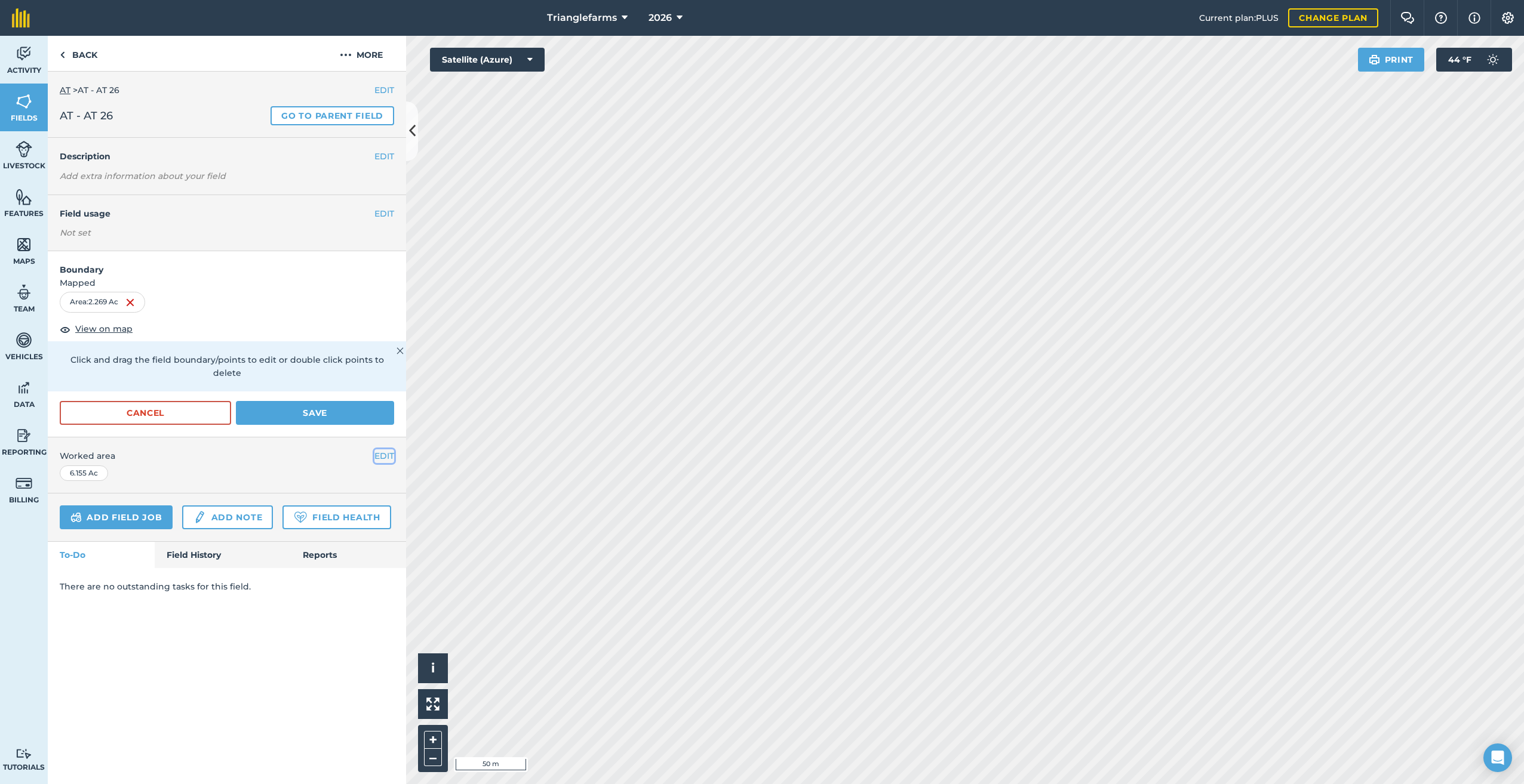
click at [379, 450] on button "EDIT" at bounding box center [384, 456] width 20 height 13
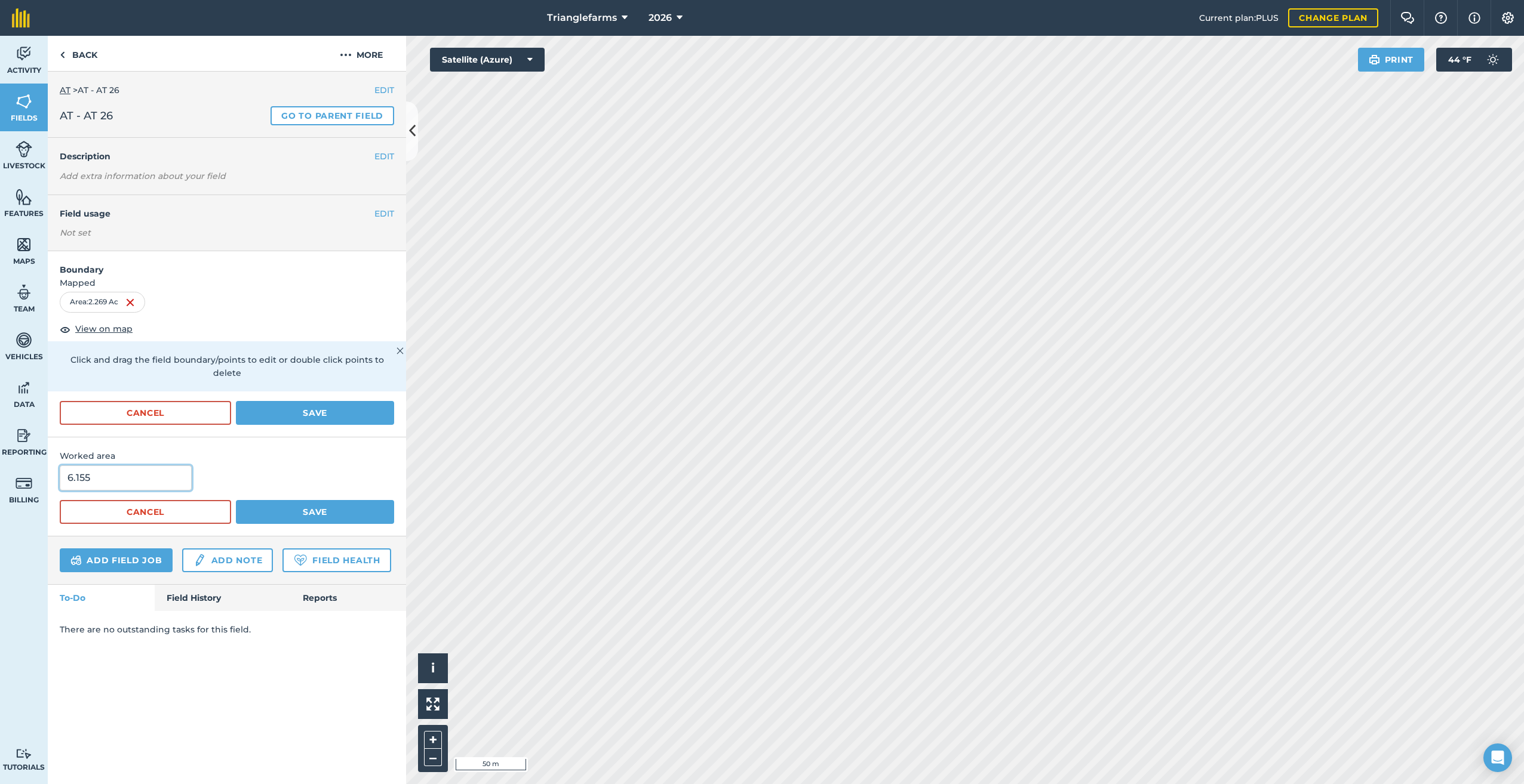
drag, startPoint x: 100, startPoint y: 460, endPoint x: 0, endPoint y: 512, distance: 112.7
click at [0, 503] on html "Trianglefarms 2026 Current plan : PLUS Change plan Farm Chat Help Info Settings…" at bounding box center [762, 392] width 1524 height 784
type input "2"
click at [313, 500] on button "Save" at bounding box center [315, 512] width 158 height 24
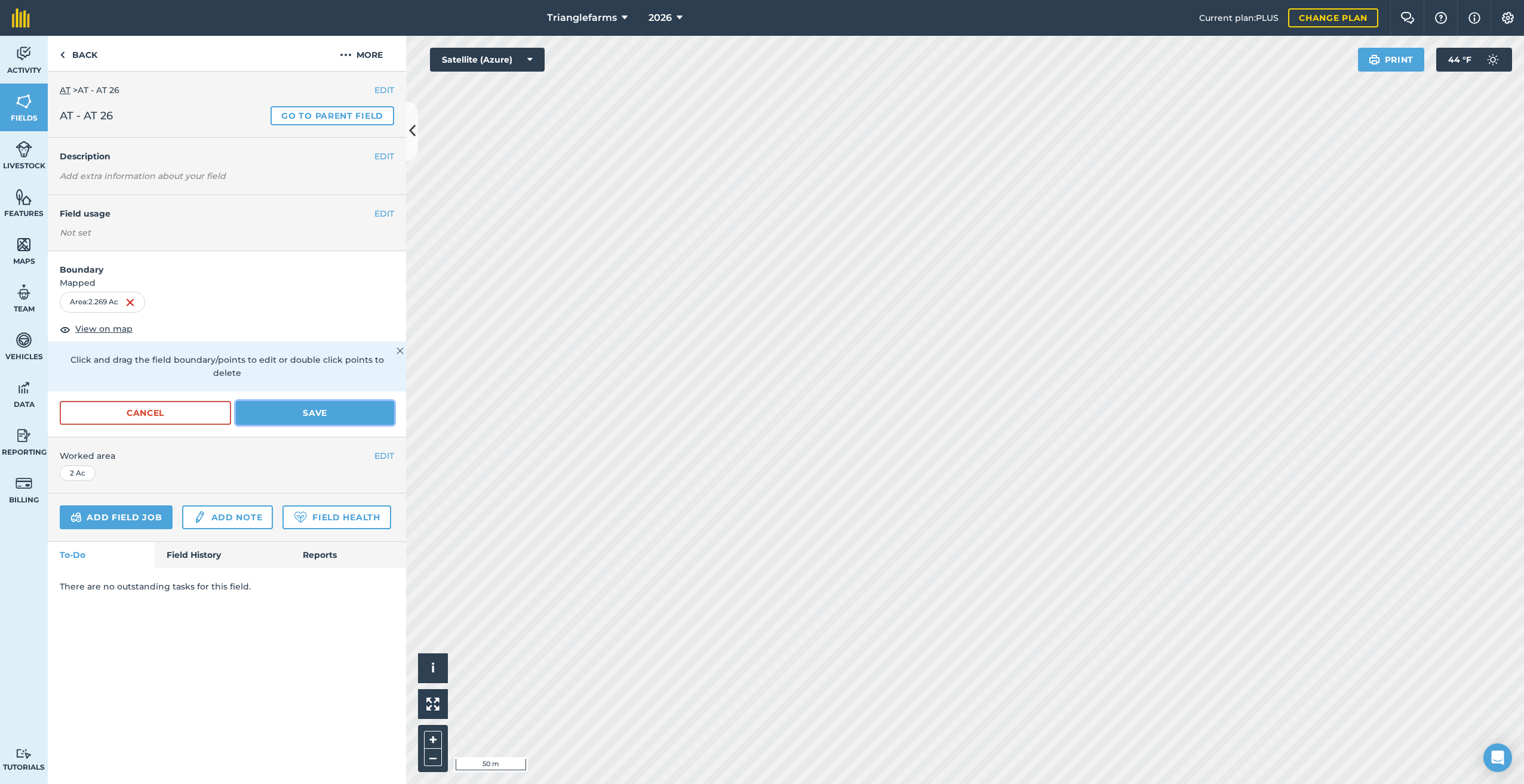
click at [306, 401] on button "Save" at bounding box center [315, 413] width 158 height 24
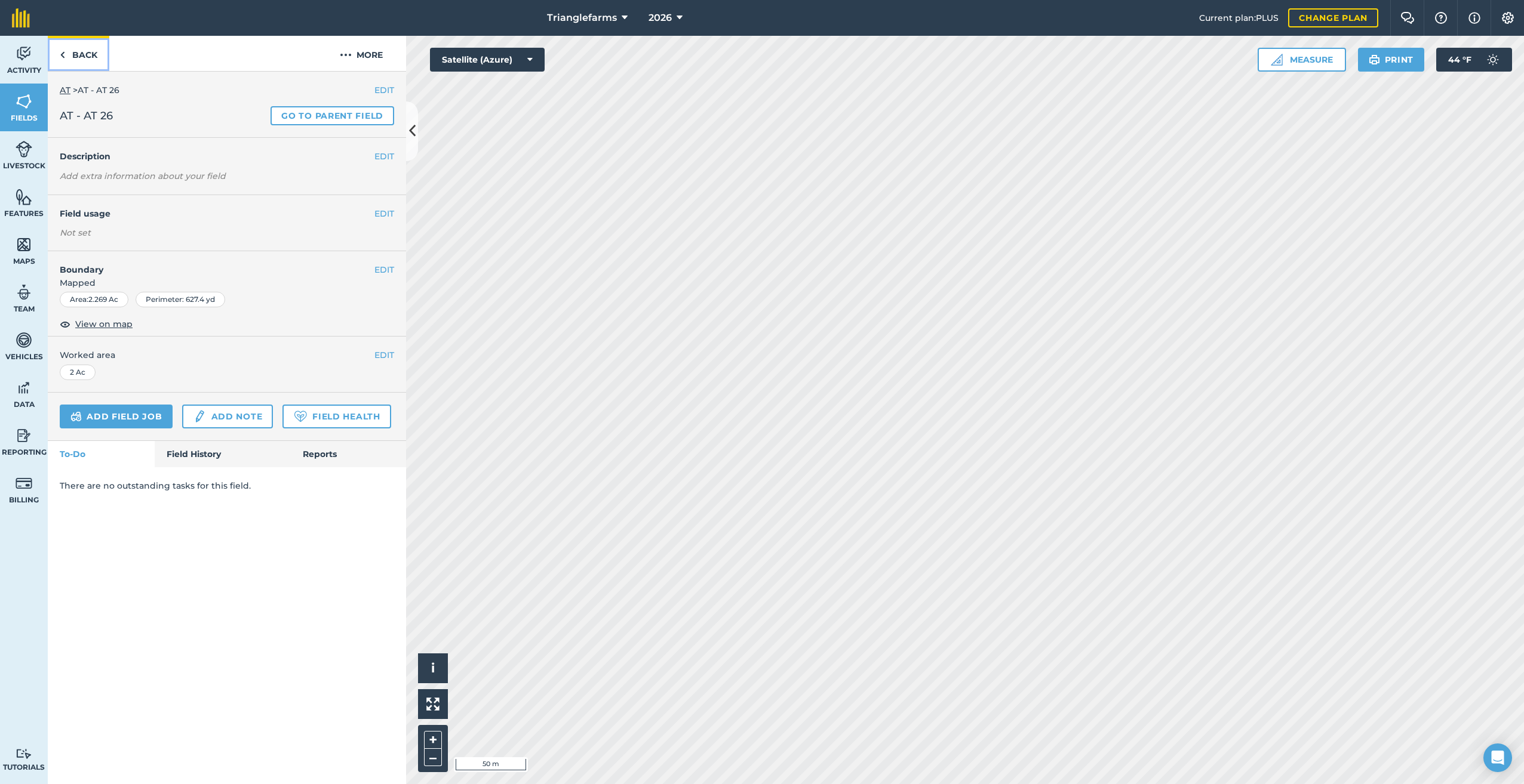
click at [59, 46] on link "Back" at bounding box center [78, 53] width 61 height 35
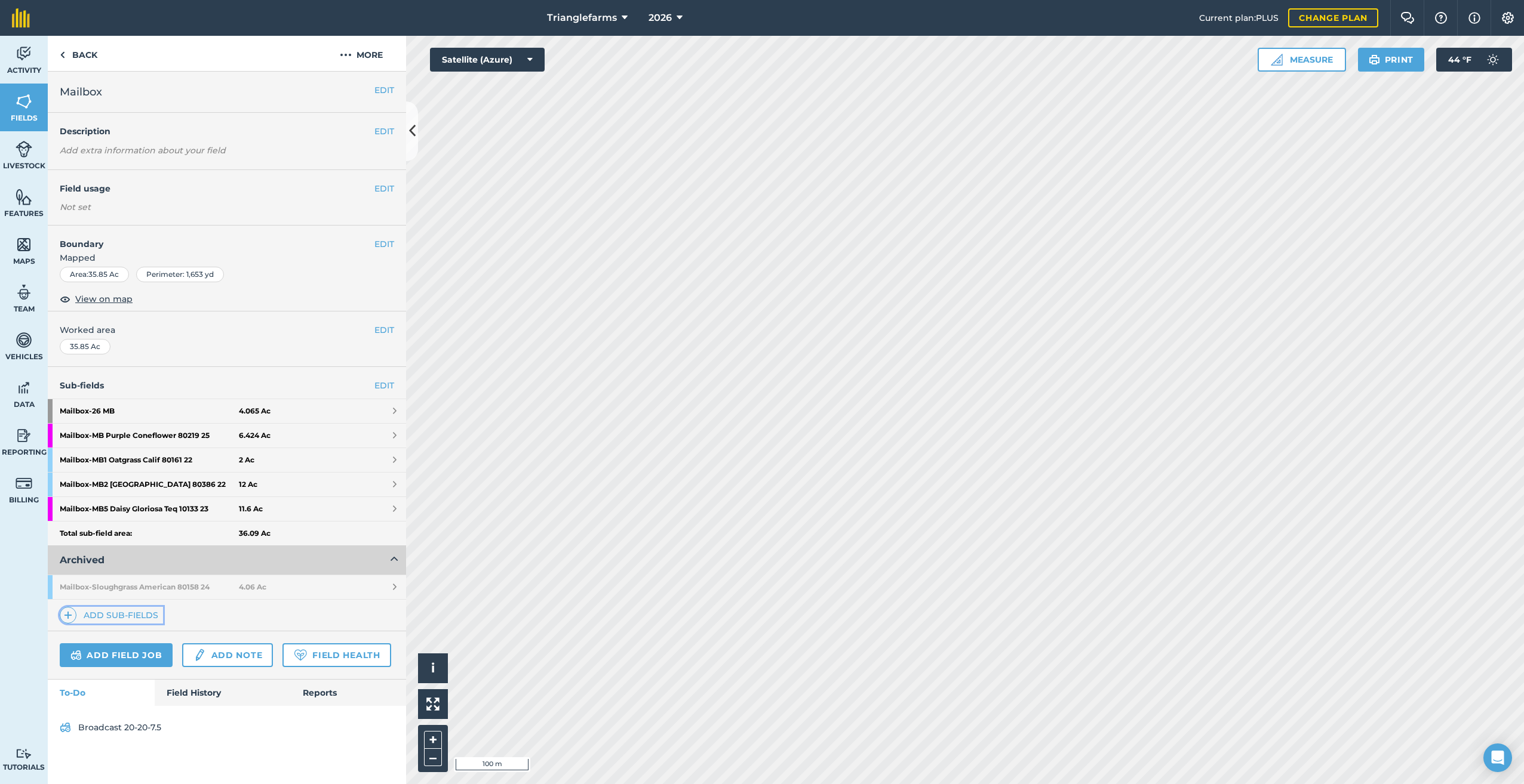
click at [74, 618] on span at bounding box center [68, 615] width 17 height 17
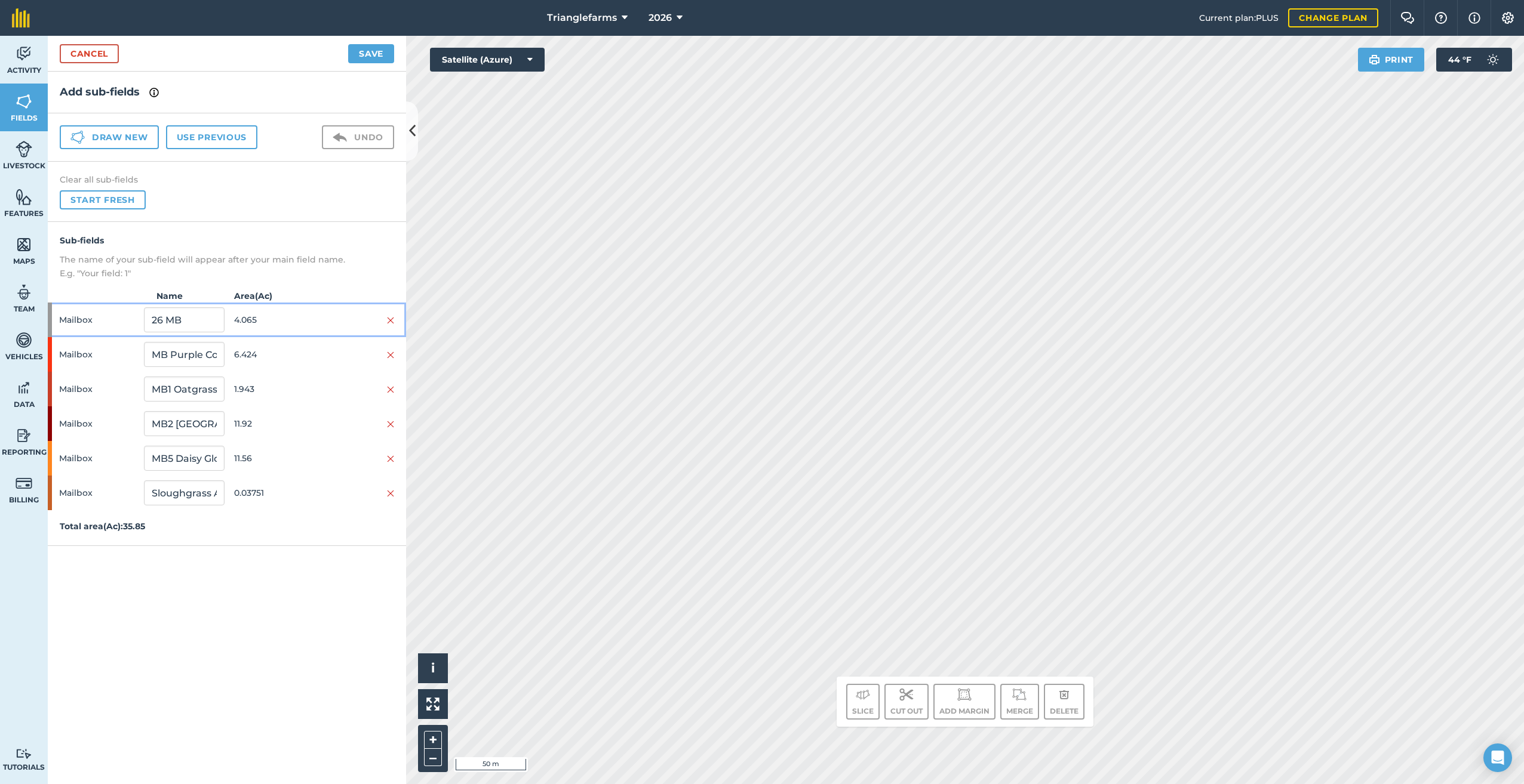
click at [55, 322] on div "Mailbox 26 MB 4.065" at bounding box center [227, 319] width 358 height 34
click at [860, 698] on img at bounding box center [863, 695] width 14 height 14
drag, startPoint x: 180, startPoint y: 530, endPoint x: 207, endPoint y: 603, distance: 77.8
click at [109, 544] on div "Mailbox 27 1.182" at bounding box center [227, 527] width 358 height 34
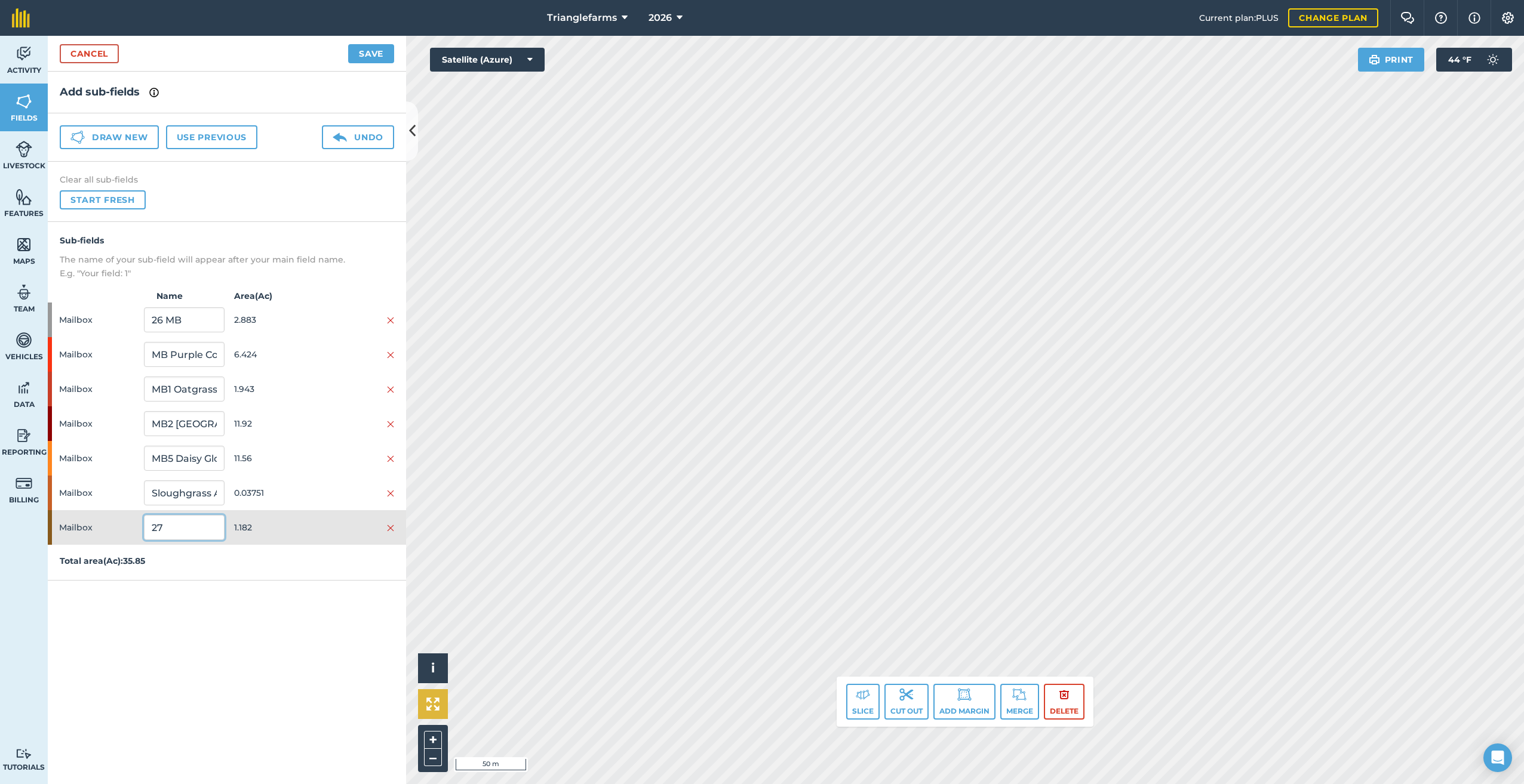
paste input "MB Lupine Bicolor Small 80183 25"
type input "MB Lupine Bicolor Small 80183 25"
click at [370, 51] on button "Save" at bounding box center [371, 54] width 46 height 19
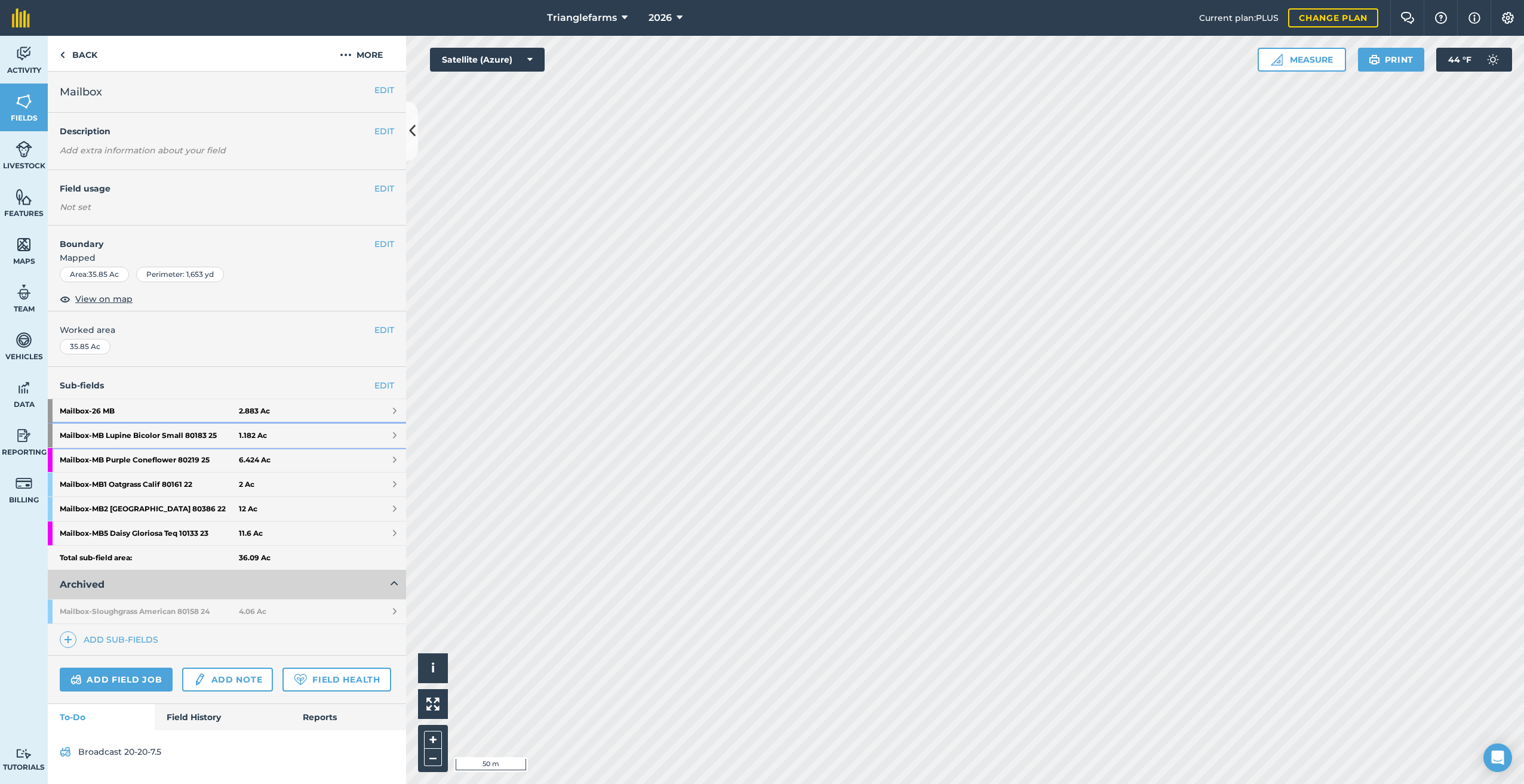
drag, startPoint x: 56, startPoint y: 431, endPoint x: 71, endPoint y: 434, distance: 15.3
click at [56, 431] on link "Mailbox - MB Lupine Bicolor Small 80183 25 1.182 Ac" at bounding box center [227, 436] width 358 height 24
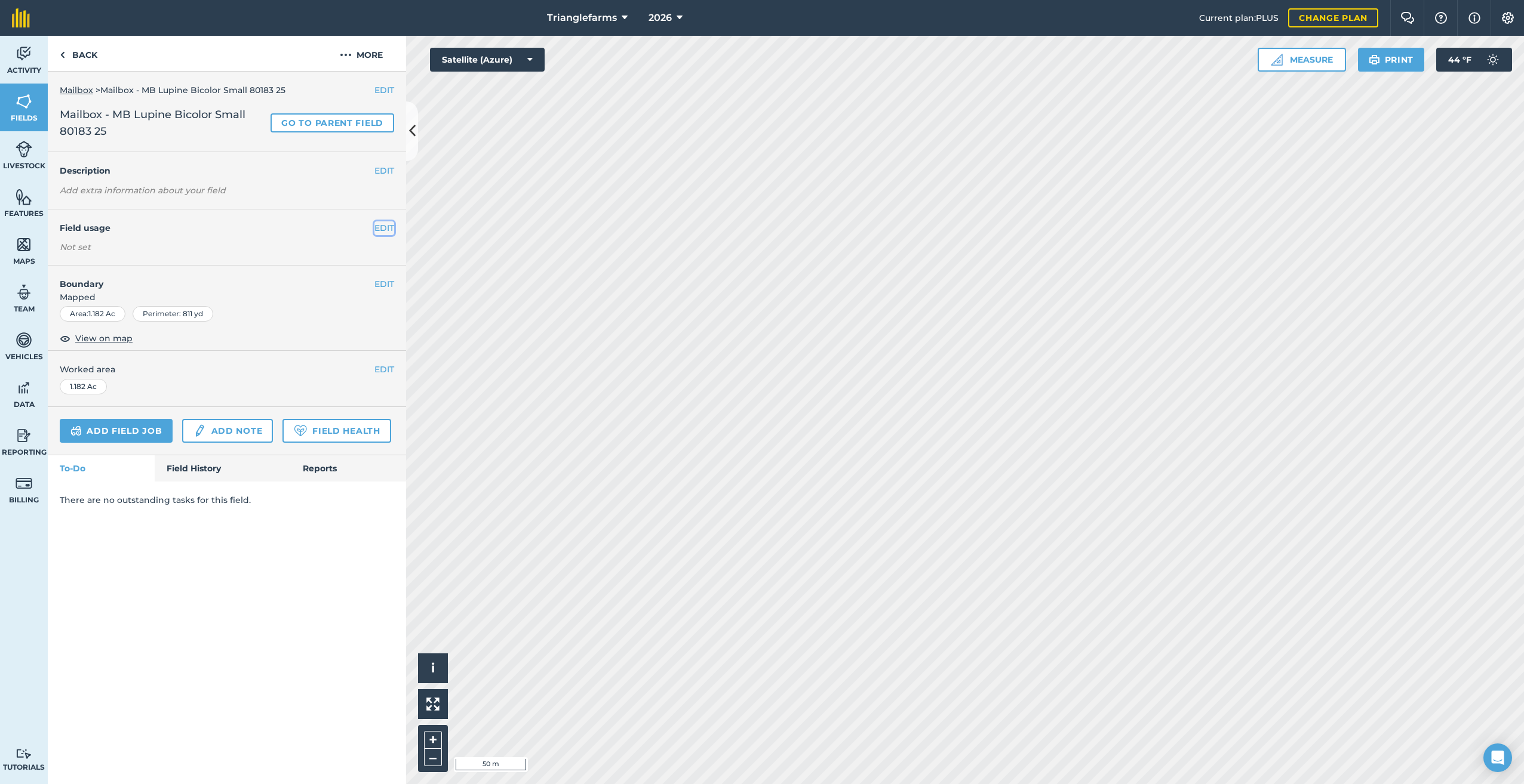
click at [385, 225] on button "EDIT" at bounding box center [384, 228] width 20 height 13
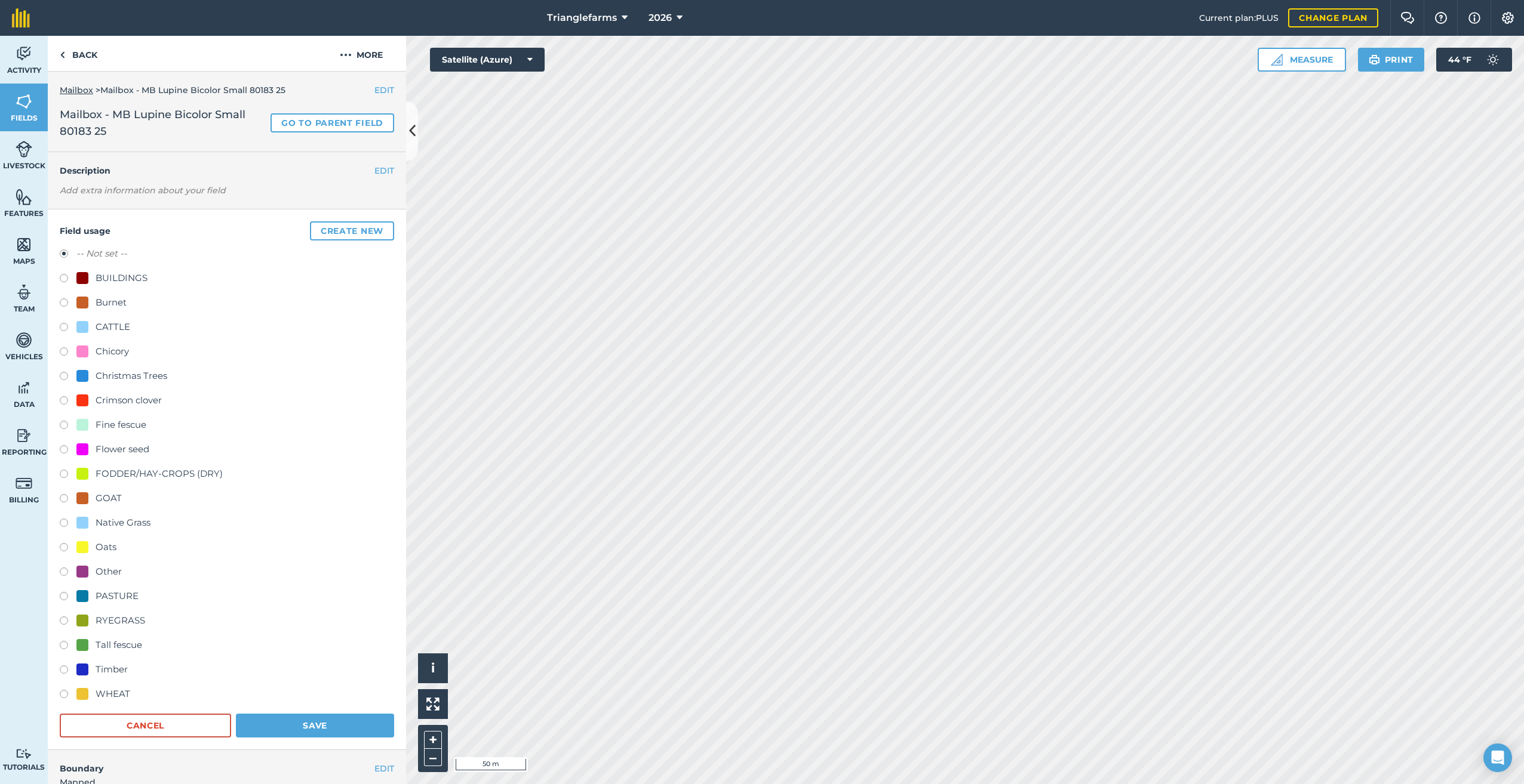
click at [62, 450] on label at bounding box center [68, 451] width 17 height 12
radio input "true"
radio input "false"
click at [300, 721] on button "Save" at bounding box center [315, 726] width 158 height 24
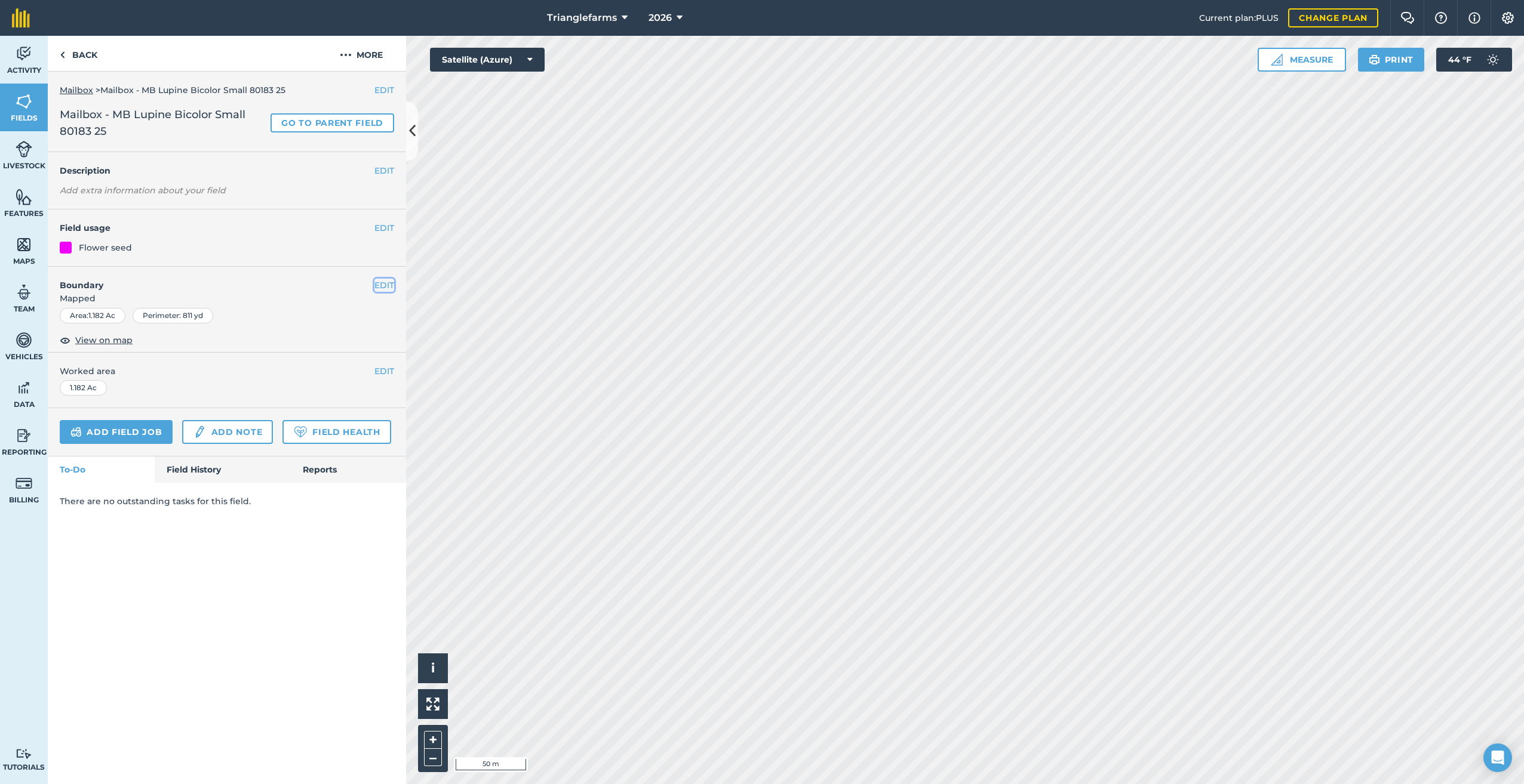
click at [380, 284] on button "EDIT" at bounding box center [384, 286] width 20 height 13
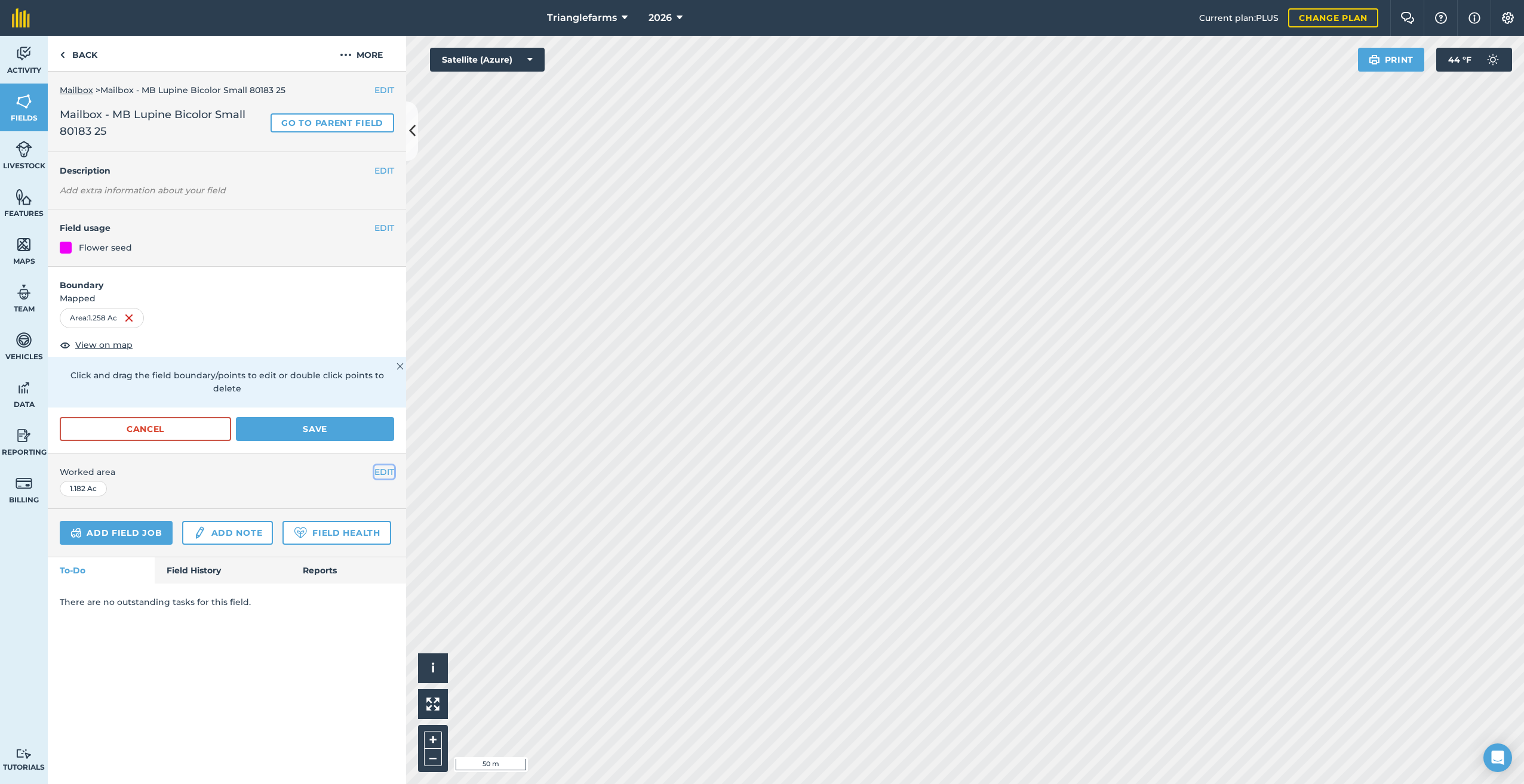
drag, startPoint x: 382, startPoint y: 454, endPoint x: 372, endPoint y: 465, distance: 14.9
click at [383, 466] on button "EDIT" at bounding box center [384, 472] width 20 height 13
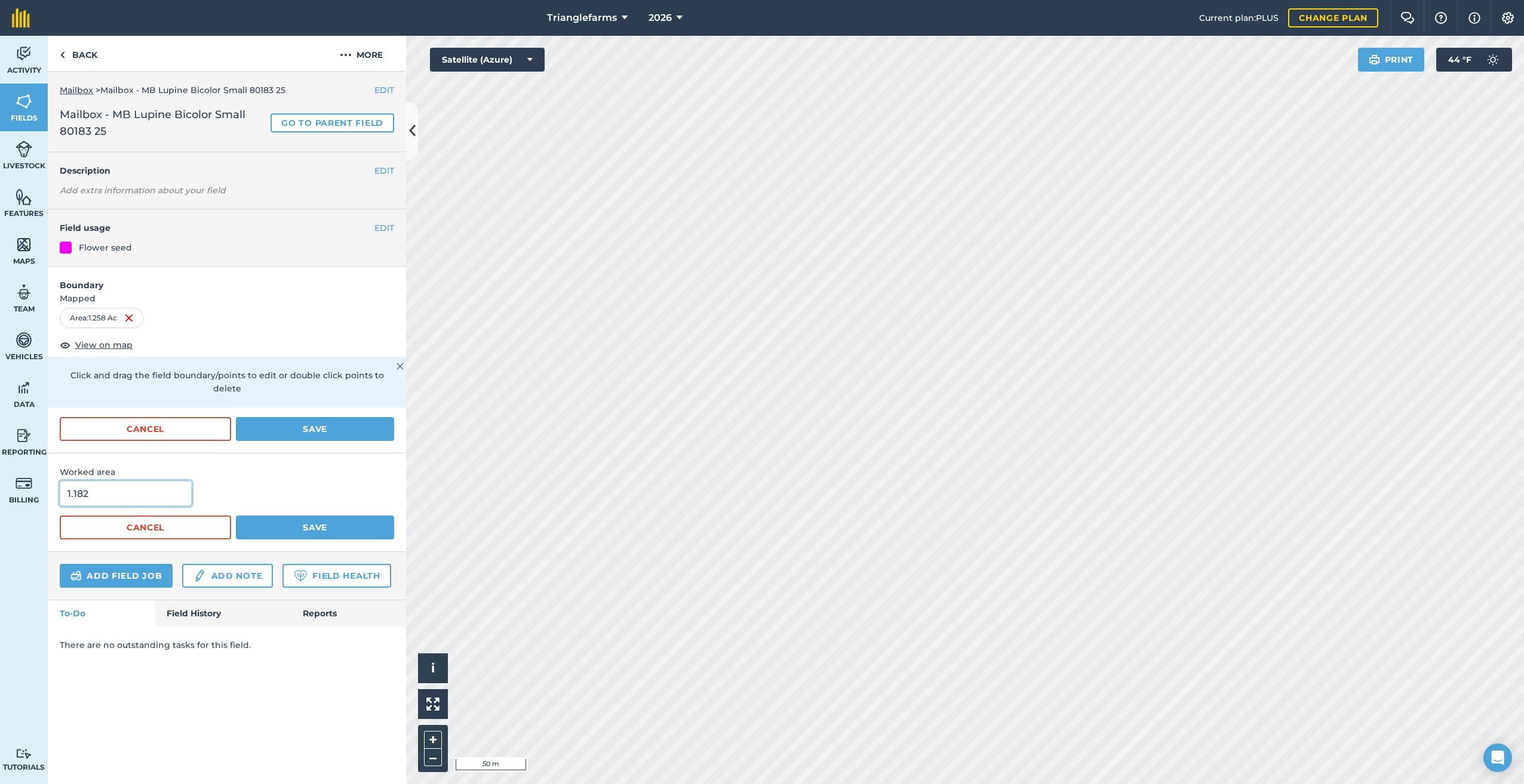
drag, startPoint x: 111, startPoint y: 480, endPoint x: 5, endPoint y: 655, distance: 204.6
click at [0, 519] on html "Trianglefarms 2026 Current plan : PLUS Change plan Farm Chat Help Info Settings…" at bounding box center [762, 392] width 1524 height 784
type input "1.28"
click at [296, 516] on button "Save" at bounding box center [315, 528] width 158 height 24
click at [310, 417] on button "Save" at bounding box center [315, 429] width 158 height 24
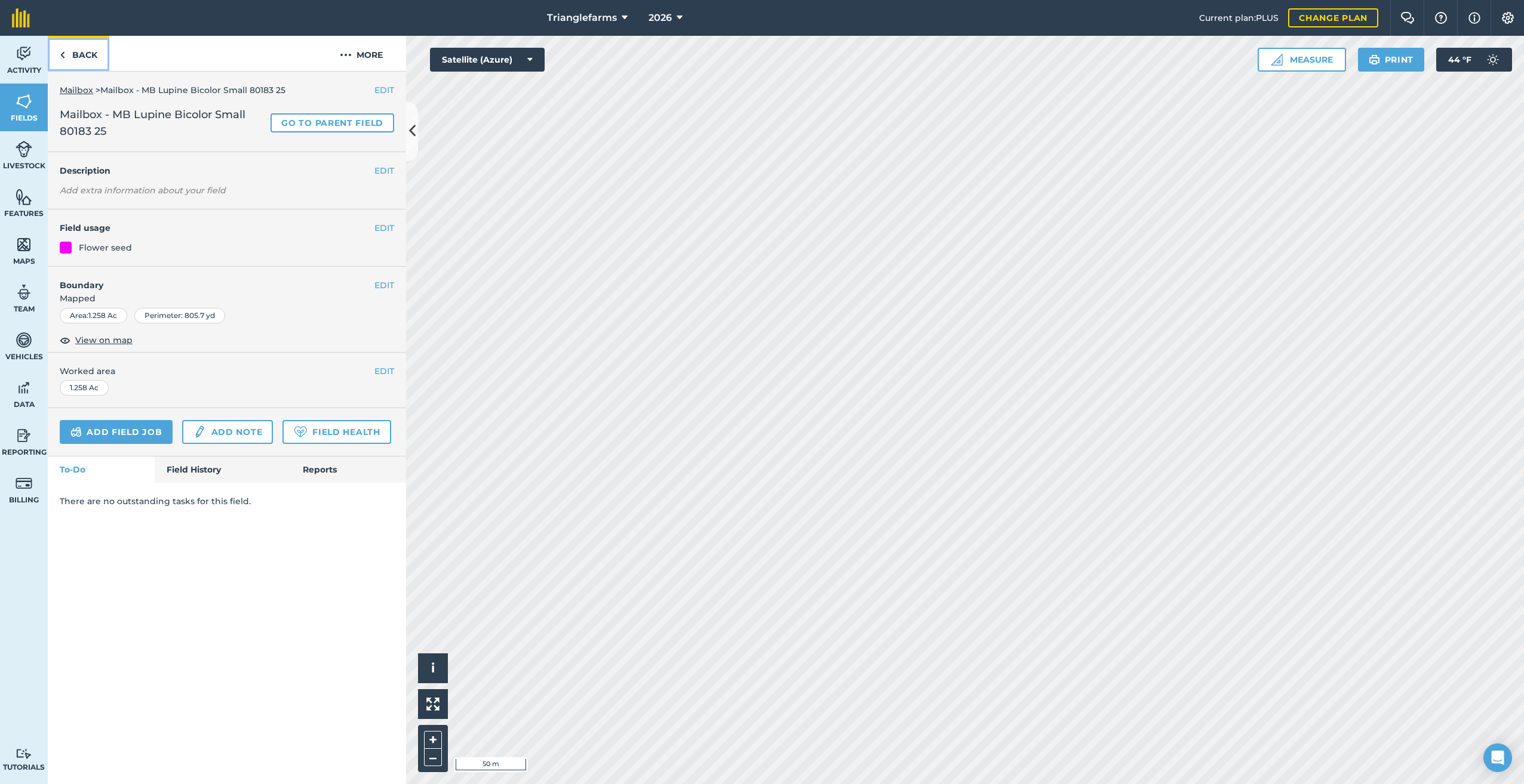
click at [63, 55] on img at bounding box center [62, 55] width 5 height 14
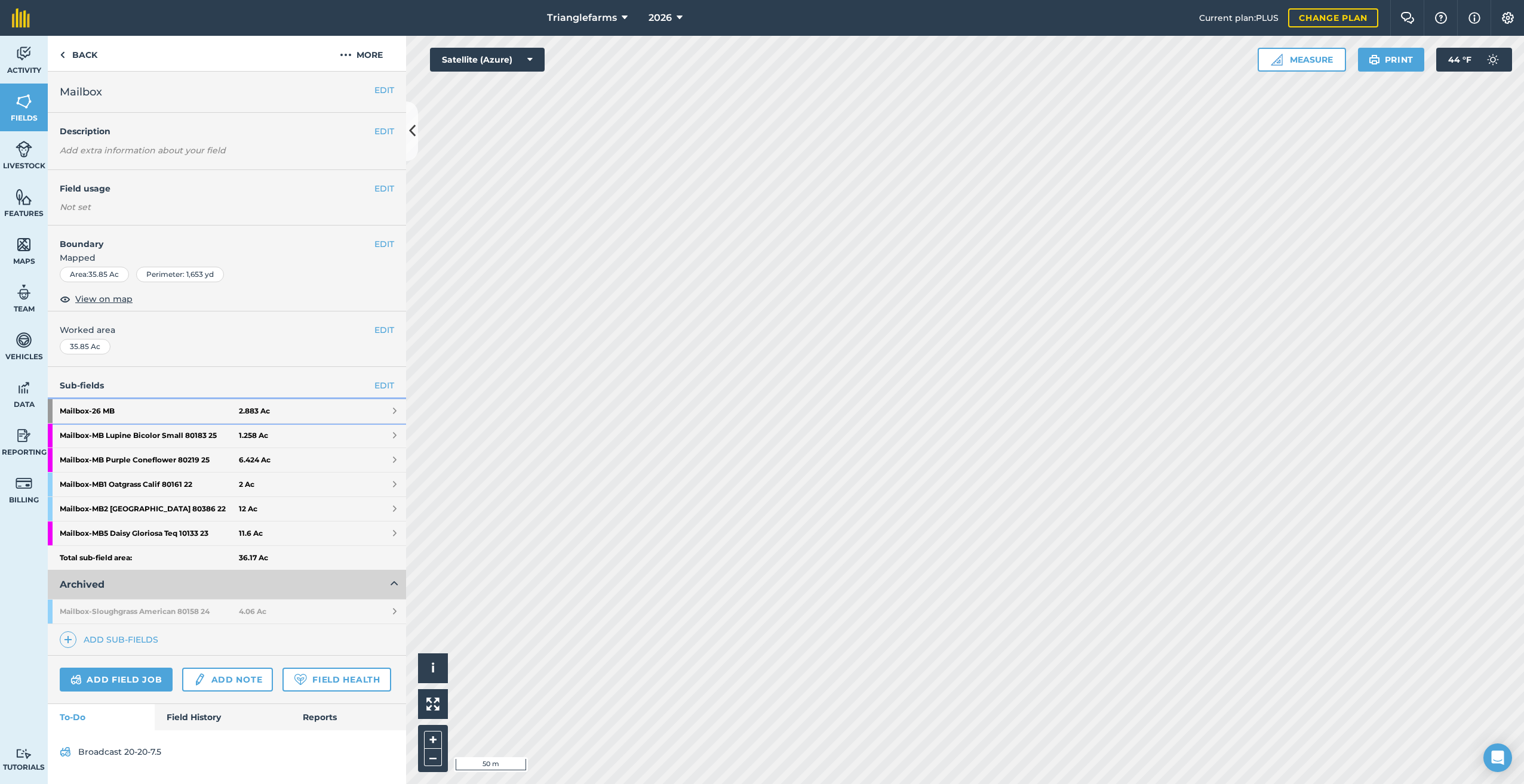
click at [72, 409] on strong "Mailbox - 26 MB" at bounding box center [149, 412] width 179 height 24
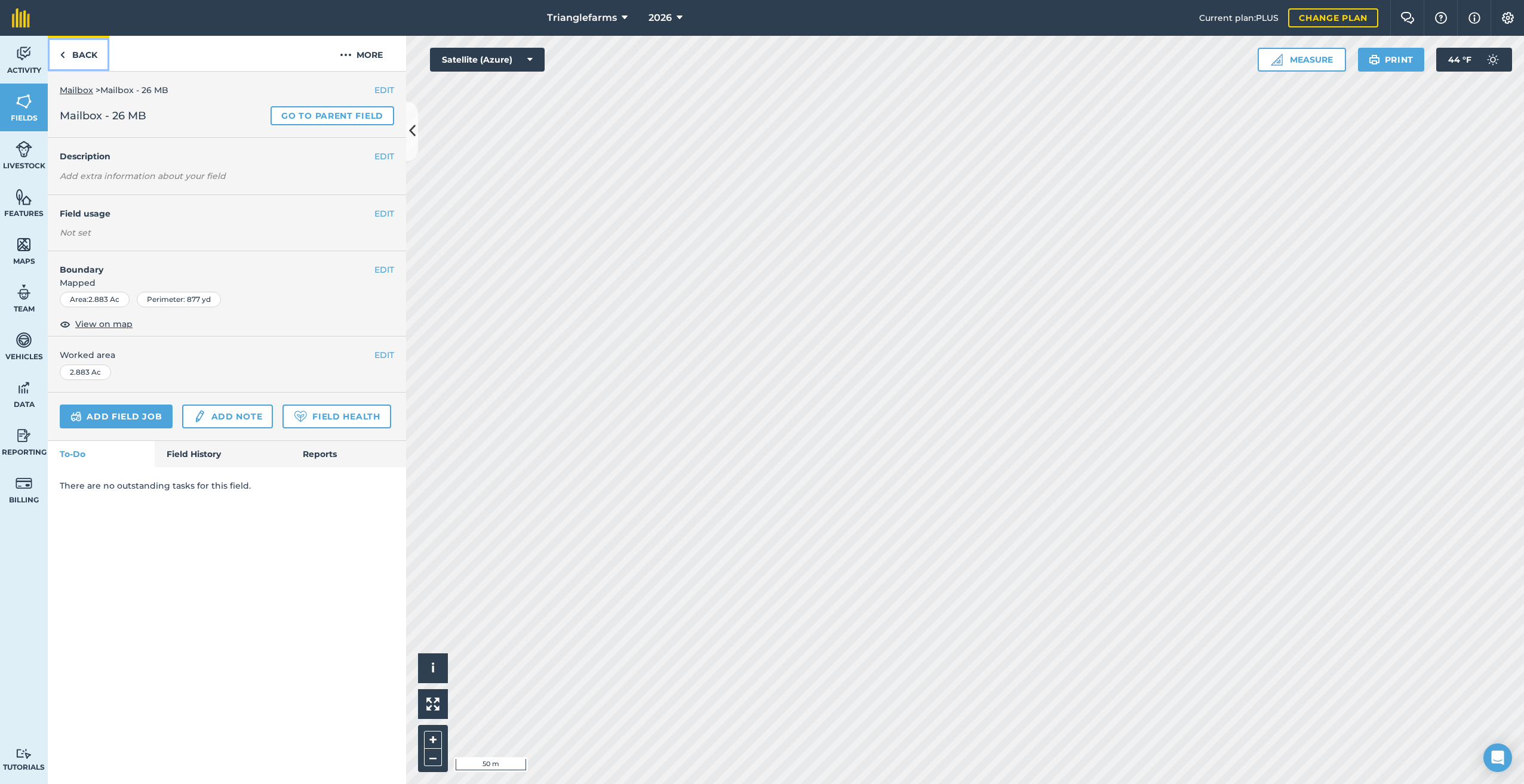
click at [64, 54] on img at bounding box center [62, 55] width 5 height 14
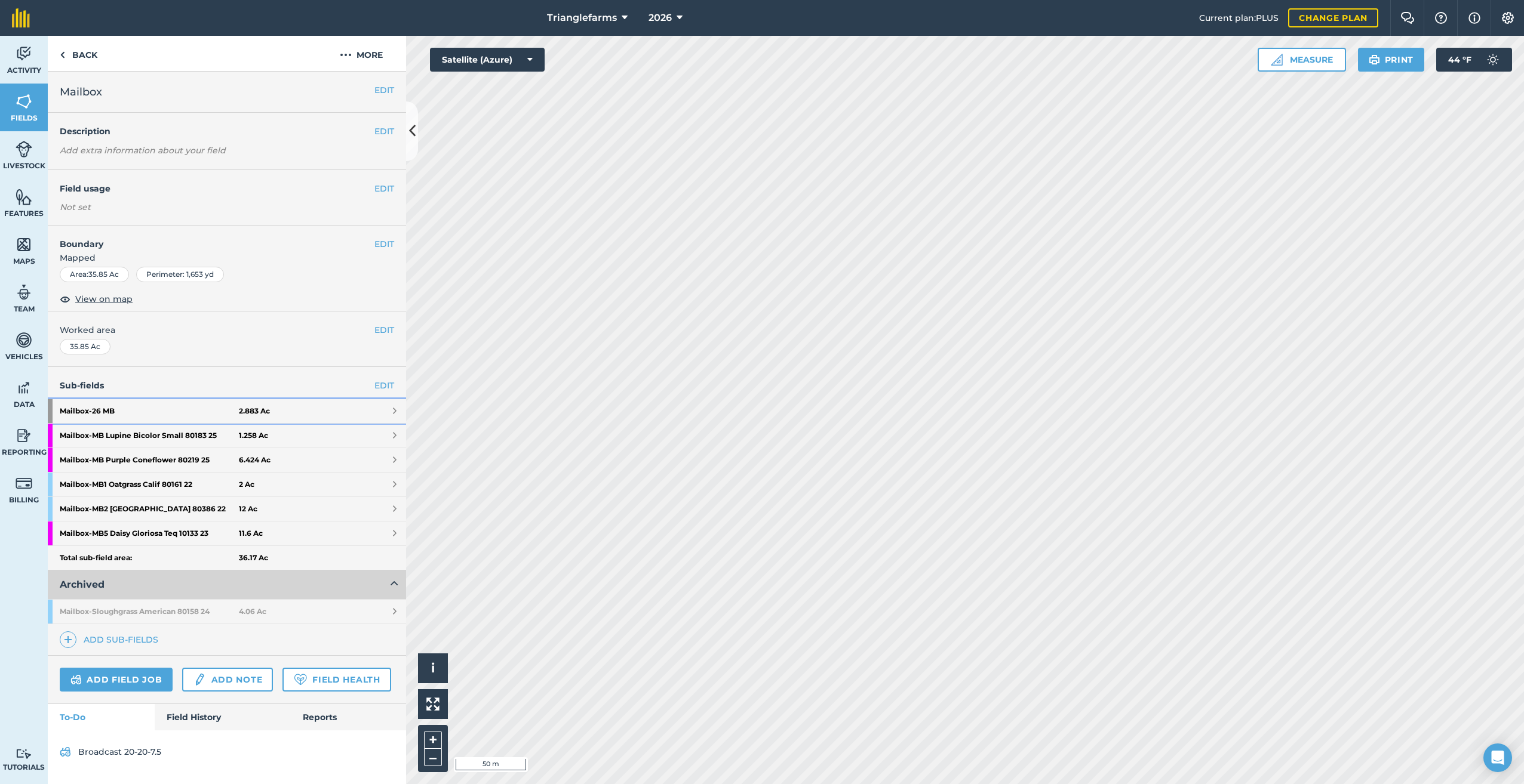
click at [65, 406] on strong "Mailbox - 26 MB" at bounding box center [149, 412] width 179 height 24
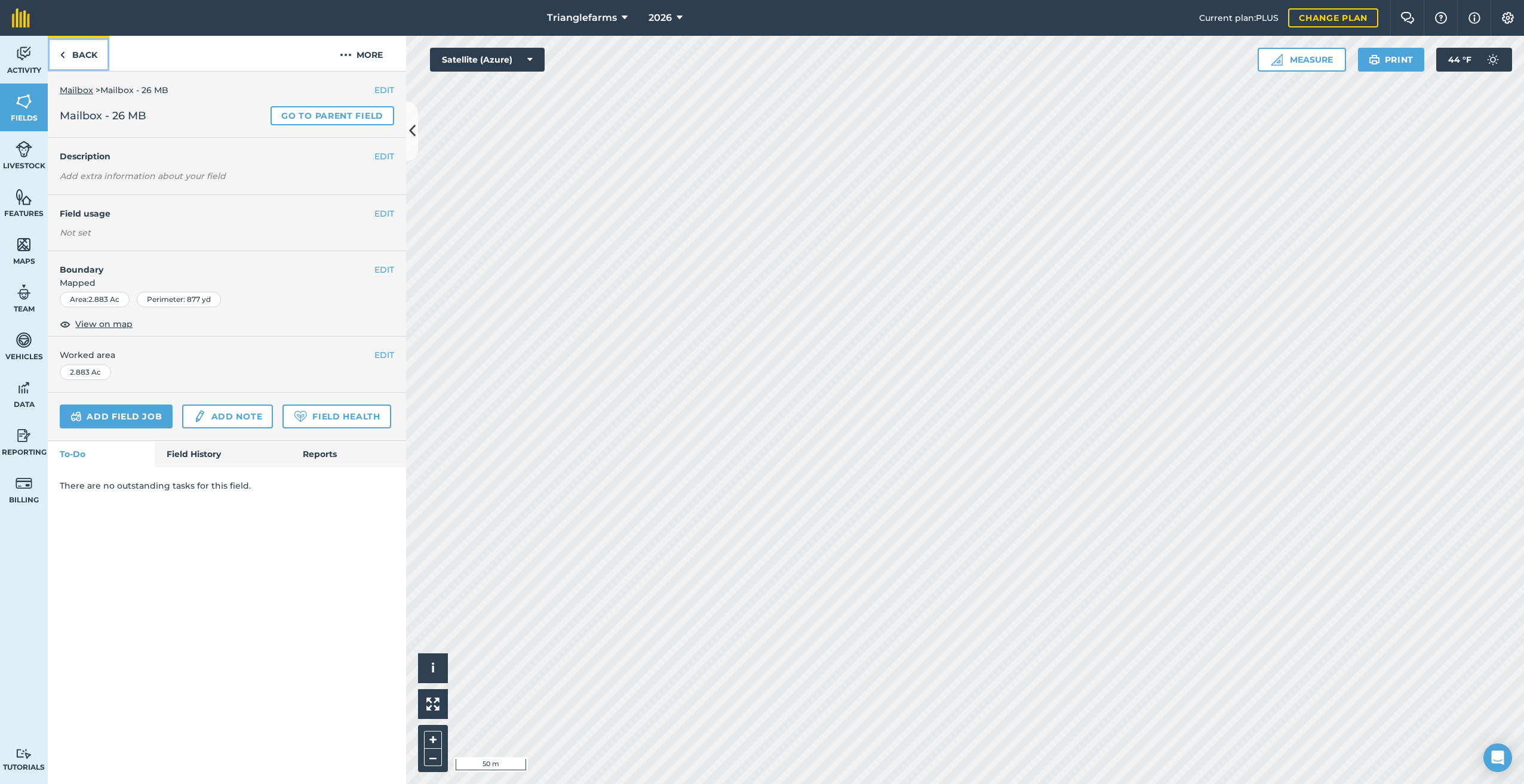
click at [60, 55] on img at bounding box center [62, 55] width 5 height 14
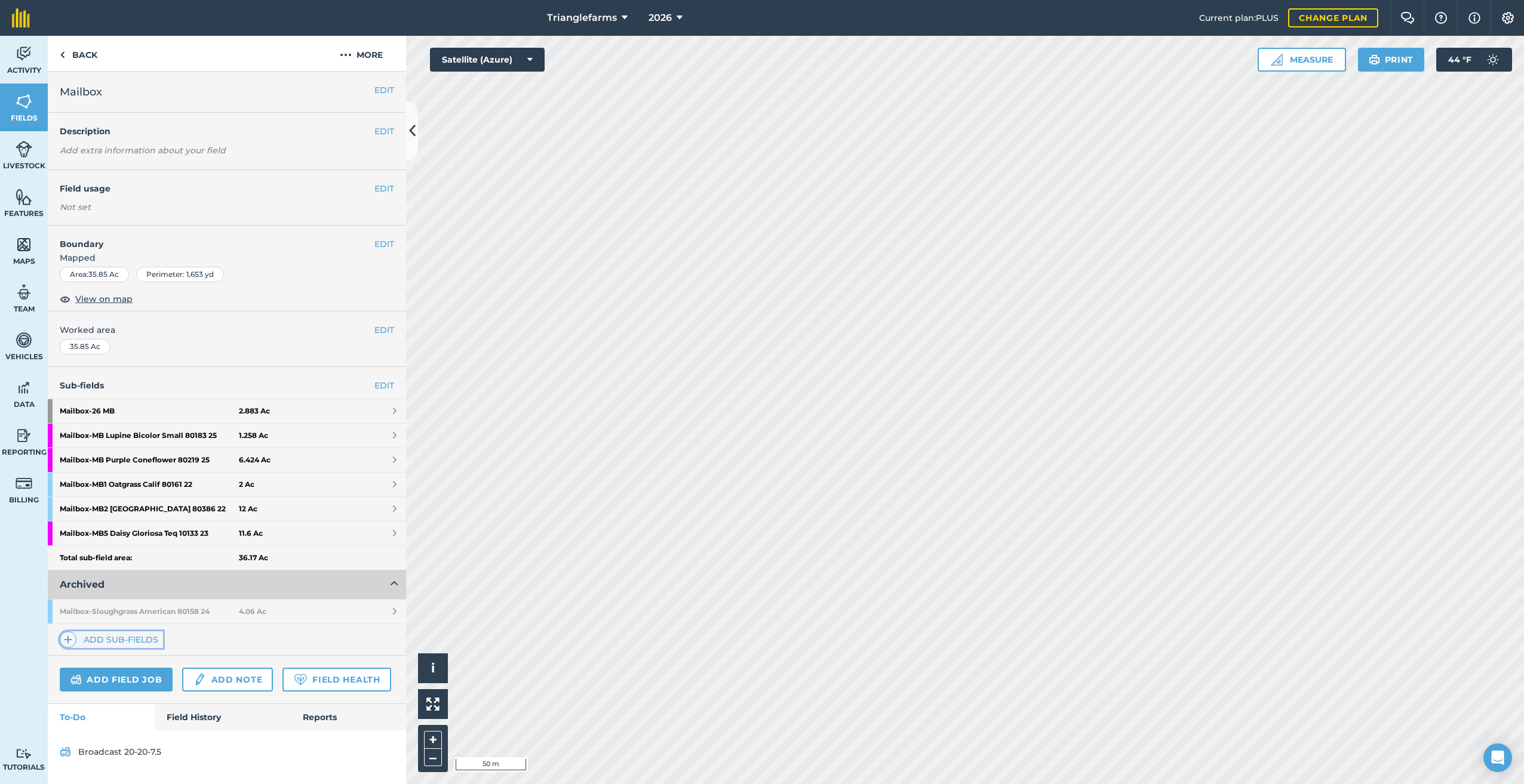
click at [65, 639] on img at bounding box center [68, 640] width 8 height 14
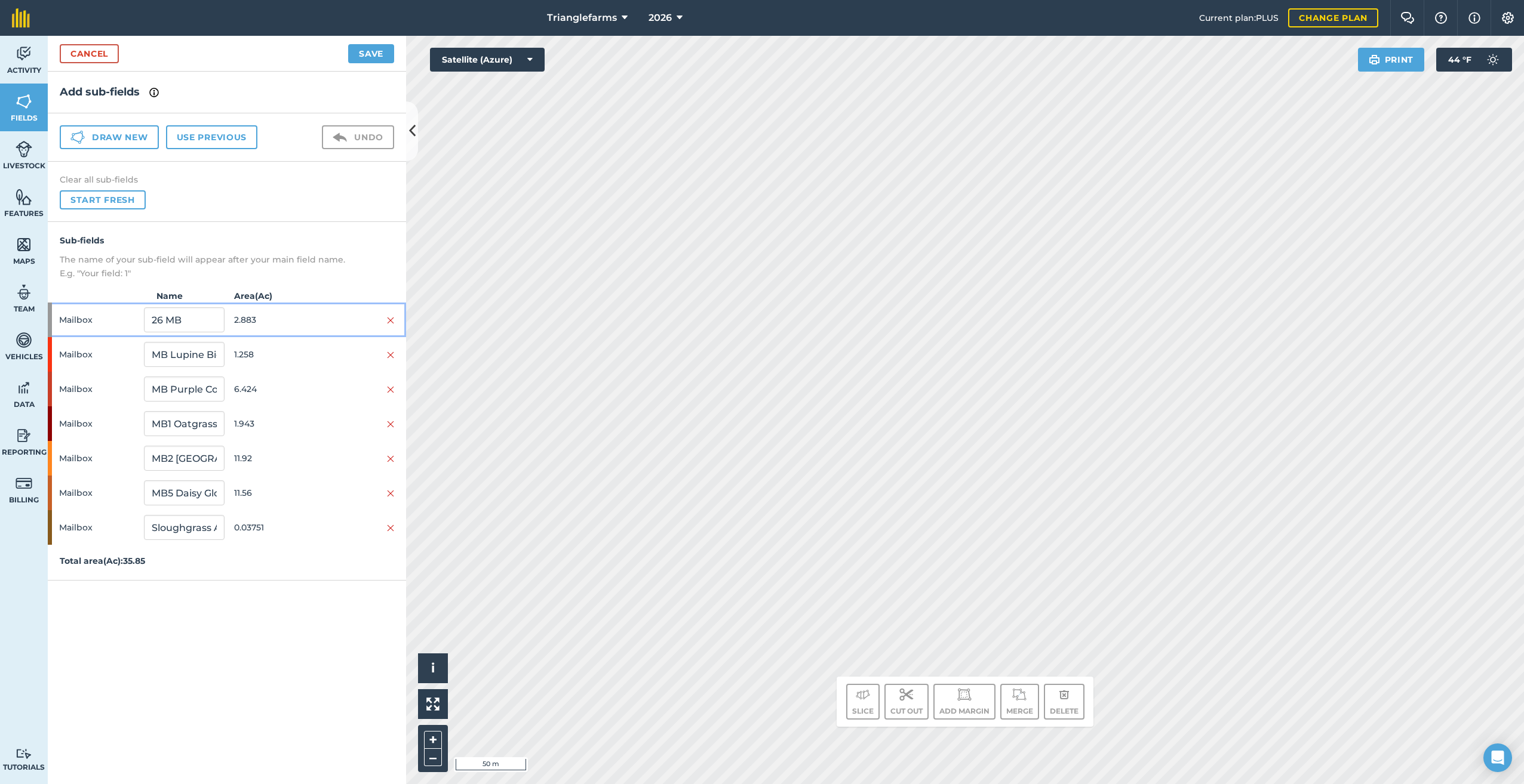
drag, startPoint x: 57, startPoint y: 320, endPoint x: 71, endPoint y: 325, distance: 14.9
click at [57, 320] on div "Mailbox 26 MB 2.883" at bounding box center [227, 319] width 358 height 34
click at [863, 701] on img at bounding box center [863, 695] width 14 height 14
click at [83, 47] on link "Cancel" at bounding box center [89, 54] width 59 height 19
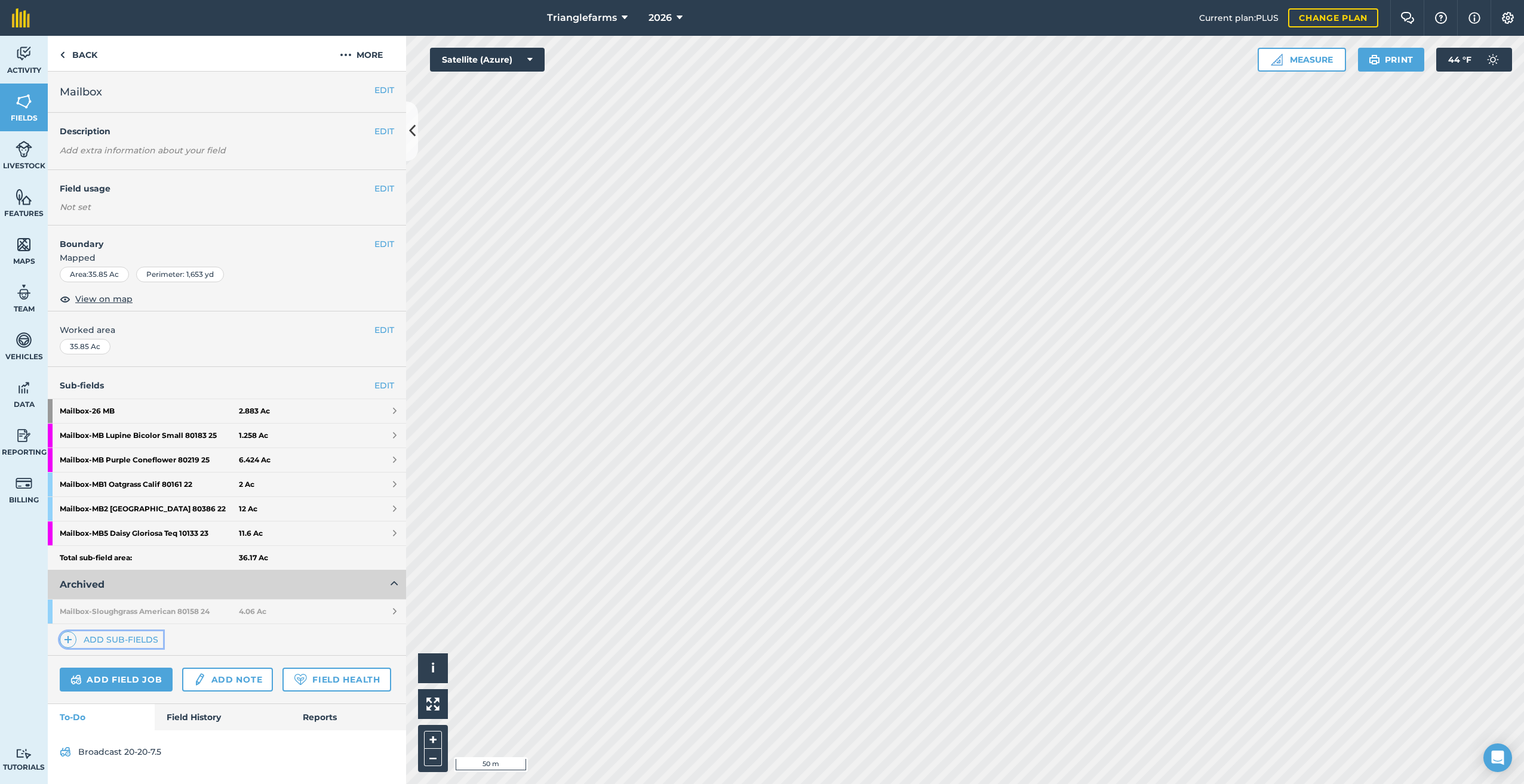
click at [75, 639] on span at bounding box center [68, 640] width 17 height 17
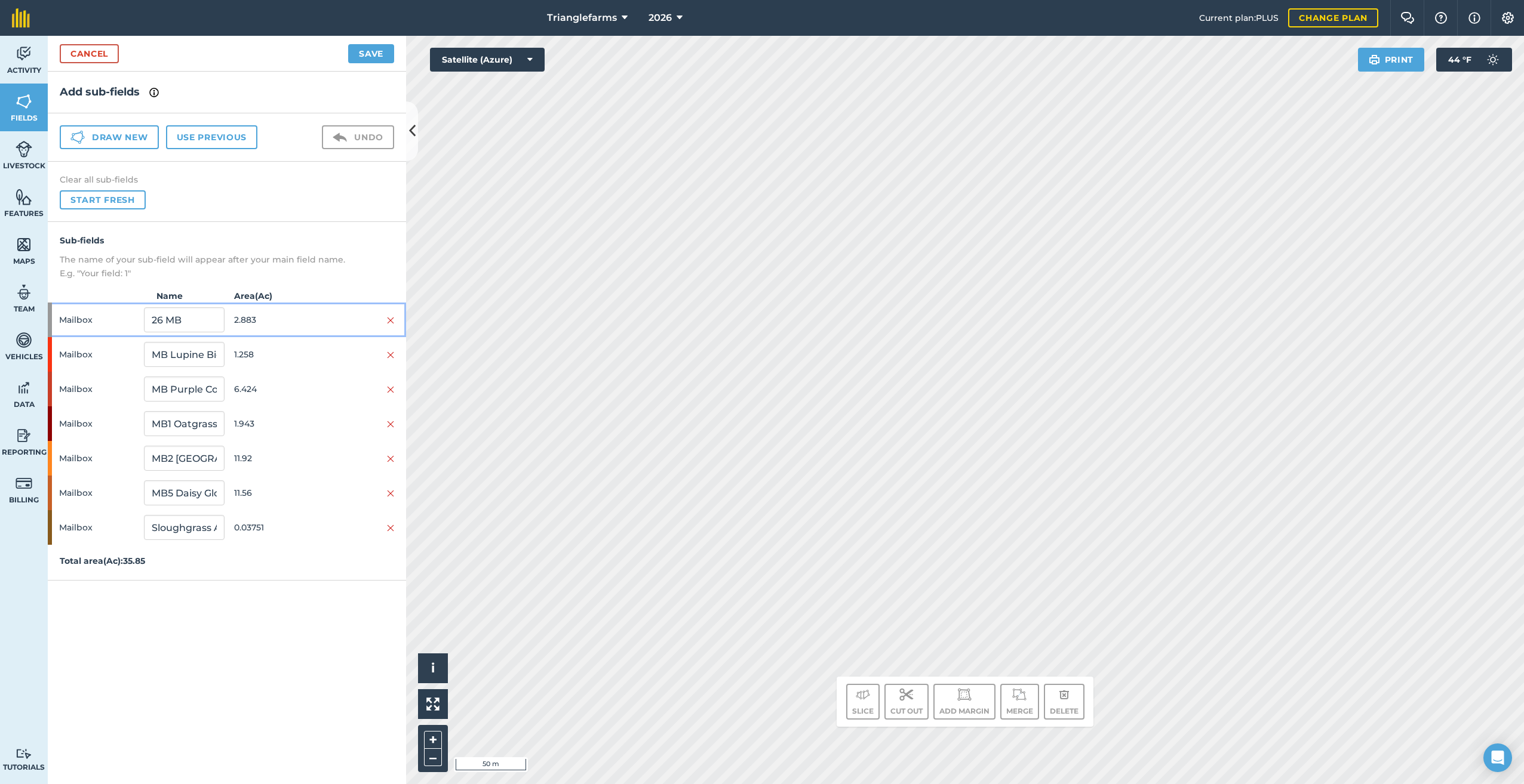
click at [60, 319] on span "Mailbox" at bounding box center [99, 320] width 80 height 23
click at [854, 709] on button "Slice" at bounding box center [862, 701] width 33 height 36
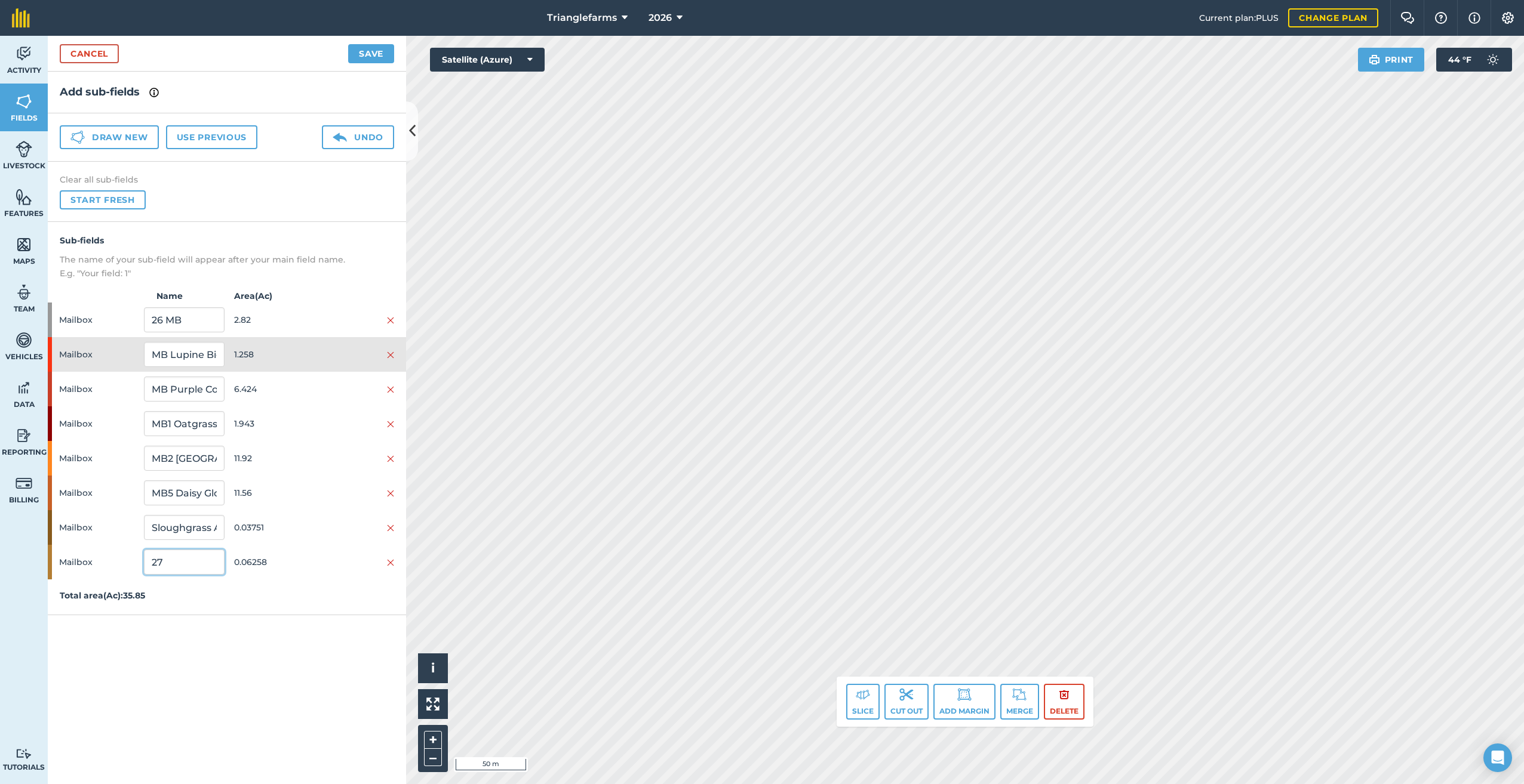
drag, startPoint x: 171, startPoint y: 566, endPoint x: 132, endPoint y: 679, distance: 119.5
click at [116, 629] on div "Add sub-fields Draw new Use previous Undo Clear all sub-fields Start fresh Sub-…" at bounding box center [227, 428] width 358 height 713
paste input "MB Clover Spanish 80184 25"
type input "MB Clover Spanish 80184 25"
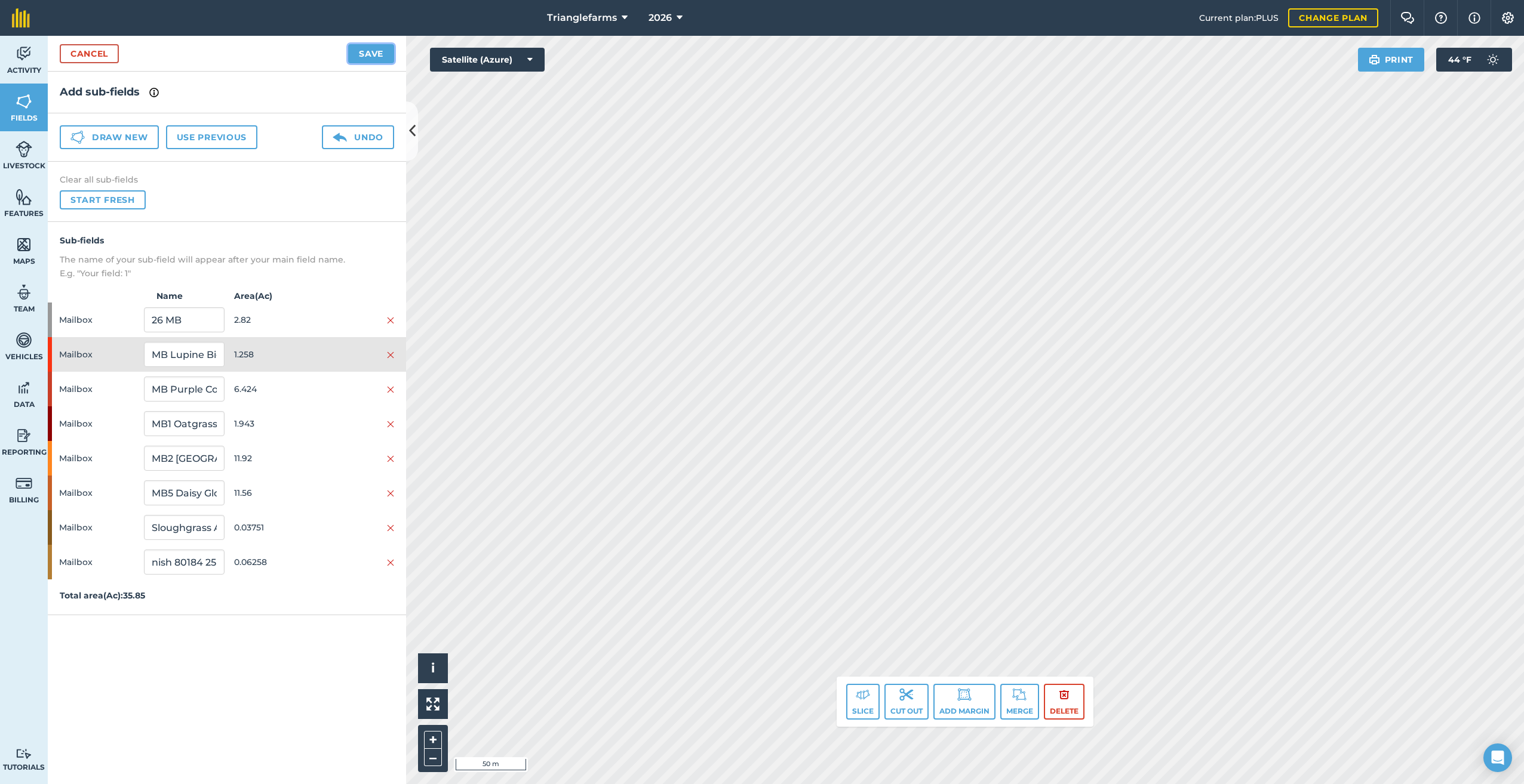
click at [367, 55] on button "Save" at bounding box center [371, 54] width 46 height 19
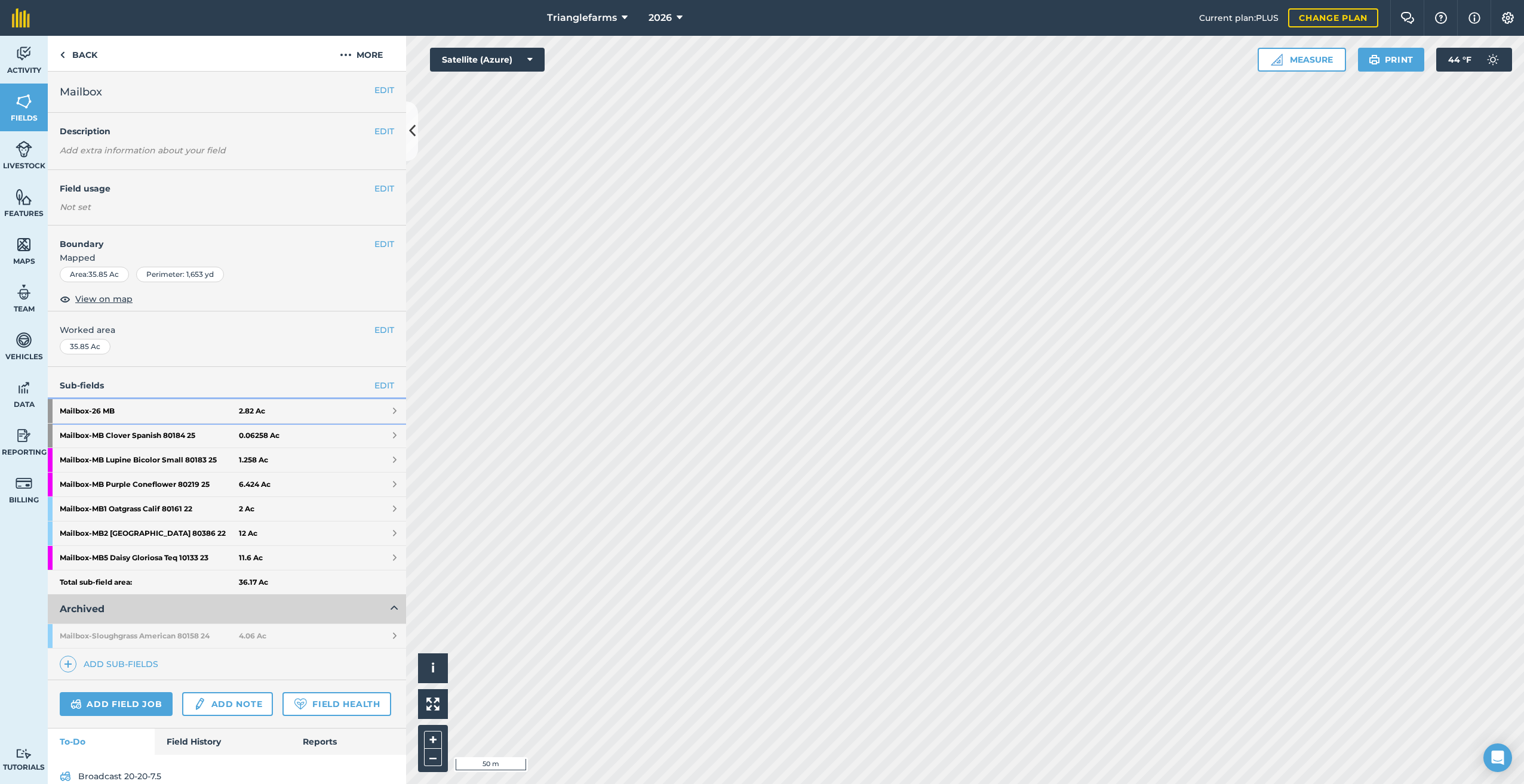
drag, startPoint x: 92, startPoint y: 409, endPoint x: 322, endPoint y: 447, distance: 233.1
click at [92, 409] on strong "Mailbox - 26 MB" at bounding box center [149, 412] width 179 height 24
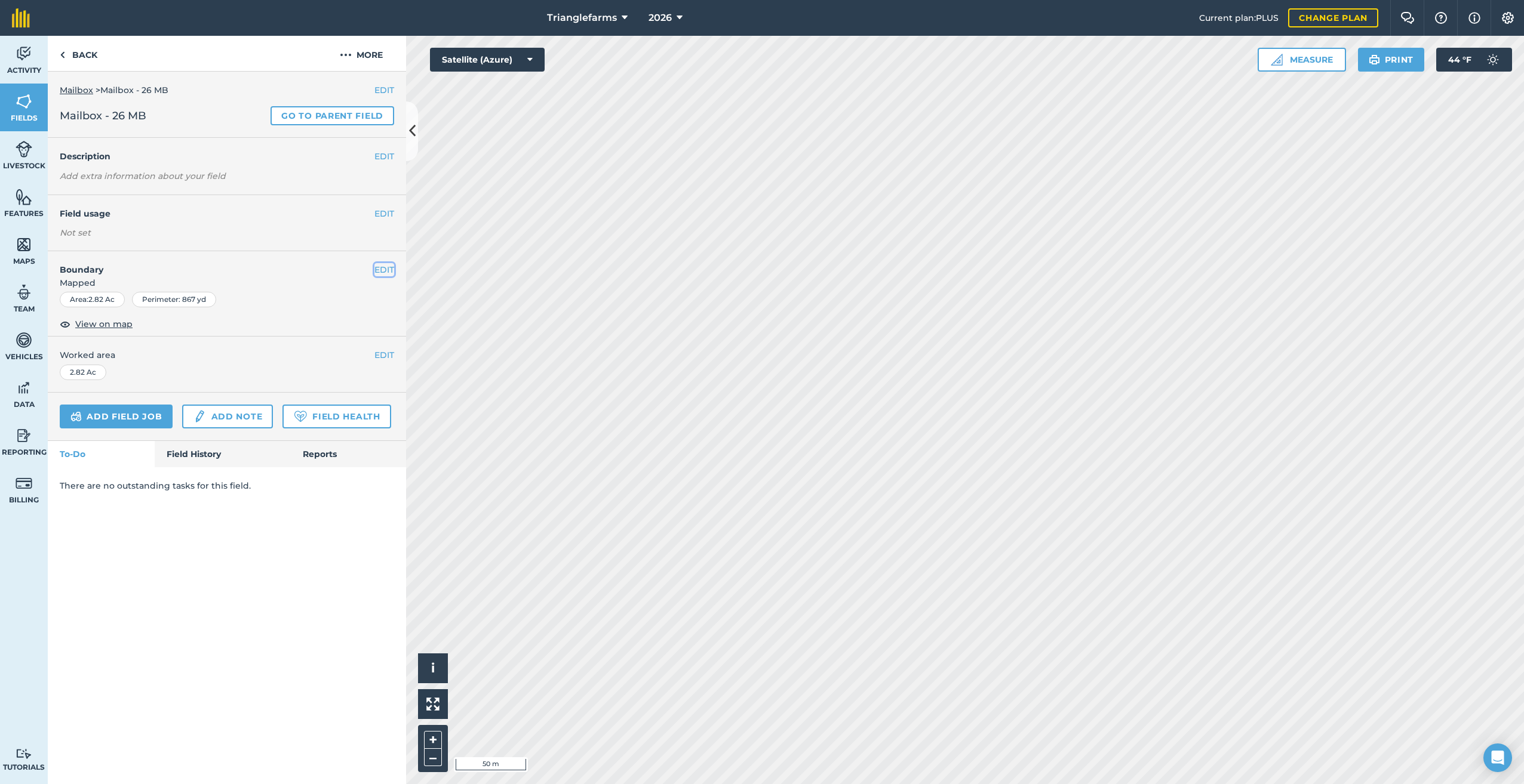
click at [385, 267] on button "EDIT" at bounding box center [384, 270] width 20 height 13
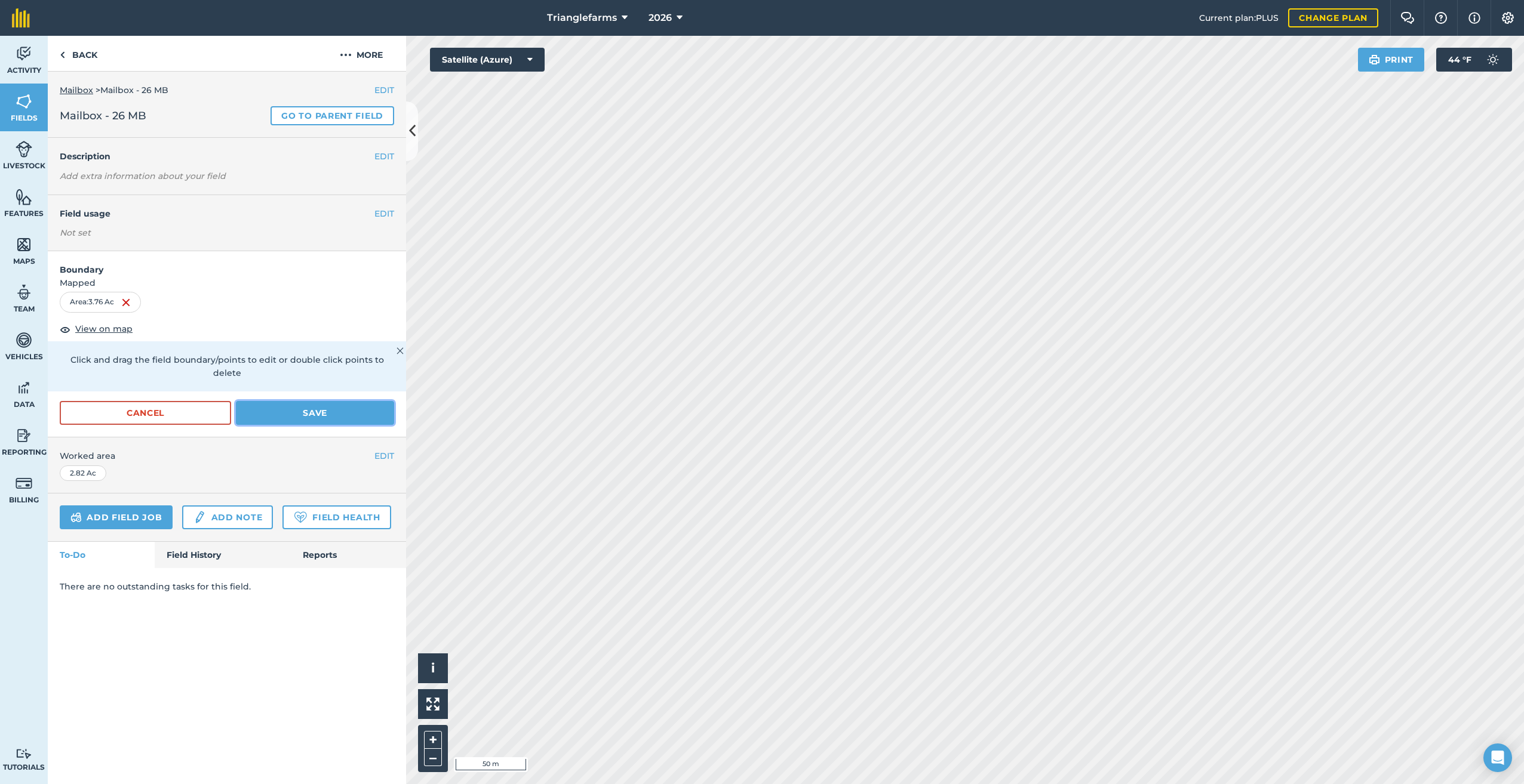
click at [324, 403] on button "Save" at bounding box center [315, 413] width 158 height 24
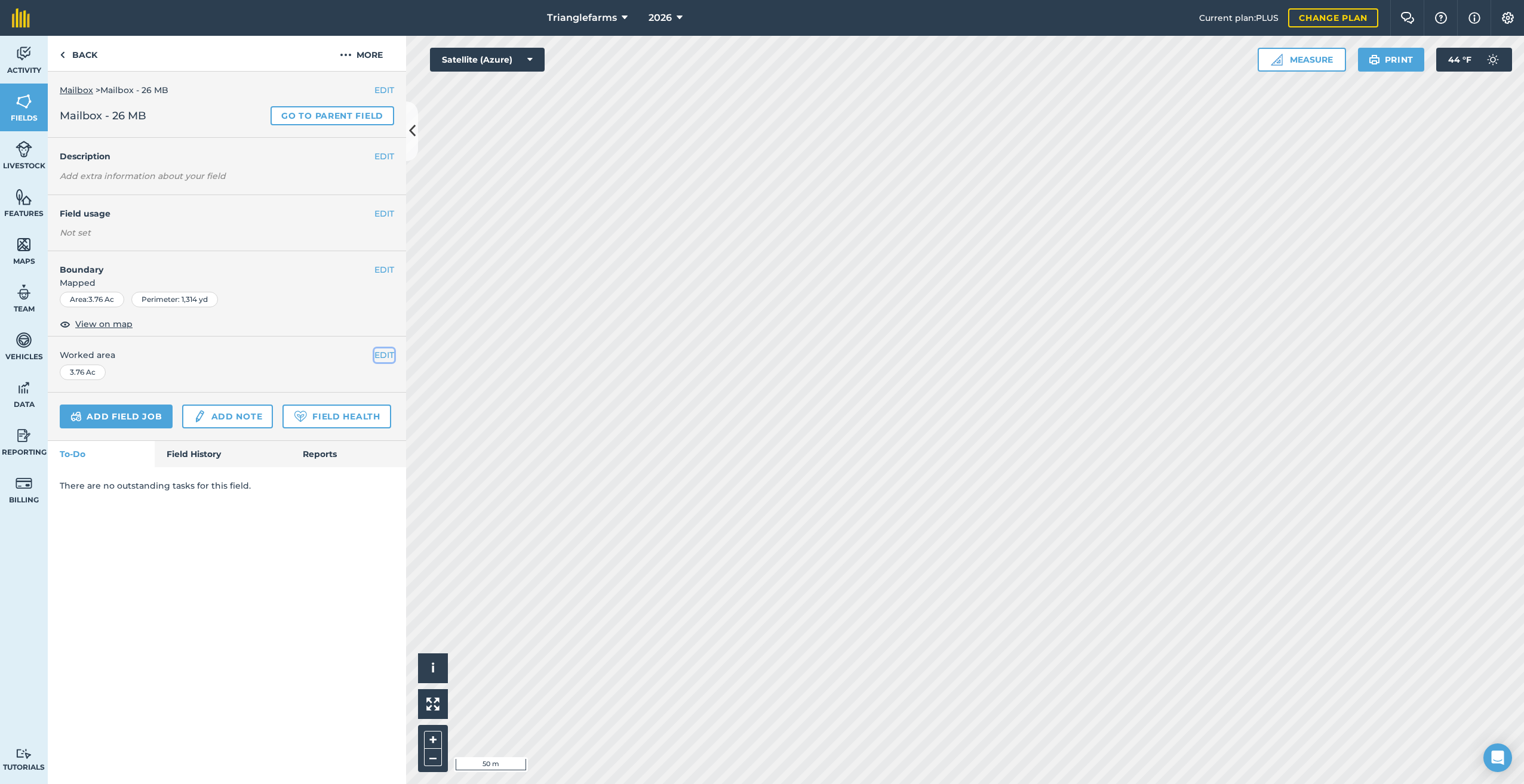
click at [386, 352] on button "EDIT" at bounding box center [384, 355] width 20 height 13
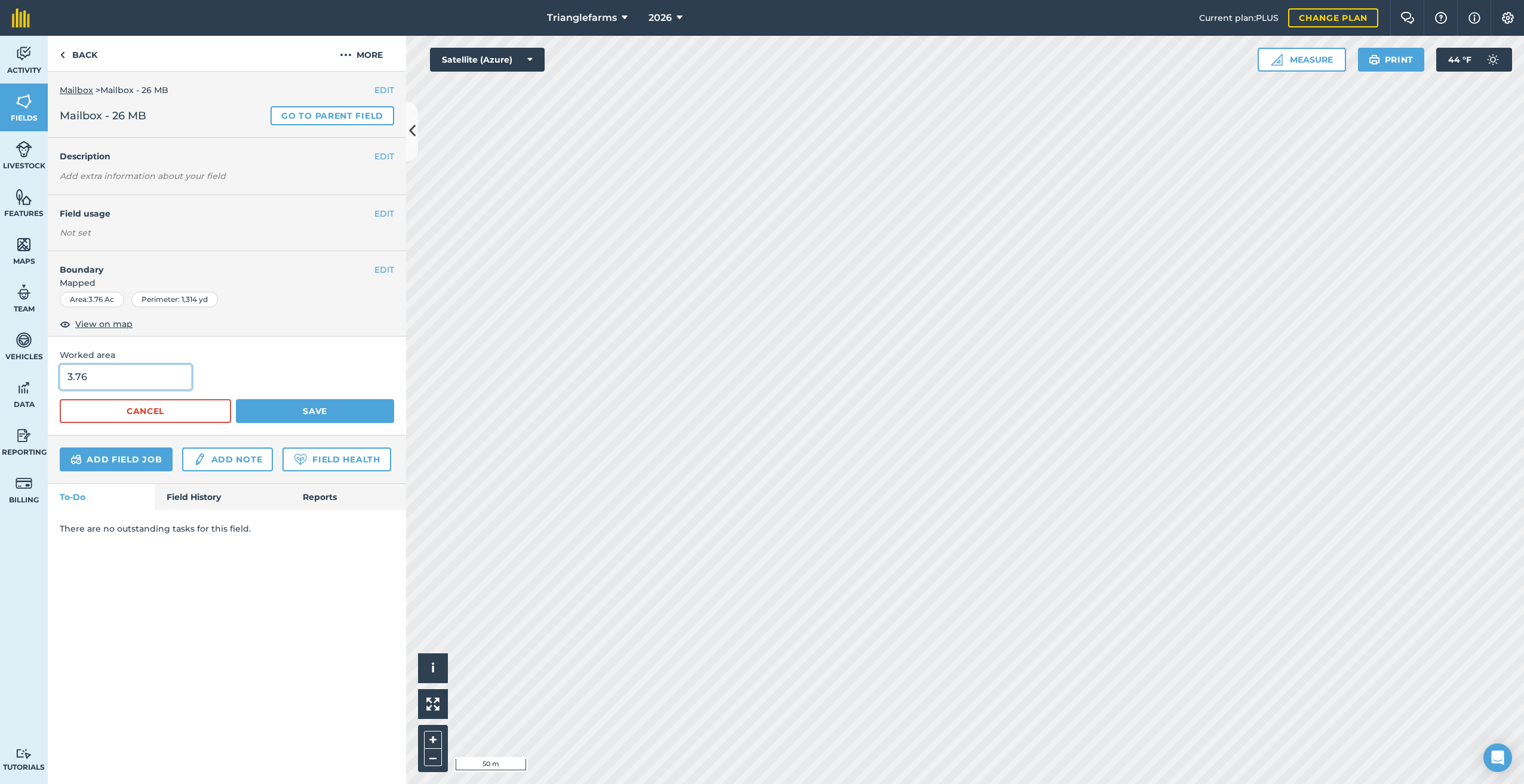
drag, startPoint x: 117, startPoint y: 385, endPoint x: 0, endPoint y: 459, distance: 138.4
click at [1, 426] on div "Activity Fields Livestock Features Maps Team Vehicles Data Reporting Billing Tu…" at bounding box center [762, 410] width 1524 height 748
type input "4"
click at [320, 409] on button "Save" at bounding box center [315, 412] width 158 height 24
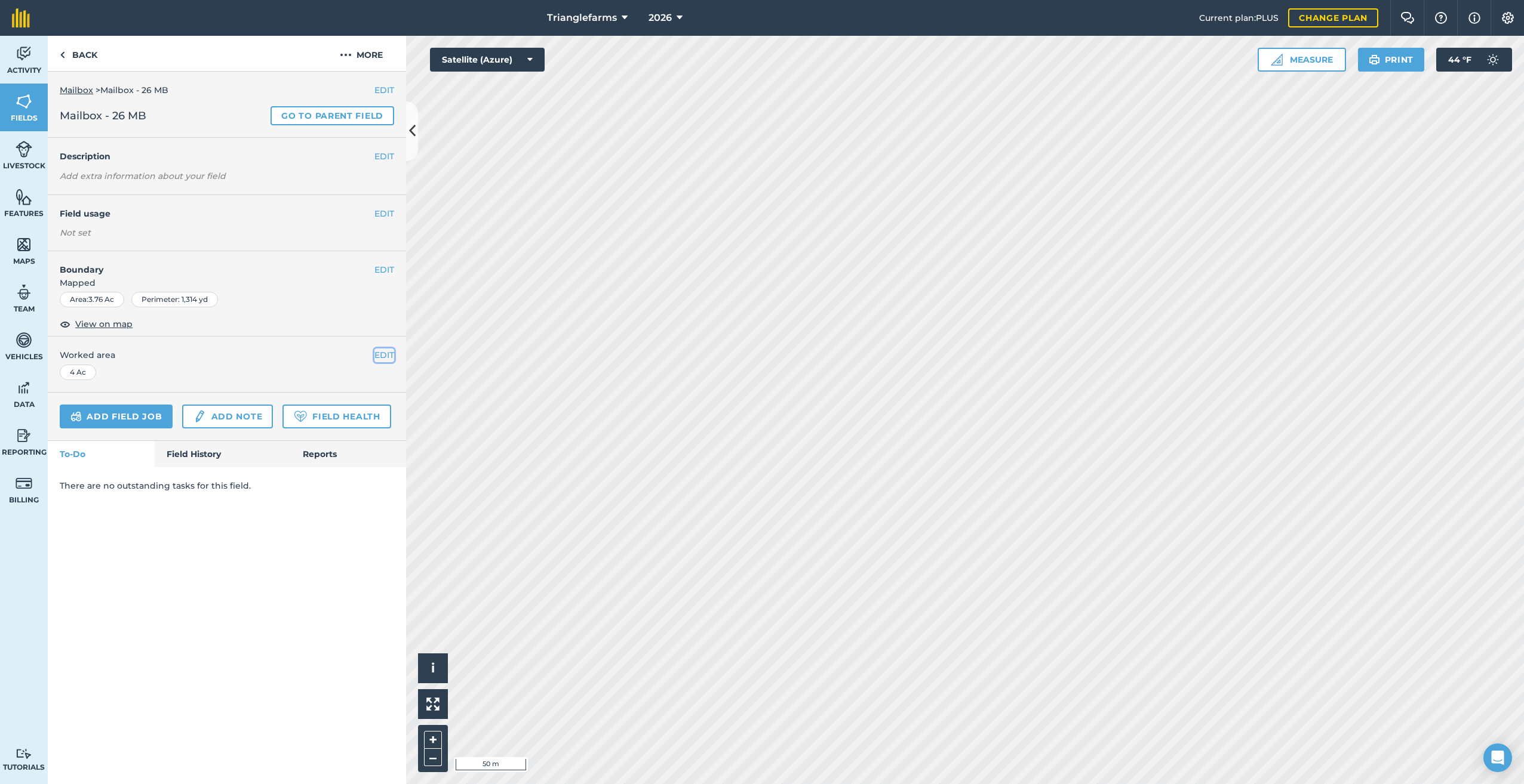
click at [387, 354] on button "EDIT" at bounding box center [384, 355] width 20 height 13
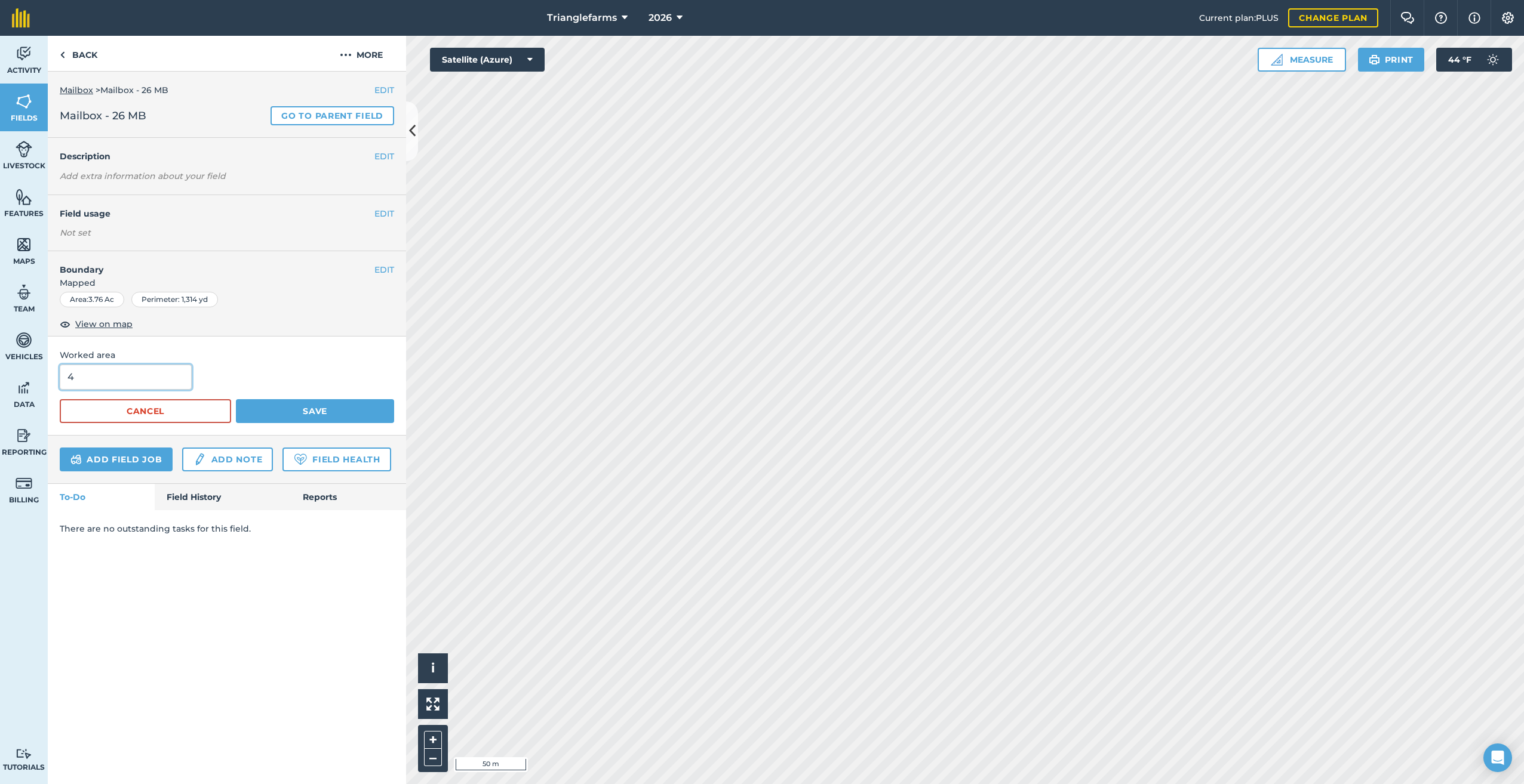
drag, startPoint x: 82, startPoint y: 378, endPoint x: 58, endPoint y: 401, distance: 33.2
click at [58, 401] on div "Worked area 4 Cancel Save" at bounding box center [227, 386] width 358 height 98
type input "0.01"
click at [294, 407] on button "Save" at bounding box center [315, 412] width 158 height 24
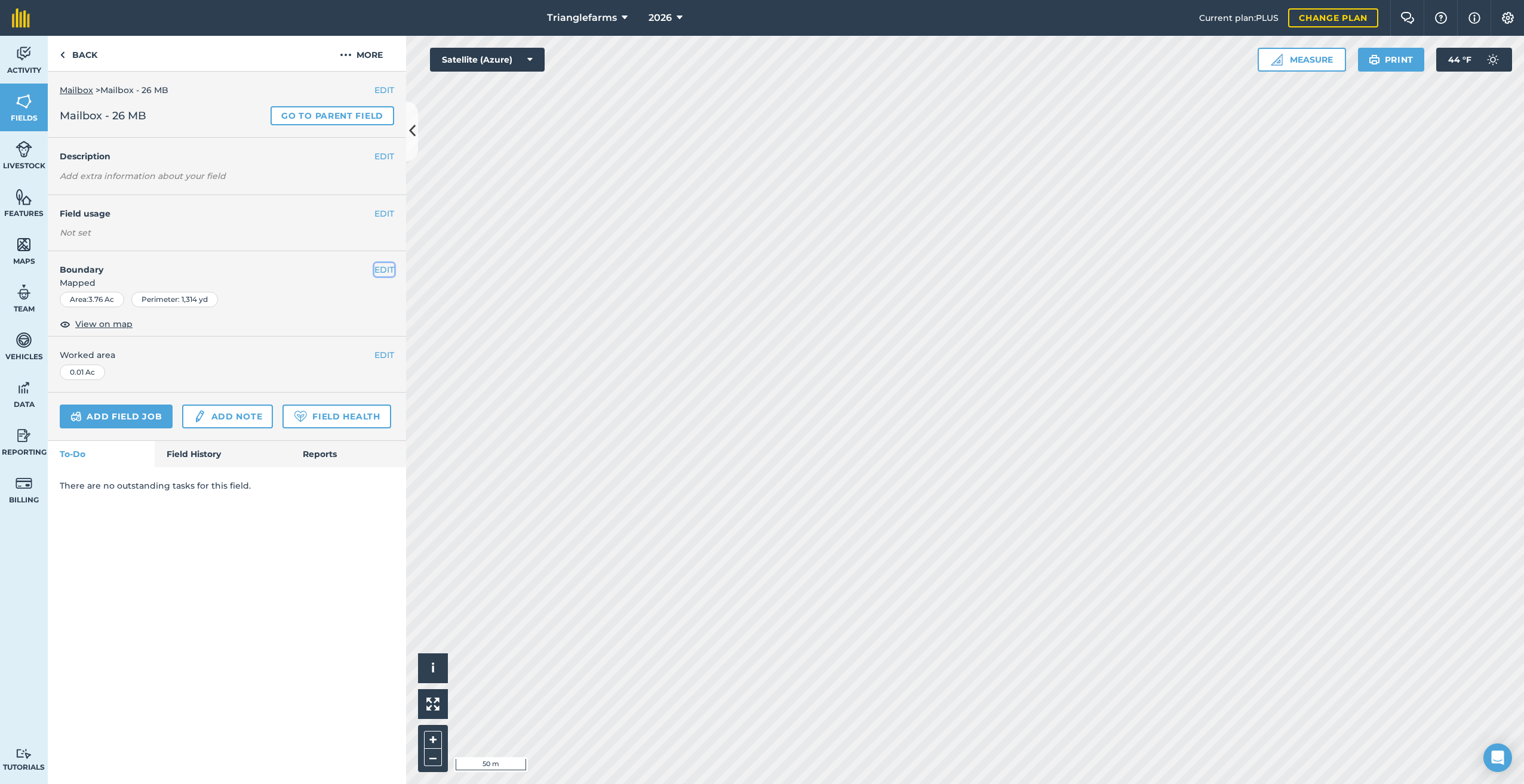
click at [383, 265] on button "EDIT" at bounding box center [384, 270] width 20 height 13
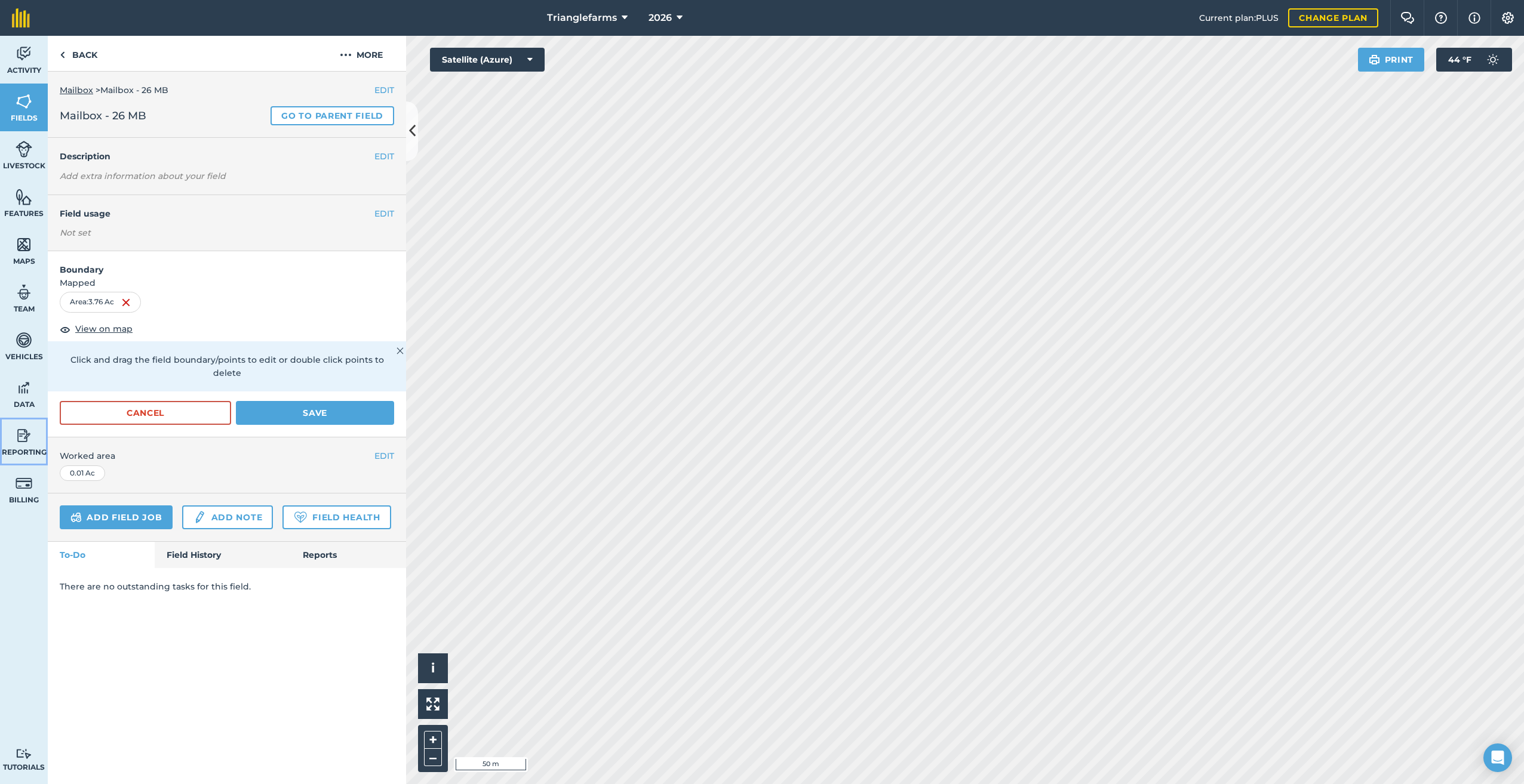
click at [22, 441] on img at bounding box center [24, 436] width 17 height 18
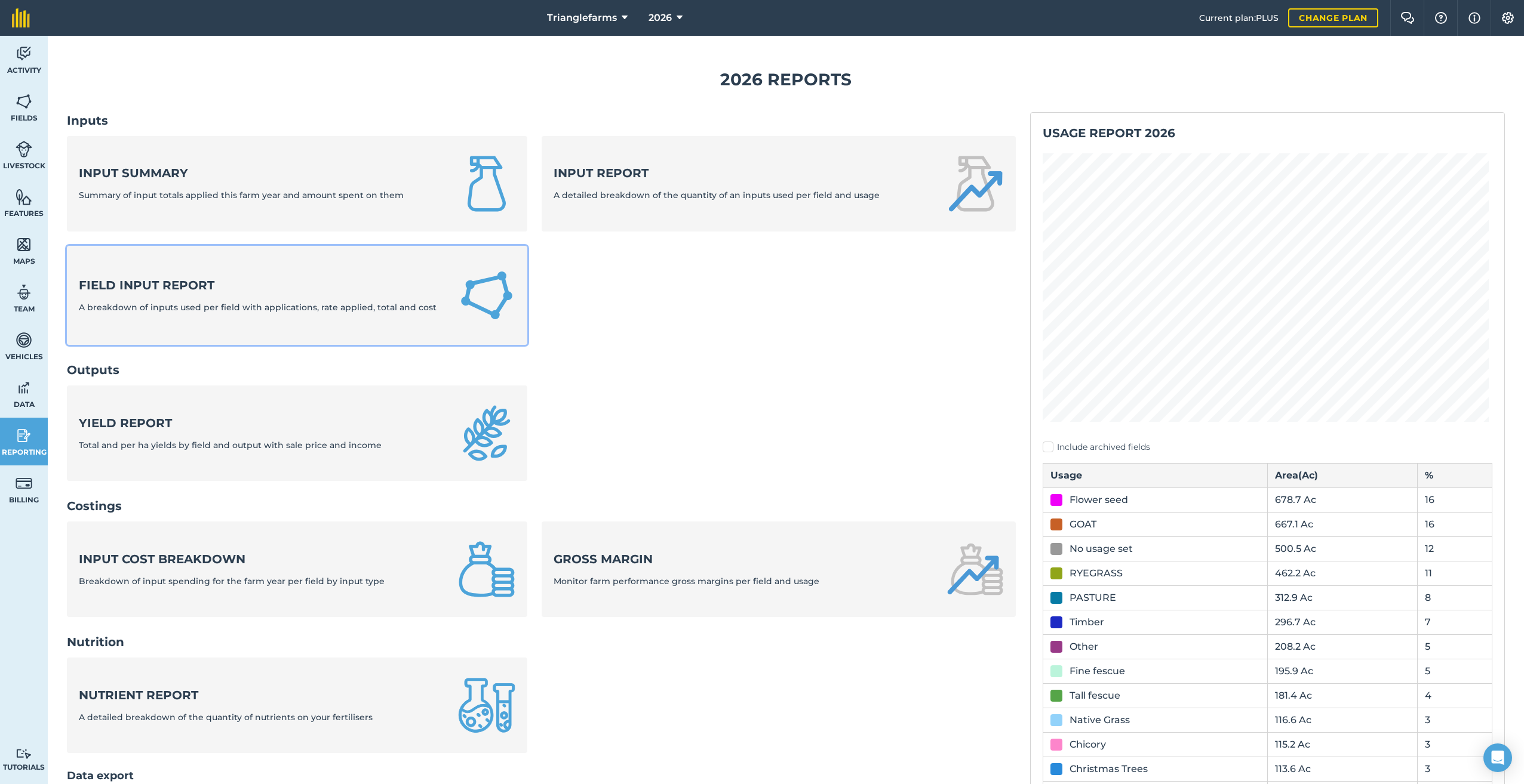
drag, startPoint x: 139, startPoint y: 284, endPoint x: 153, endPoint y: 289, distance: 14.9
click at [139, 284] on strong "Field Input Report" at bounding box center [257, 286] width 357 height 17
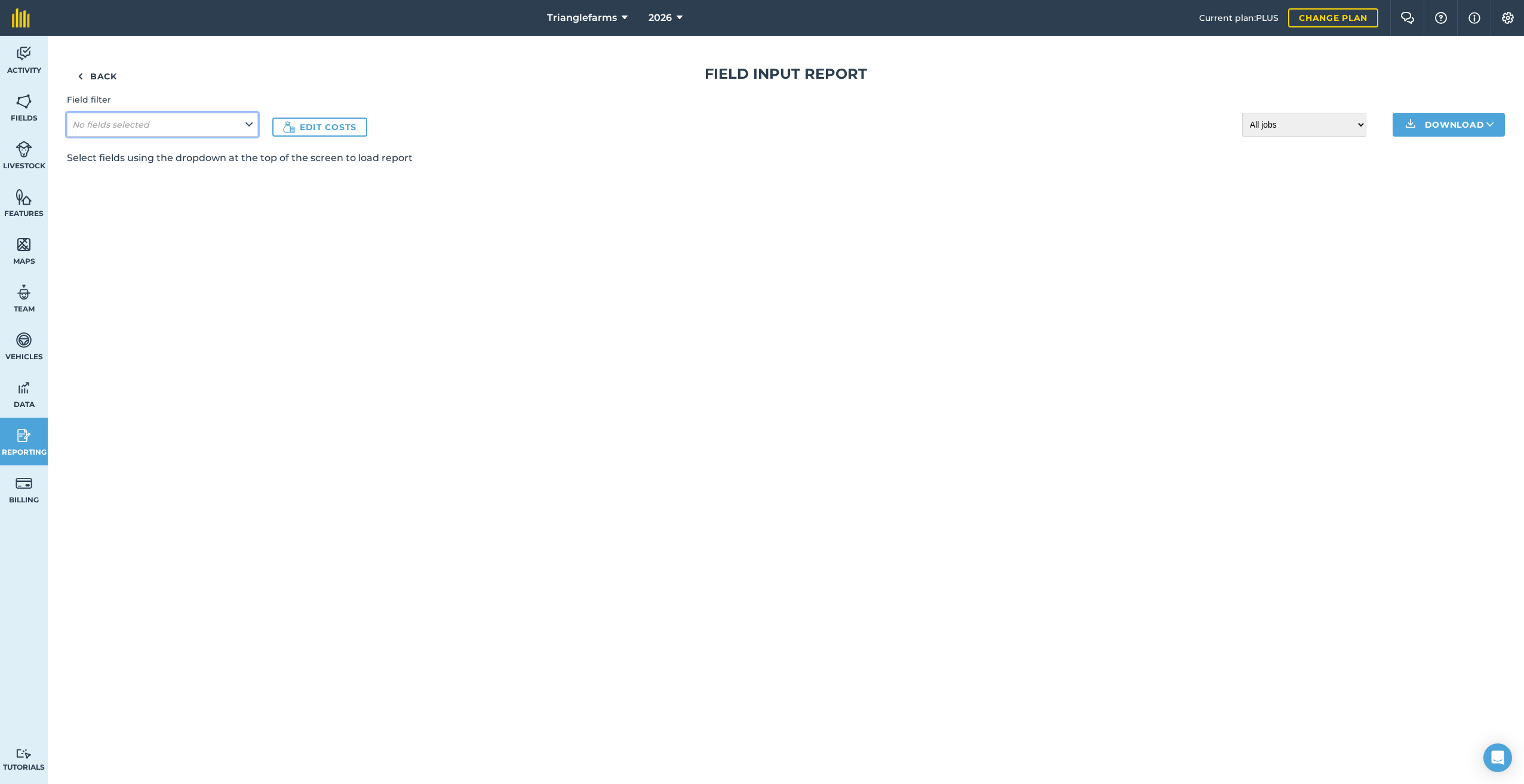
click at [251, 124] on icon at bounding box center [249, 125] width 7 height 13
click at [92, 145] on button "Apply" at bounding box center [93, 152] width 42 height 19
click at [244, 125] on button "No fields selected" at bounding box center [162, 125] width 191 height 24
click at [1445, 130] on button "Download" at bounding box center [1449, 125] width 112 height 24
click at [1357, 124] on select "All jobs Incomplete jobs Complete jobs" at bounding box center [1304, 125] width 124 height 24
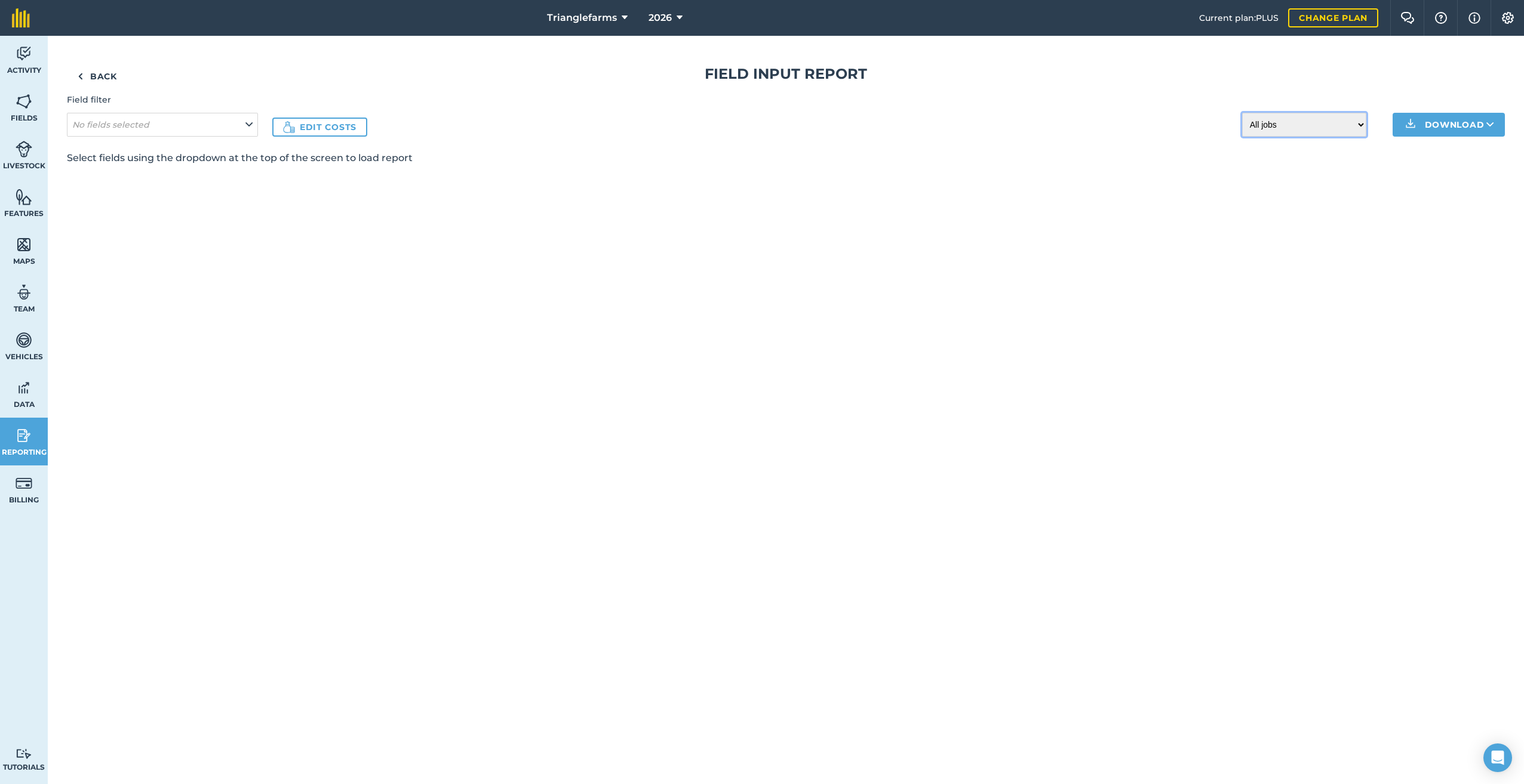
click at [1359, 126] on select "All jobs Incomplete jobs Complete jobs" at bounding box center [1304, 125] width 124 height 24
click at [87, 74] on link "Back" at bounding box center [97, 77] width 61 height 24
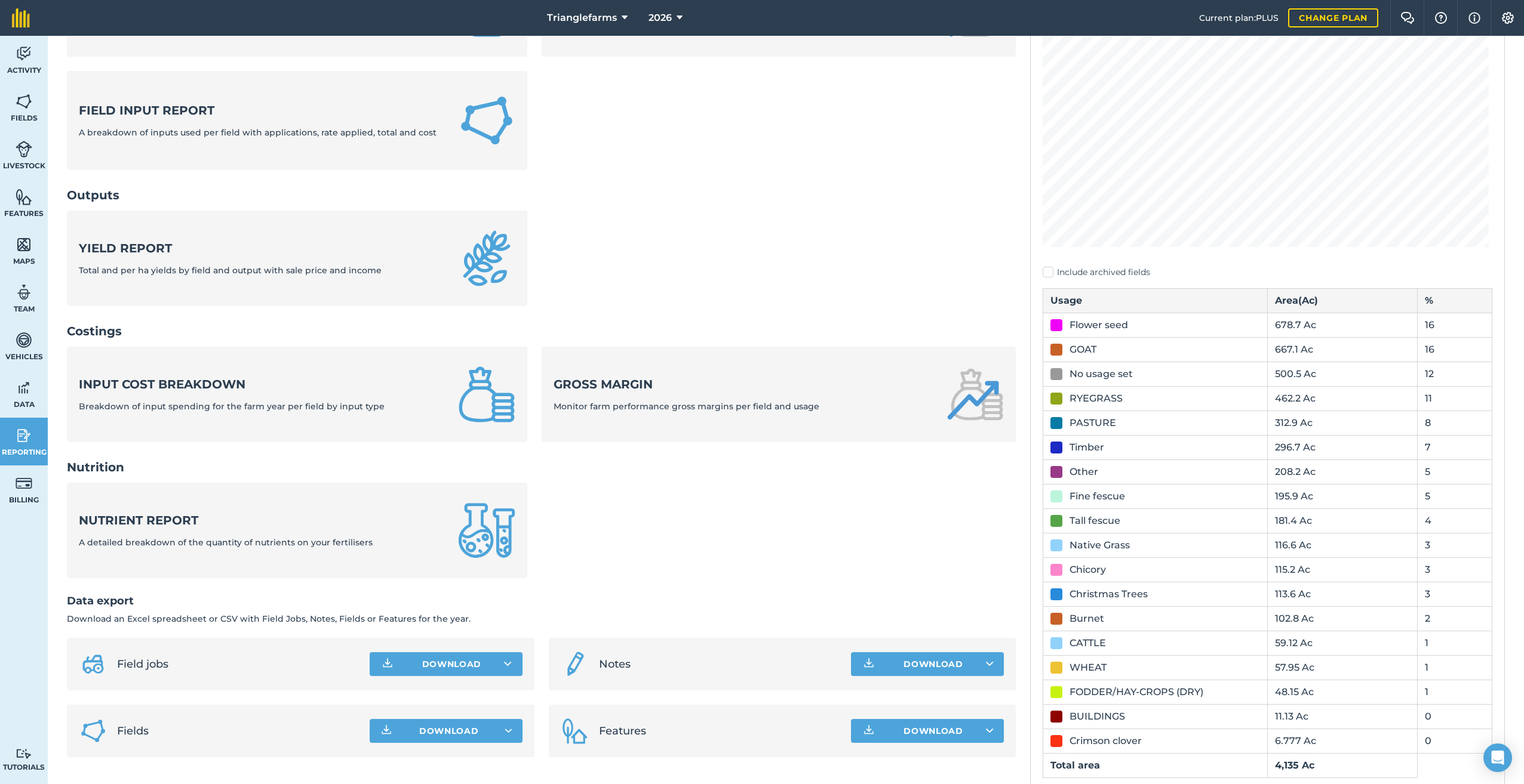
scroll to position [201, 0]
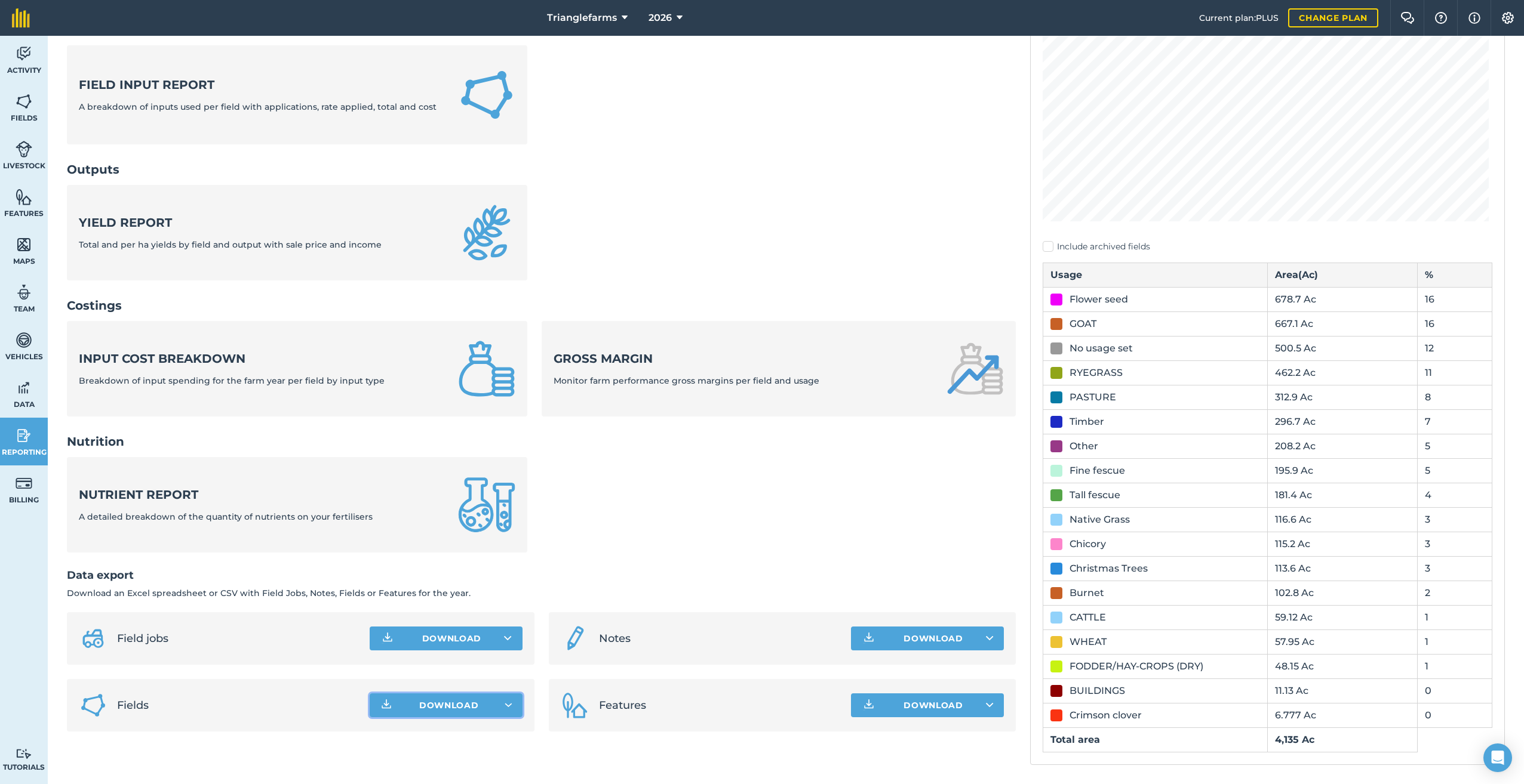
click at [424, 707] on span "Download" at bounding box center [449, 706] width 60 height 12
drag, startPoint x: 450, startPoint y: 586, endPoint x: 476, endPoint y: 602, distance: 30.5
click at [450, 586] on link "Field list XLS file" at bounding box center [442, 589] width 172 height 28
click at [23, 60] on img at bounding box center [24, 54] width 17 height 18
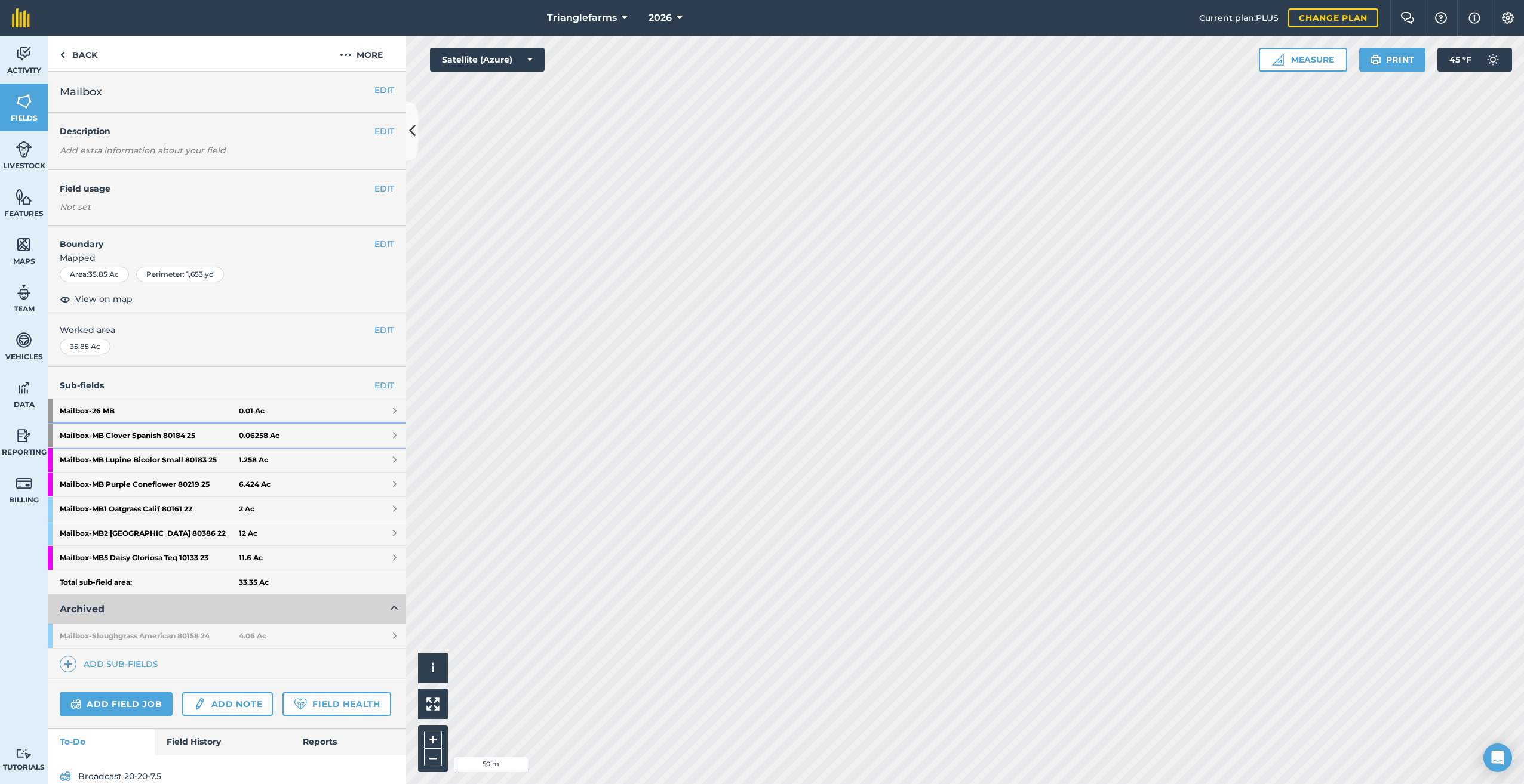
click at [143, 435] on strong "Mailbox - MB Clover Spanish 80184 25" at bounding box center [149, 436] width 179 height 24
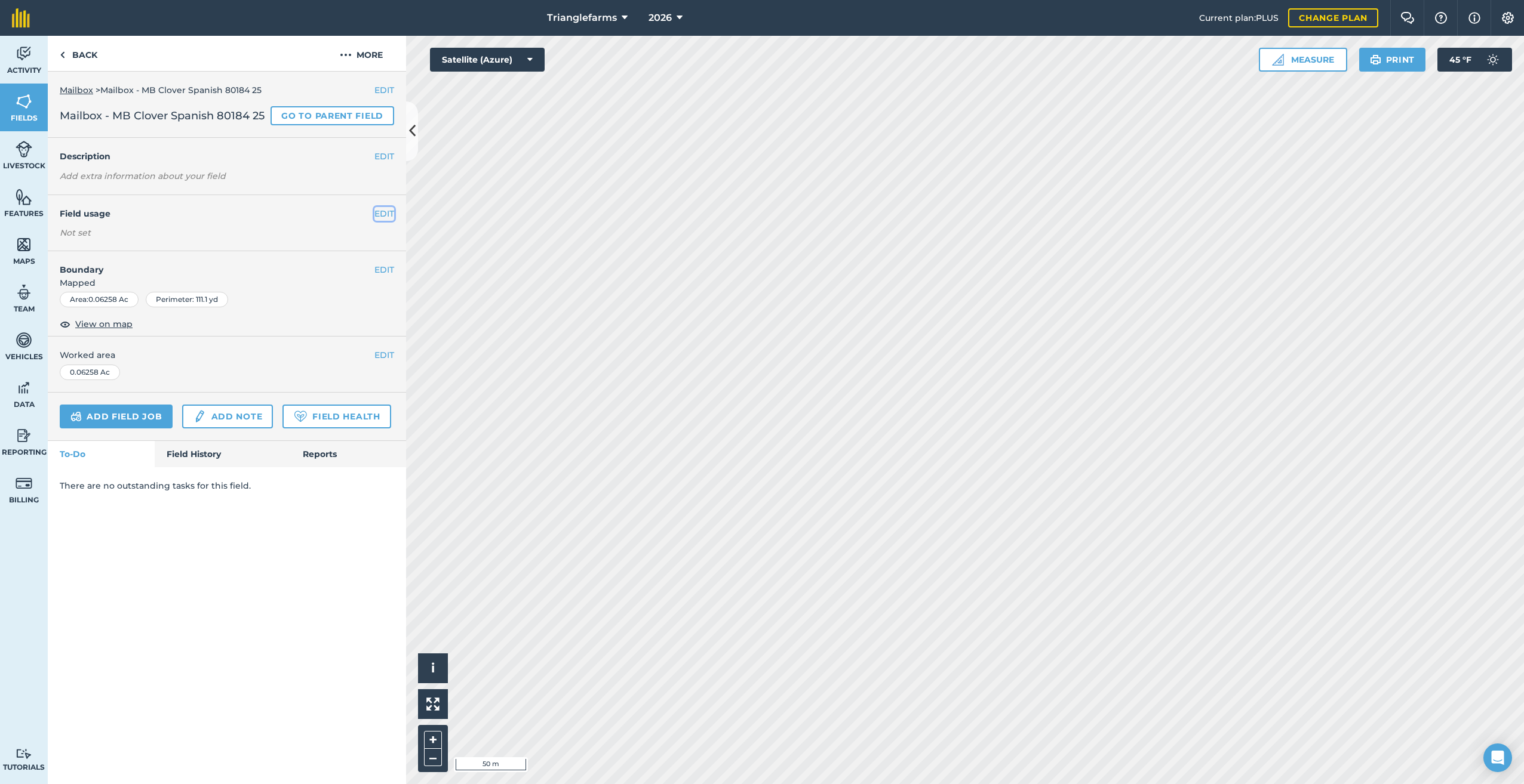
click at [383, 210] on button "EDIT" at bounding box center [384, 214] width 20 height 13
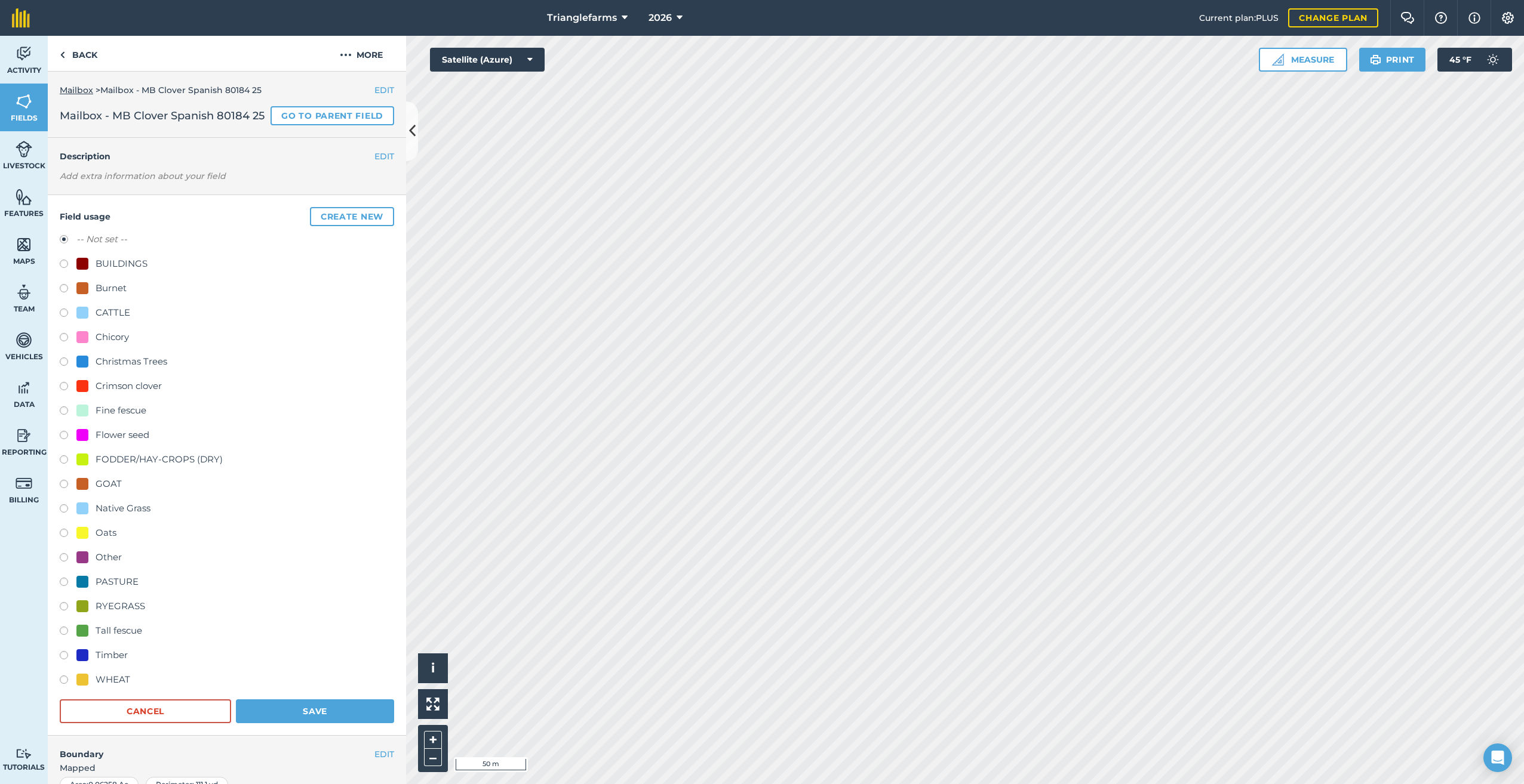
click at [63, 443] on label at bounding box center [68, 437] width 17 height 12
radio input "true"
radio input "false"
click at [313, 723] on button "Save" at bounding box center [315, 712] width 158 height 24
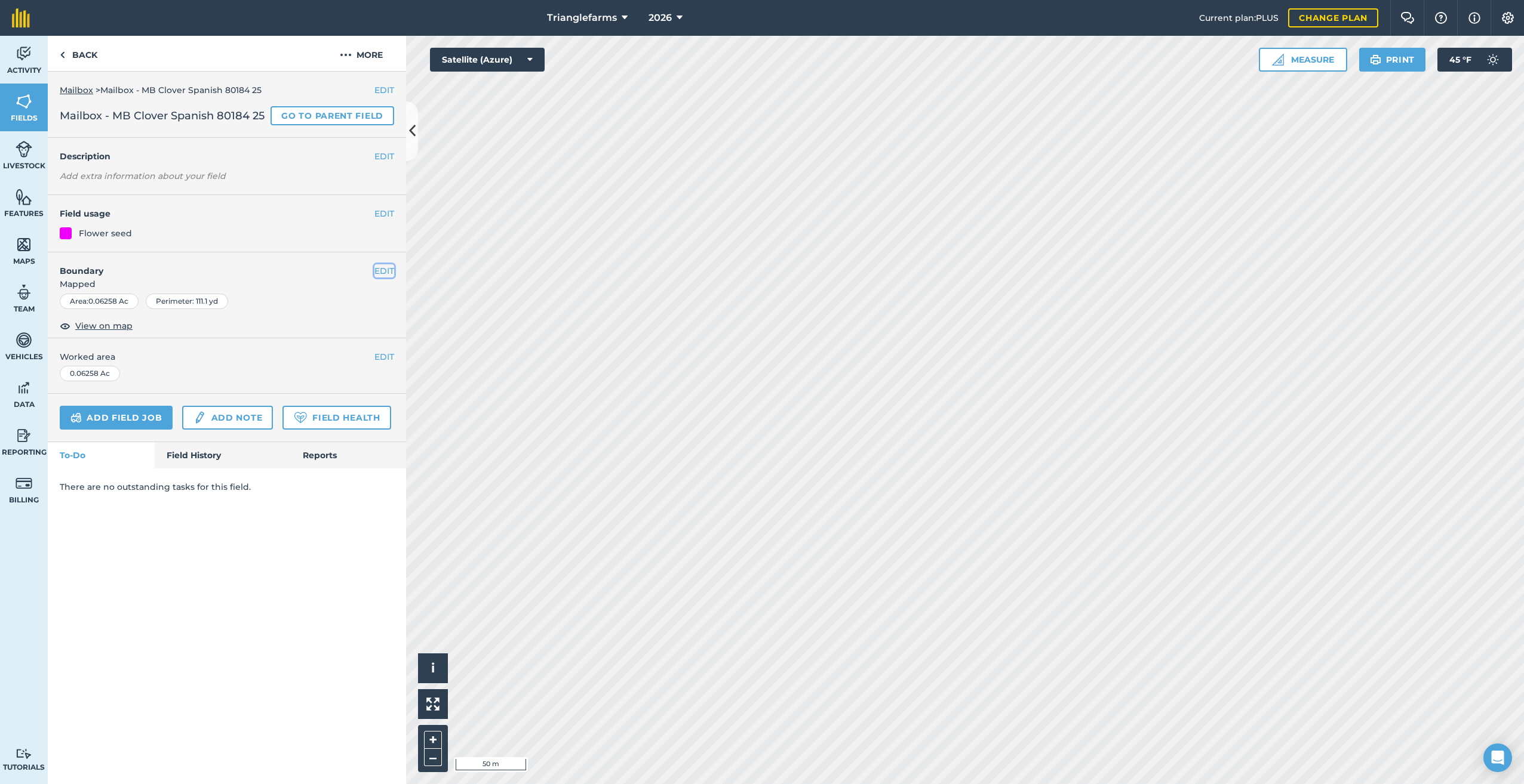
click at [382, 269] on button "EDIT" at bounding box center [384, 271] width 20 height 13
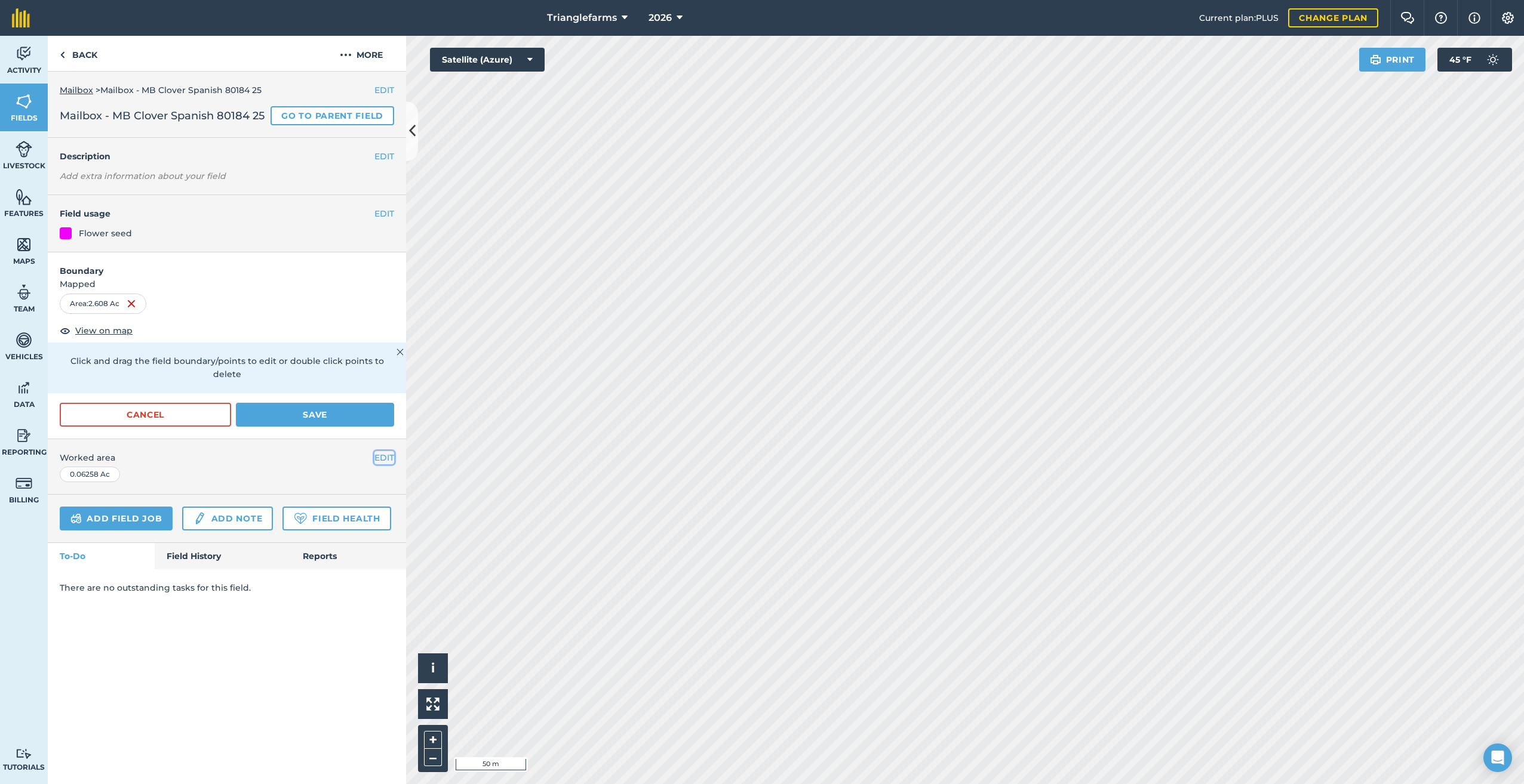
drag, startPoint x: 377, startPoint y: 444, endPoint x: 385, endPoint y: 451, distance: 10.6
click at [377, 451] on button "EDIT" at bounding box center [384, 458] width 20 height 13
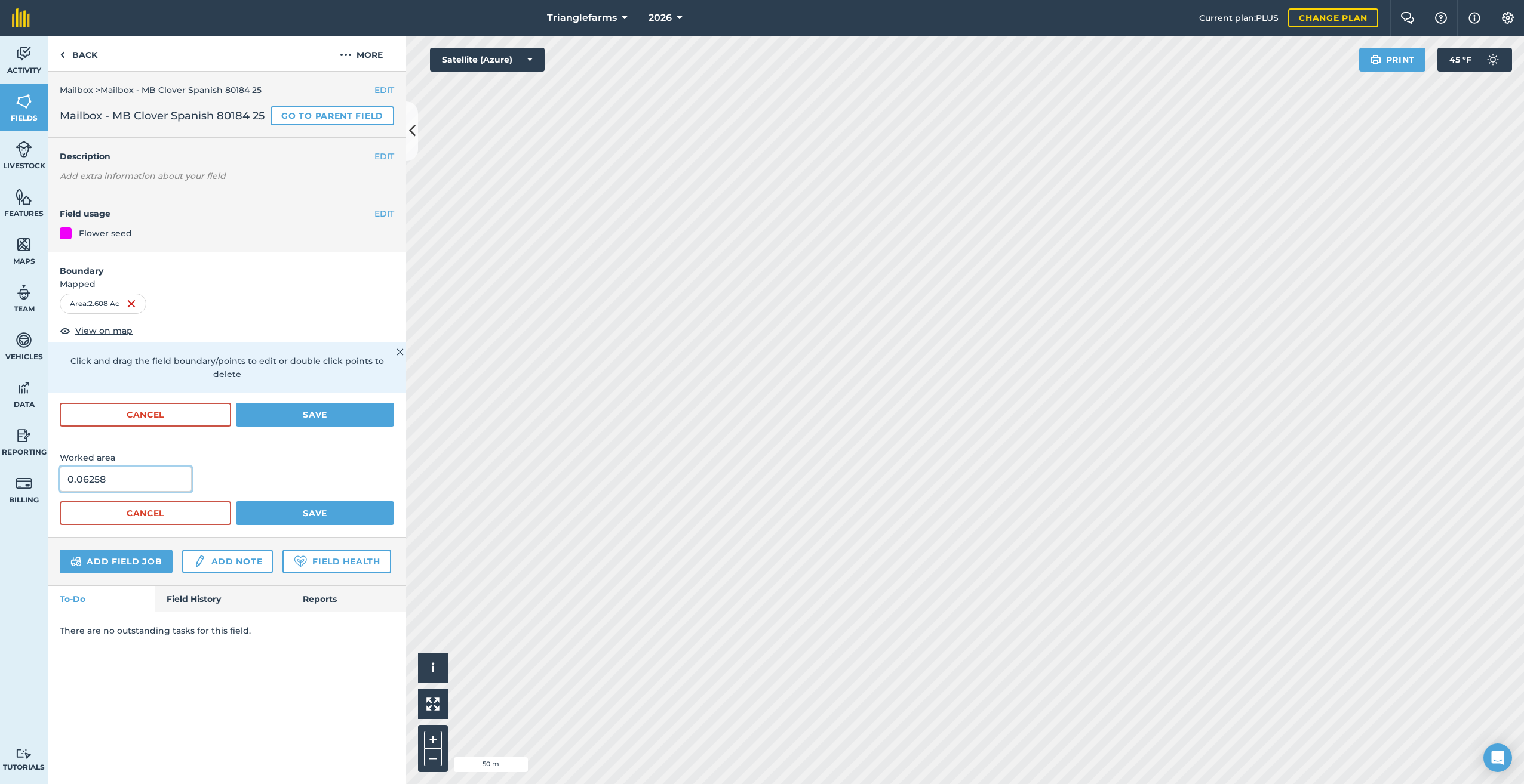
drag, startPoint x: 133, startPoint y: 457, endPoint x: 0, endPoint y: 535, distance: 154.2
click at [0, 532] on html "Trianglefarms 2026 Current plan : PLUS Change plan Farm Chat Help Info Settings…" at bounding box center [762, 392] width 1524 height 784
type input "2.5"
click at [292, 501] on button "Save" at bounding box center [315, 513] width 158 height 24
click at [301, 403] on button "Save" at bounding box center [315, 415] width 158 height 24
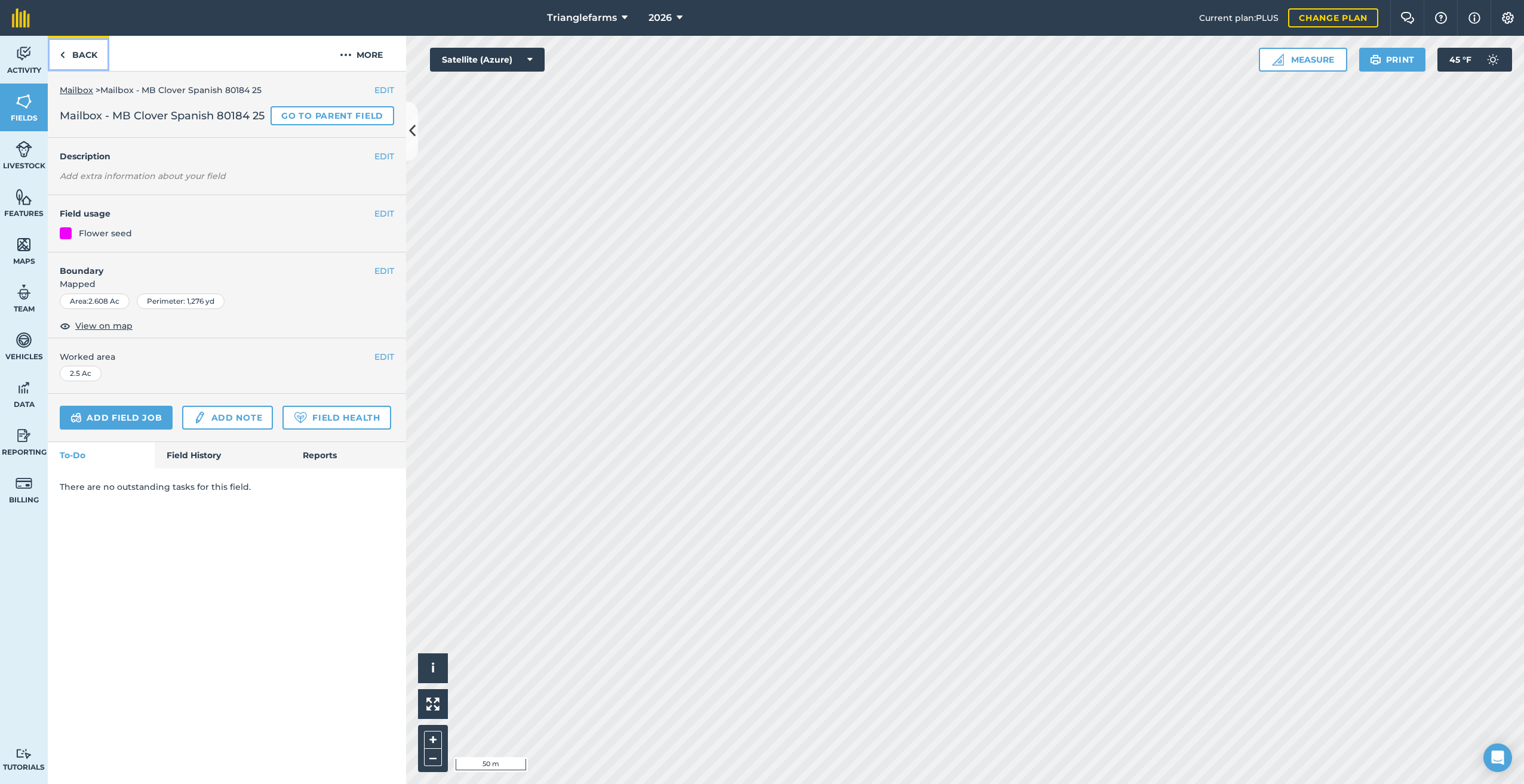
drag, startPoint x: 63, startPoint y: 52, endPoint x: 230, endPoint y: 52, distance: 167.0
click at [65, 53] on link "Back" at bounding box center [78, 53] width 61 height 35
